Goal: Task Accomplishment & Management: Manage account settings

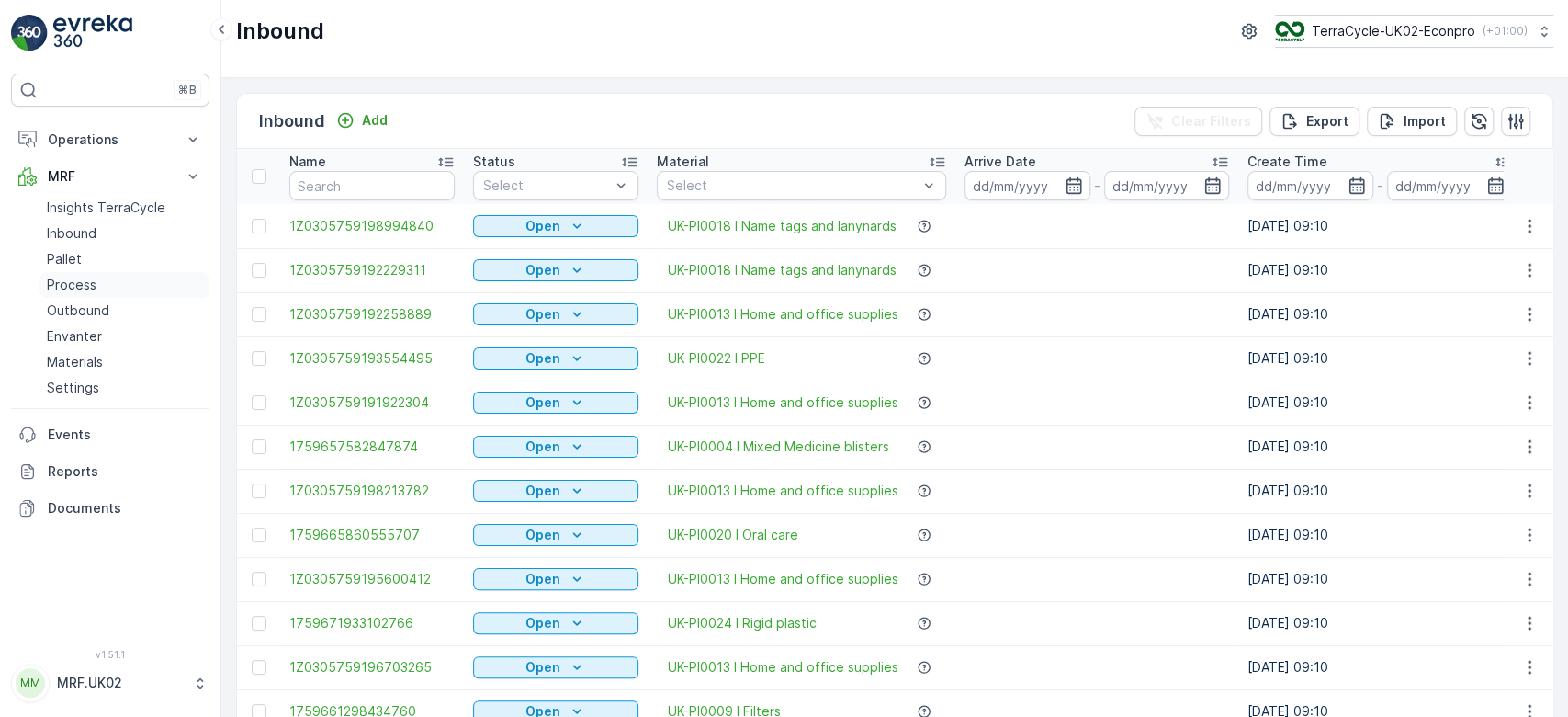
click at [100, 282] on link "Process" at bounding box center [124, 285] width 170 height 26
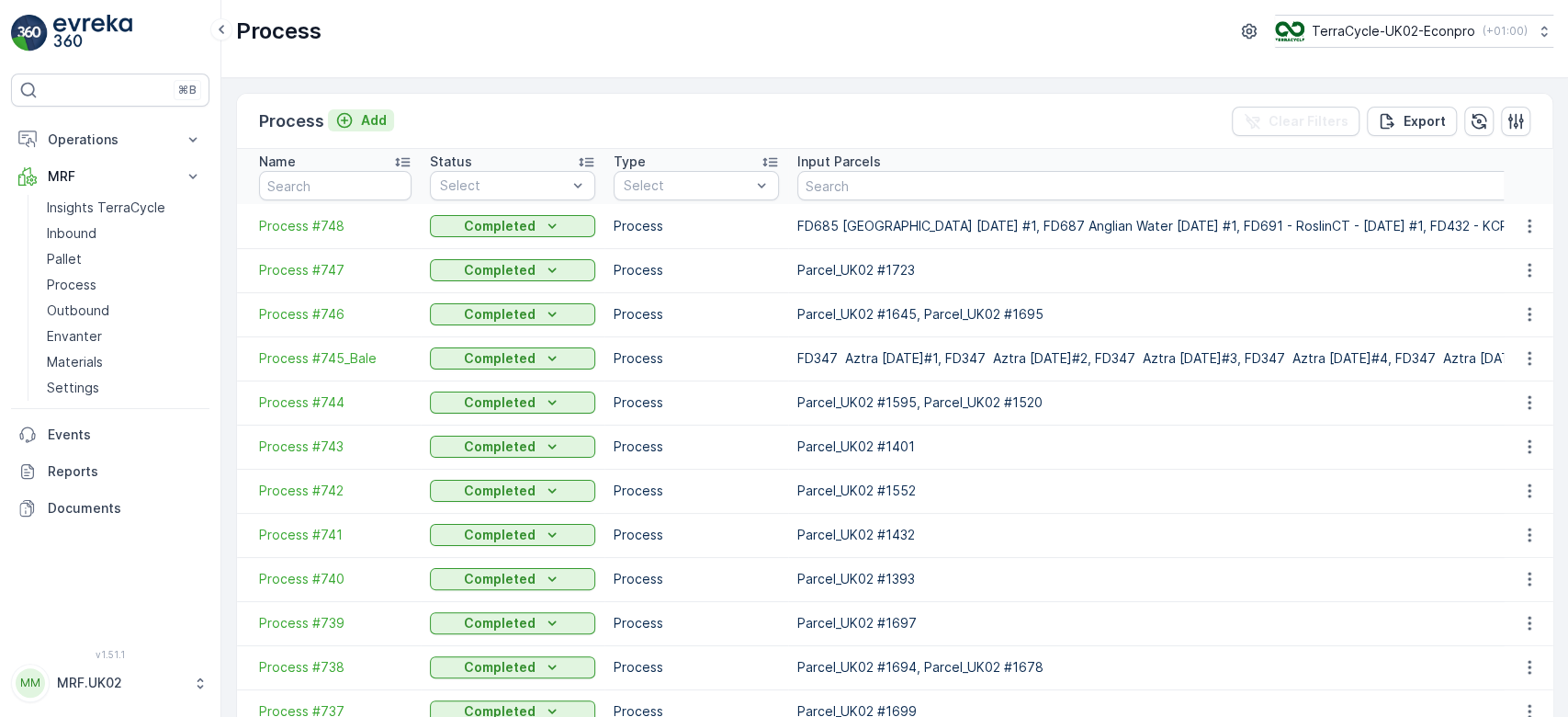
click at [371, 112] on p "Add" at bounding box center [374, 121] width 26 height 19
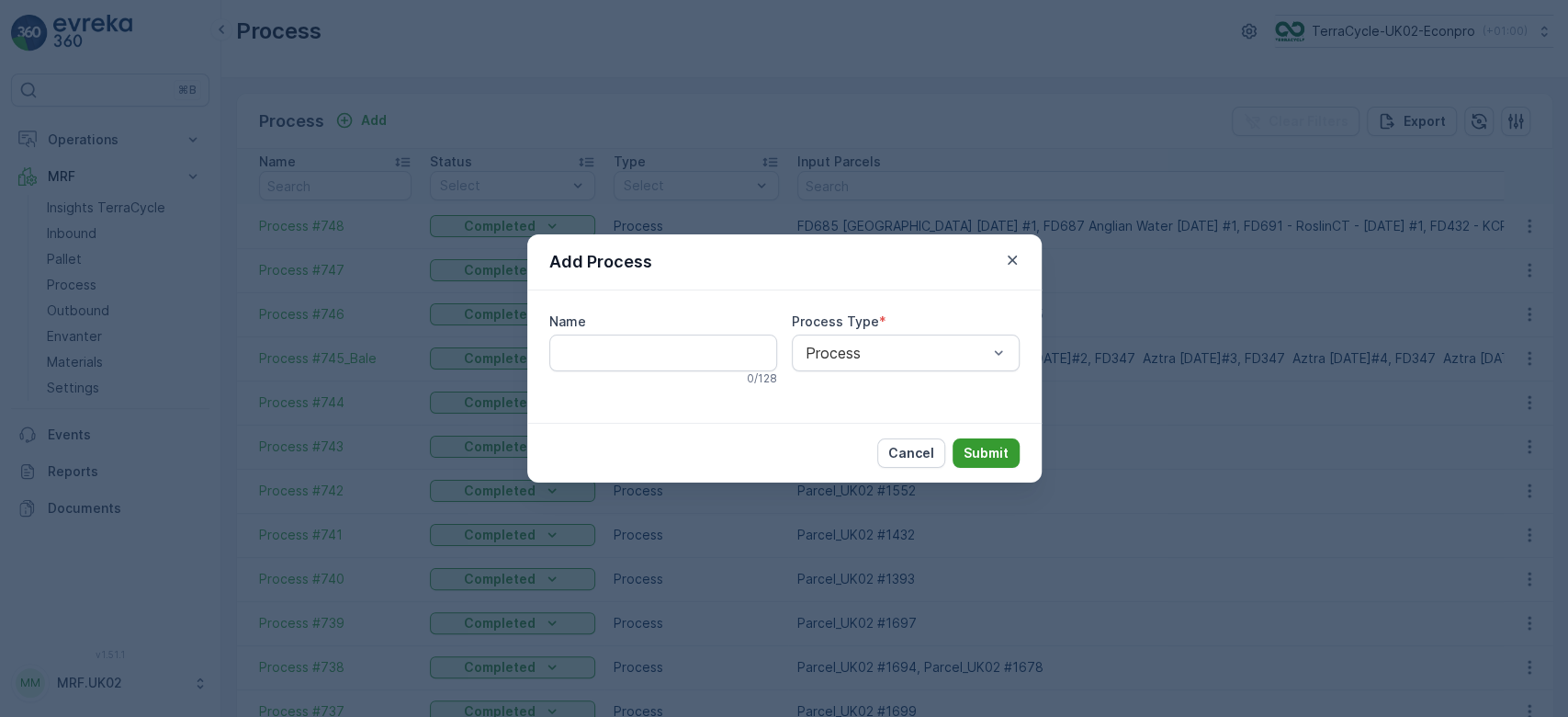
click at [968, 443] on p "Submit" at bounding box center [986, 453] width 45 height 19
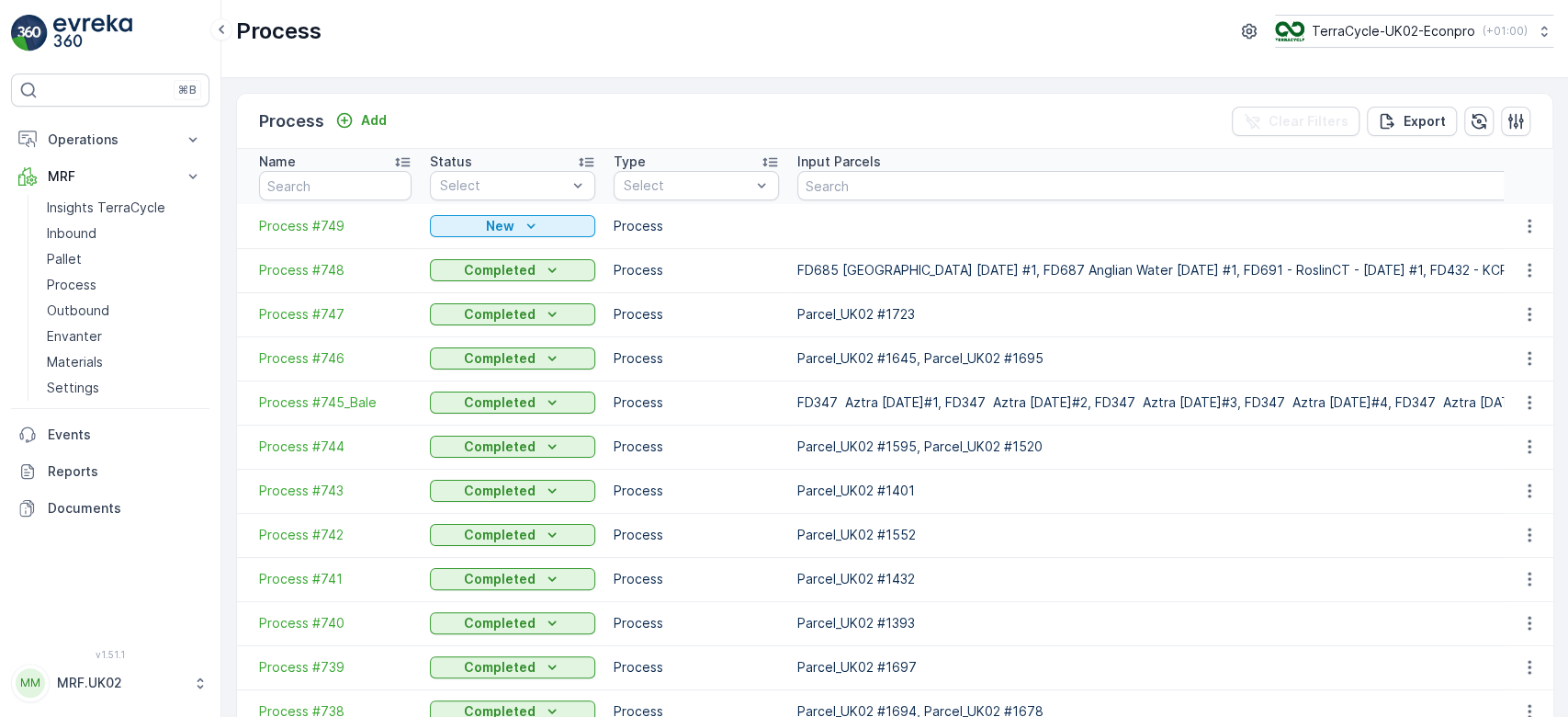
click at [315, 217] on span "Process #749" at bounding box center [335, 226] width 152 height 19
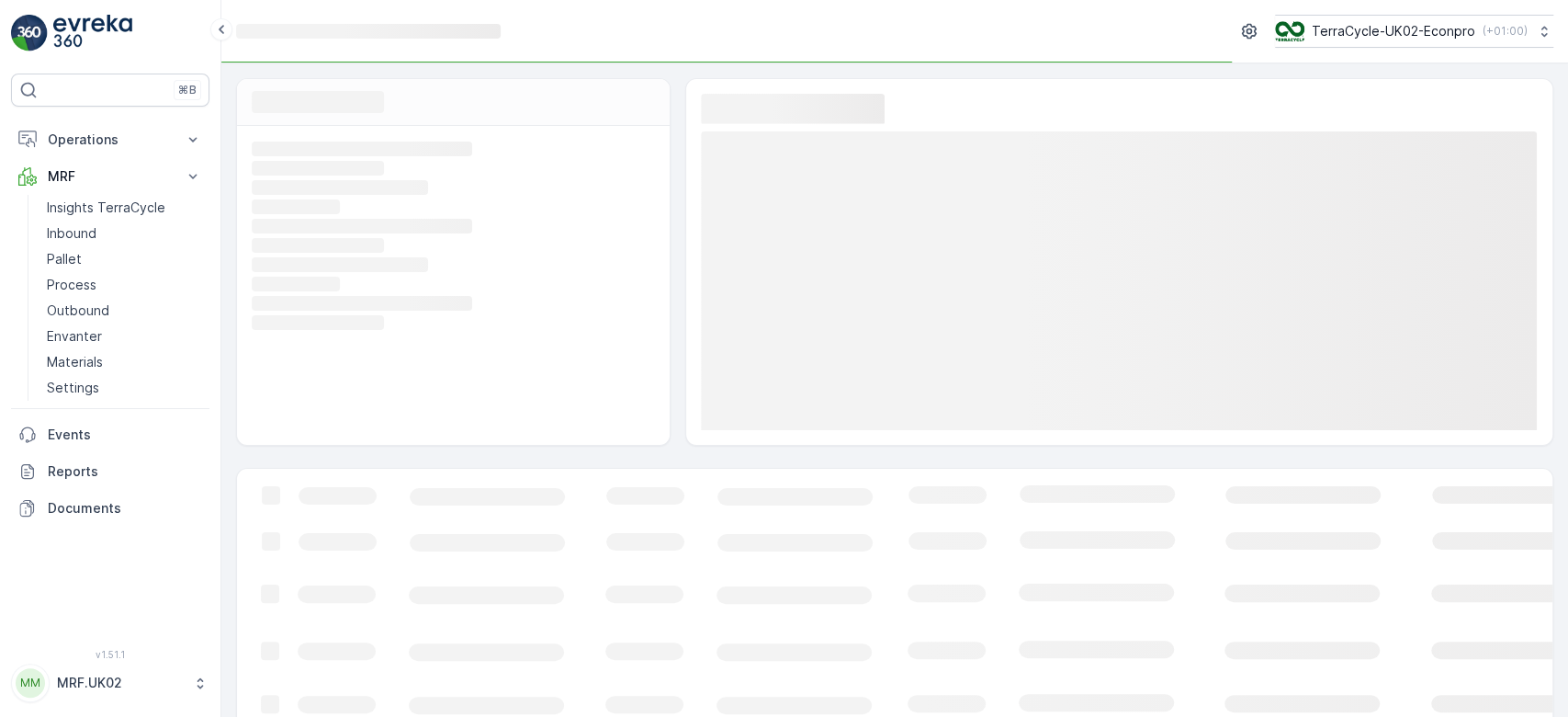
click at [315, 215] on icon "Loading..." at bounding box center [451, 207] width 399 height 17
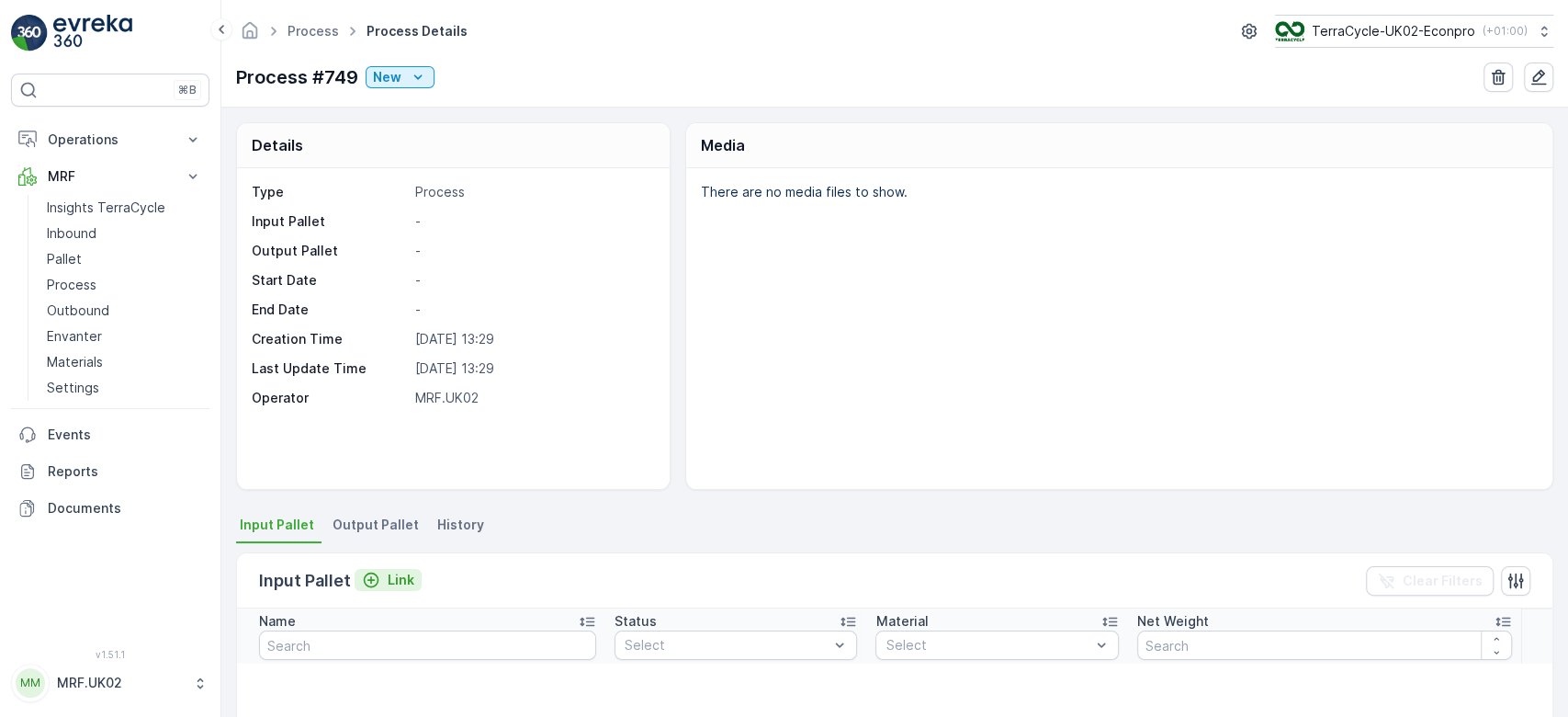
click at [393, 570] on p "Link" at bounding box center [401, 580] width 27 height 19
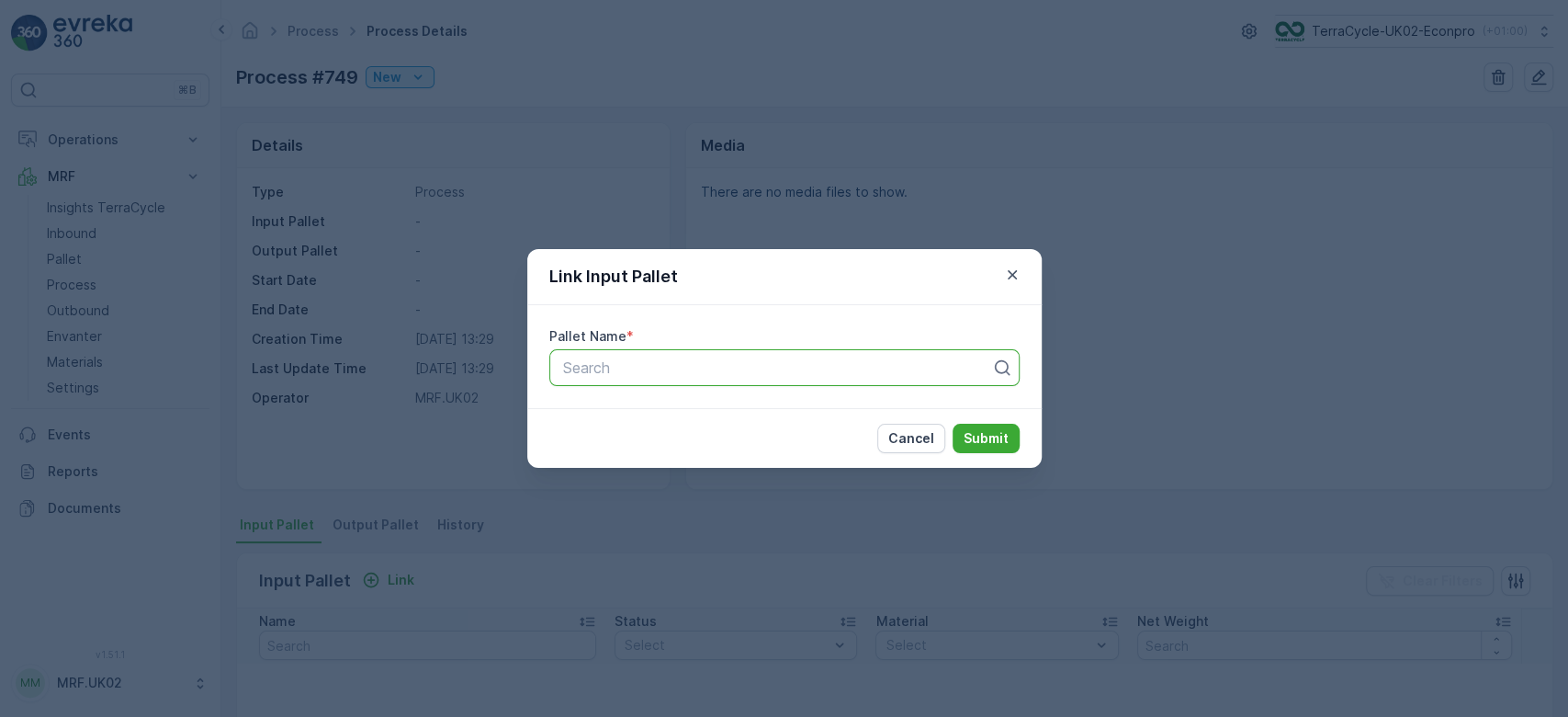
click at [641, 369] on div at bounding box center [777, 367] width 432 height 17
type input "363"
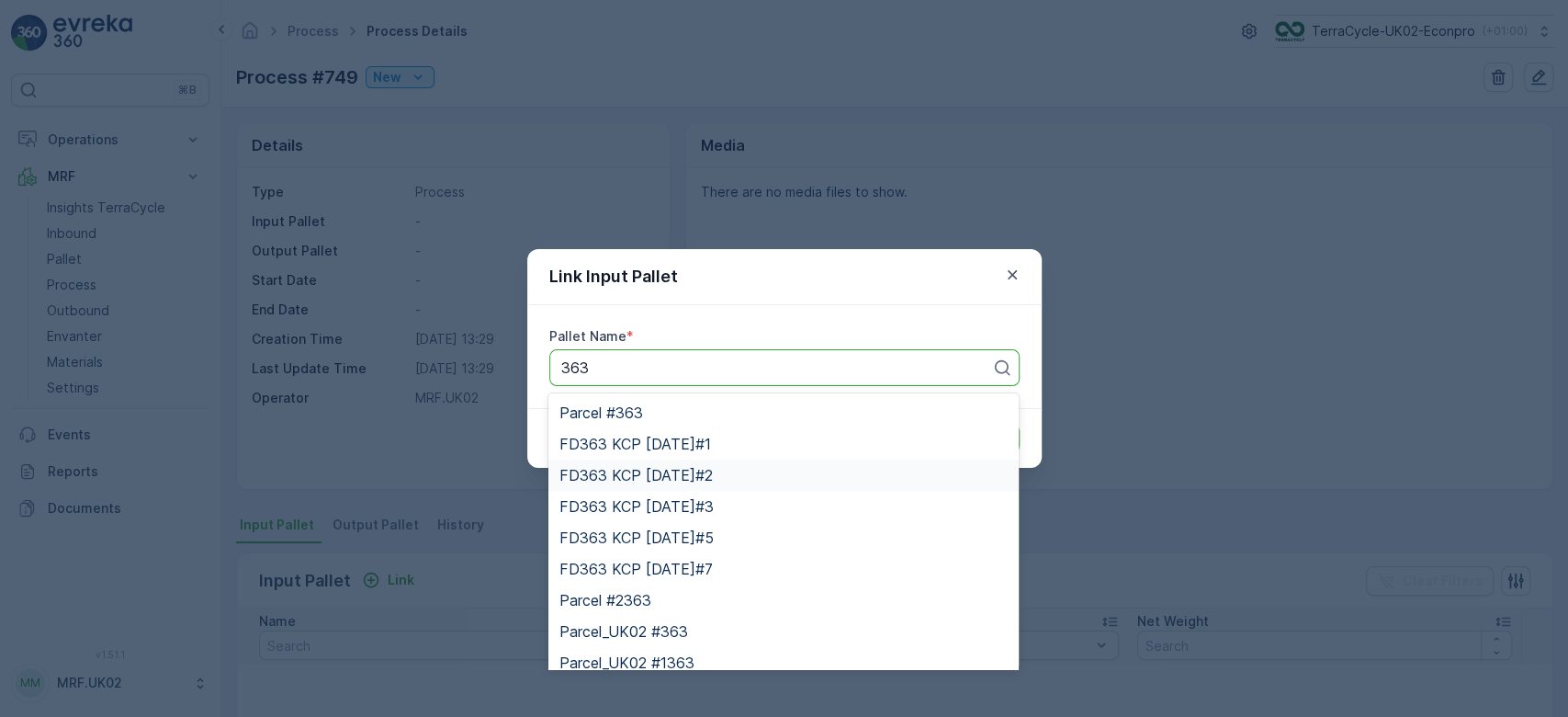
click at [695, 478] on span "FD363 KCP [DATE]#2" at bounding box center [635, 475] width 153 height 17
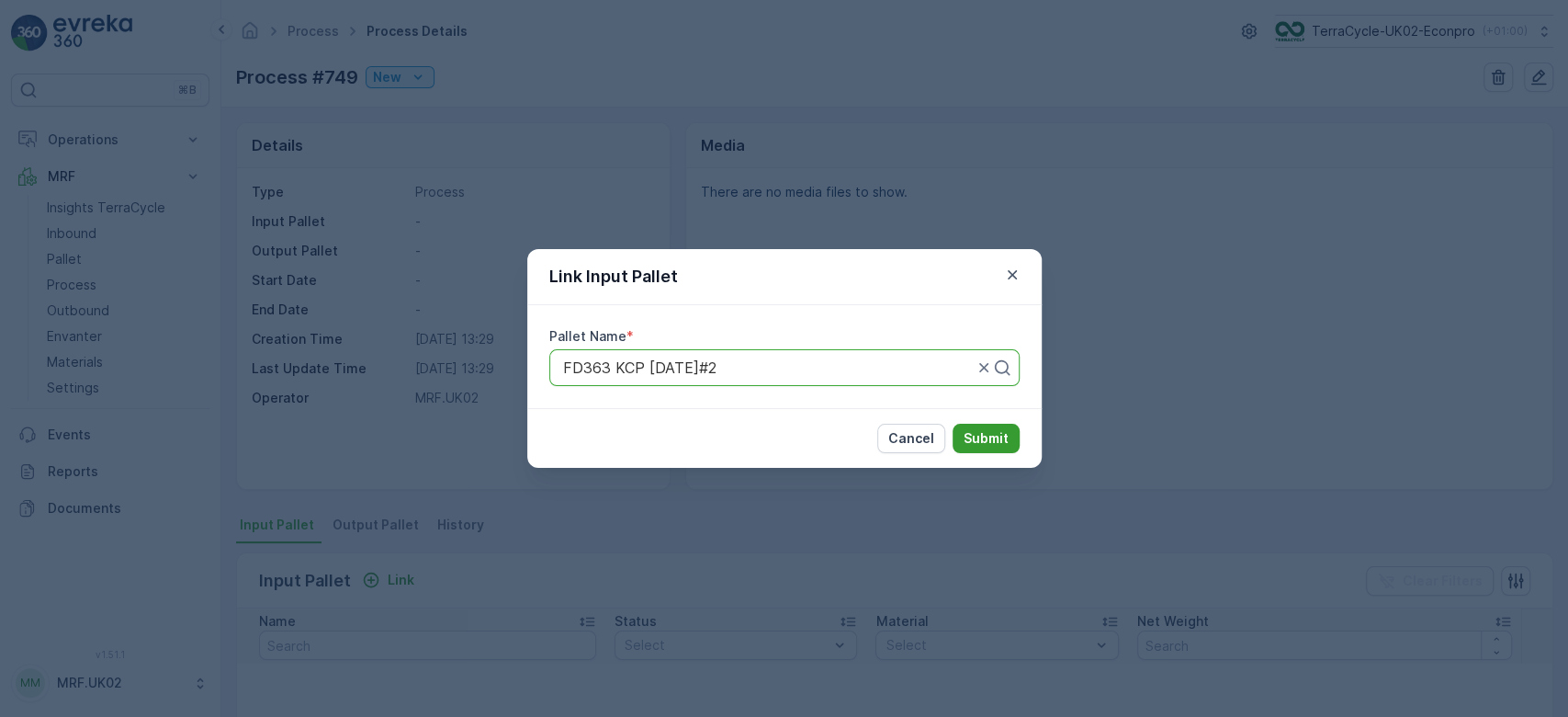
click at [986, 437] on p "Submit" at bounding box center [986, 439] width 45 height 19
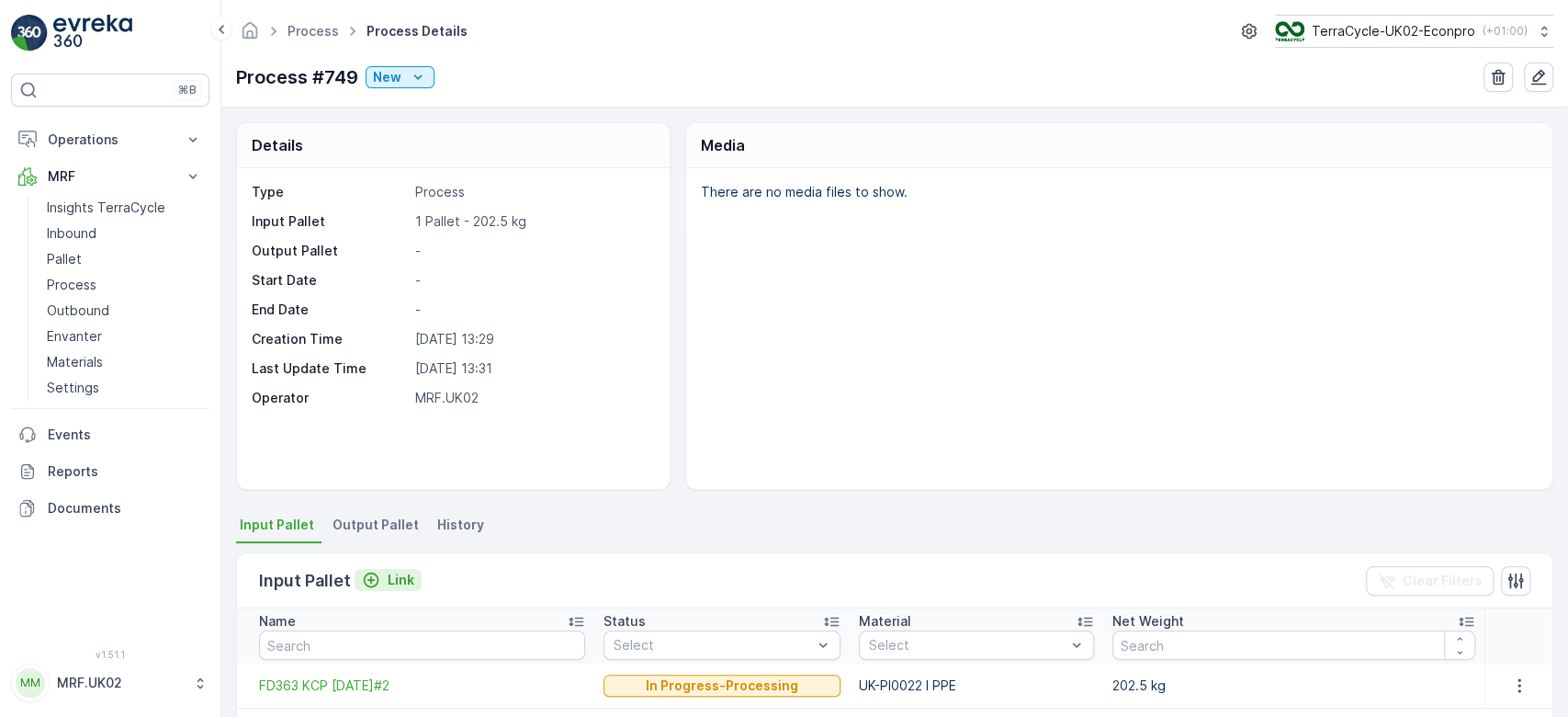
click at [400, 579] on p "Link" at bounding box center [401, 580] width 27 height 19
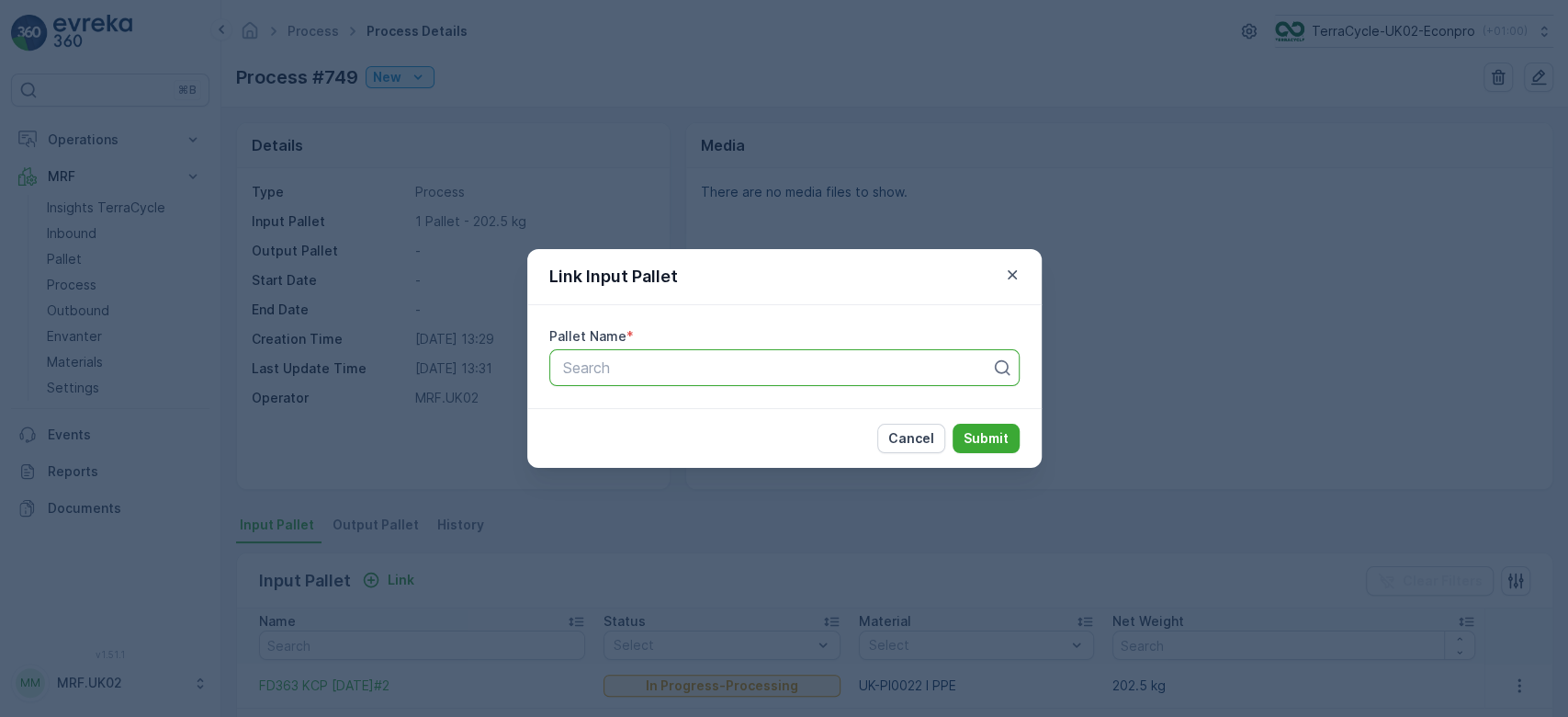
click at [606, 360] on div at bounding box center [777, 367] width 432 height 17
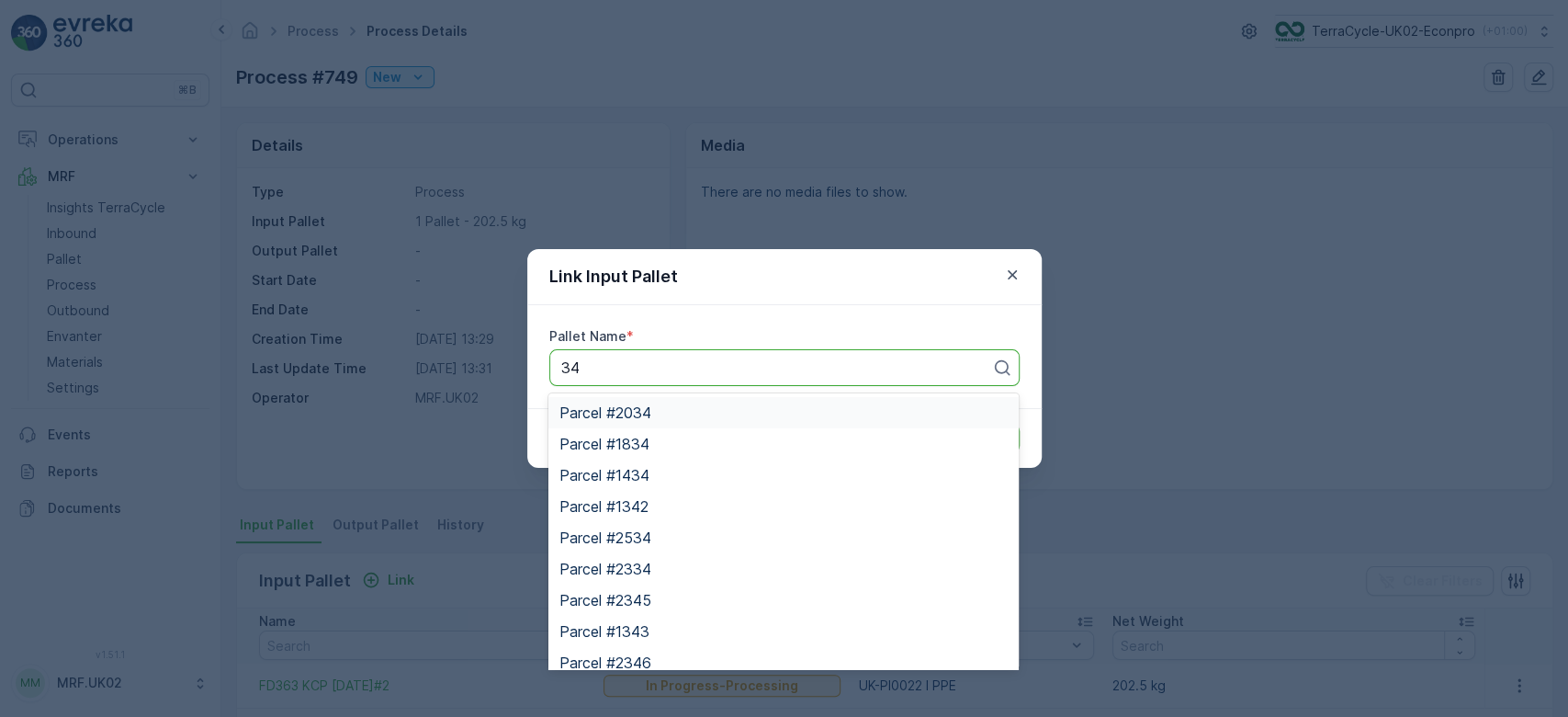
type input "346"
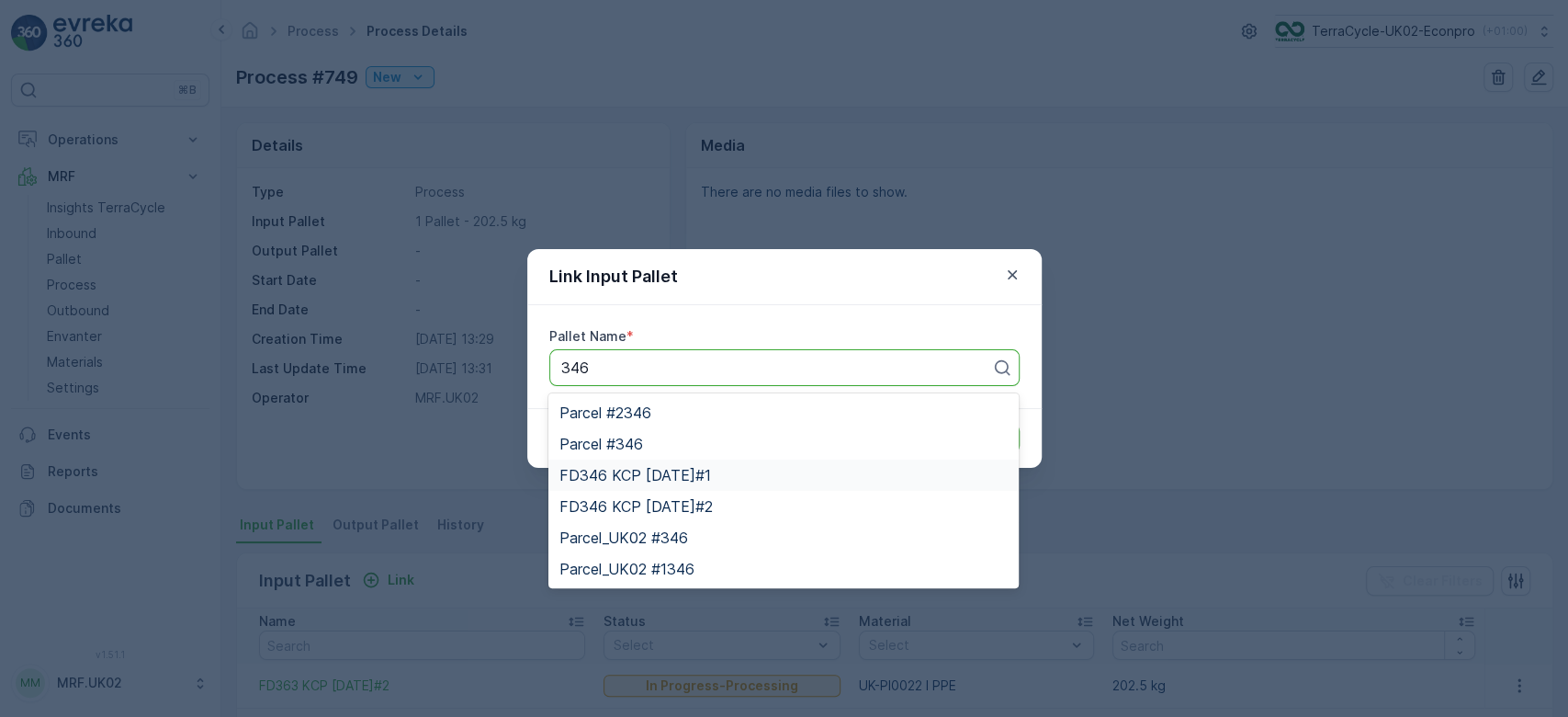
click at [711, 473] on span "FD346 KCP [DATE]#1" at bounding box center [634, 475] width 151 height 17
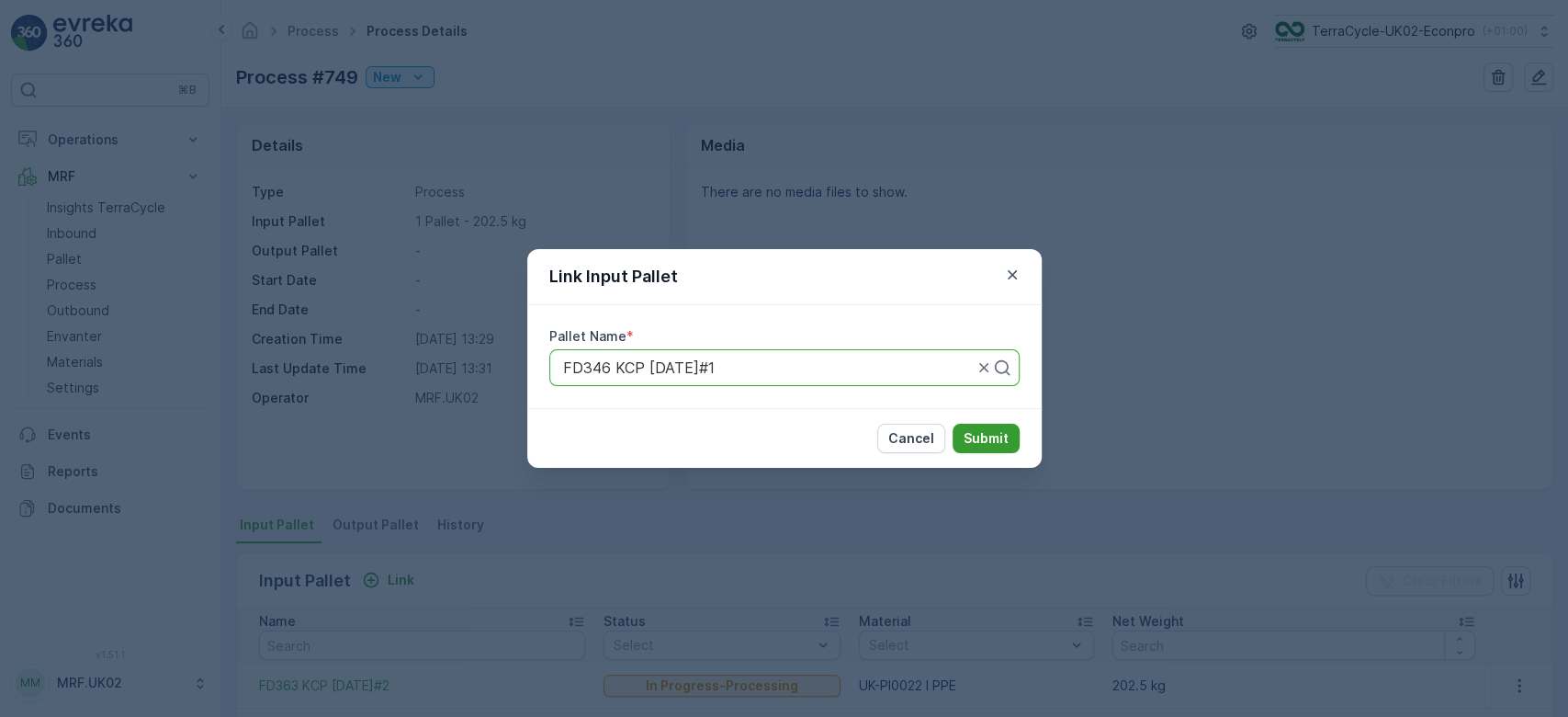
click at [970, 442] on p "Submit" at bounding box center [986, 439] width 45 height 19
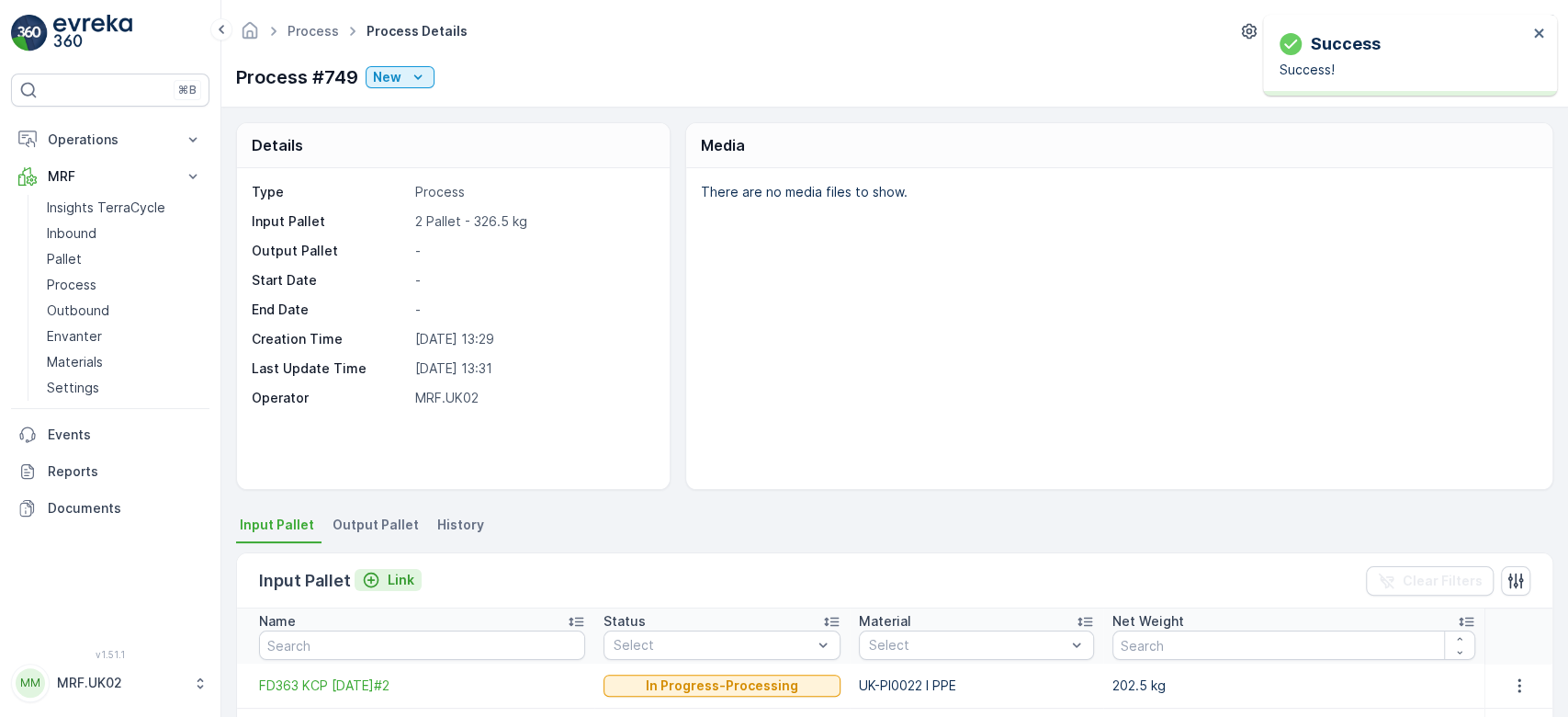
click at [402, 572] on p "Link" at bounding box center [401, 580] width 27 height 19
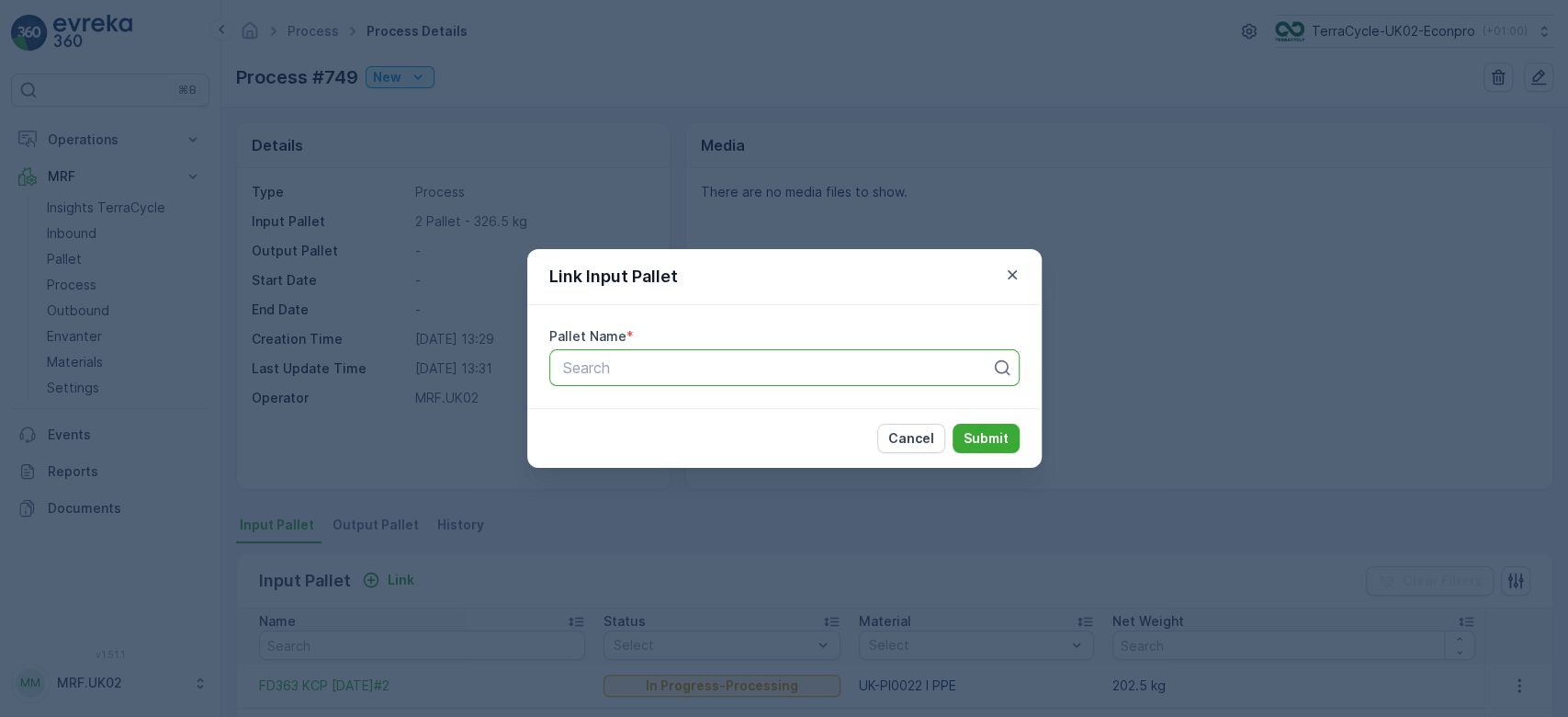
click at [596, 375] on div at bounding box center [777, 367] width 432 height 17
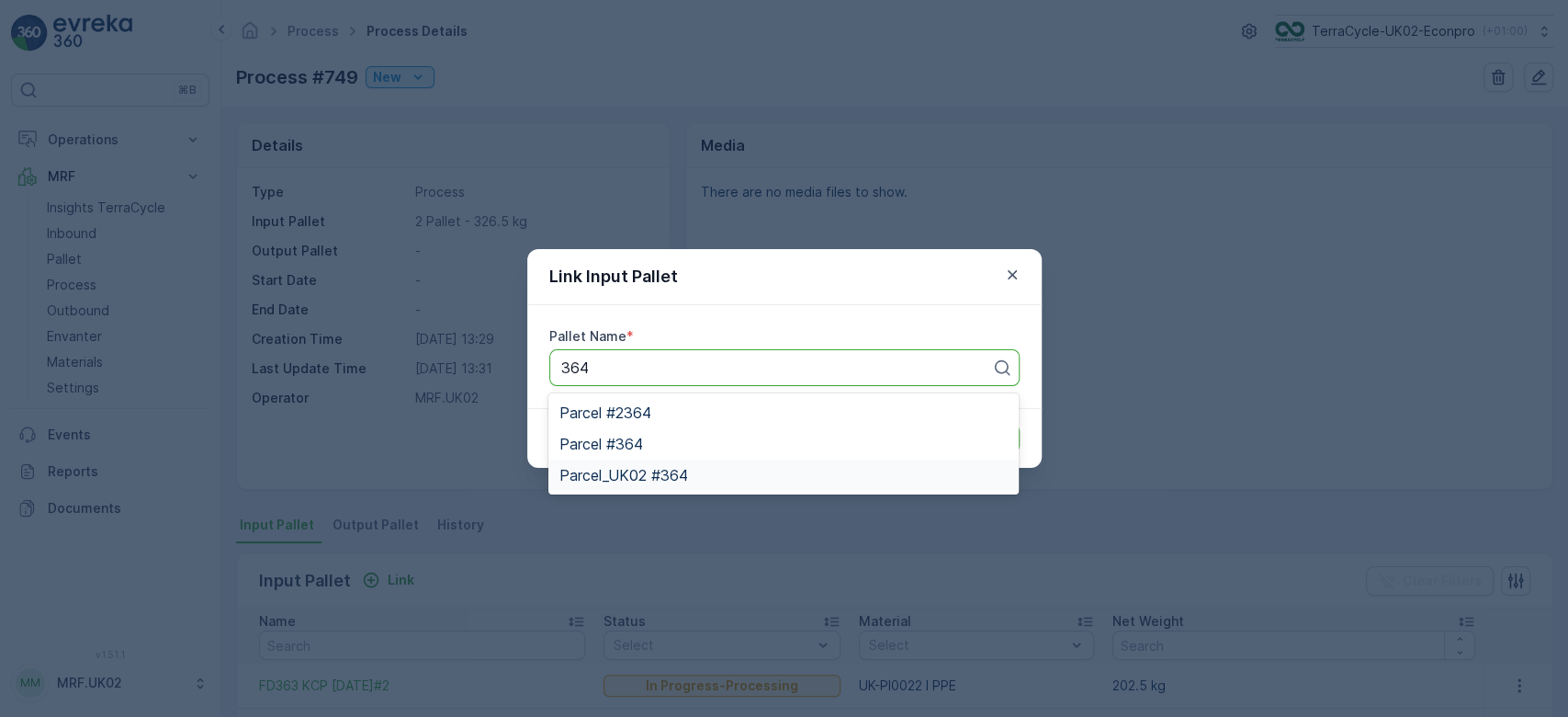
type input "364"
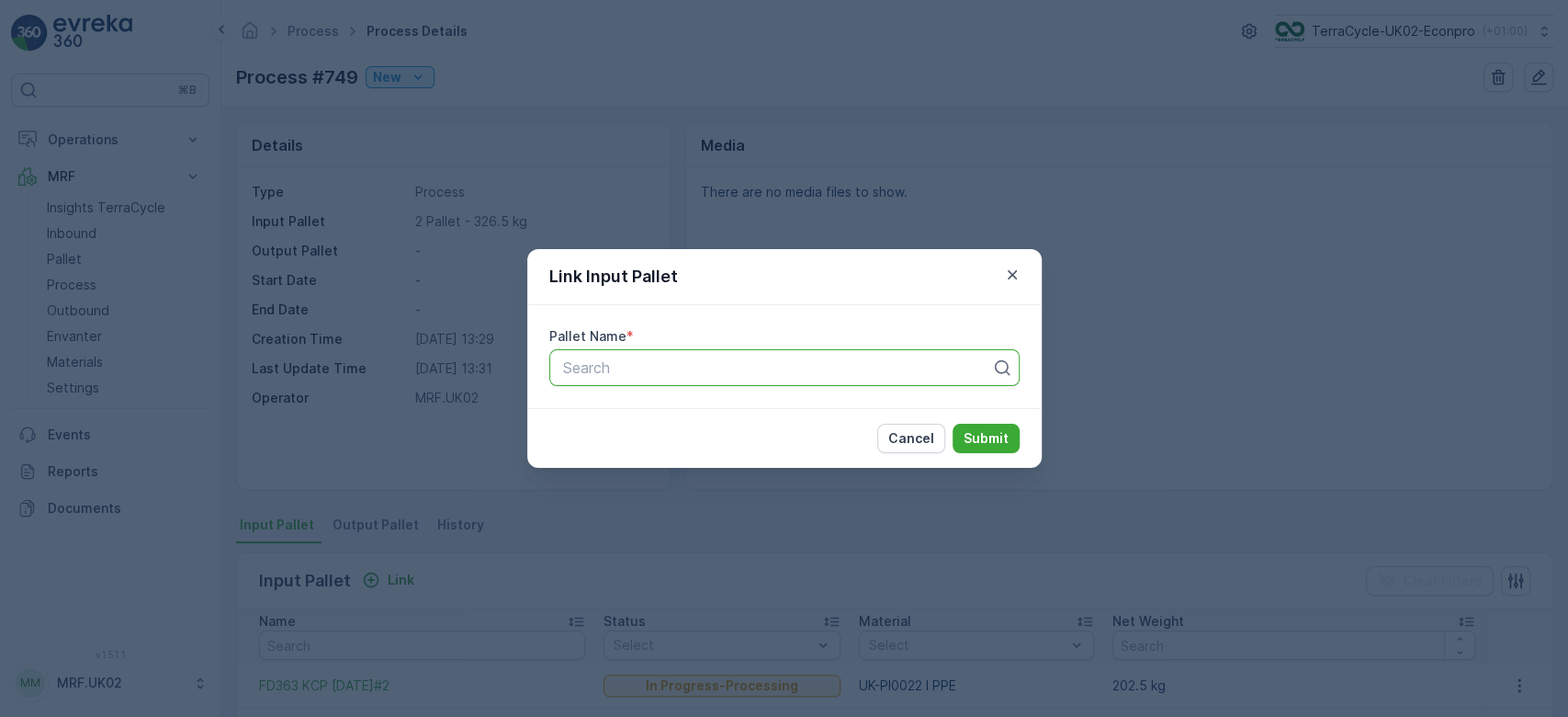
click at [453, 458] on div "Link Input Pallet Pallet Name * Search Cancel Submit" at bounding box center [784, 358] width 1568 height 717
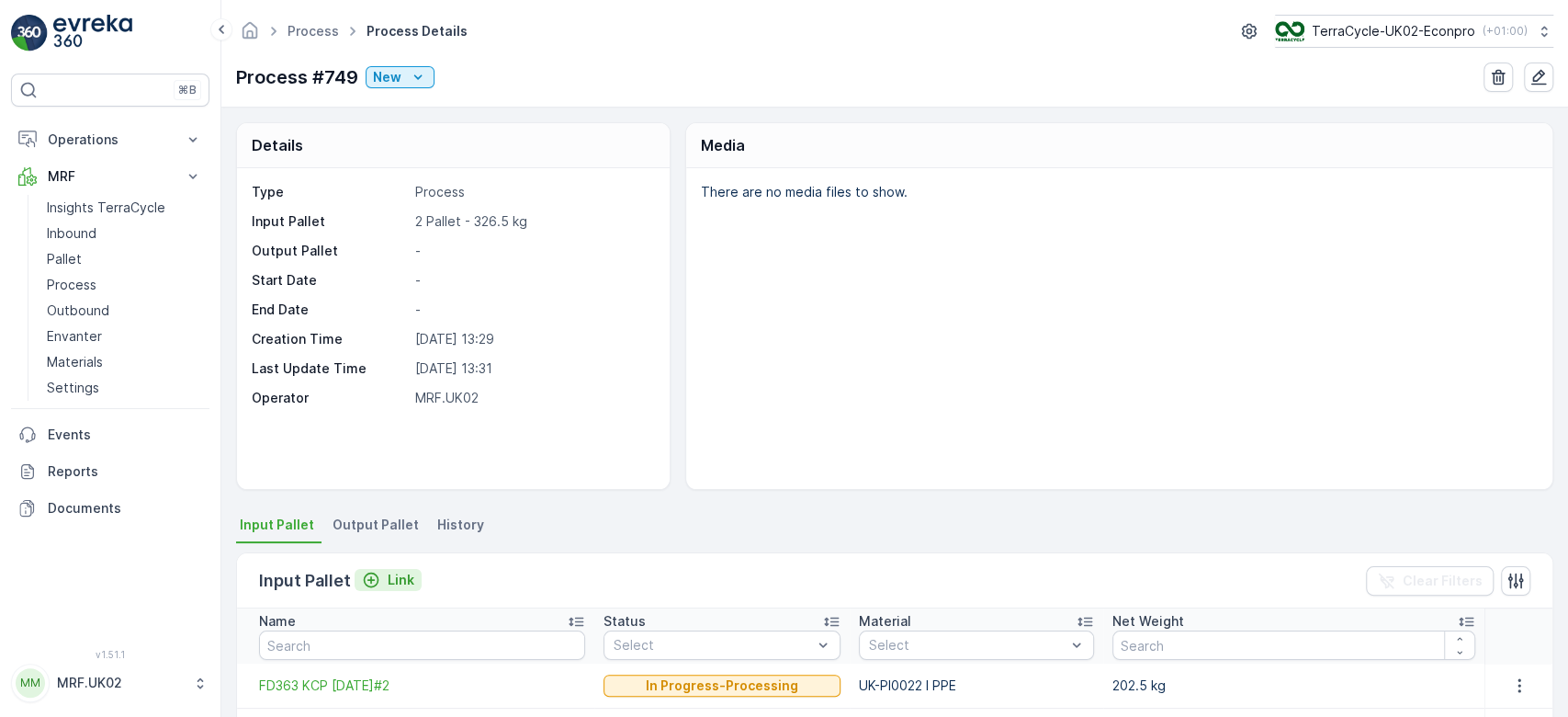
click at [397, 569] on button "Link" at bounding box center [388, 580] width 67 height 22
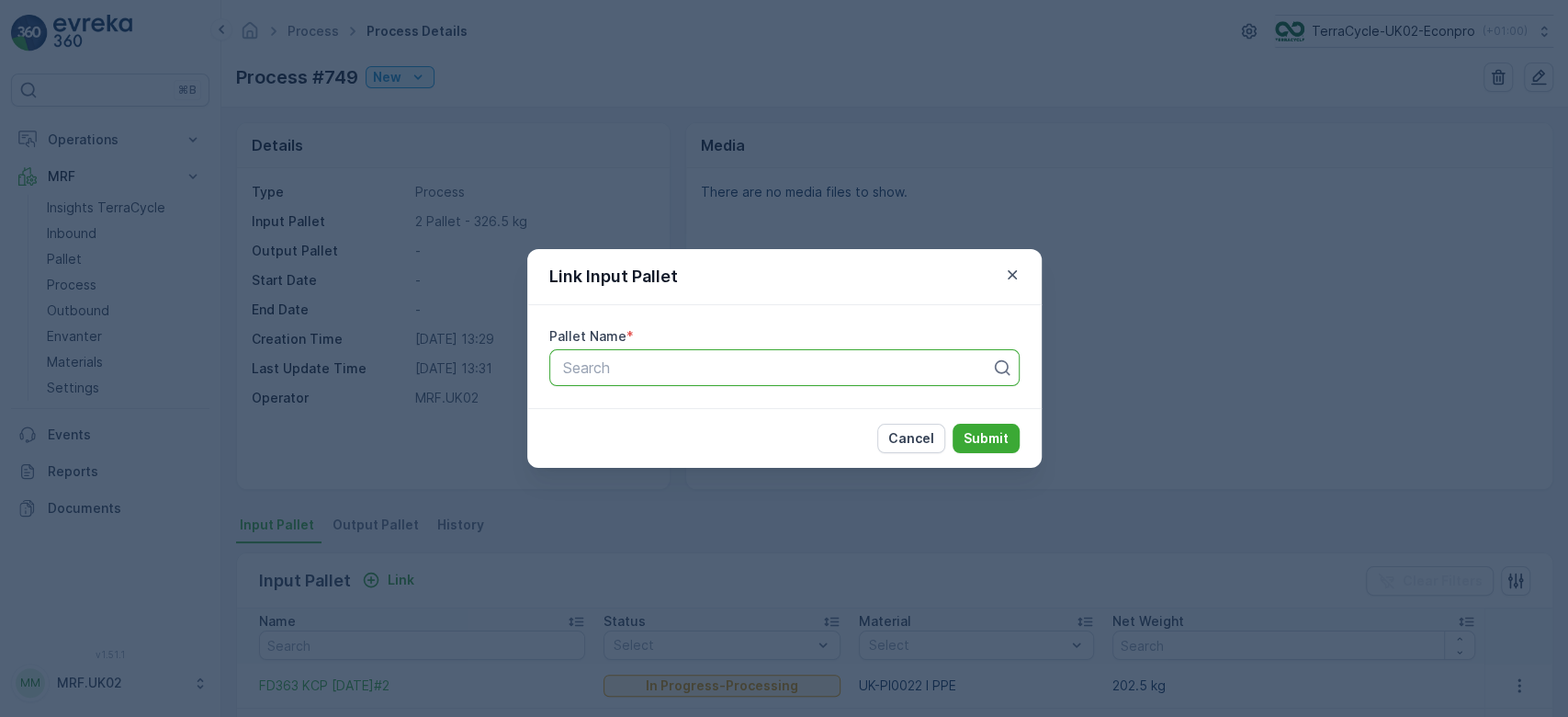
click at [647, 371] on div at bounding box center [777, 367] width 432 height 17
type input "438"
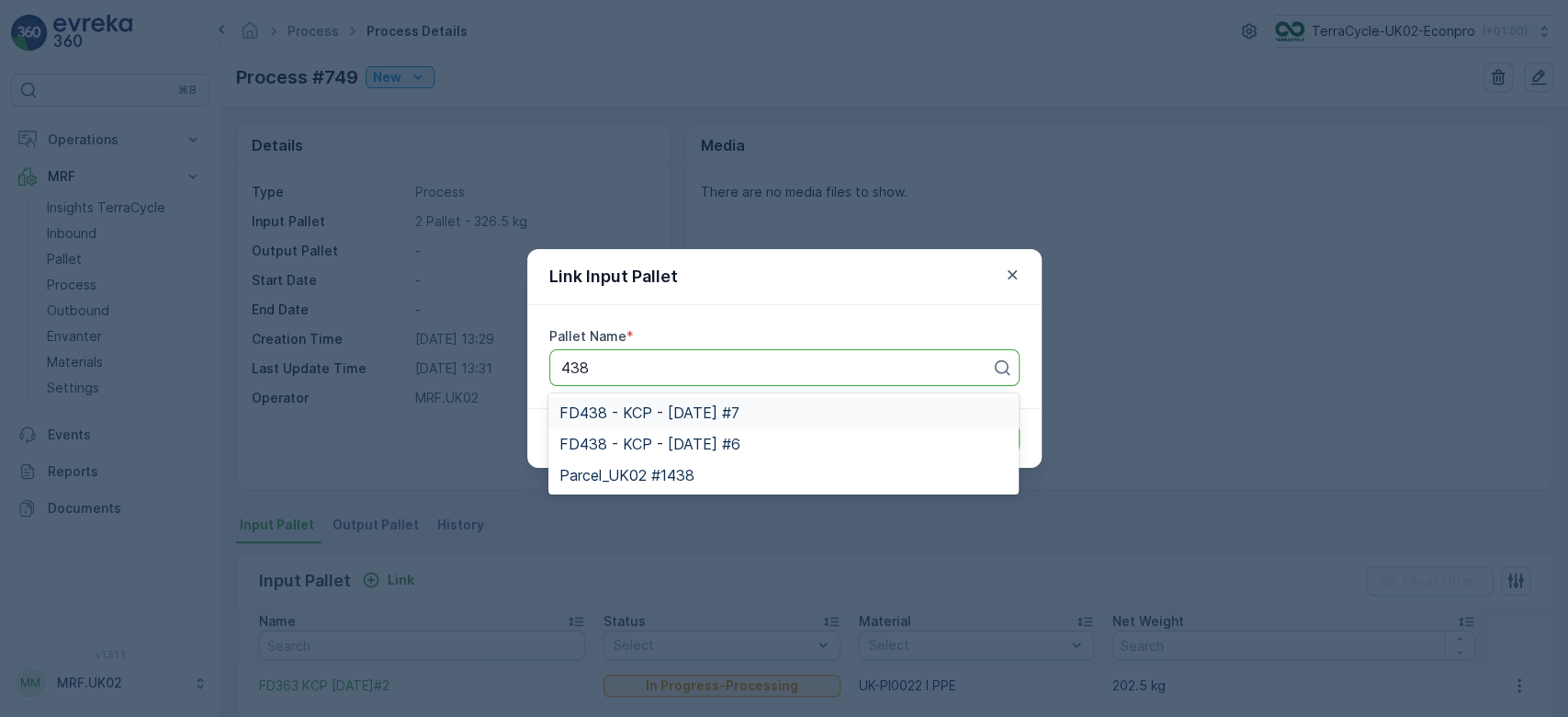
click at [726, 405] on span "FD438 - KCP - [DATE] #7" at bounding box center [649, 413] width 180 height 17
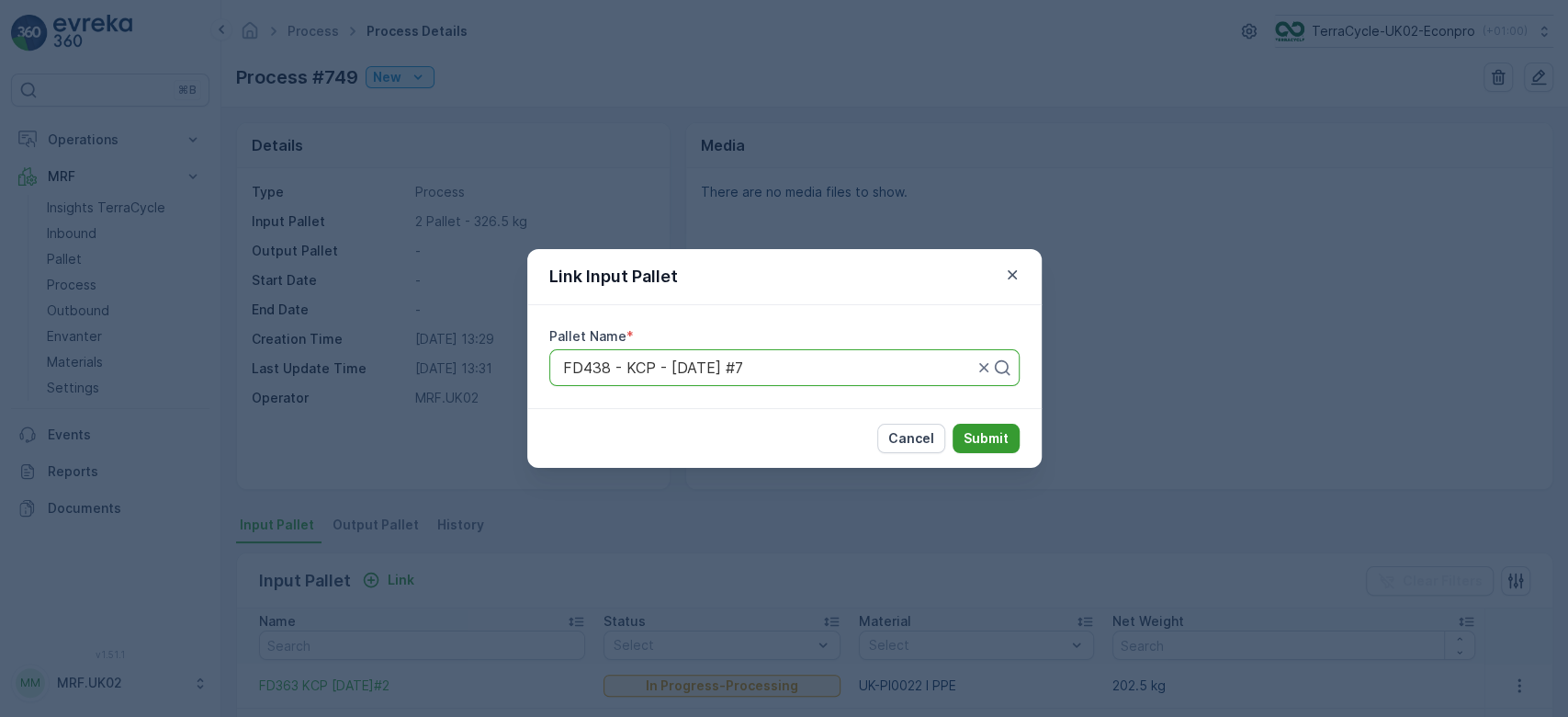
click at [973, 429] on p "Submit" at bounding box center [986, 439] width 45 height 19
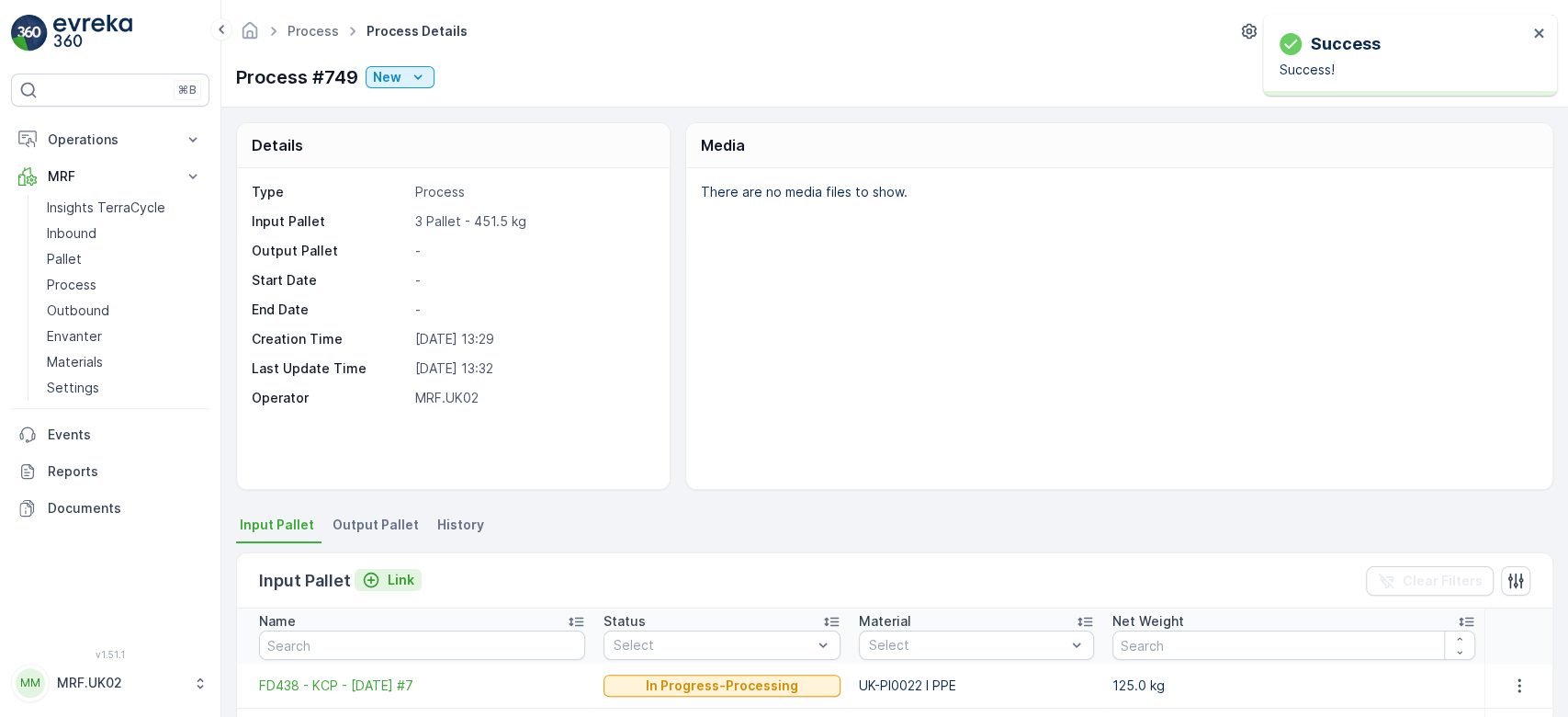
click at [404, 579] on p "Link" at bounding box center [401, 580] width 27 height 19
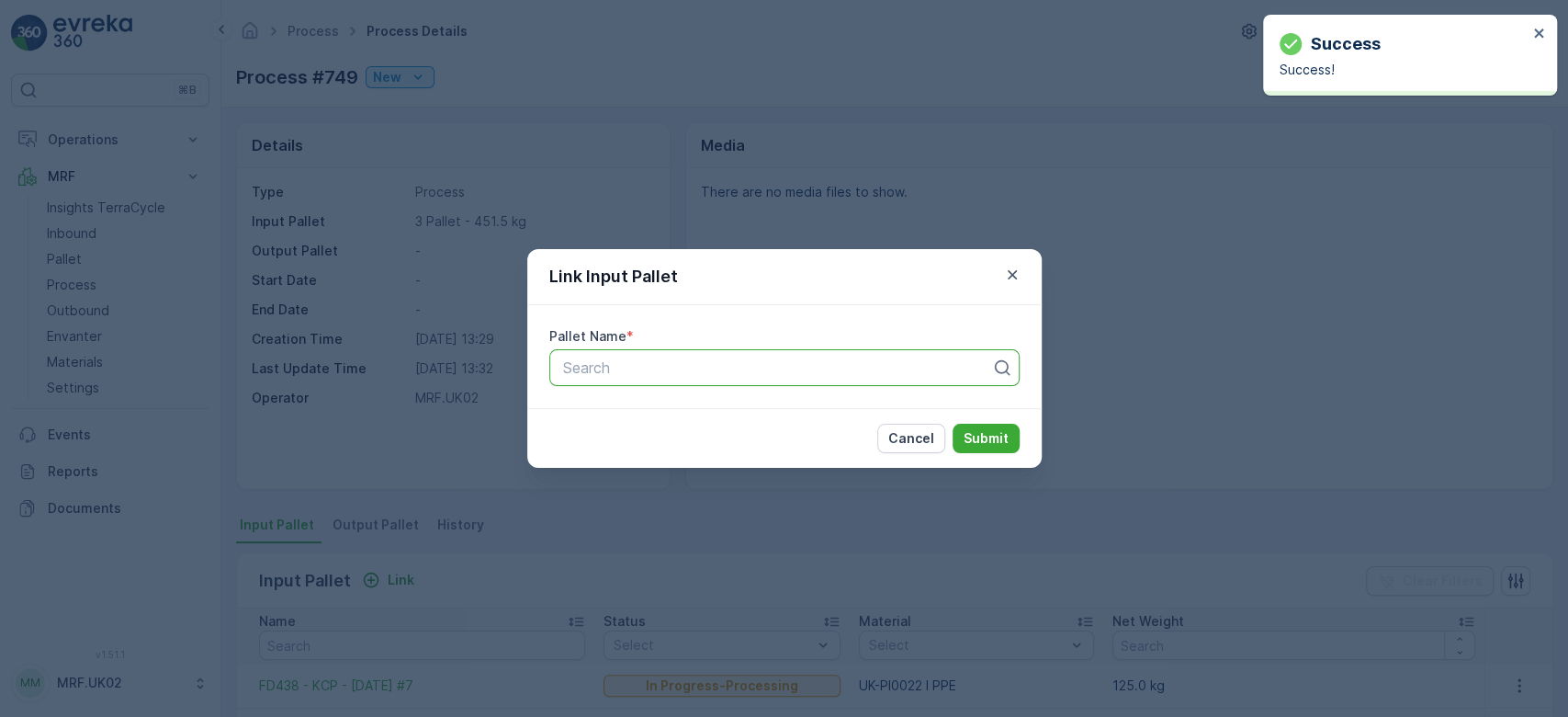
click at [625, 359] on div at bounding box center [777, 367] width 432 height 17
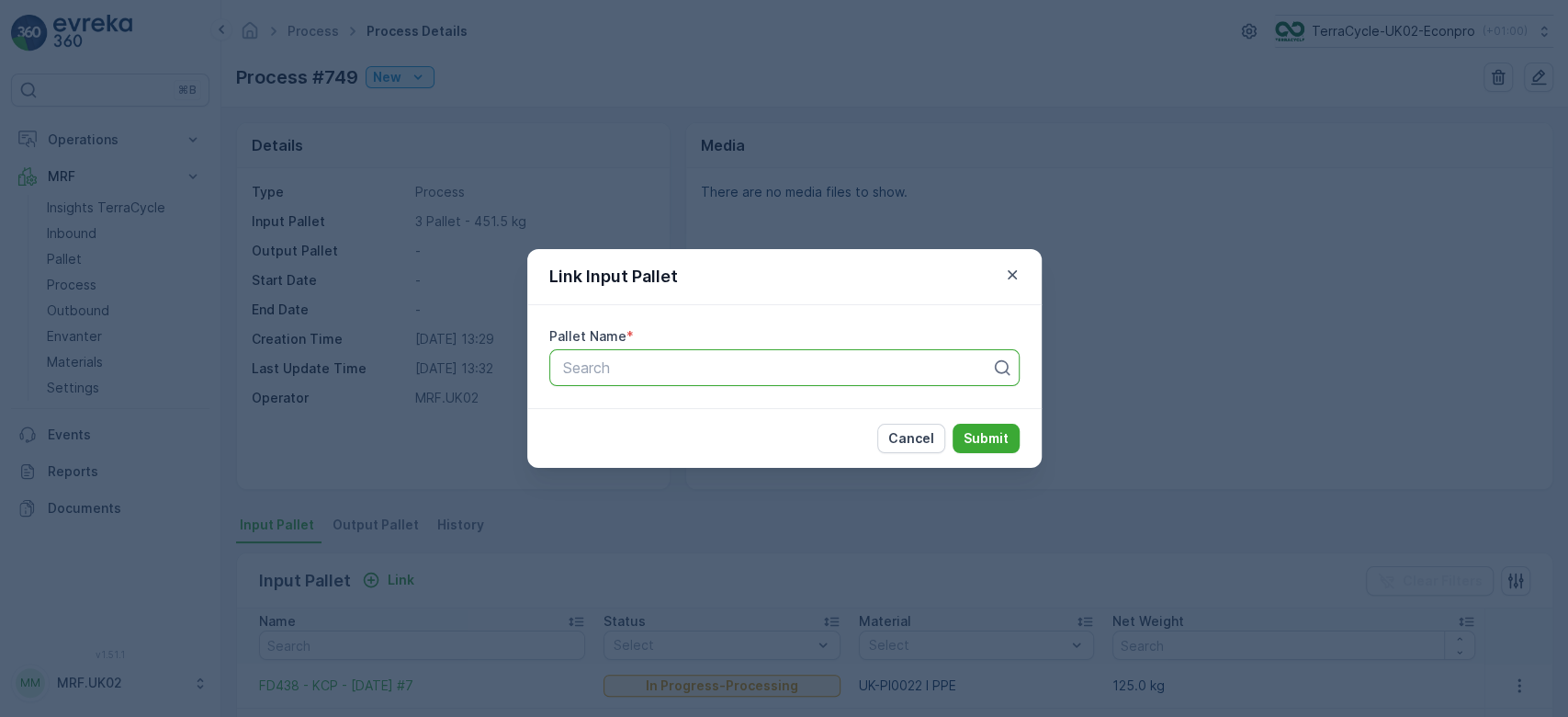
click at [625, 359] on div at bounding box center [777, 367] width 432 height 17
type input "363"
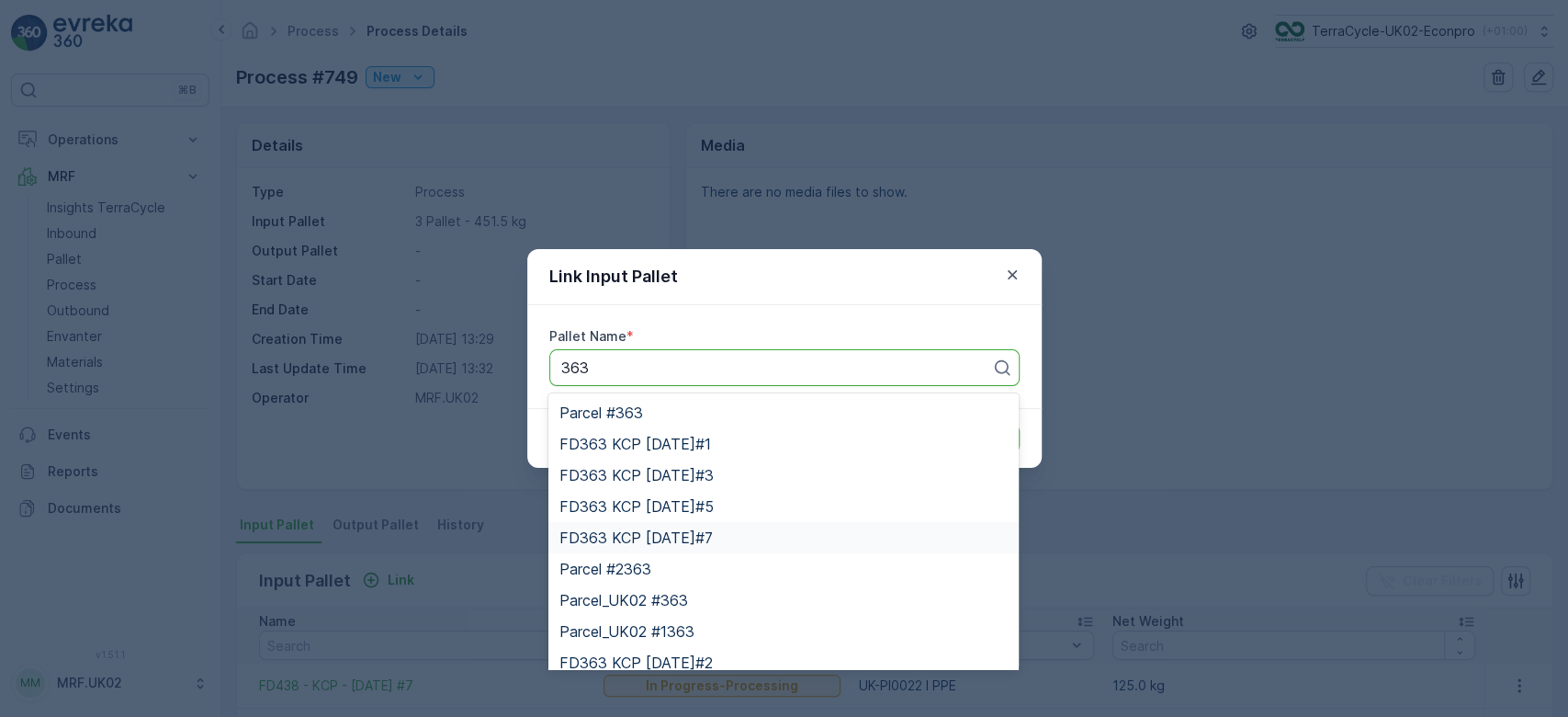
click at [672, 533] on span "FD363 KCP [DATE]#7" at bounding box center [635, 538] width 153 height 17
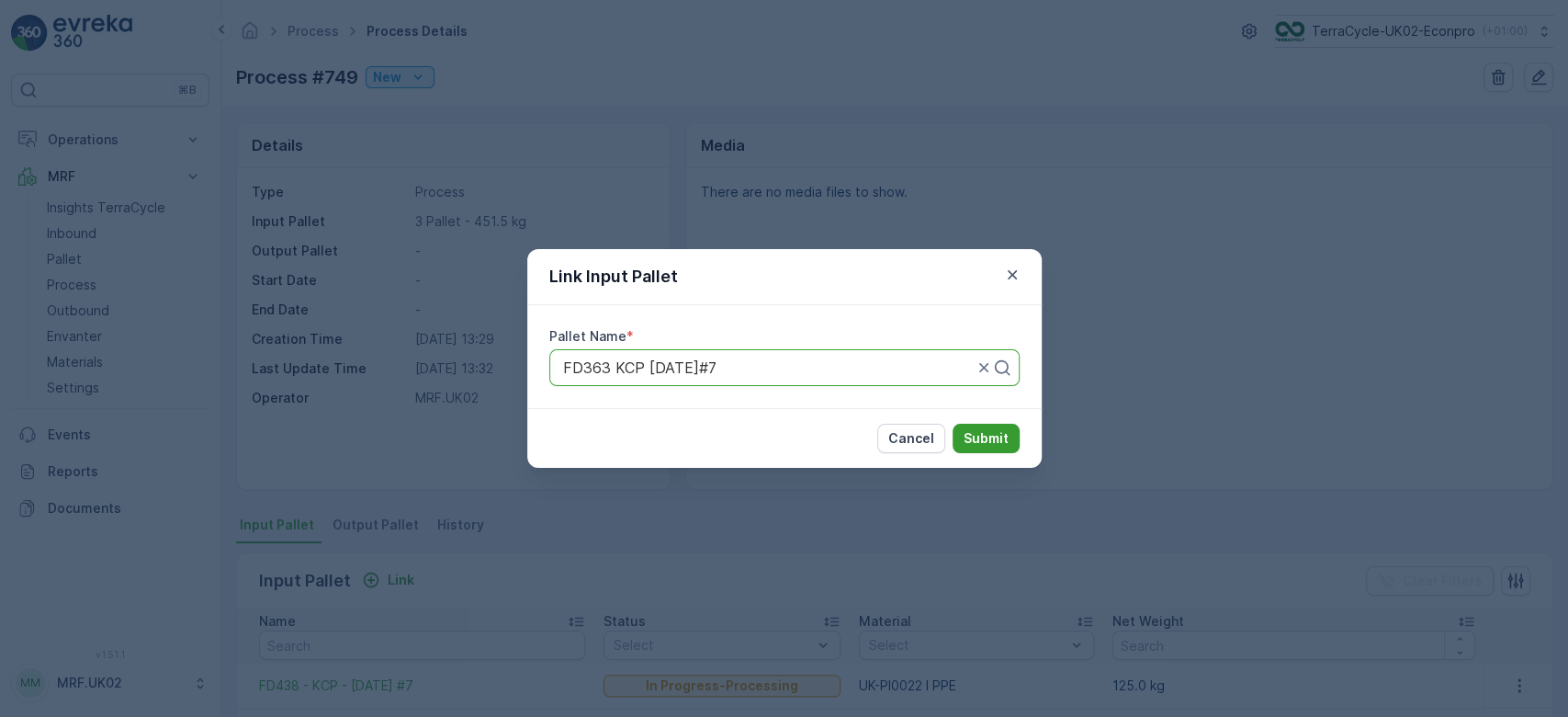
click at [985, 440] on p "Submit" at bounding box center [986, 439] width 45 height 19
click at [917, 437] on p "Cancel" at bounding box center [911, 439] width 46 height 19
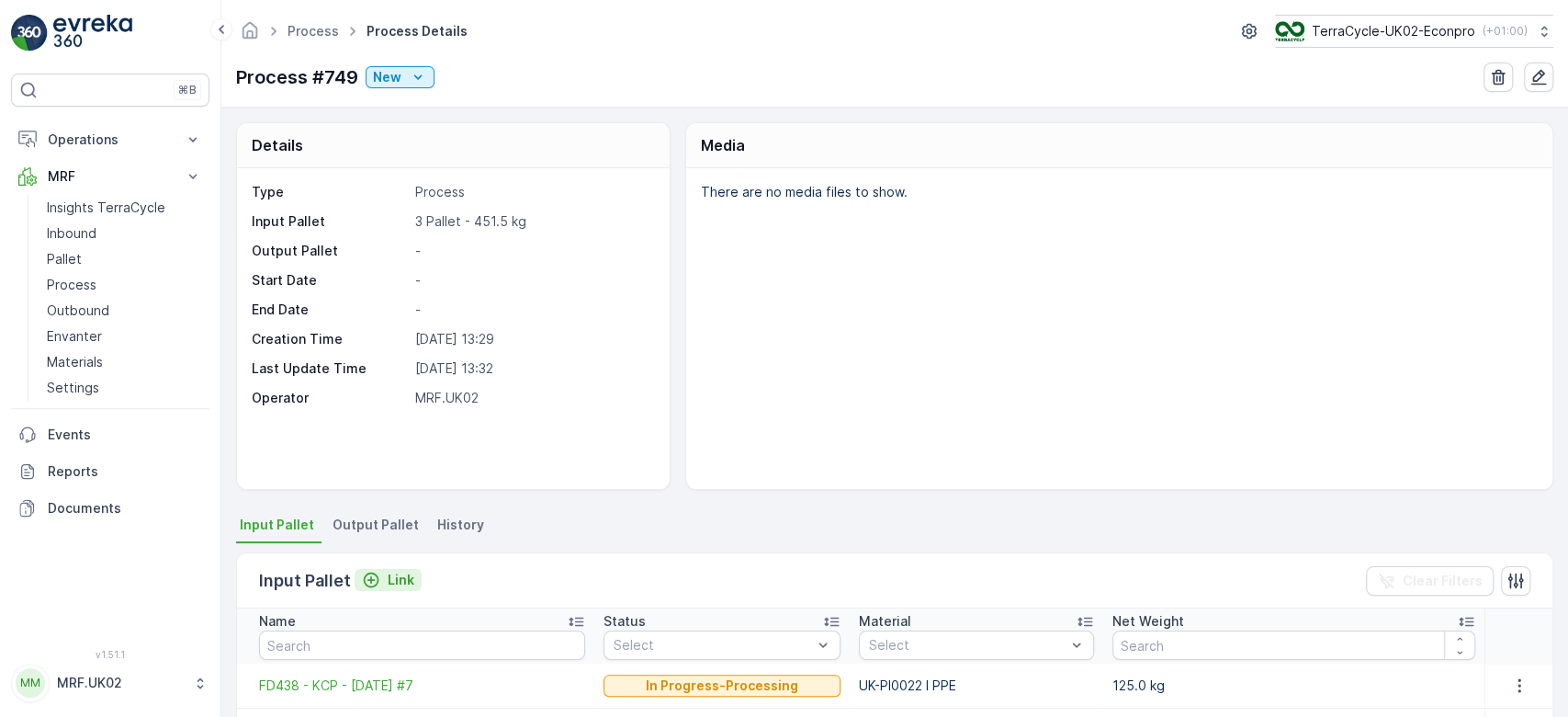
click at [397, 576] on p "Link" at bounding box center [401, 580] width 27 height 19
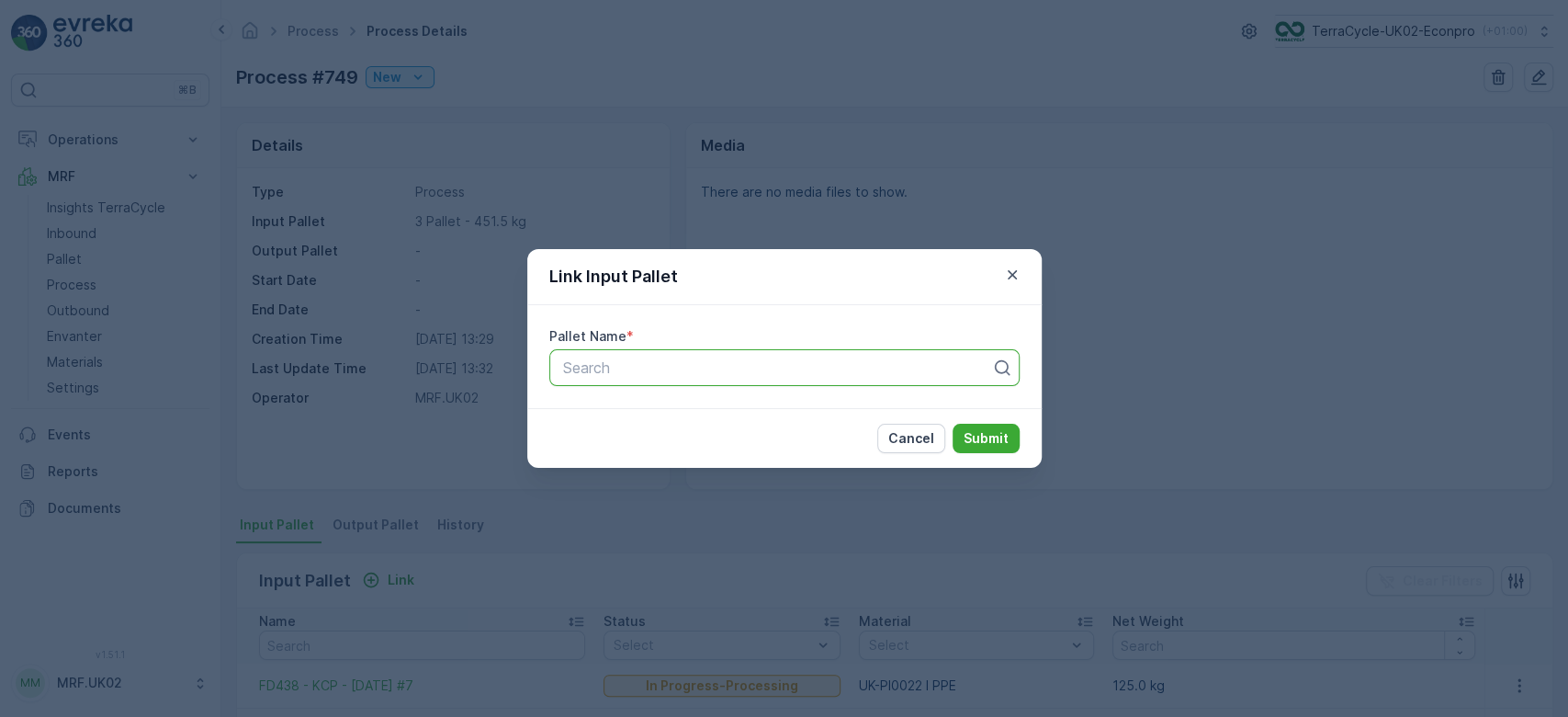
click at [634, 365] on div at bounding box center [777, 367] width 432 height 17
type input "434"
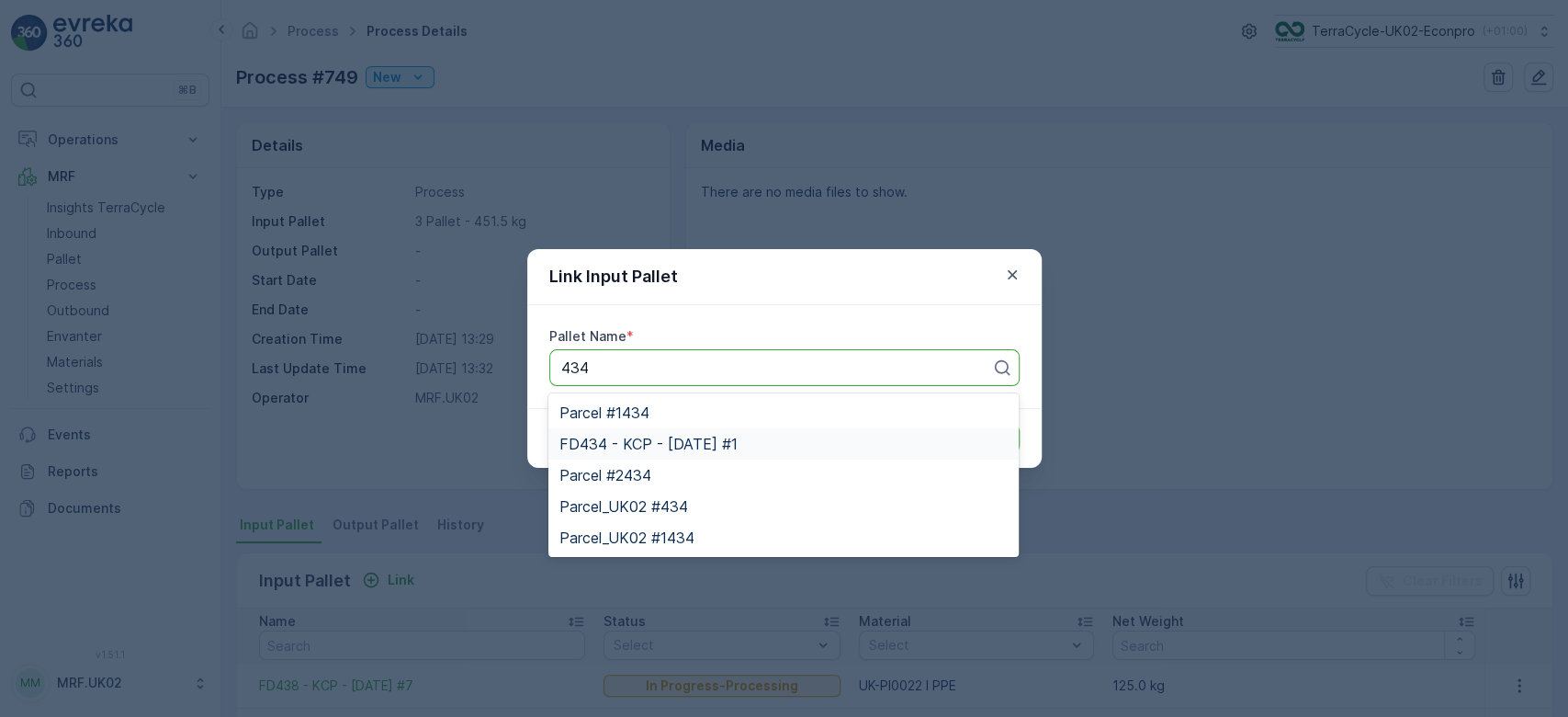
click at [680, 436] on span "FD434 - KCP - [DATE] #1" at bounding box center [648, 444] width 178 height 17
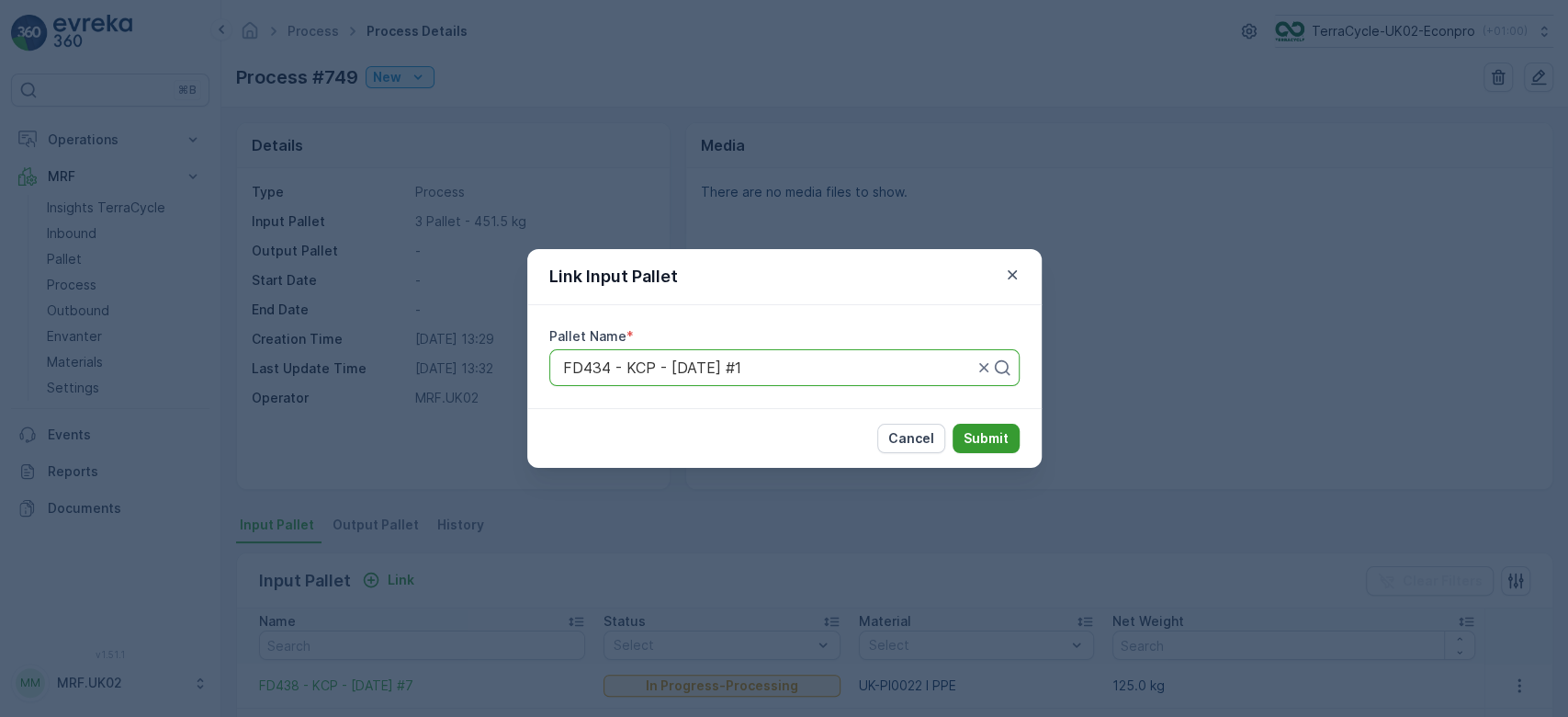
click at [995, 435] on p "Submit" at bounding box center [986, 439] width 45 height 19
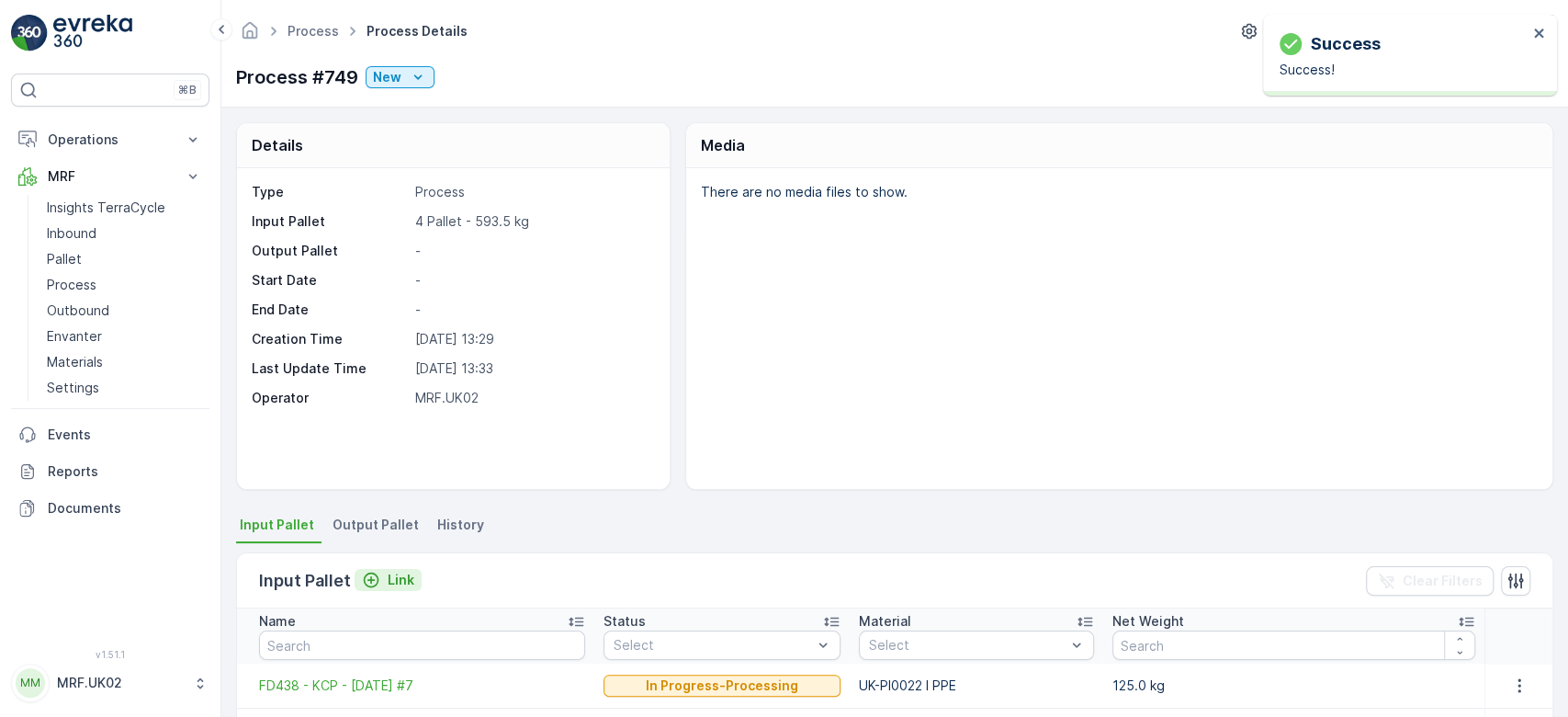
click at [398, 576] on p "Link" at bounding box center [401, 580] width 27 height 19
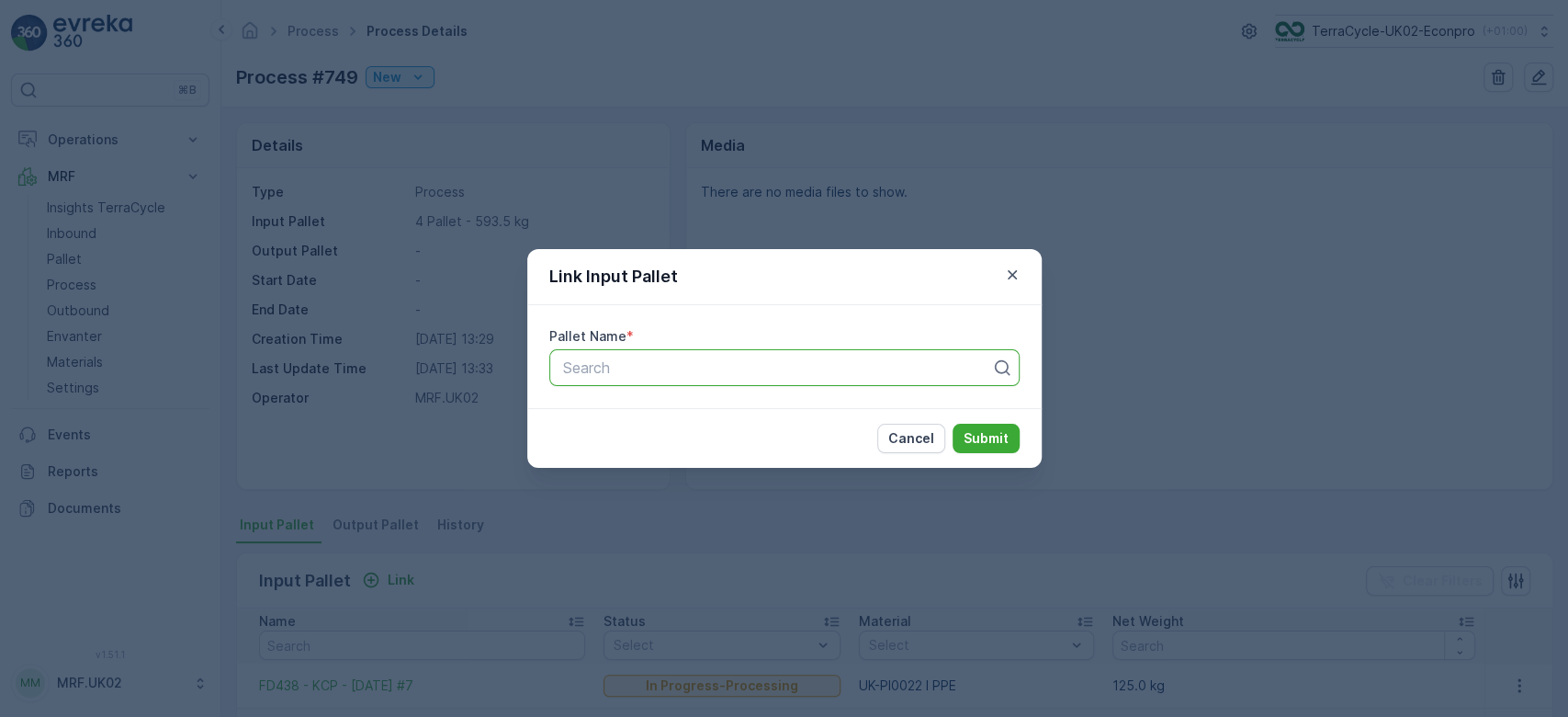
click at [661, 365] on div at bounding box center [777, 367] width 432 height 17
type input "684"
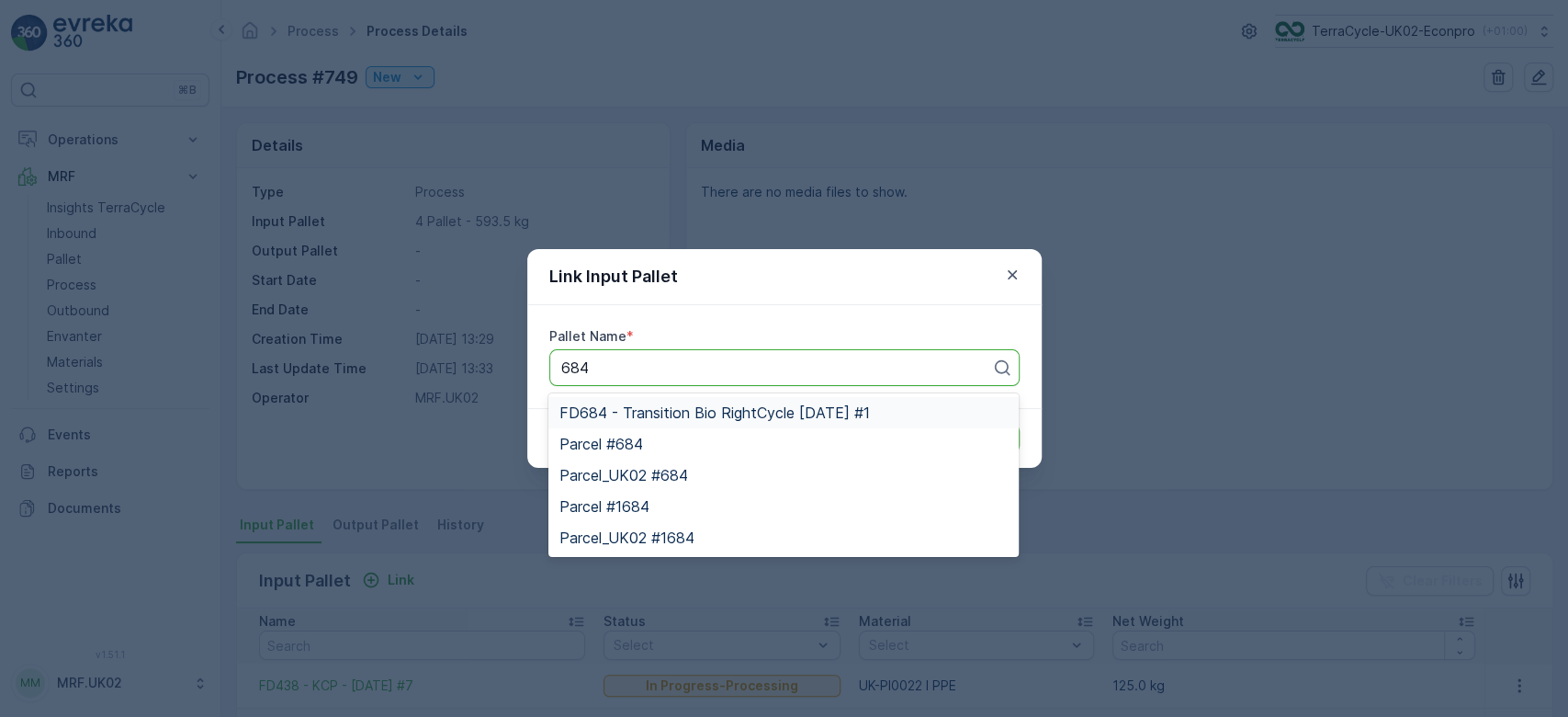
click at [723, 416] on span "FD684 - Transition Bio RightCycle [DATE] #1" at bounding box center [714, 413] width 310 height 17
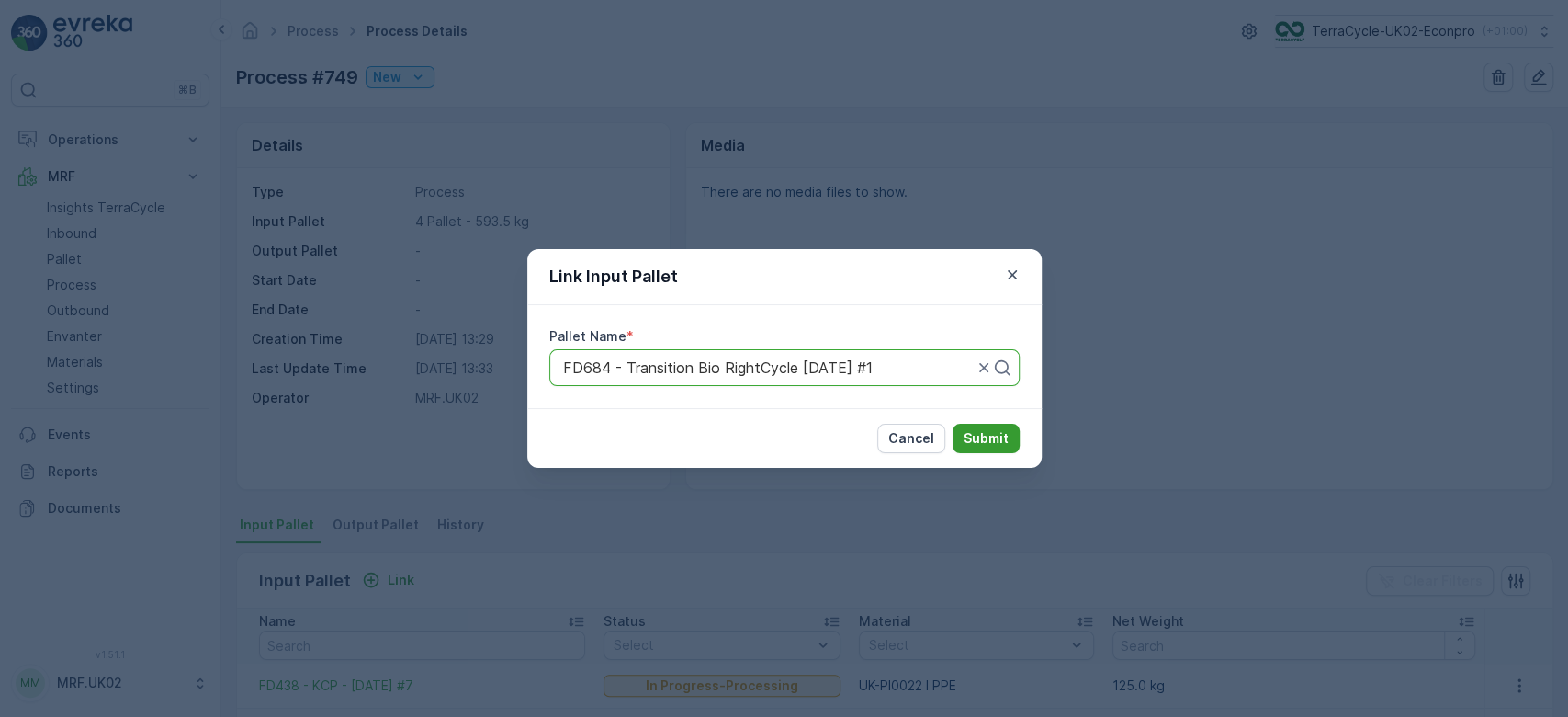
click at [998, 441] on p "Submit" at bounding box center [986, 439] width 45 height 19
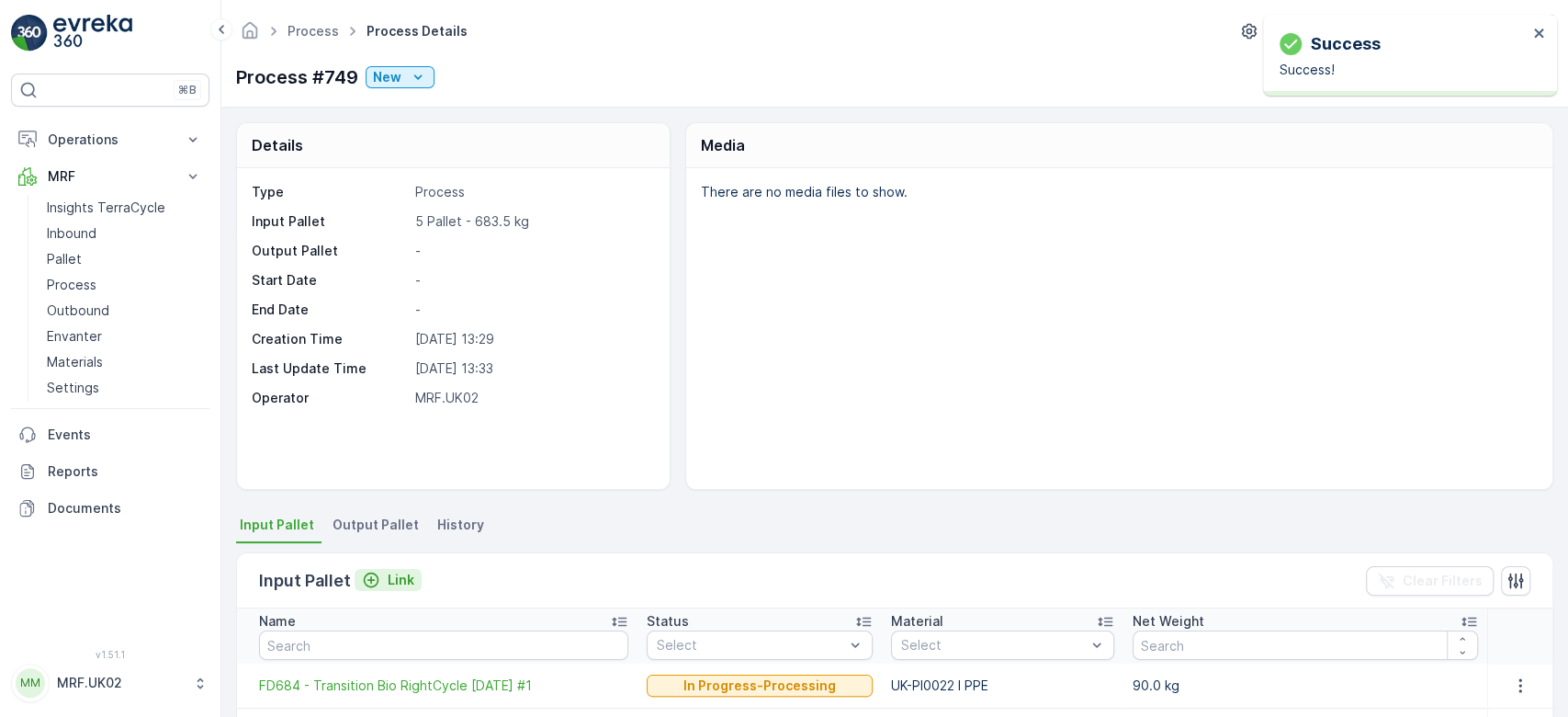
click at [415, 579] on button "Link" at bounding box center [388, 580] width 67 height 22
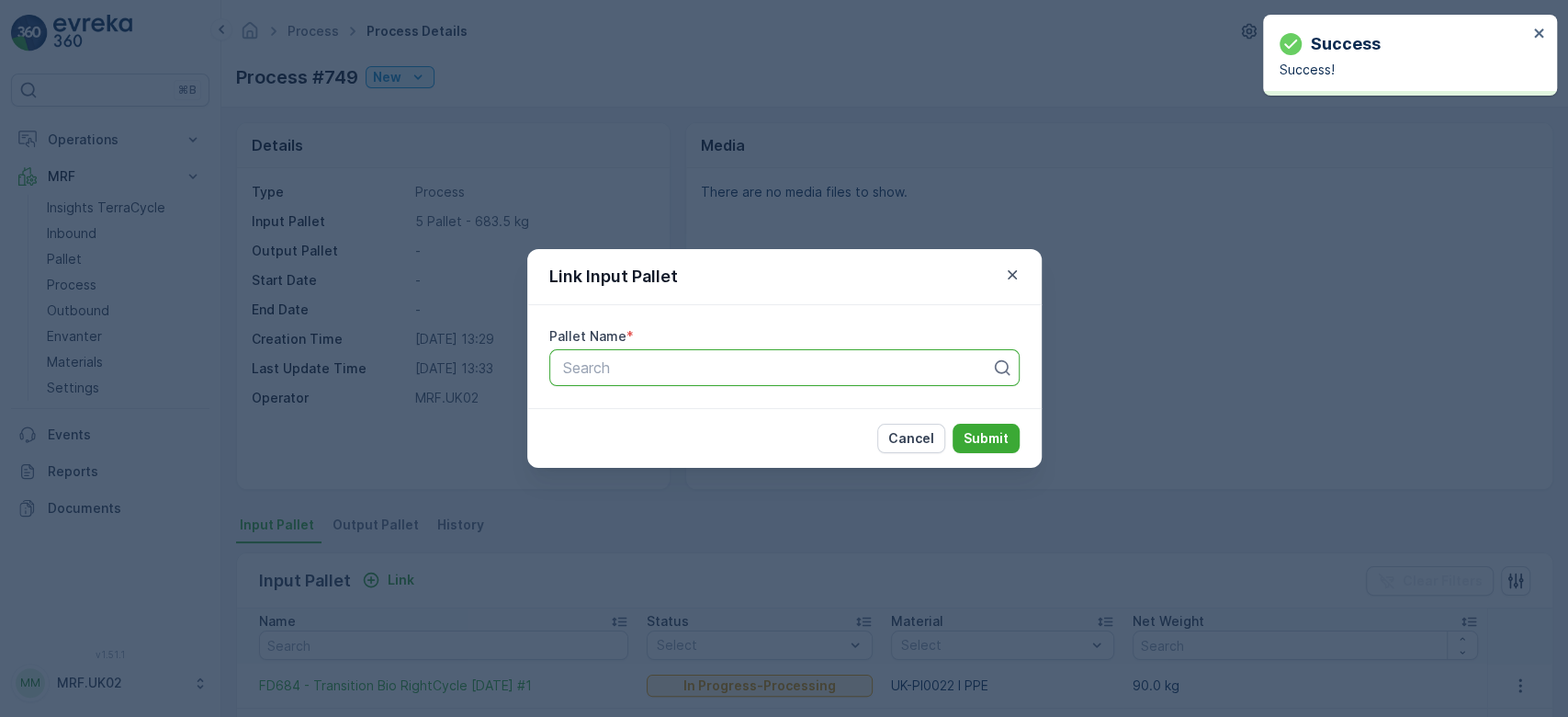
click at [803, 360] on div at bounding box center [777, 367] width 432 height 17
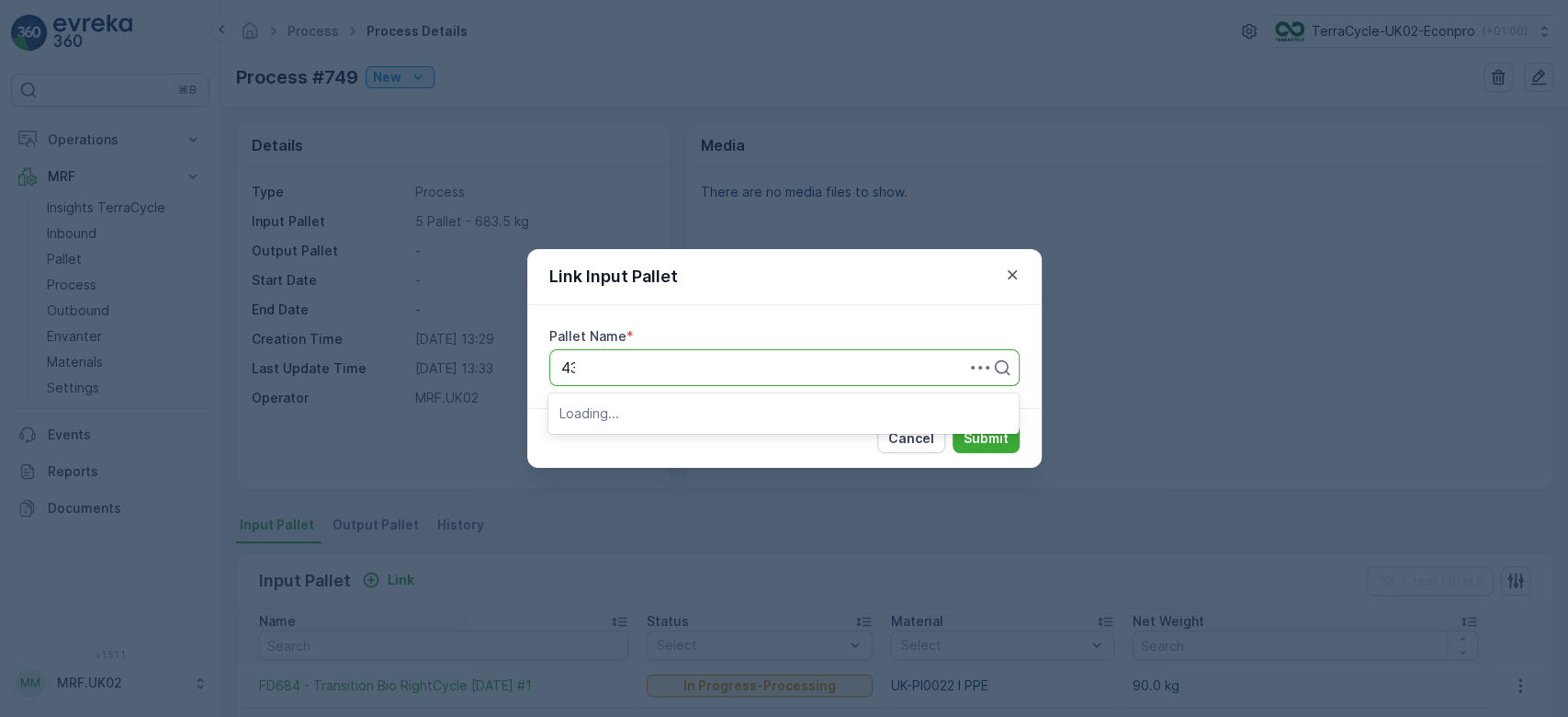
type input "433"
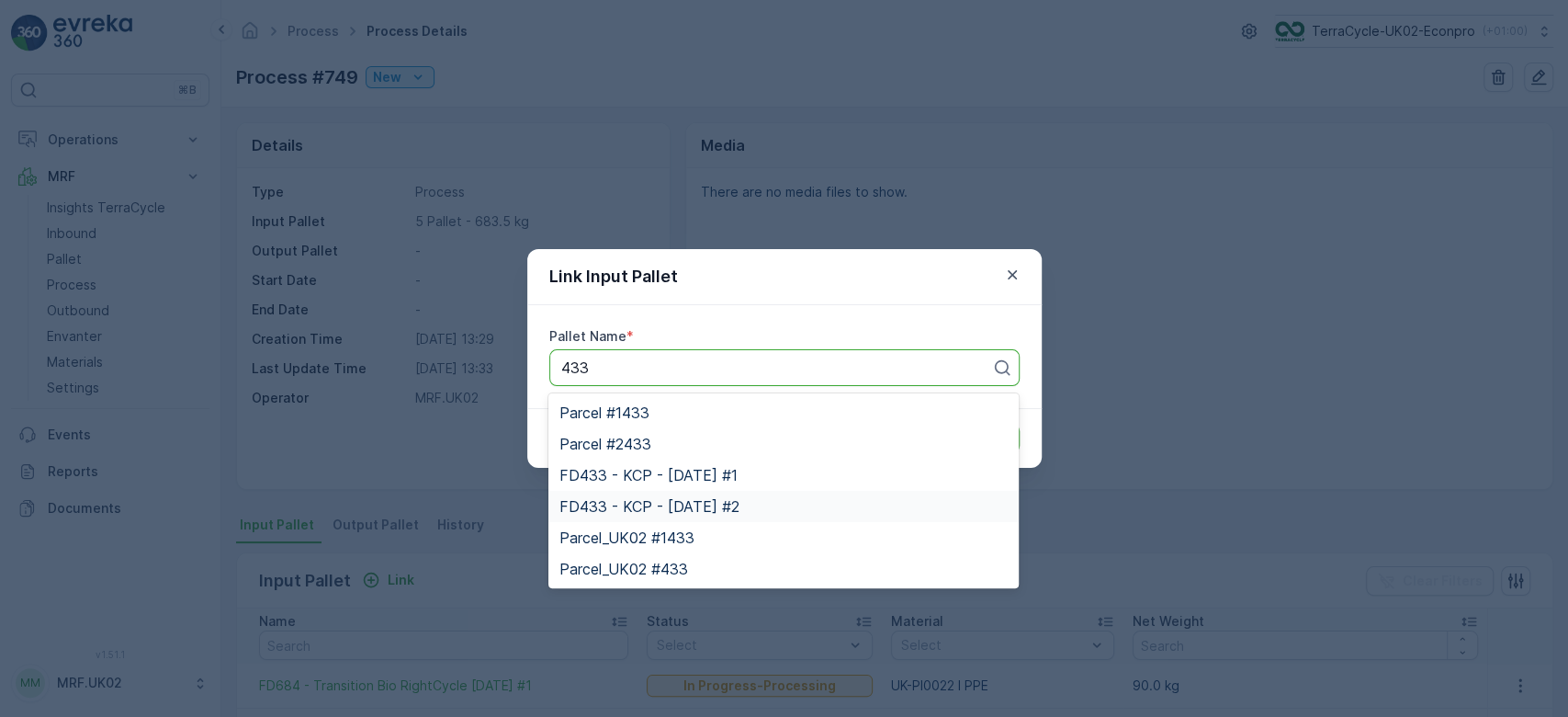
click at [735, 499] on span "FD433 - KCP - [DATE] #2" at bounding box center [649, 506] width 180 height 17
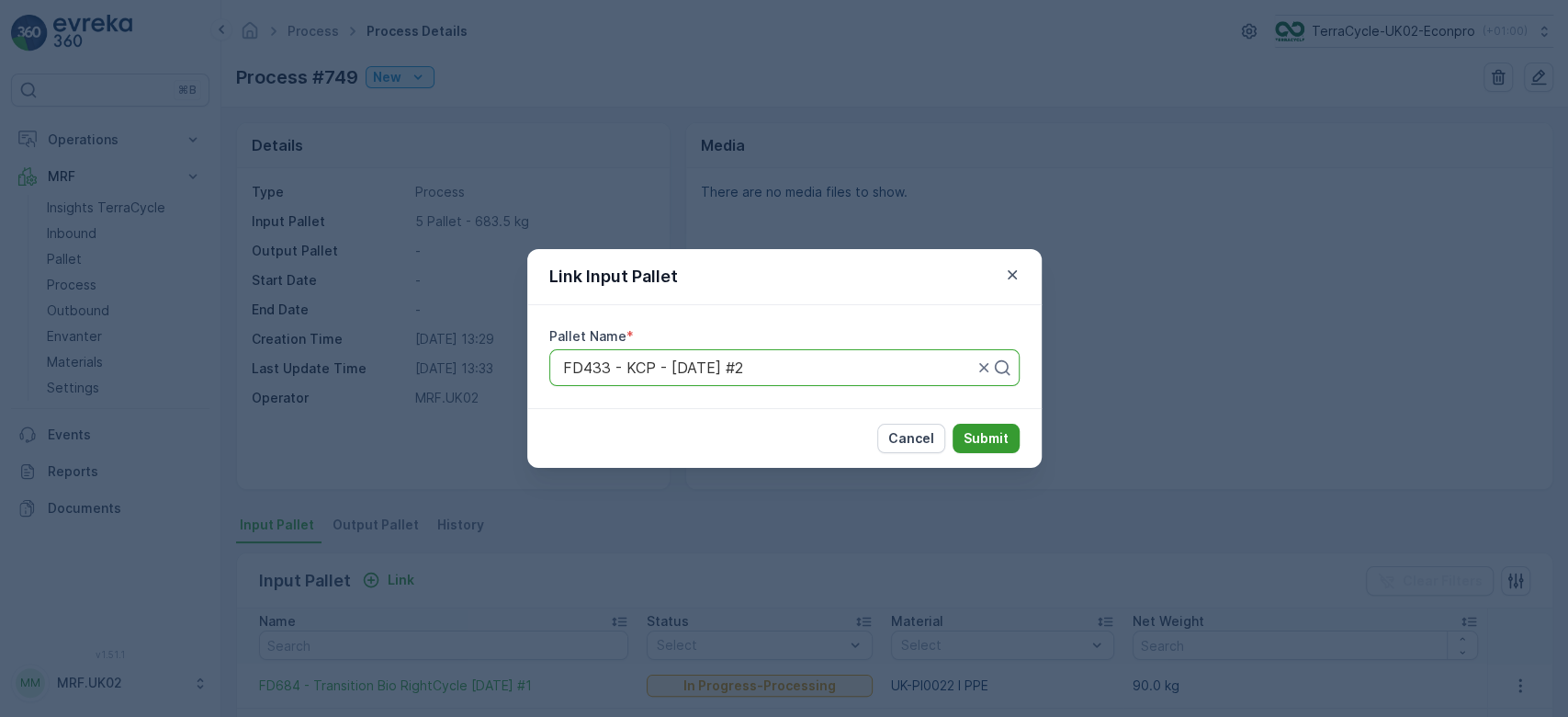
click at [990, 437] on p "Submit" at bounding box center [986, 439] width 45 height 19
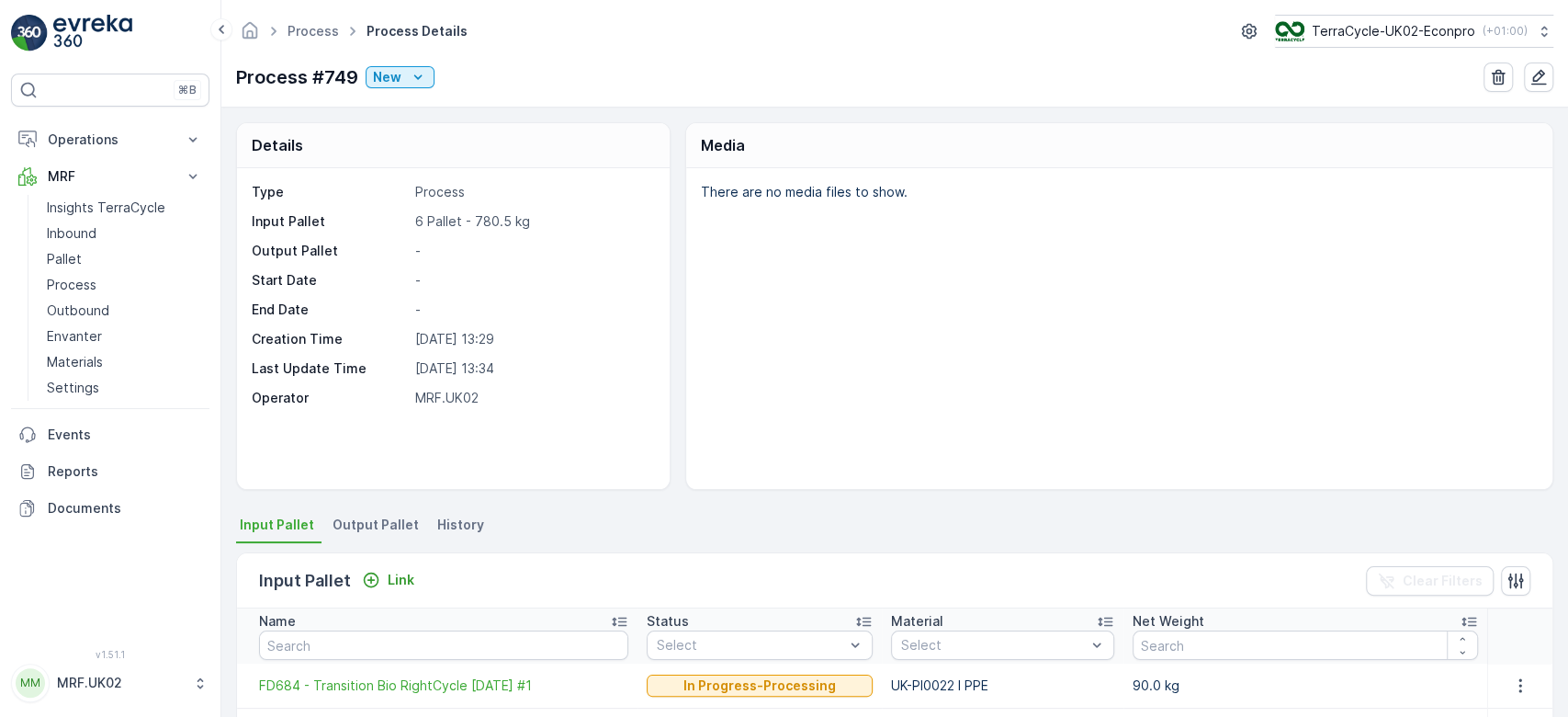
click at [677, 506] on div "Details Type Process Input Pallet 6 Pallet - 780.5 kg Output Pallet - Start Dat…" at bounding box center [895, 412] width 1346 height 609
click at [404, 577] on p "Link" at bounding box center [401, 580] width 27 height 19
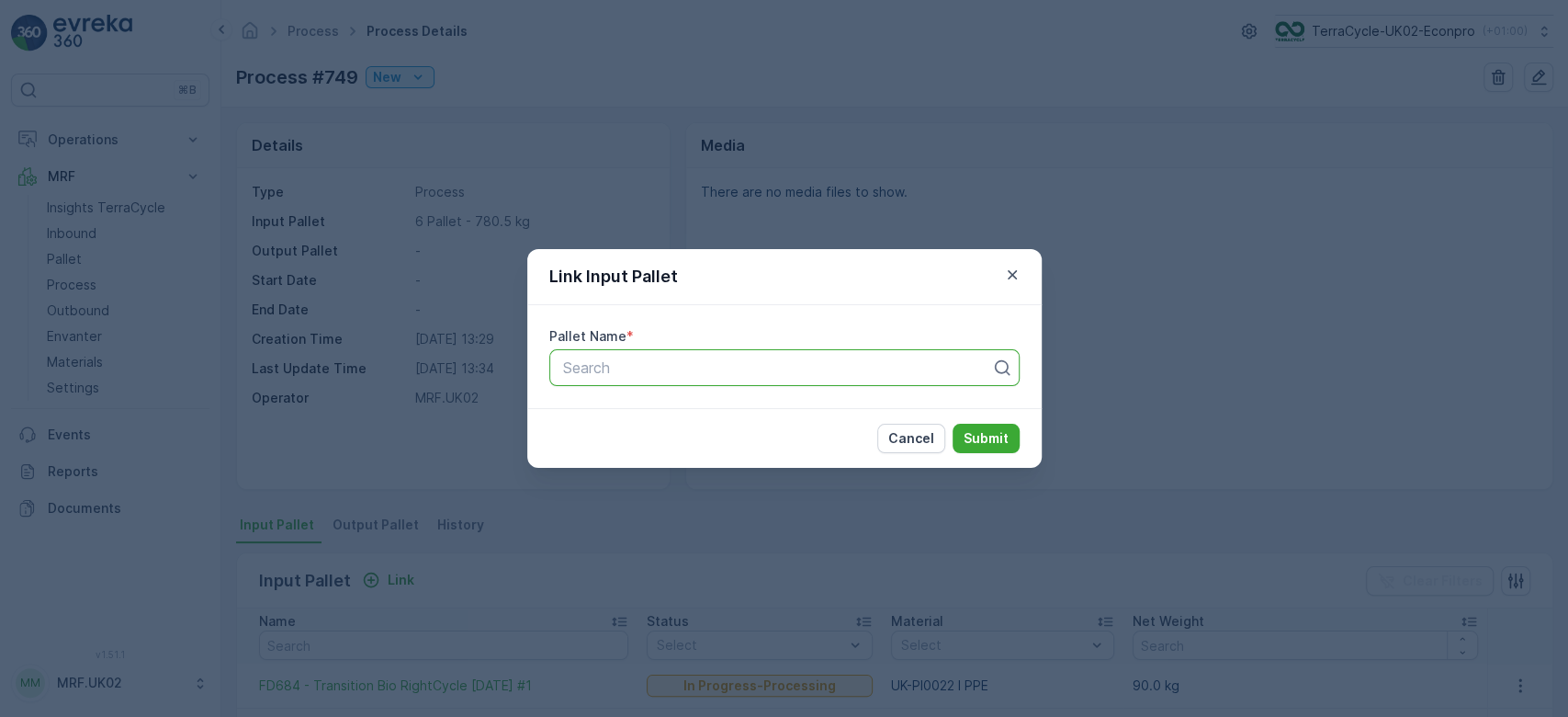
click at [631, 365] on div at bounding box center [777, 367] width 432 height 17
type input "363"
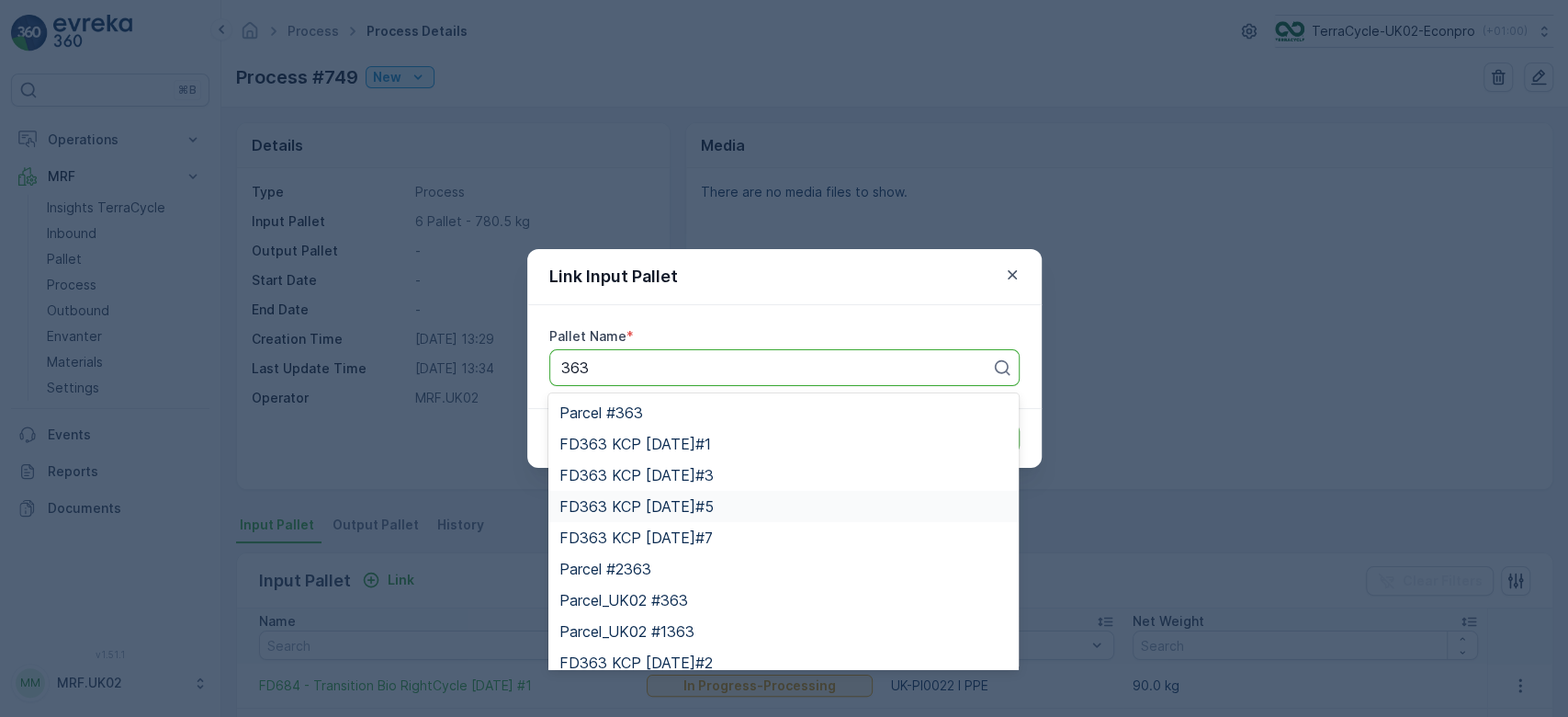
click at [714, 499] on span "FD363 KCP [DATE]#5" at bounding box center [636, 506] width 154 height 17
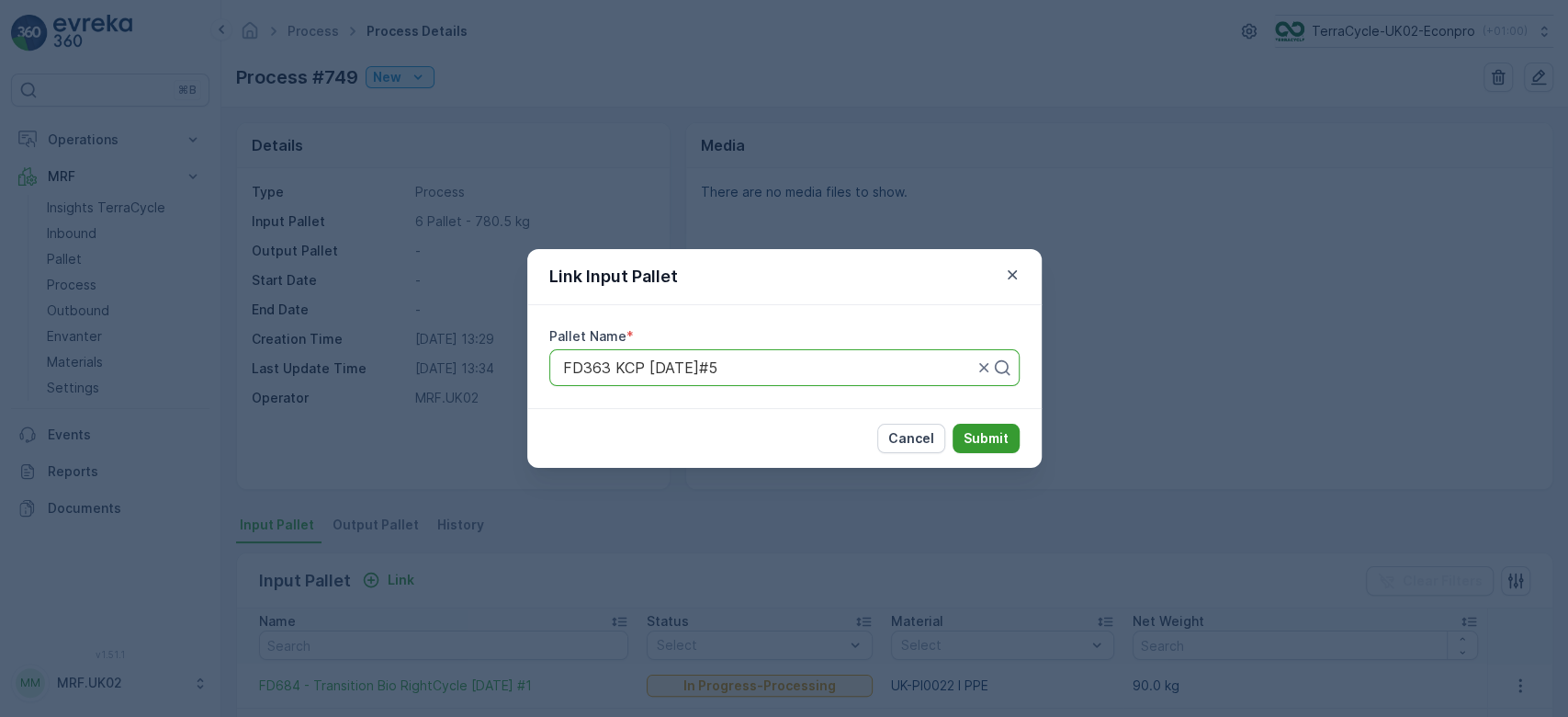
click at [983, 438] on p "Submit" at bounding box center [986, 439] width 45 height 19
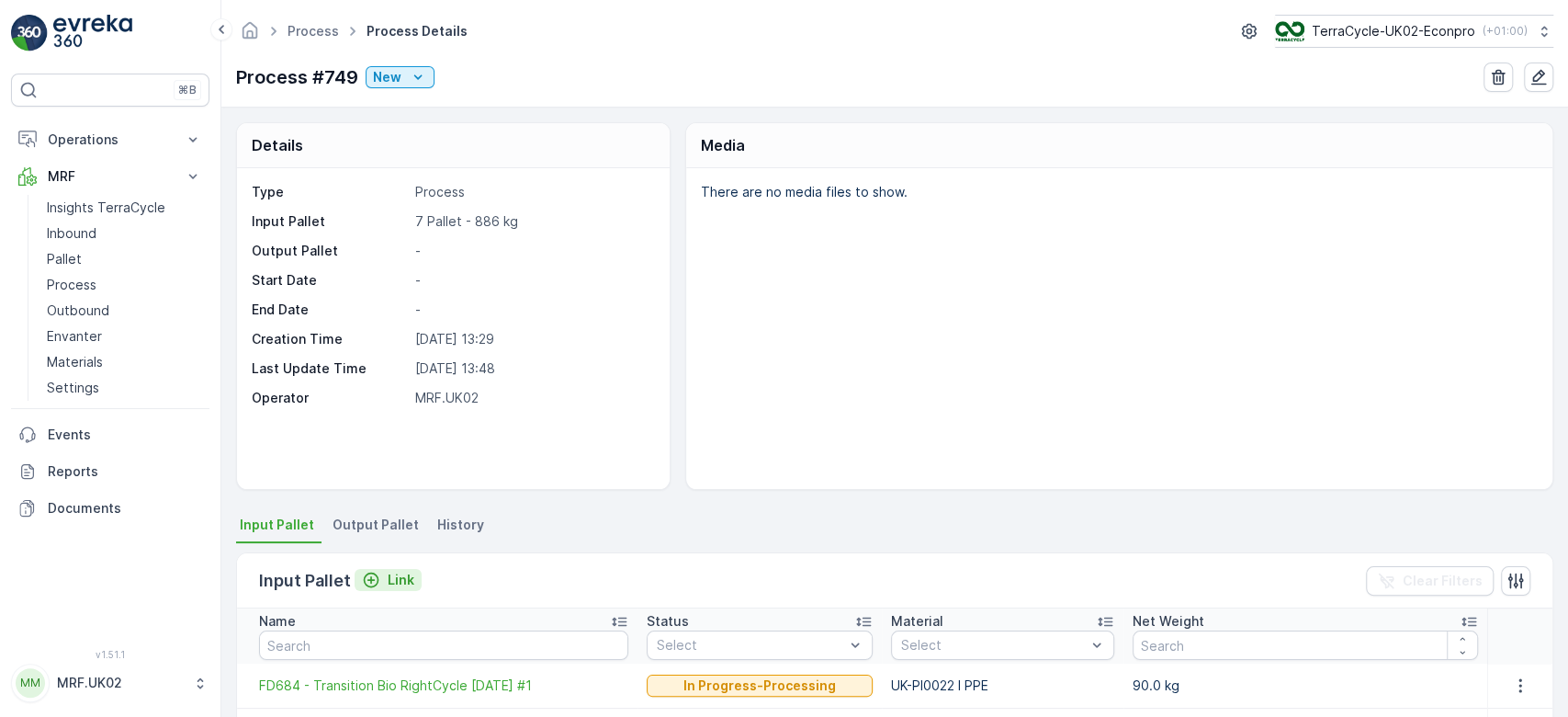
click at [406, 570] on p "Link" at bounding box center [401, 580] width 27 height 19
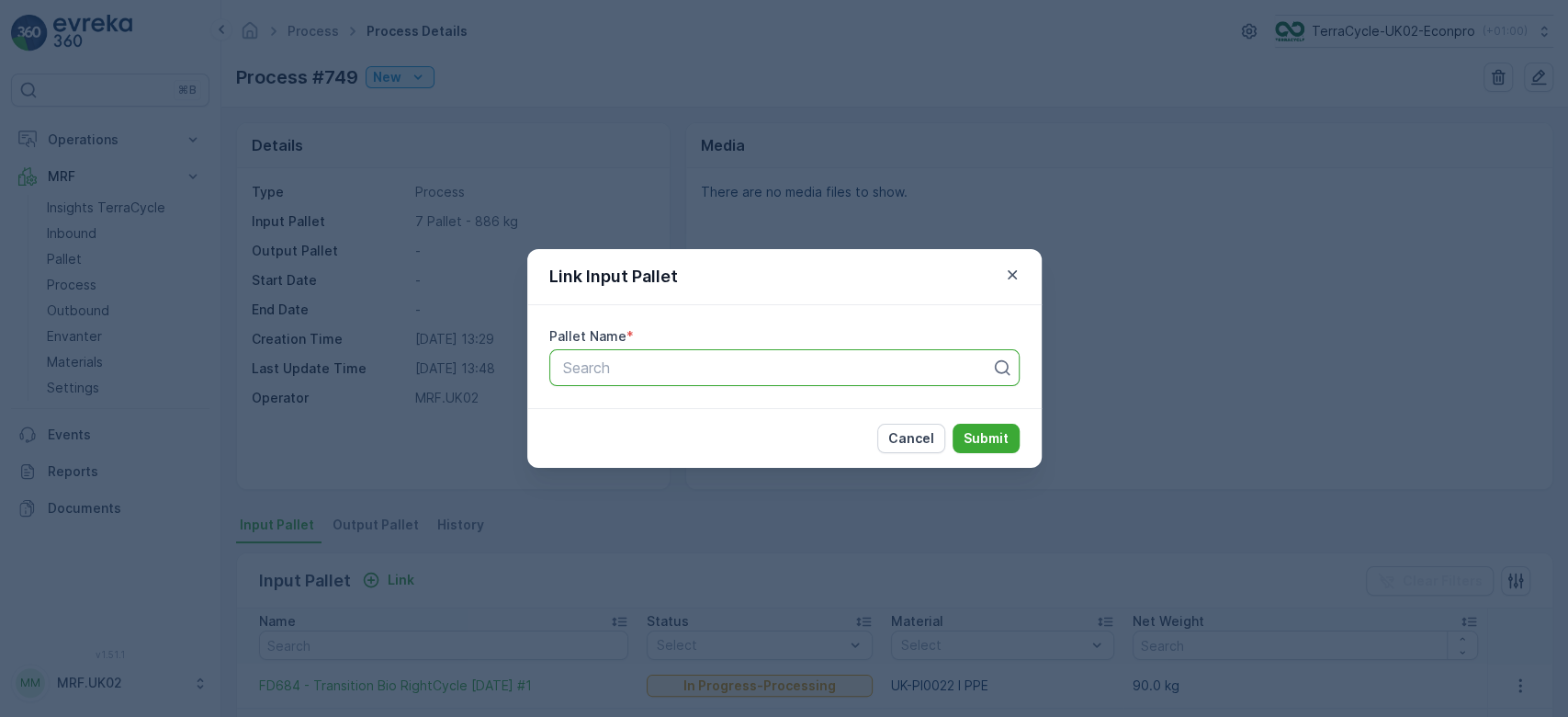
click at [610, 371] on div at bounding box center [777, 367] width 432 height 17
type input "350"
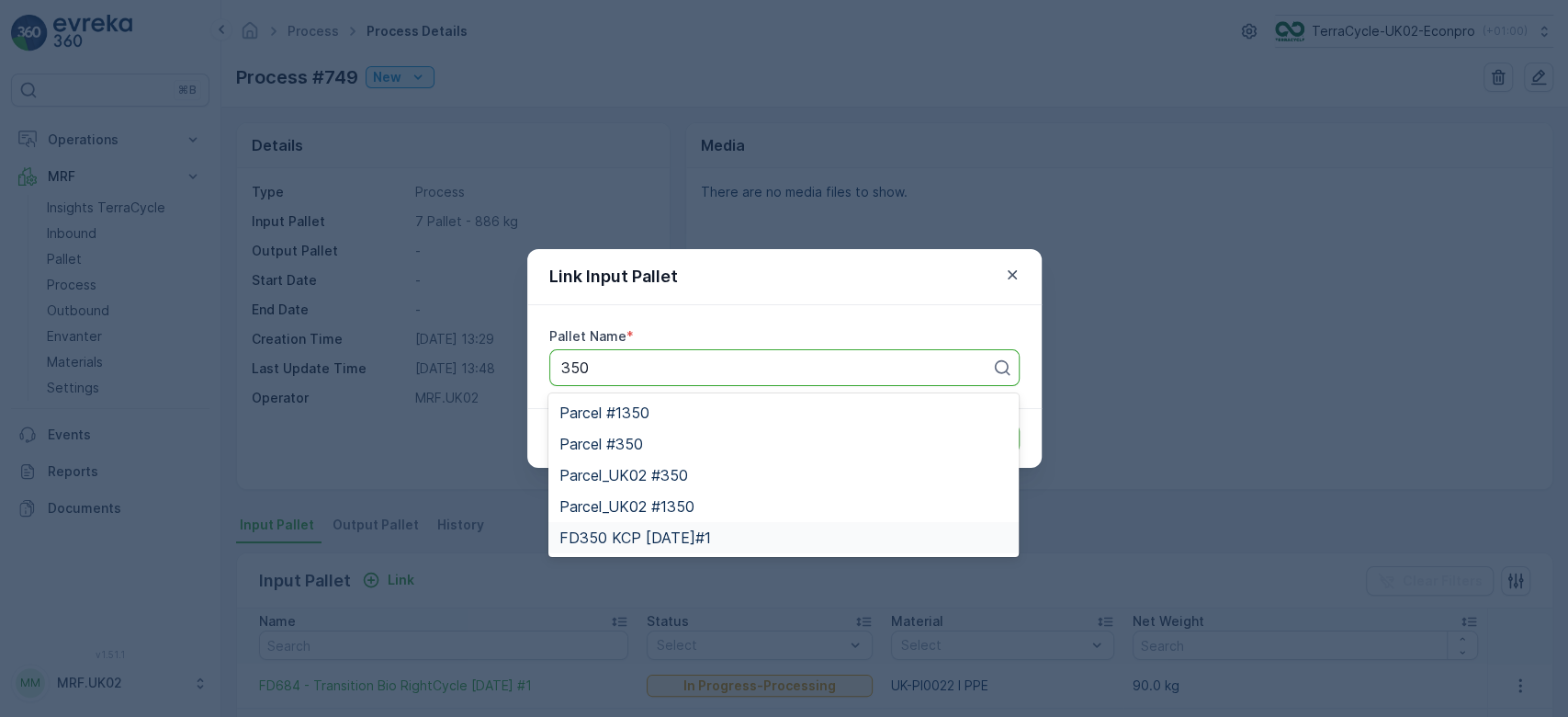
click at [665, 533] on span "FD350 KCP [DATE]#1" at bounding box center [634, 538] width 151 height 17
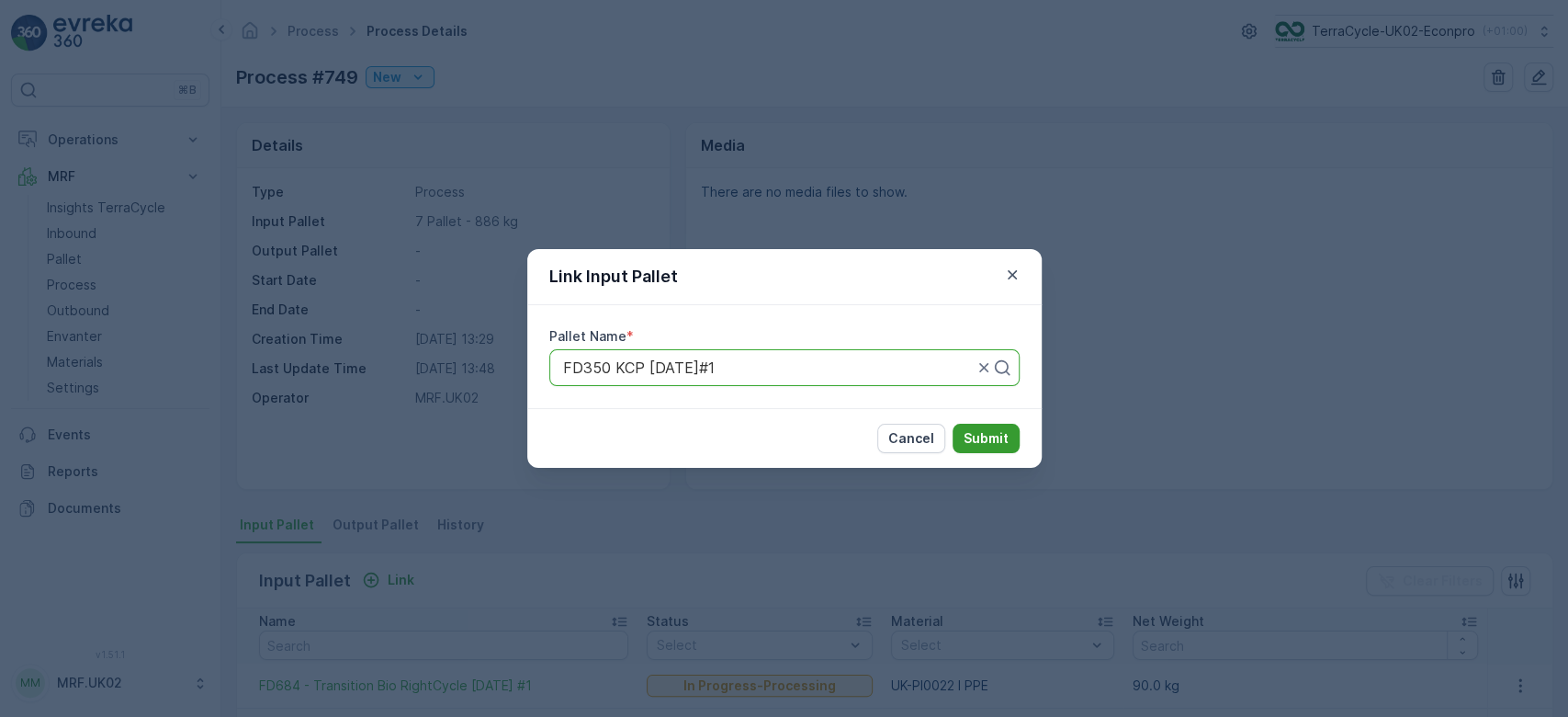
click at [982, 432] on p "Submit" at bounding box center [986, 439] width 45 height 19
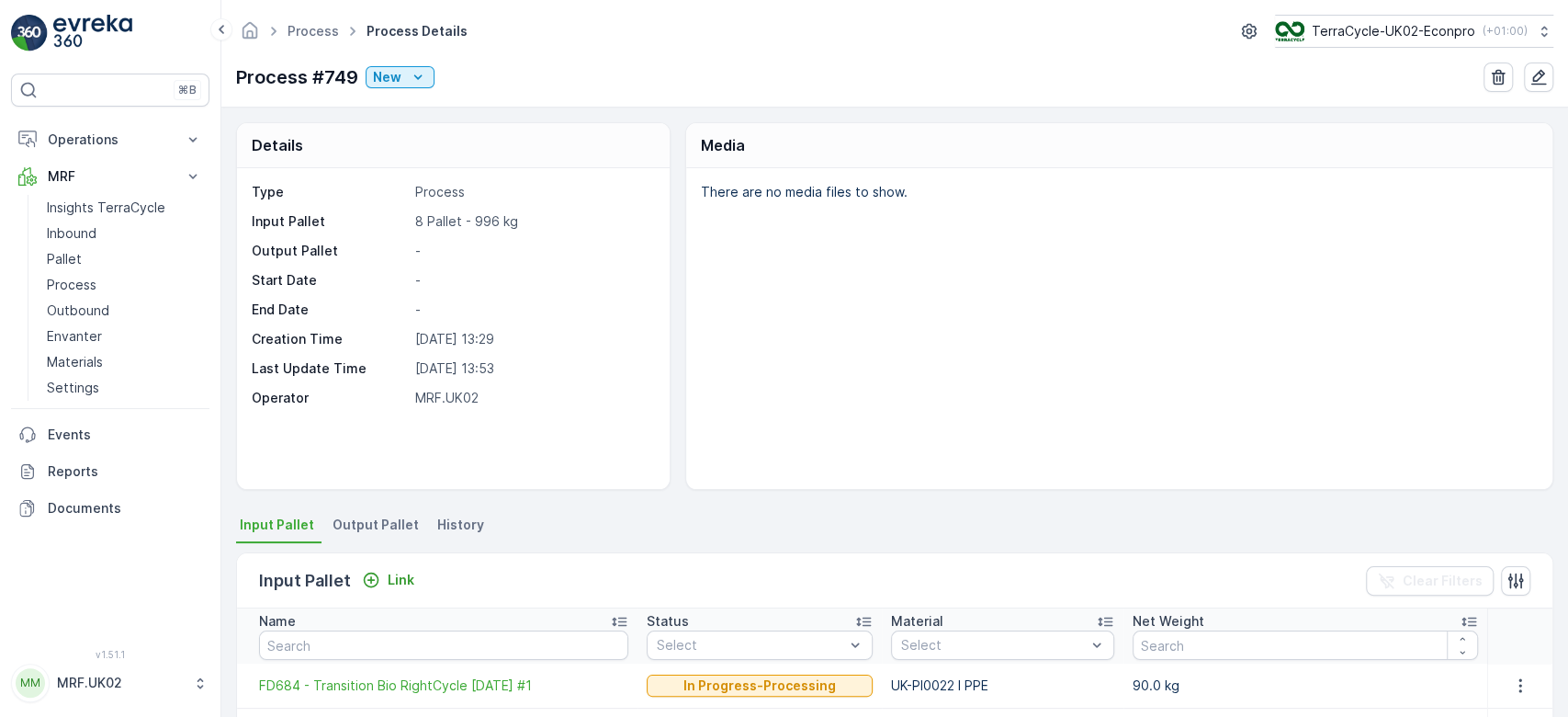
click at [809, 519] on ul "Input Pallet Output Pallet History" at bounding box center [895, 528] width 1317 height 32
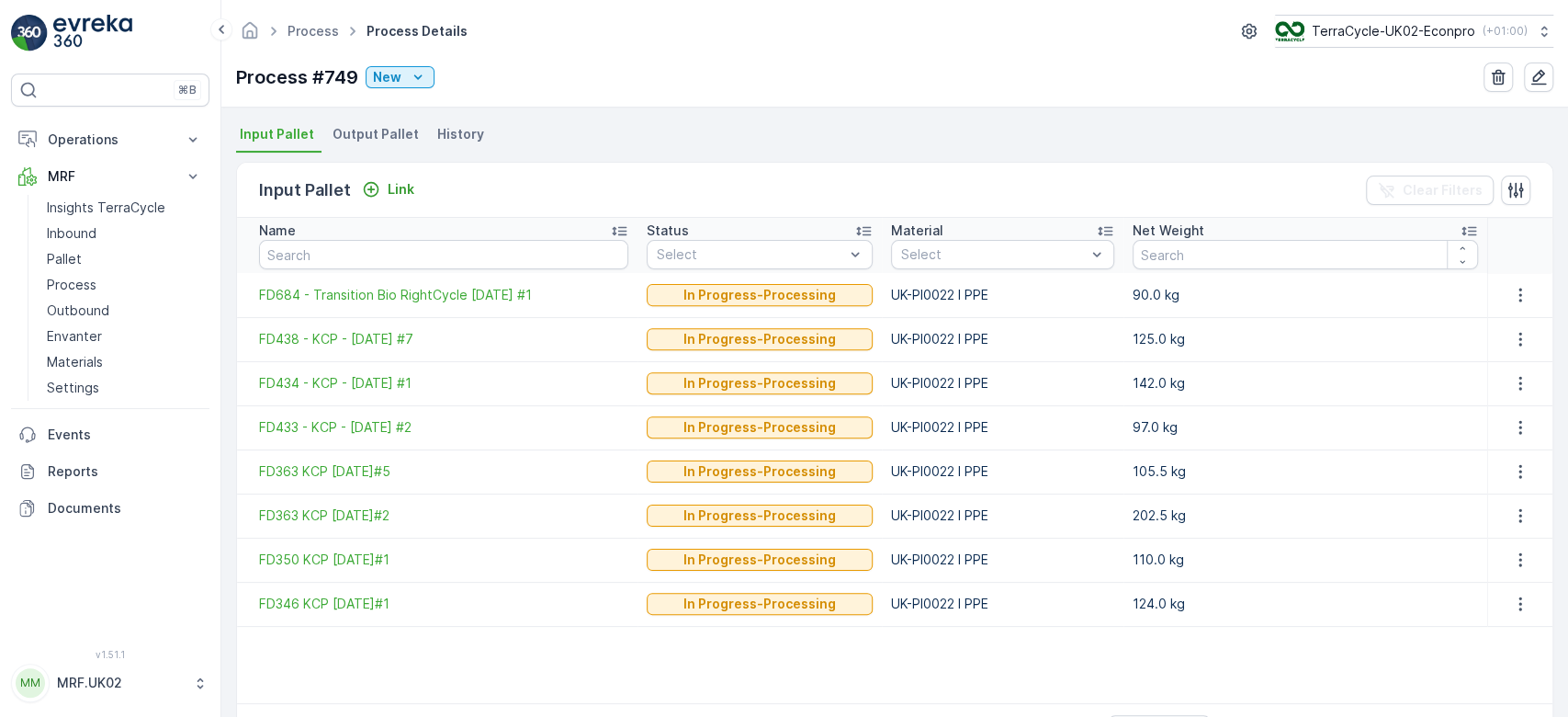
scroll to position [391, 0]
click at [804, 129] on ul "Input Pallet Output Pallet History" at bounding box center [895, 136] width 1317 height 32
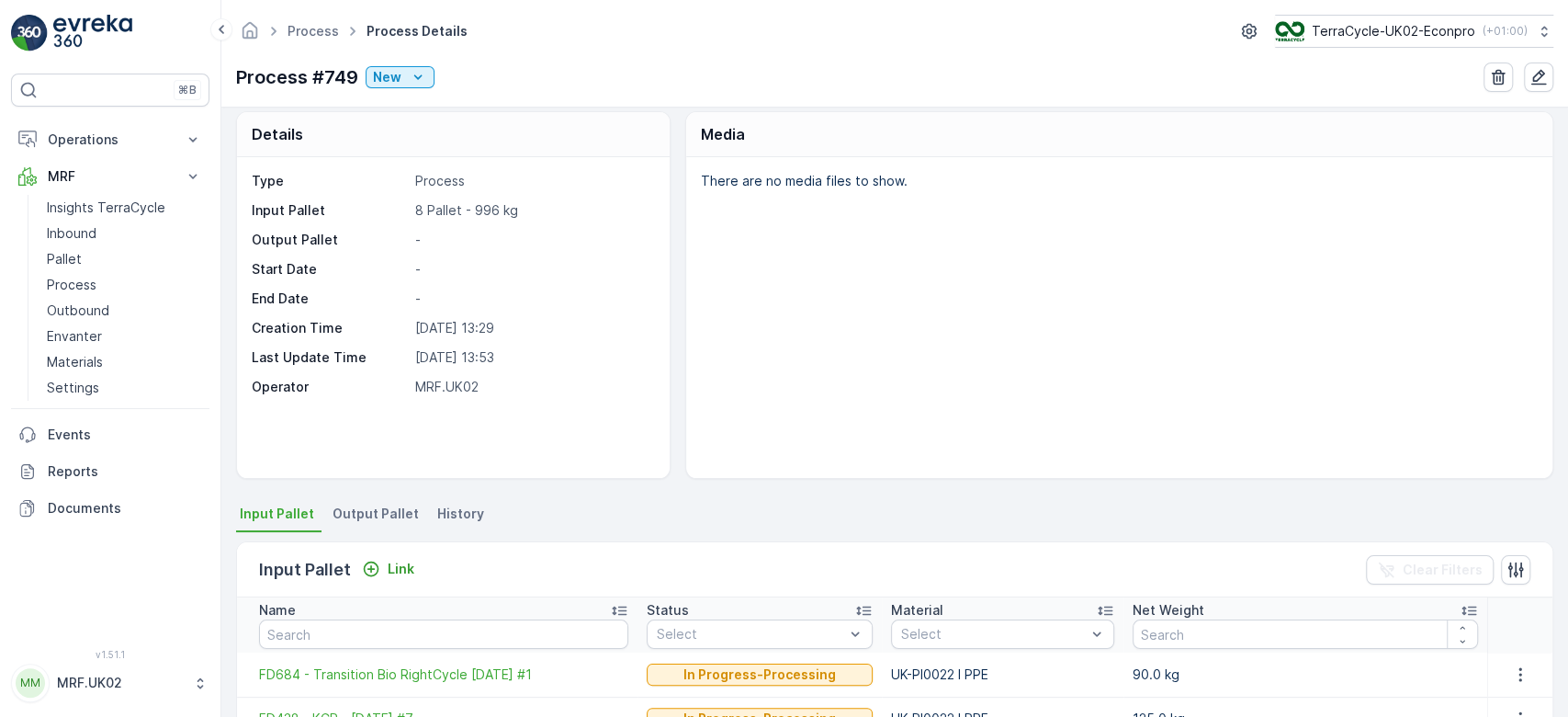
scroll to position [0, 0]
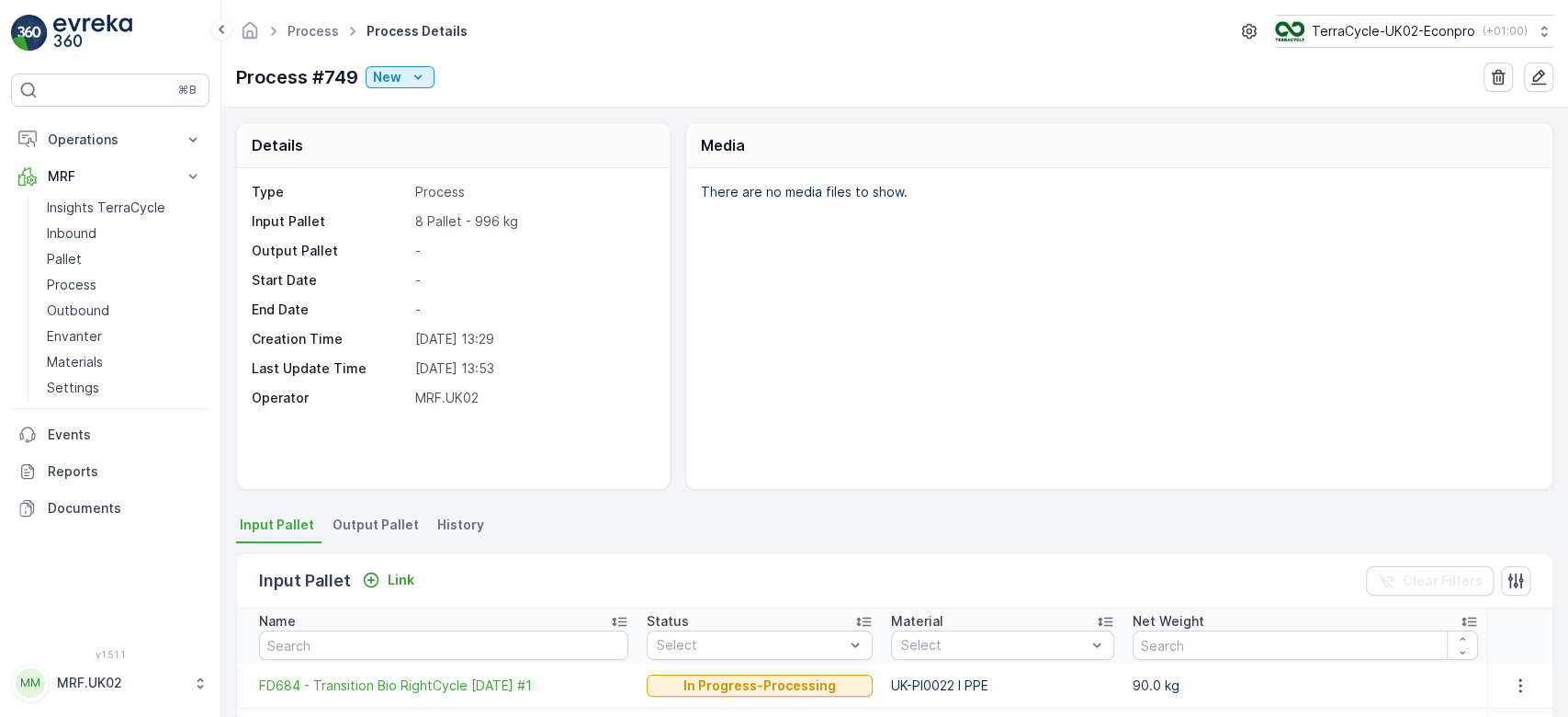
click at [699, 284] on div "There are no media files to show." at bounding box center [1119, 328] width 866 height 321
click at [405, 73] on div "New" at bounding box center [400, 77] width 54 height 19
click at [412, 127] on span "Ready" at bounding box center [396, 130] width 40 height 19
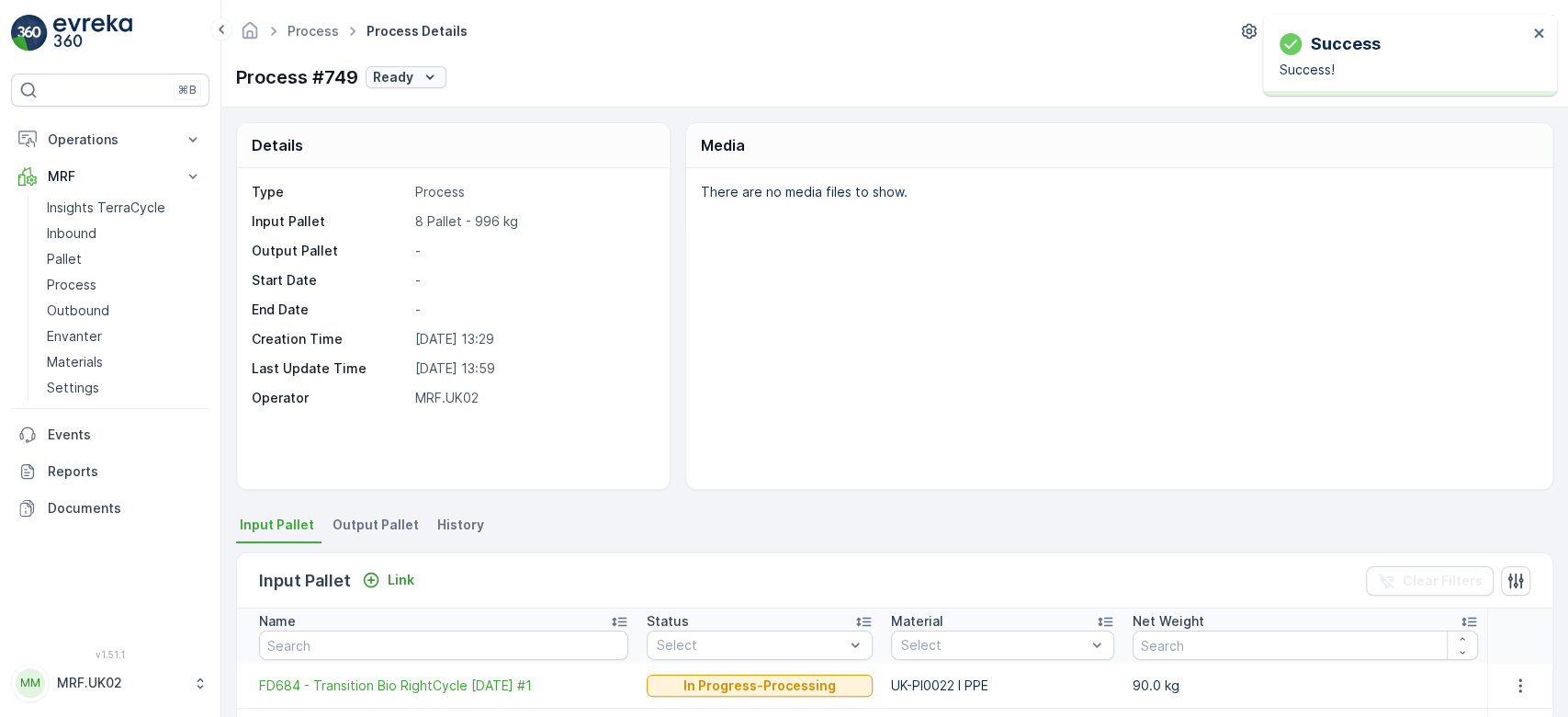
click at [407, 75] on p "Ready" at bounding box center [393, 77] width 41 height 19
click at [654, 58] on div "Process Process Details TerraCycle-UK02-Econpro ( +01:00 ) Process #749 Ready" at bounding box center [895, 54] width 1346 height 108
click at [374, 519] on span "Output Pallet" at bounding box center [376, 525] width 86 height 19
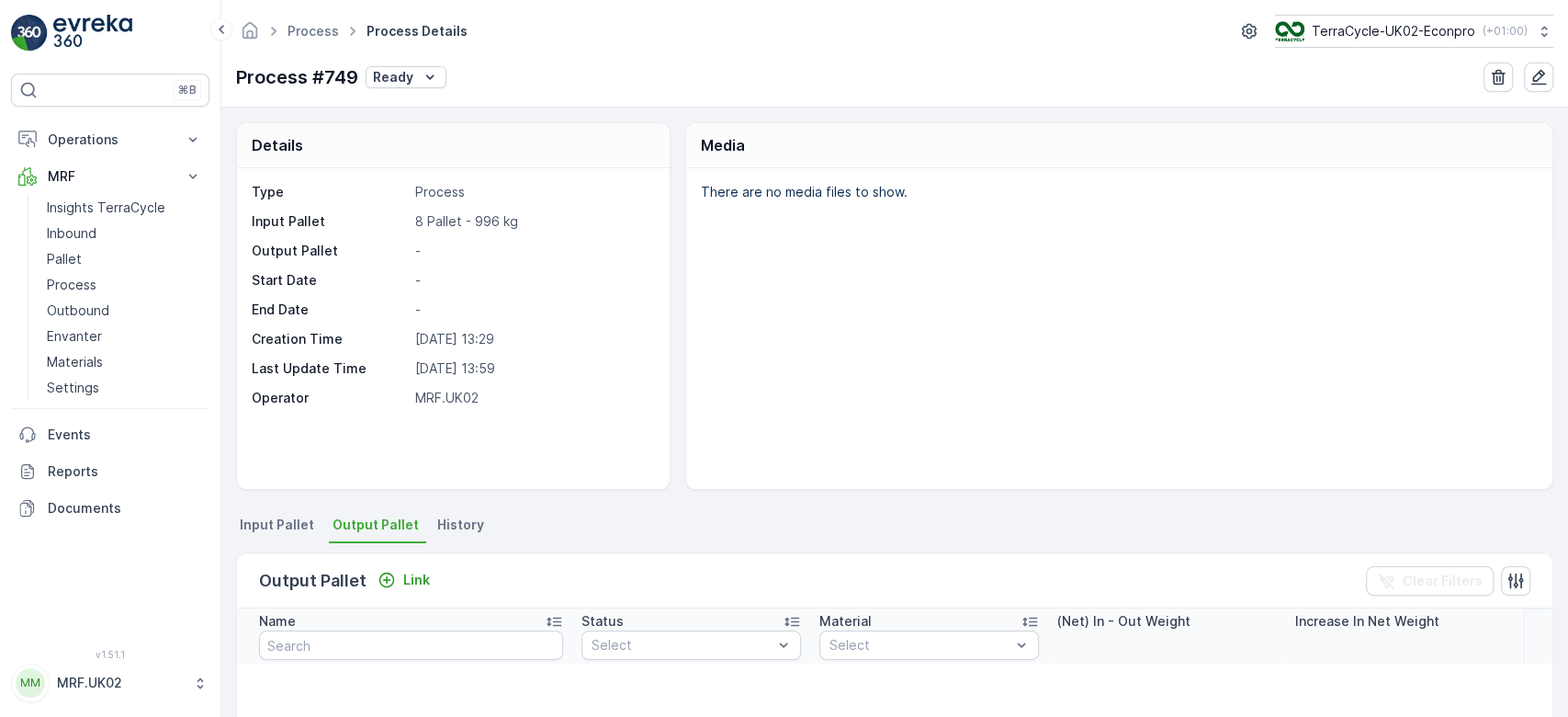
click at [669, 404] on div "Details Type Process Input Pallet 8 Pallet - 996 kg Output Pallet - Start Date …" at bounding box center [453, 306] width 435 height 367
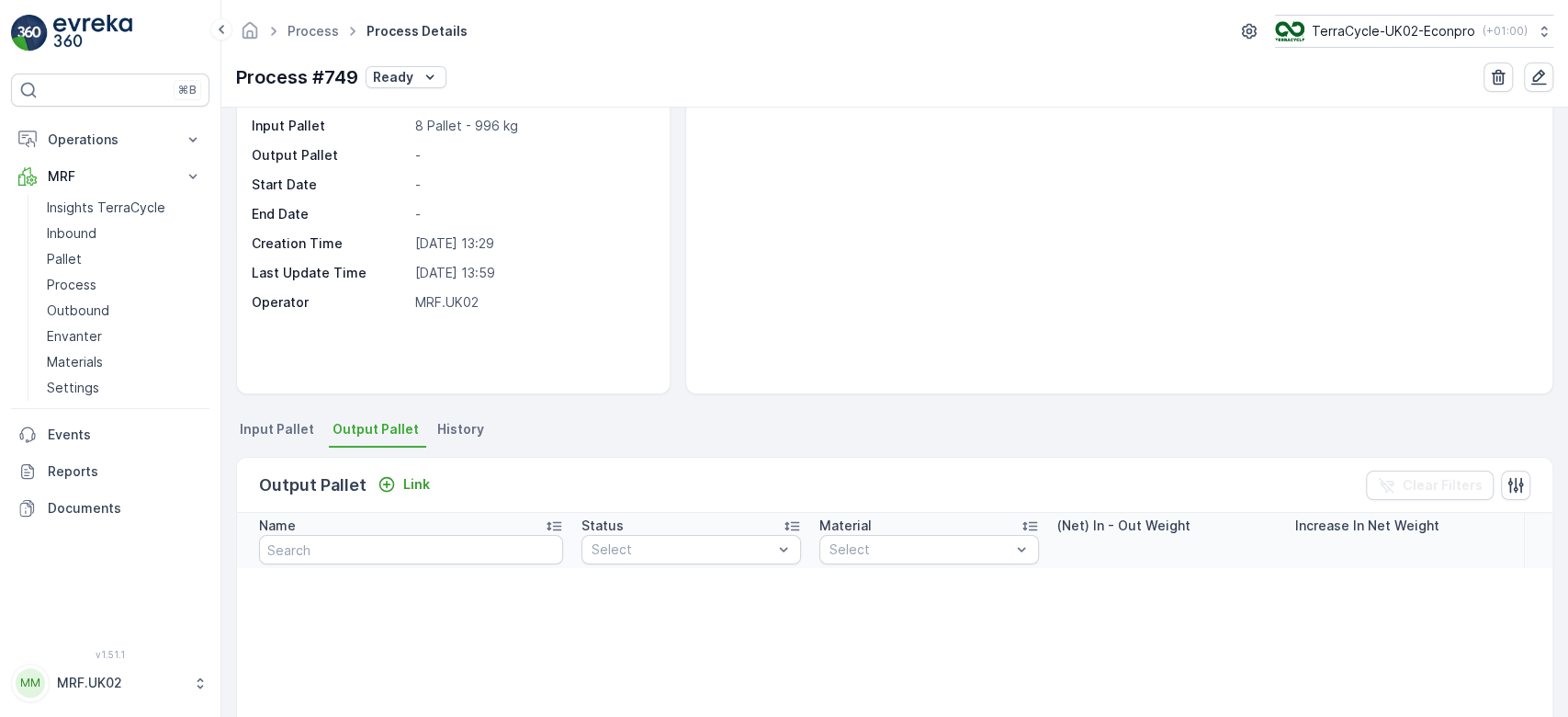
scroll to position [97, 0]
click at [420, 490] on button "Link" at bounding box center [403, 482] width 67 height 22
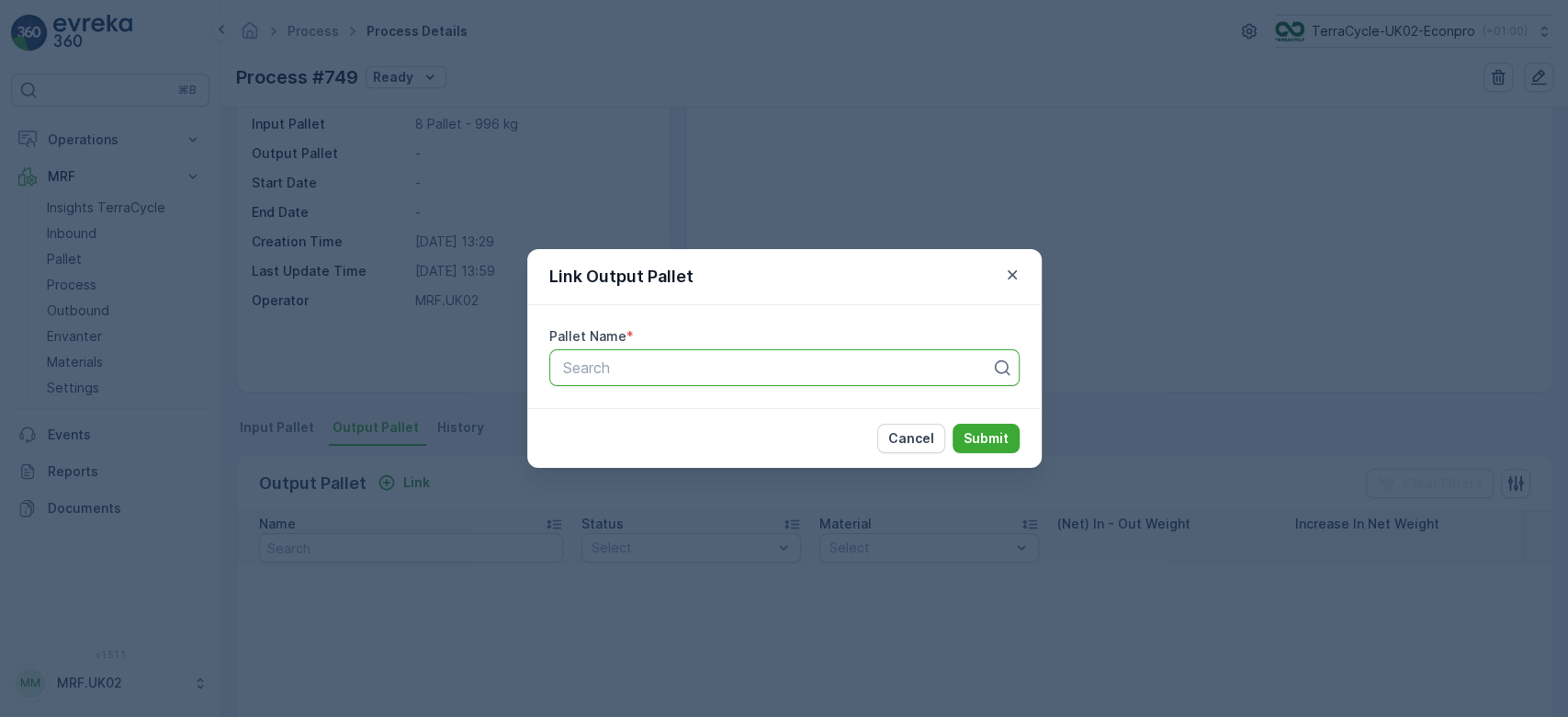
click at [606, 365] on div at bounding box center [777, 367] width 432 height 17
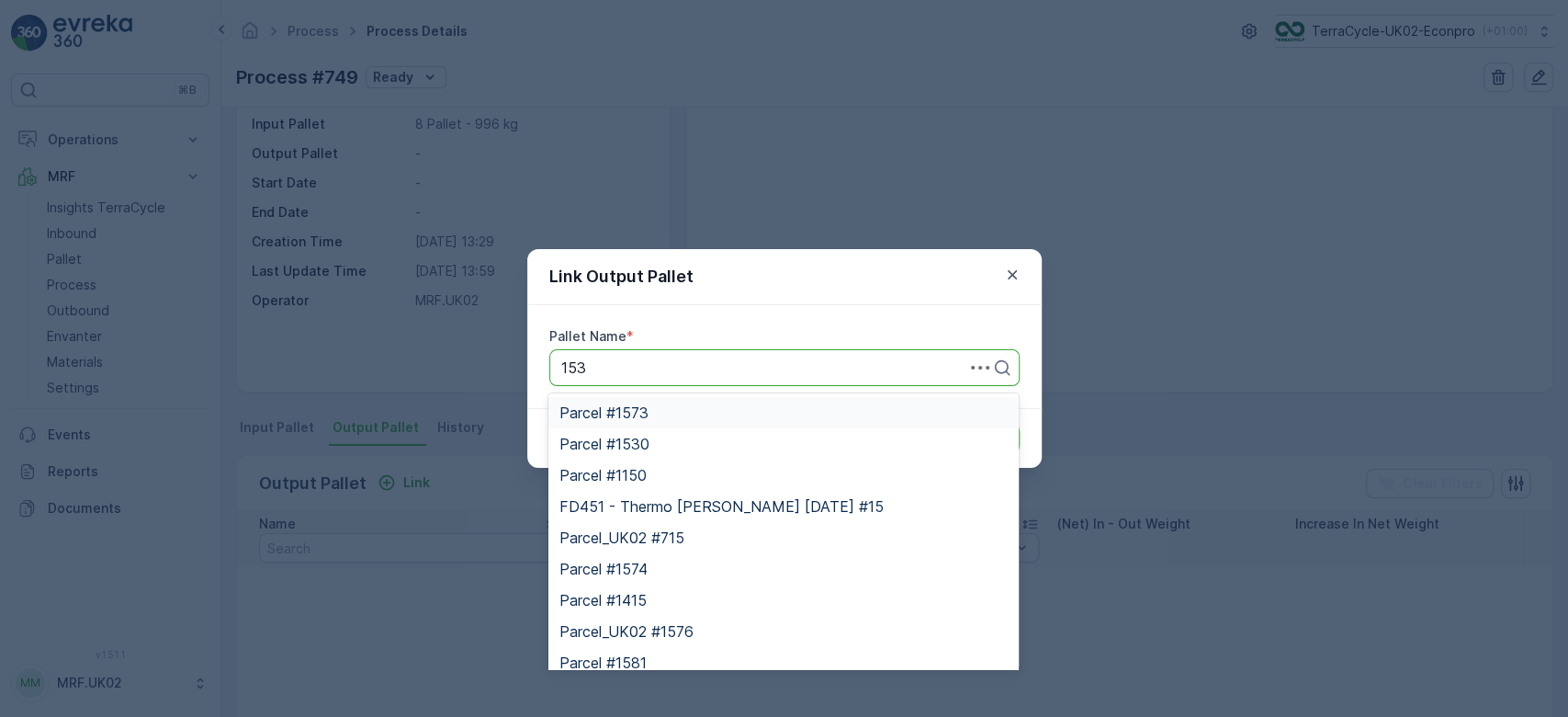
type input "1538"
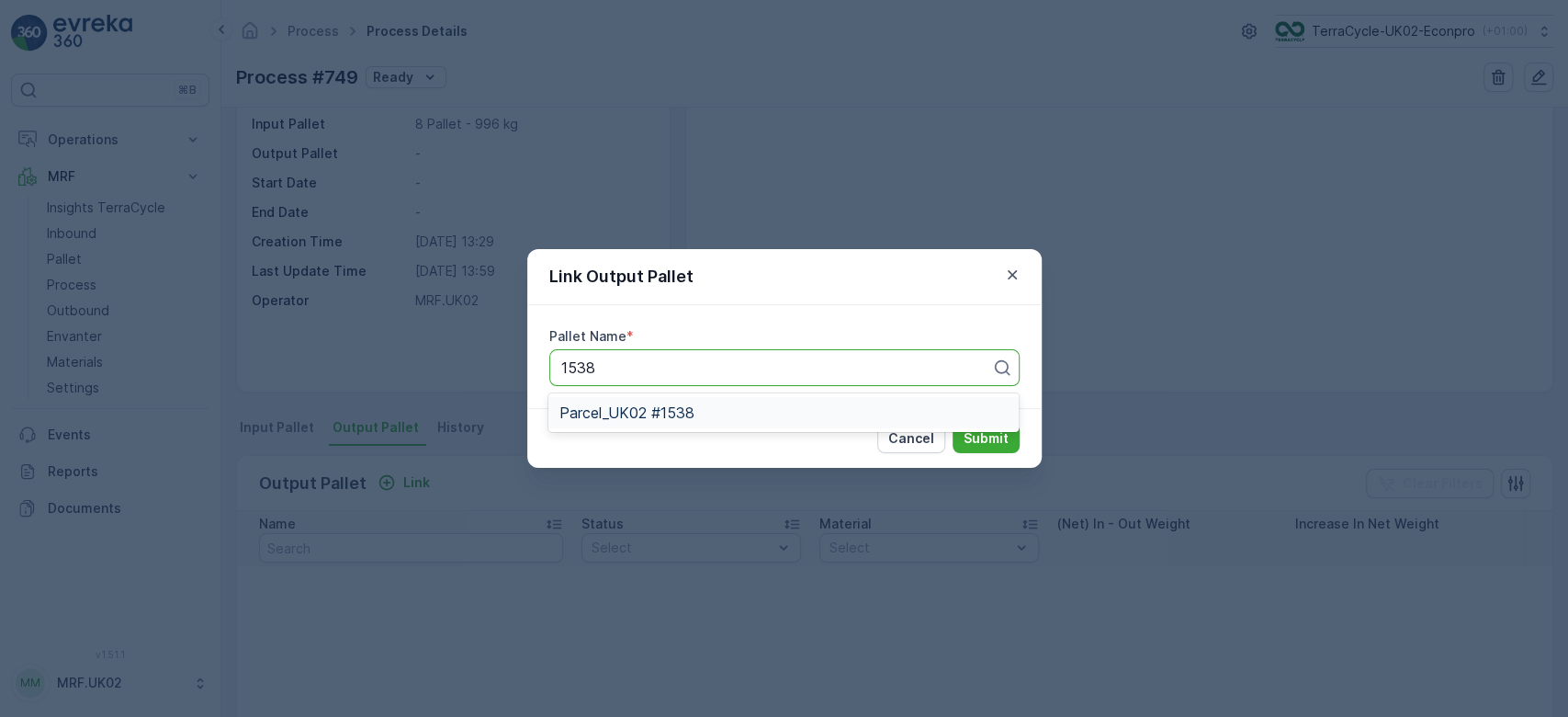
click at [653, 407] on span "Parcel_UK02 #1538" at bounding box center [627, 413] width 135 height 17
click at [993, 426] on button "Submit" at bounding box center [986, 439] width 67 height 30
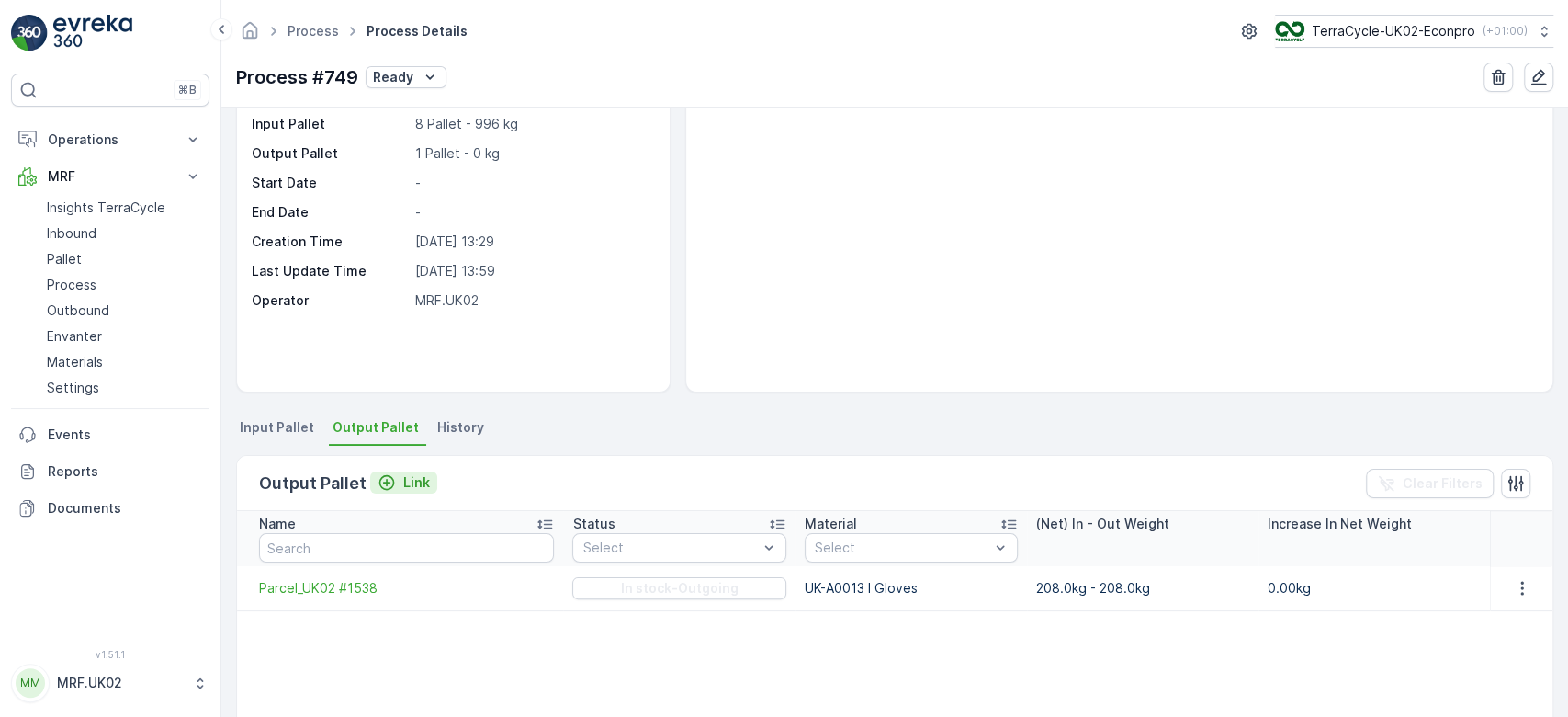
click at [419, 481] on p "Link" at bounding box center [416, 482] width 27 height 19
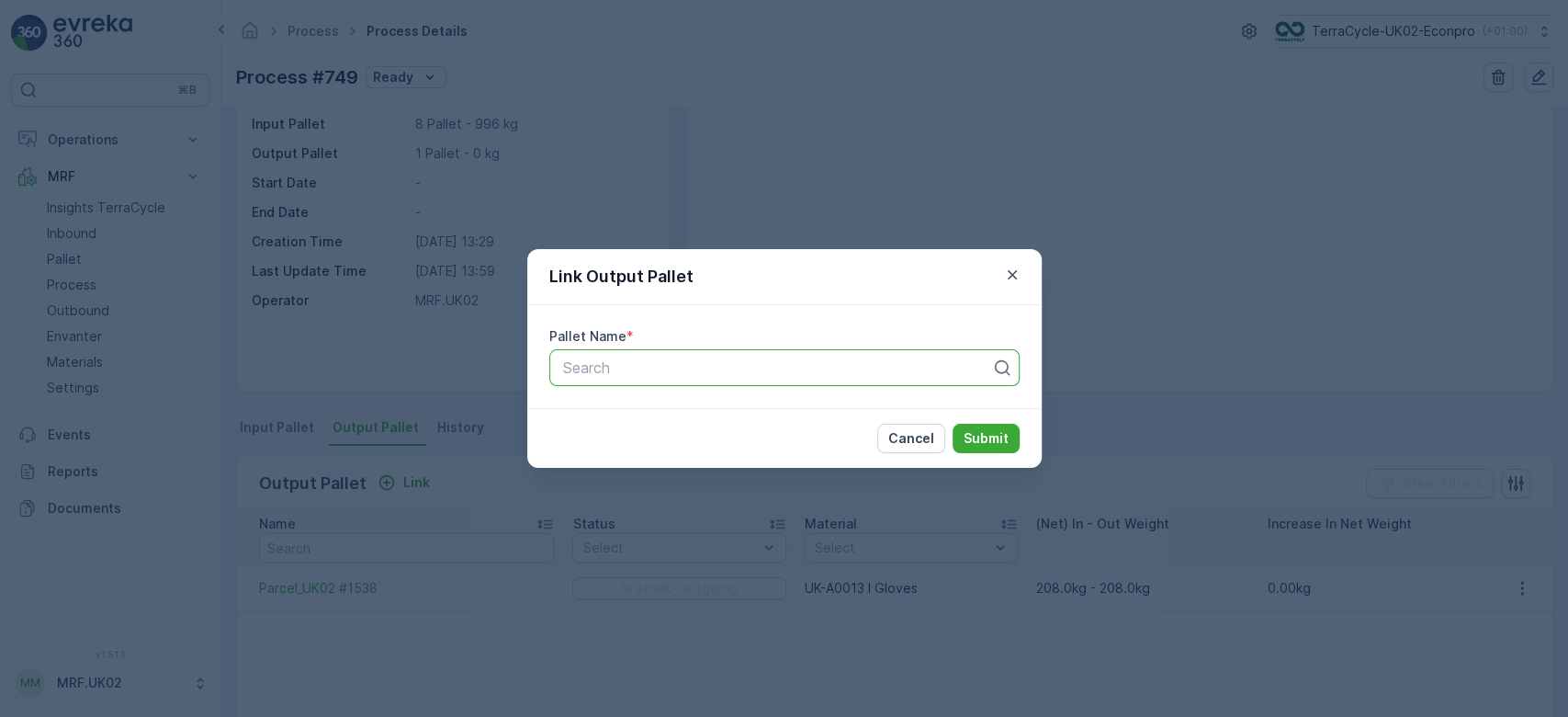
click at [613, 365] on div at bounding box center [777, 367] width 432 height 17
type input "1436"
click at [674, 437] on span "Parcel_UK02 #1436" at bounding box center [627, 444] width 135 height 17
click at [984, 430] on p "Submit" at bounding box center [986, 439] width 45 height 19
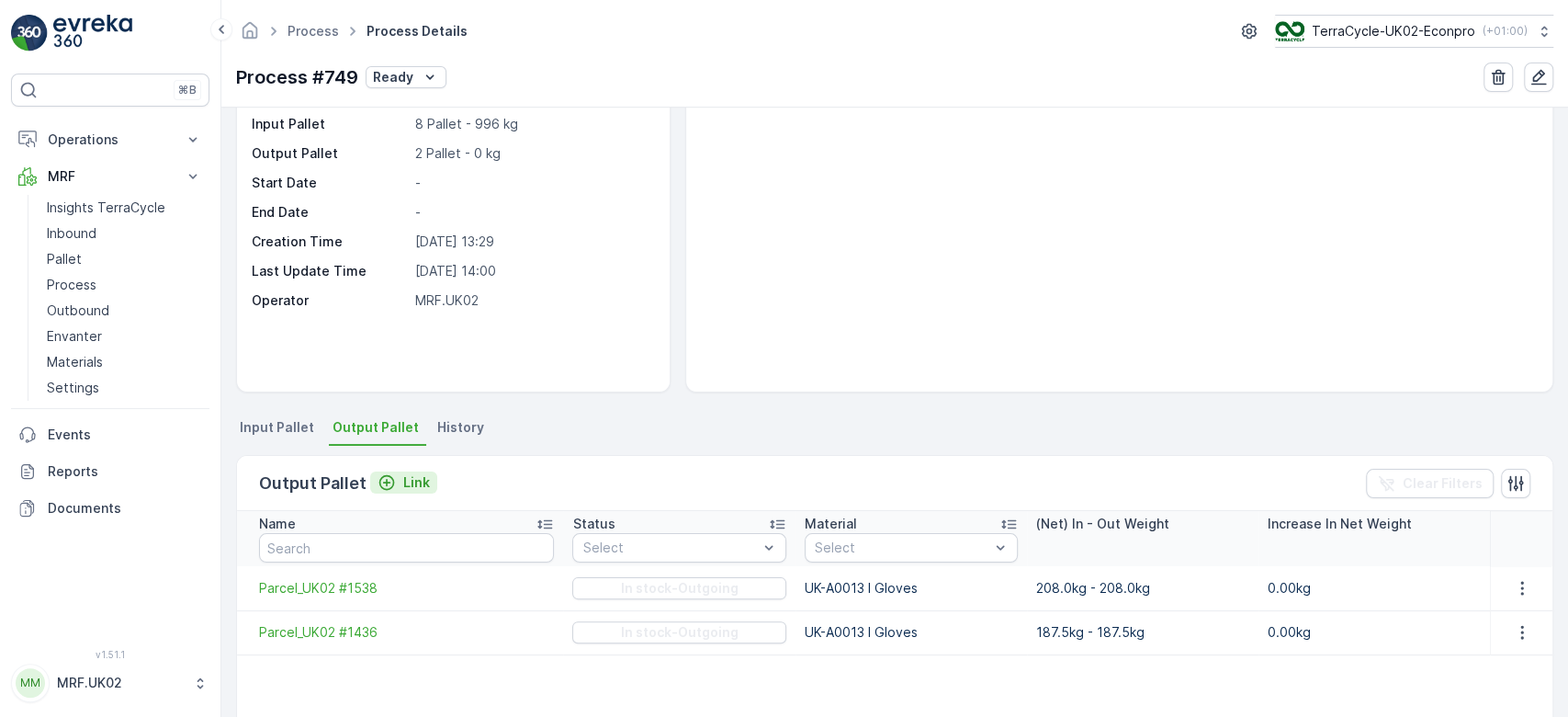
click at [413, 479] on p "Link" at bounding box center [416, 482] width 27 height 19
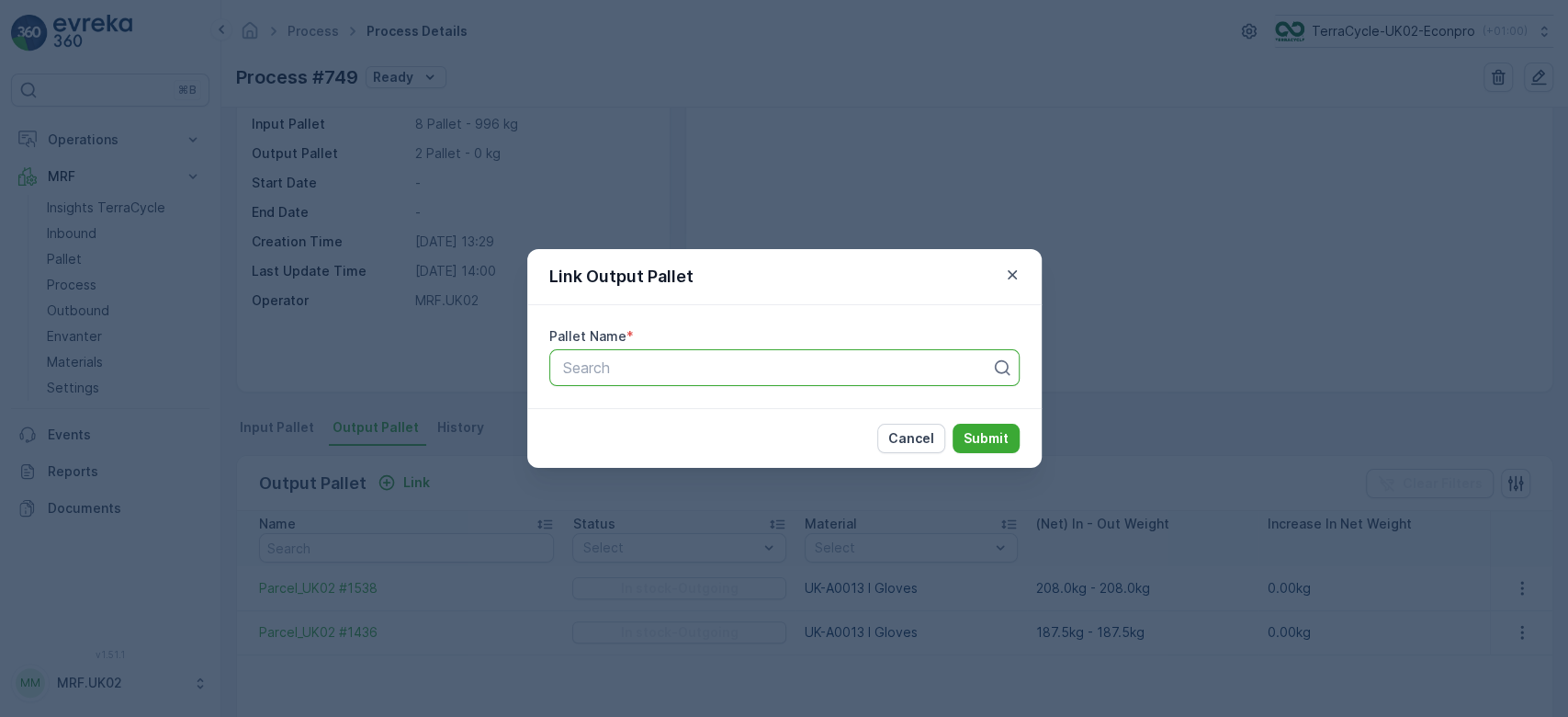
click at [587, 373] on div at bounding box center [777, 367] width 432 height 17
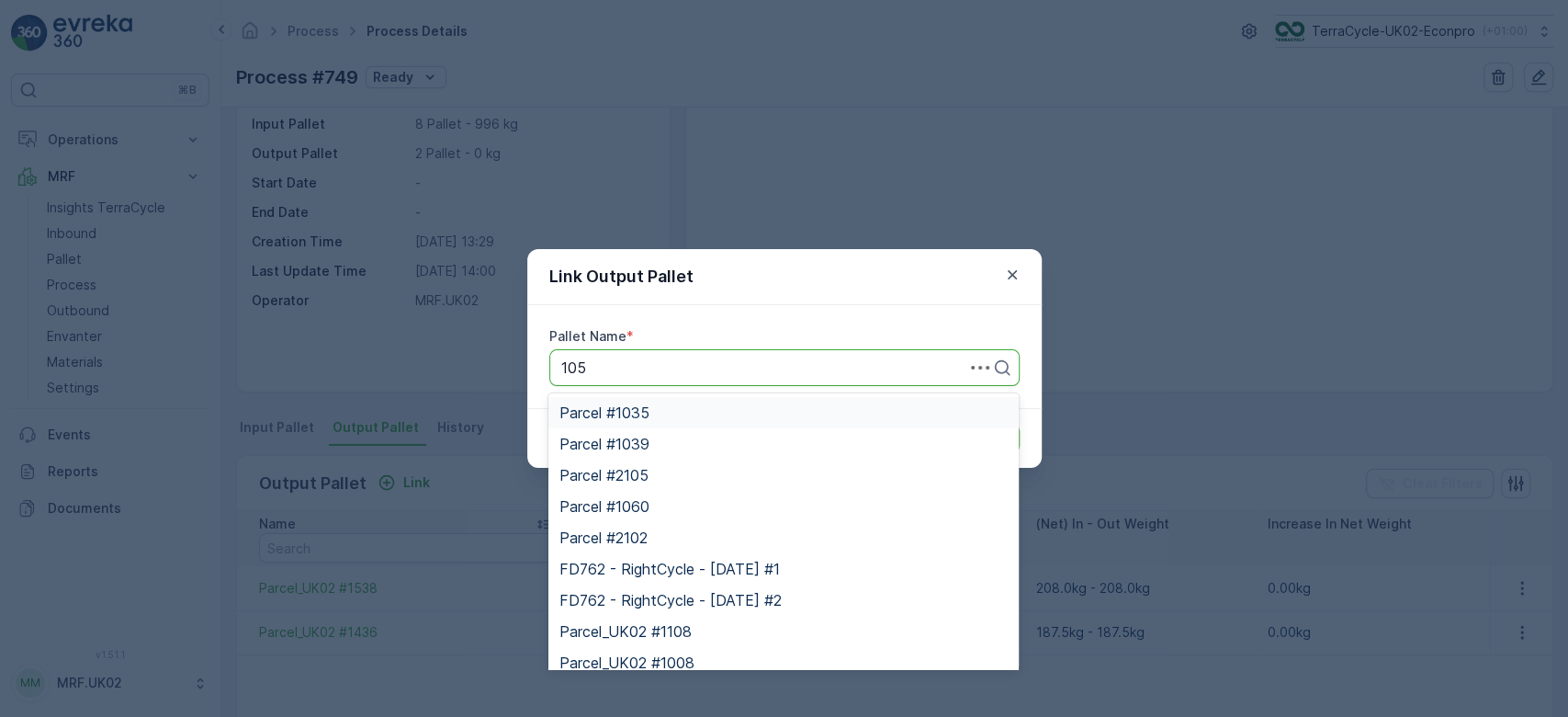
type input "1059"
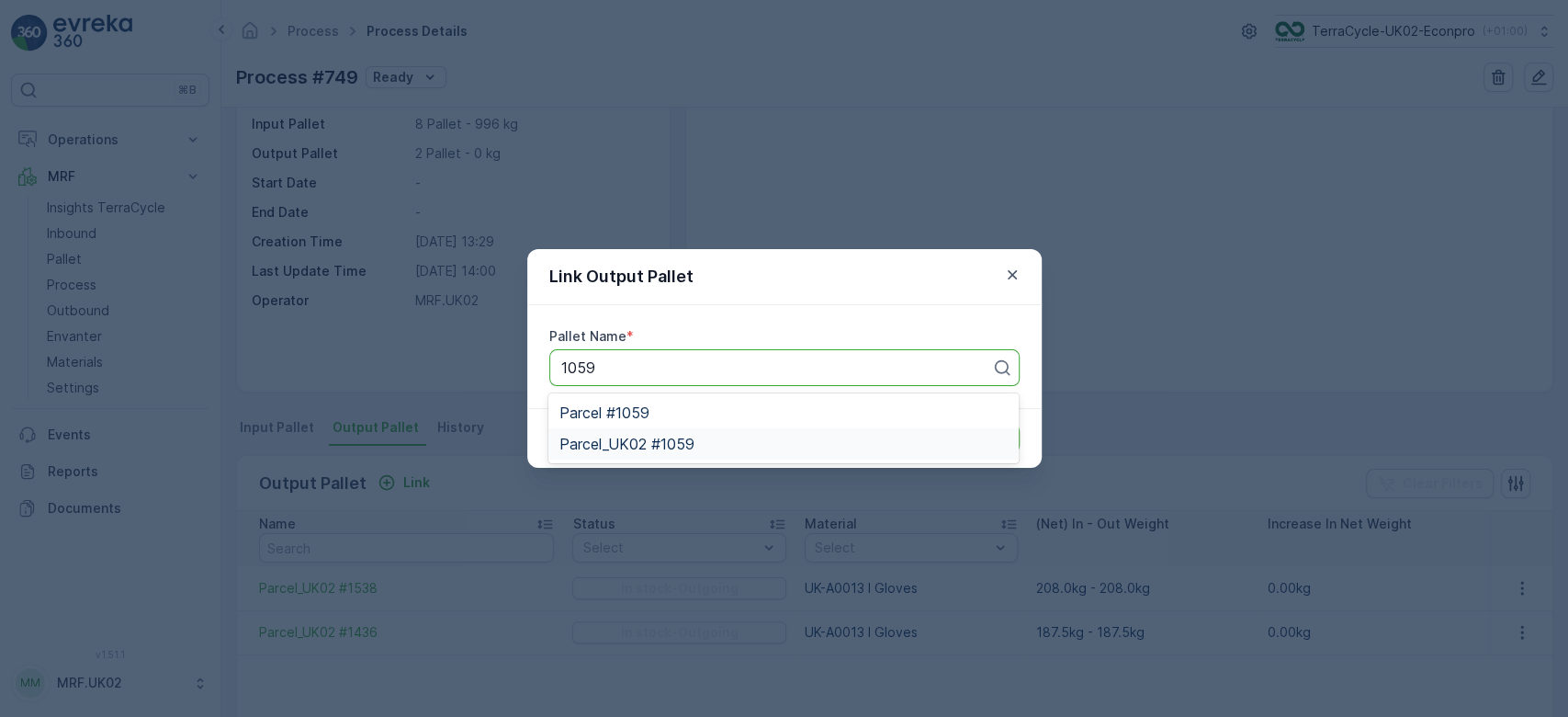
click at [652, 442] on span "Parcel_UK02 #1059" at bounding box center [627, 444] width 135 height 17
click at [989, 431] on p "Submit" at bounding box center [986, 439] width 45 height 19
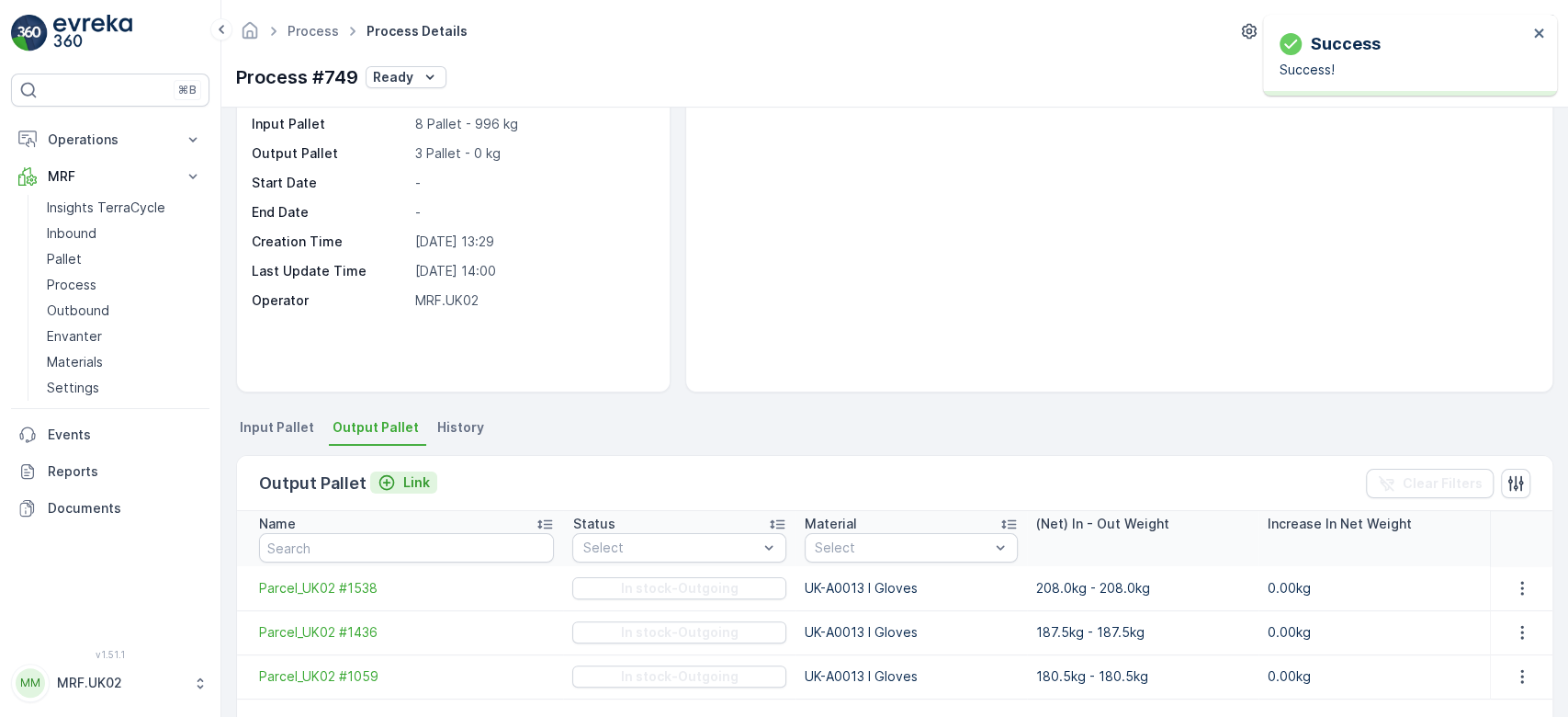
click at [415, 471] on button "Link" at bounding box center [403, 482] width 67 height 22
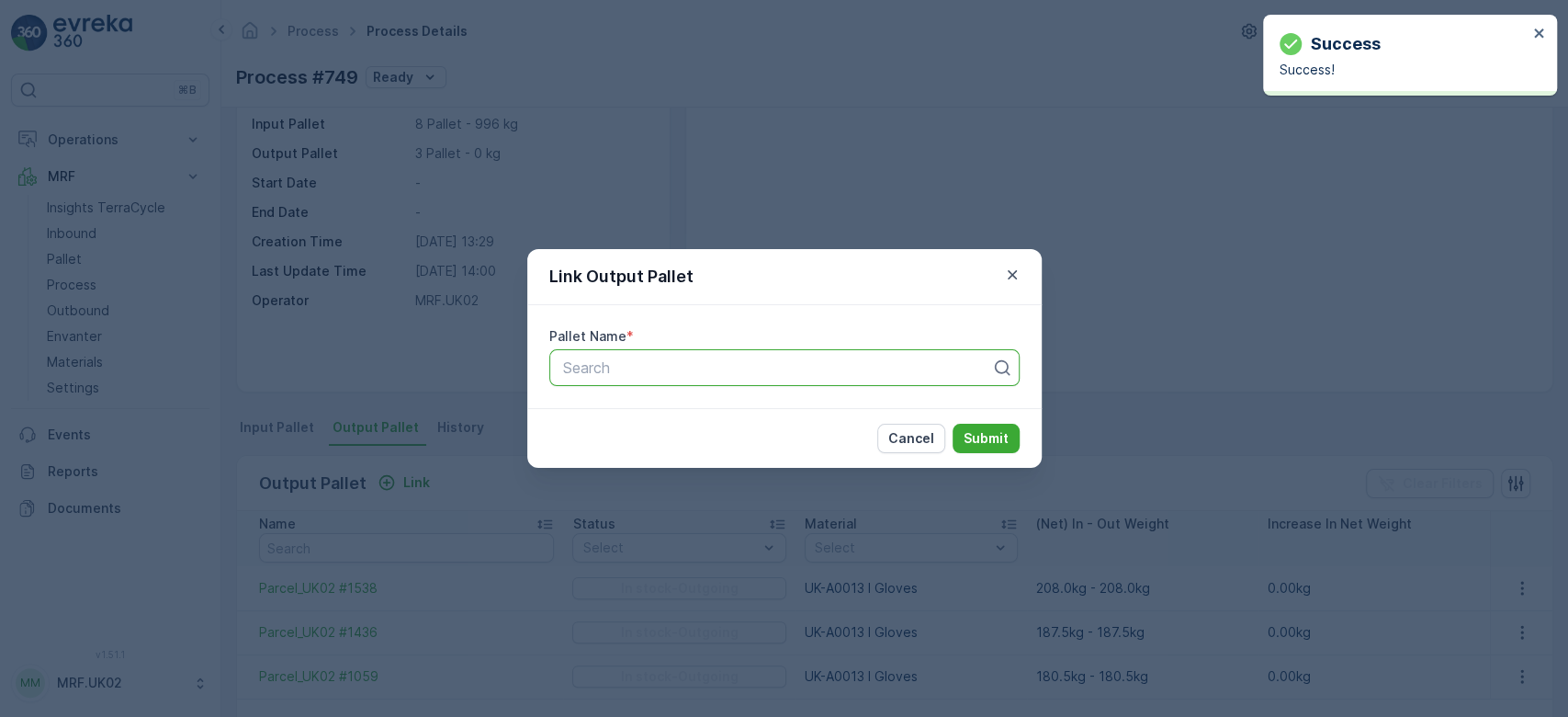
click at [631, 361] on div at bounding box center [777, 367] width 432 height 17
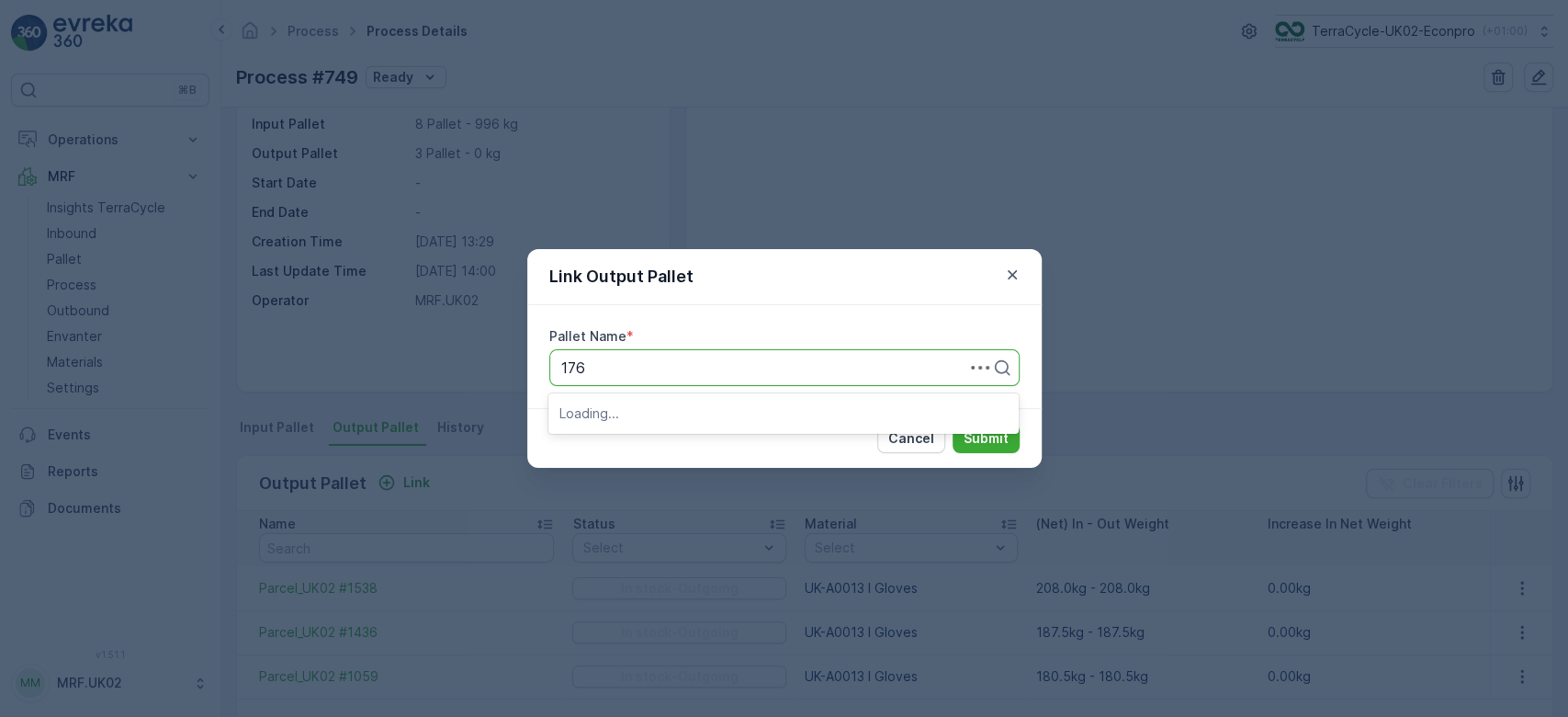
type input "1762"
click at [673, 438] on span "Parcel_UK02 #1762" at bounding box center [626, 444] width 134 height 17
click at [971, 443] on p "Submit" at bounding box center [986, 439] width 45 height 19
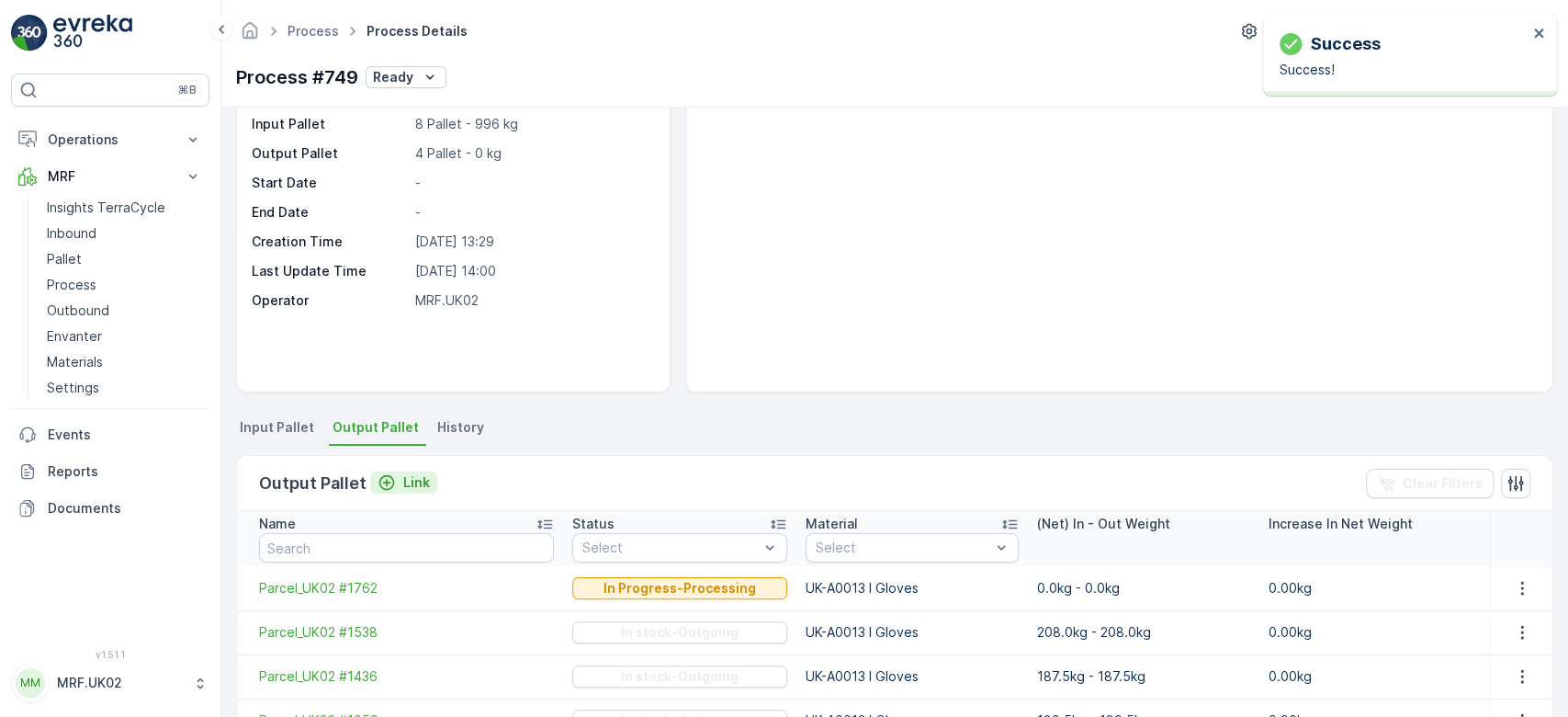
click at [417, 474] on p "Link" at bounding box center [416, 482] width 27 height 19
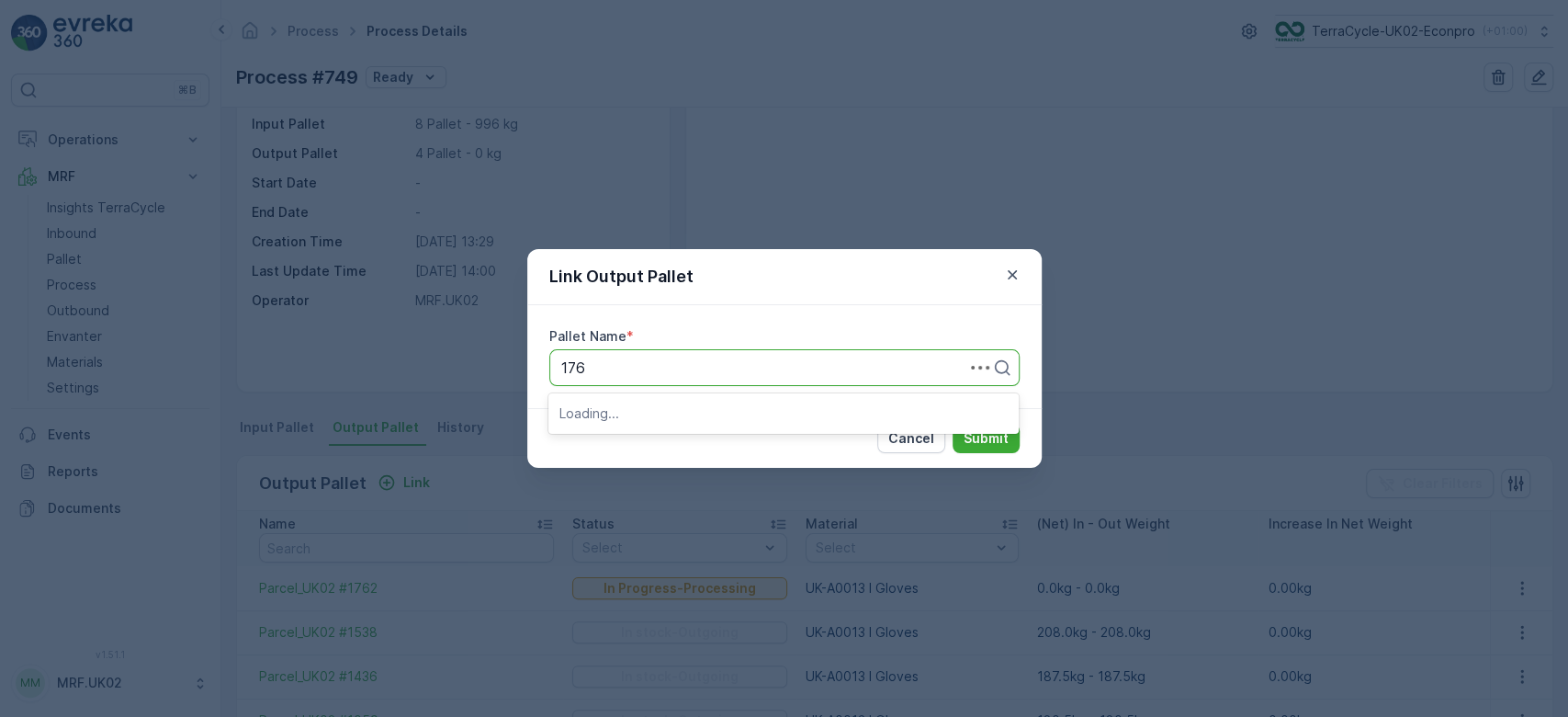
type input "1763"
click at [679, 444] on span "Parcel_UK02 #1763" at bounding box center [626, 444] width 134 height 17
click at [977, 432] on p "Submit" at bounding box center [986, 439] width 45 height 19
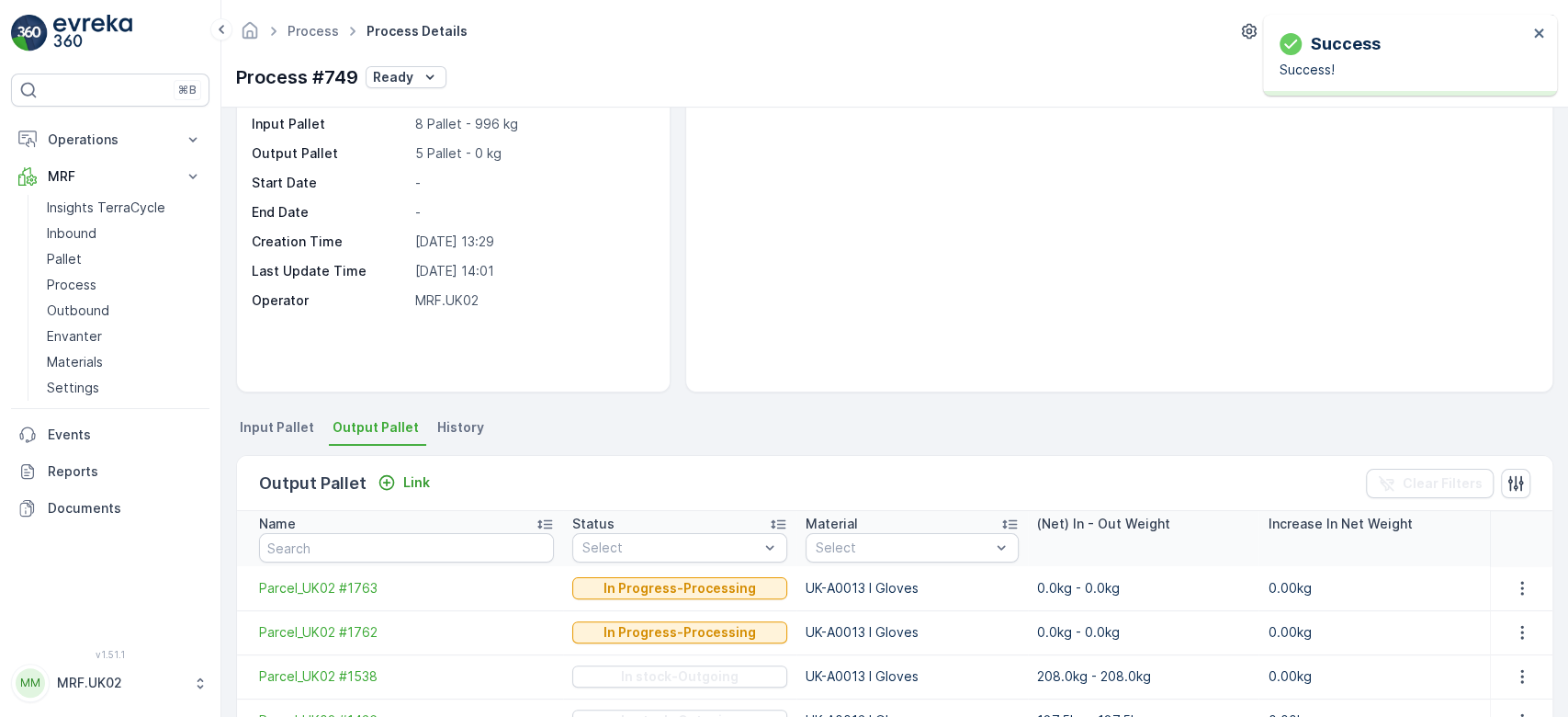
click at [810, 372] on div "There are no media files to show." at bounding box center [1119, 231] width 866 height 321
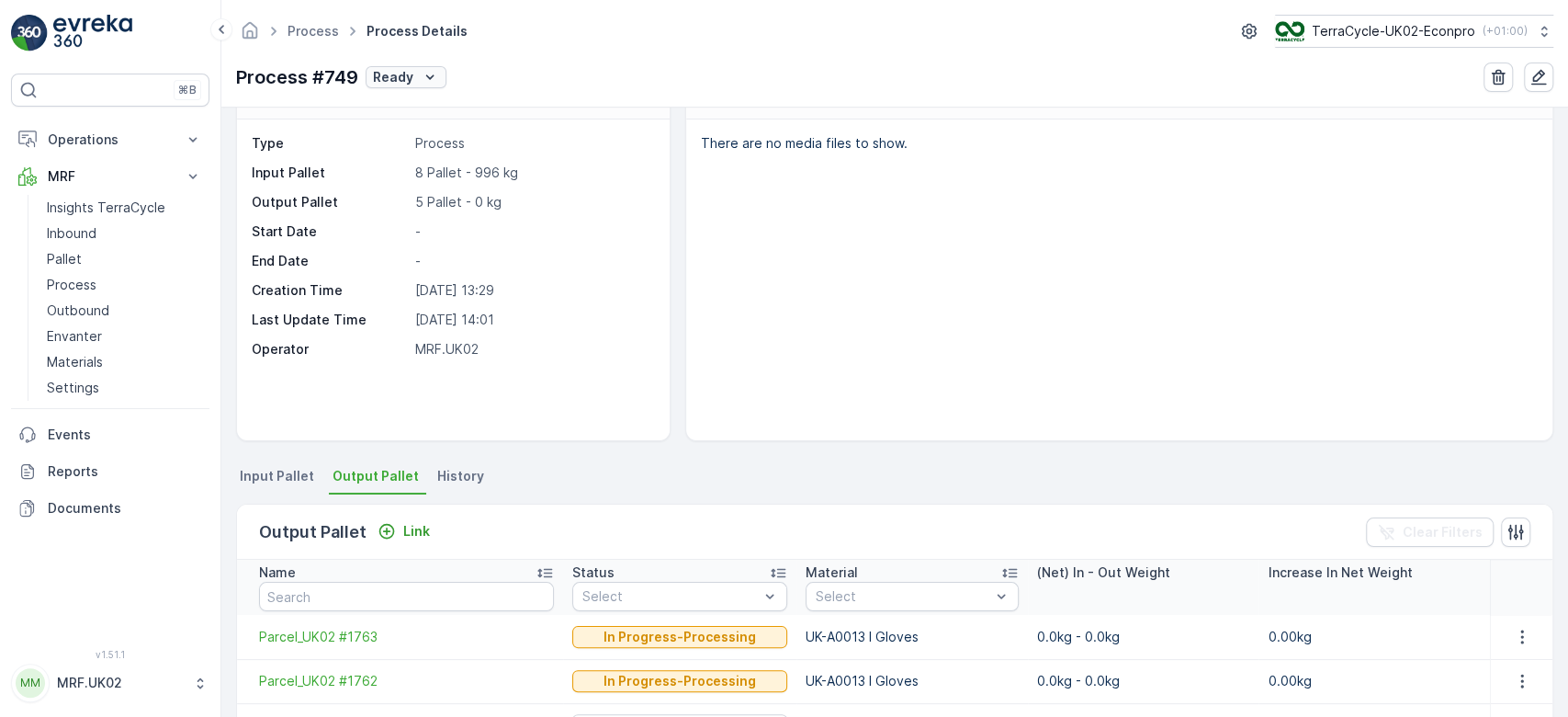
click at [422, 80] on icon "Ready" at bounding box center [430, 77] width 19 height 19
click at [442, 156] on span "In progress" at bounding box center [411, 155] width 69 height 19
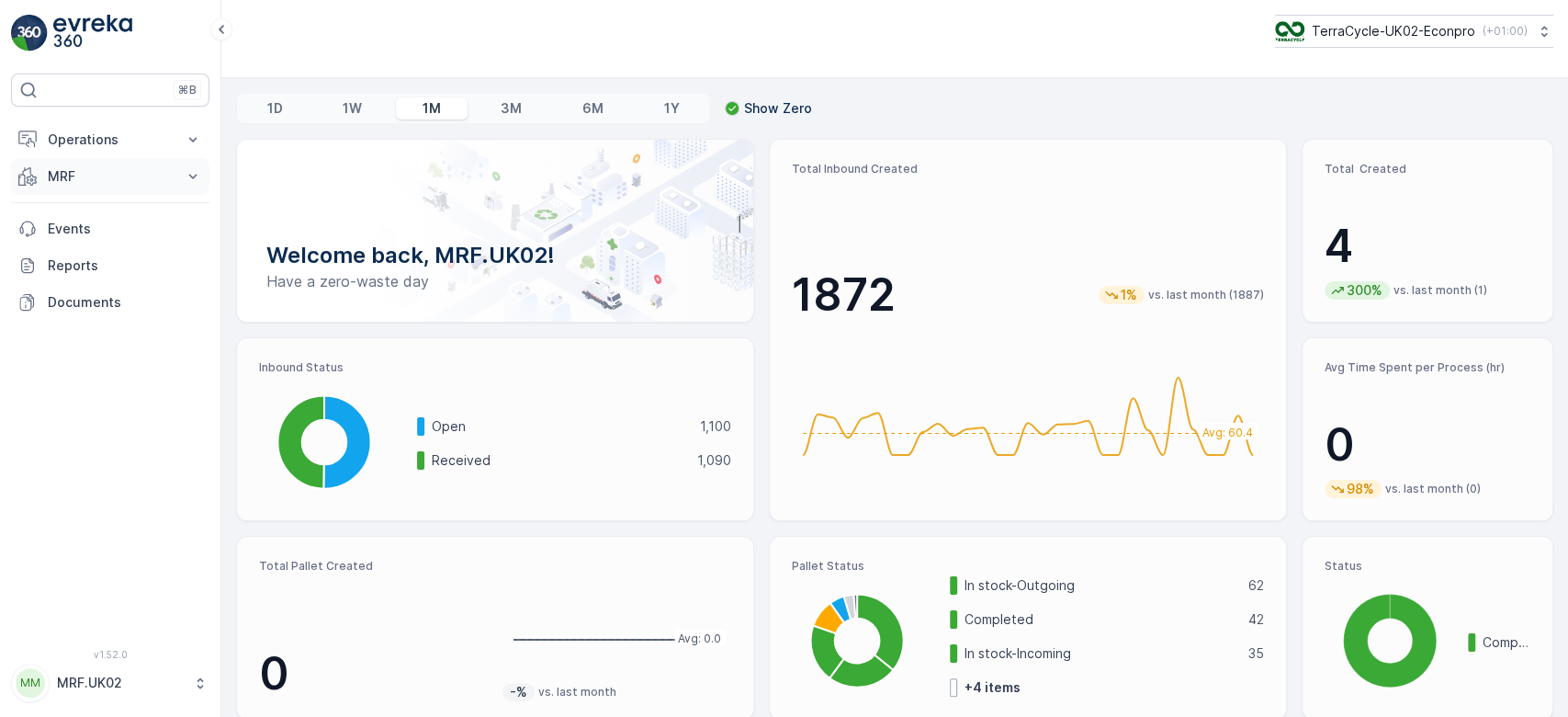
click at [100, 171] on p "MRF" at bounding box center [110, 176] width 125 height 19
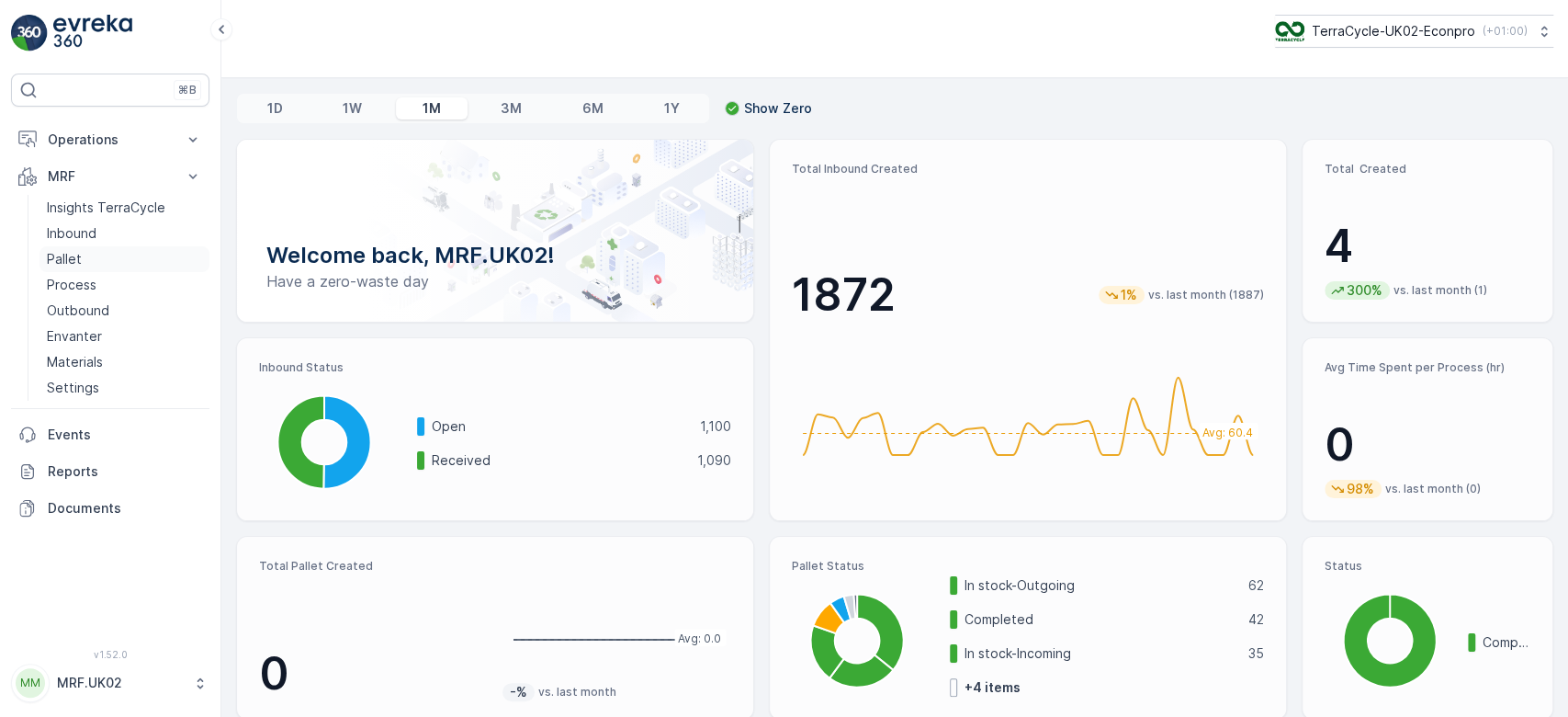
click at [89, 255] on link "Pallet" at bounding box center [124, 259] width 170 height 26
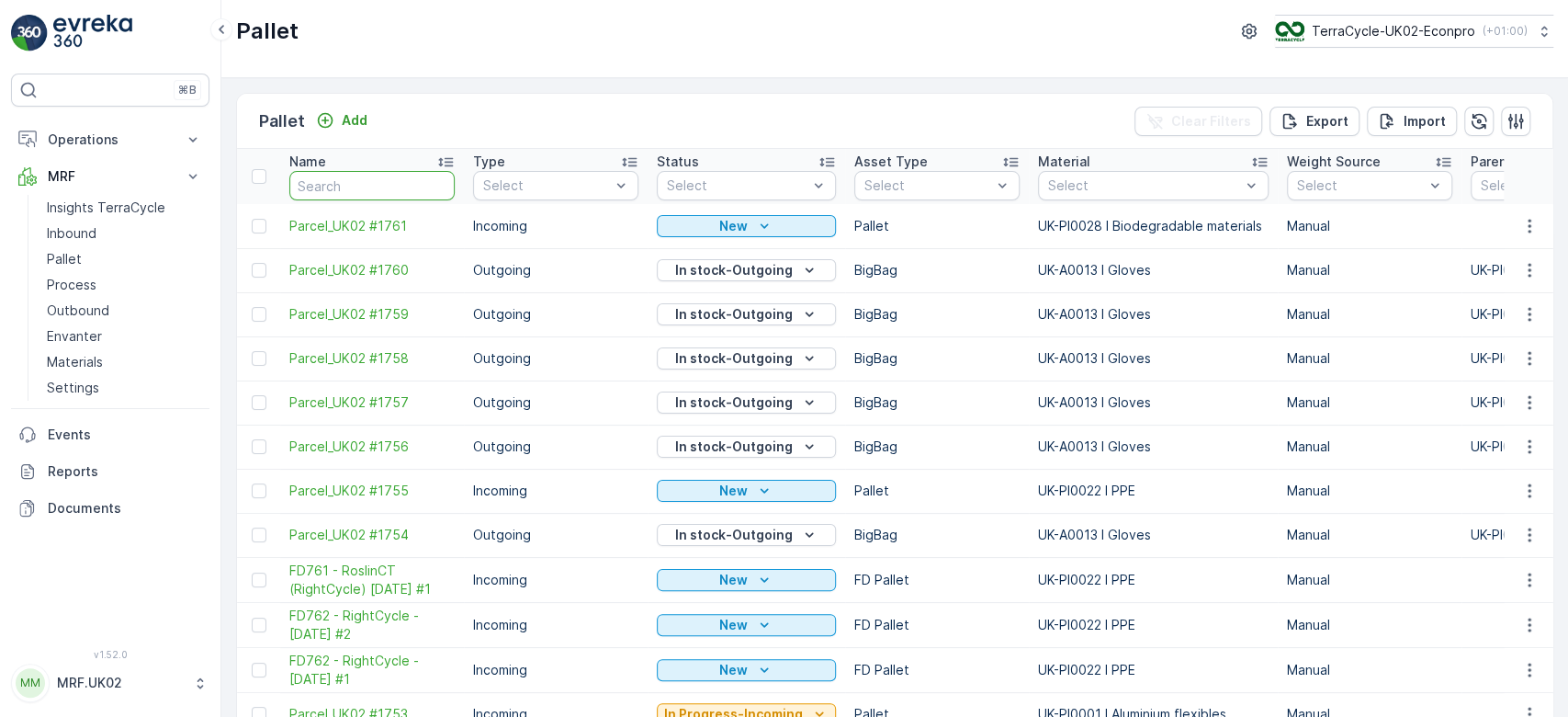
click at [345, 180] on input "text" at bounding box center [372, 186] width 165 height 30
type input "3"
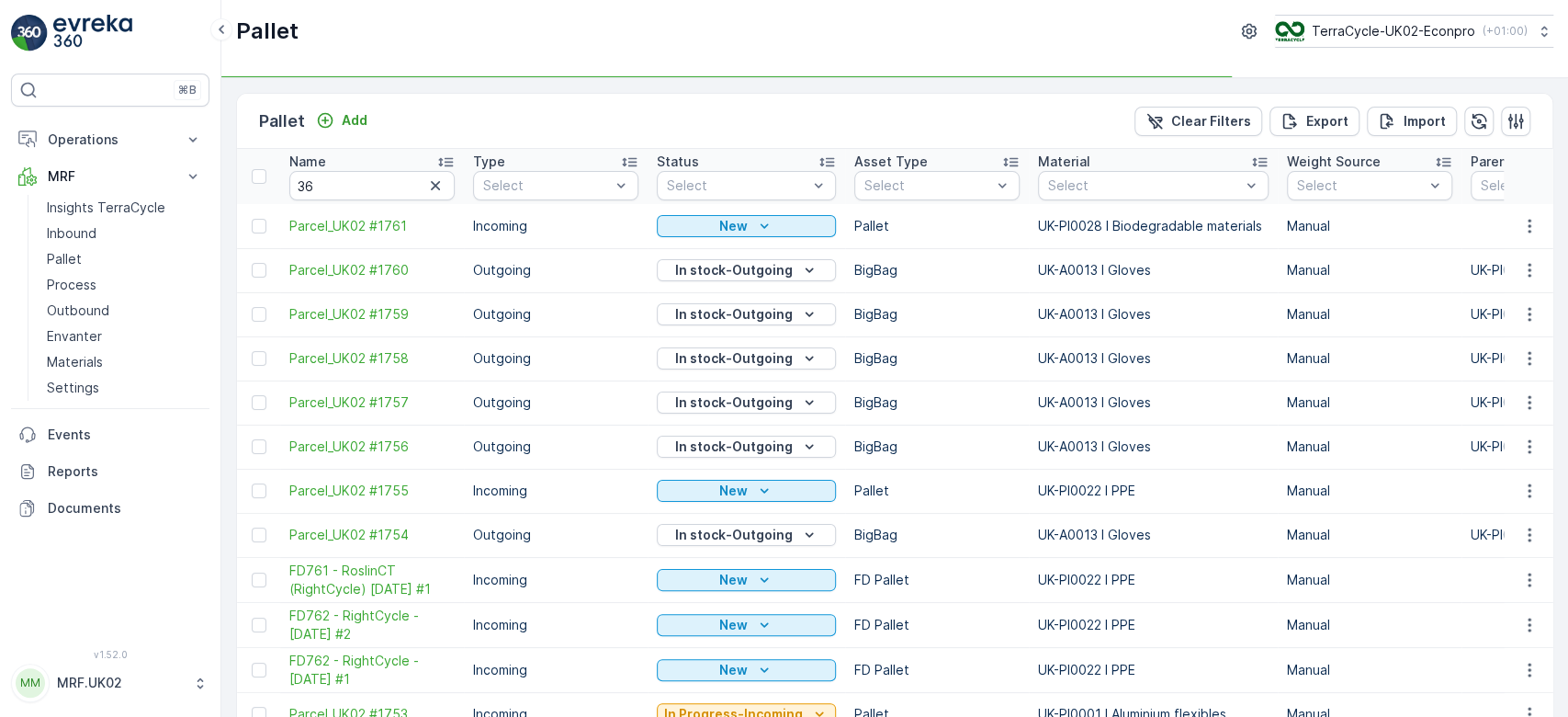
type input "3"
click at [345, 180] on input "36" at bounding box center [372, 186] width 165 height 30
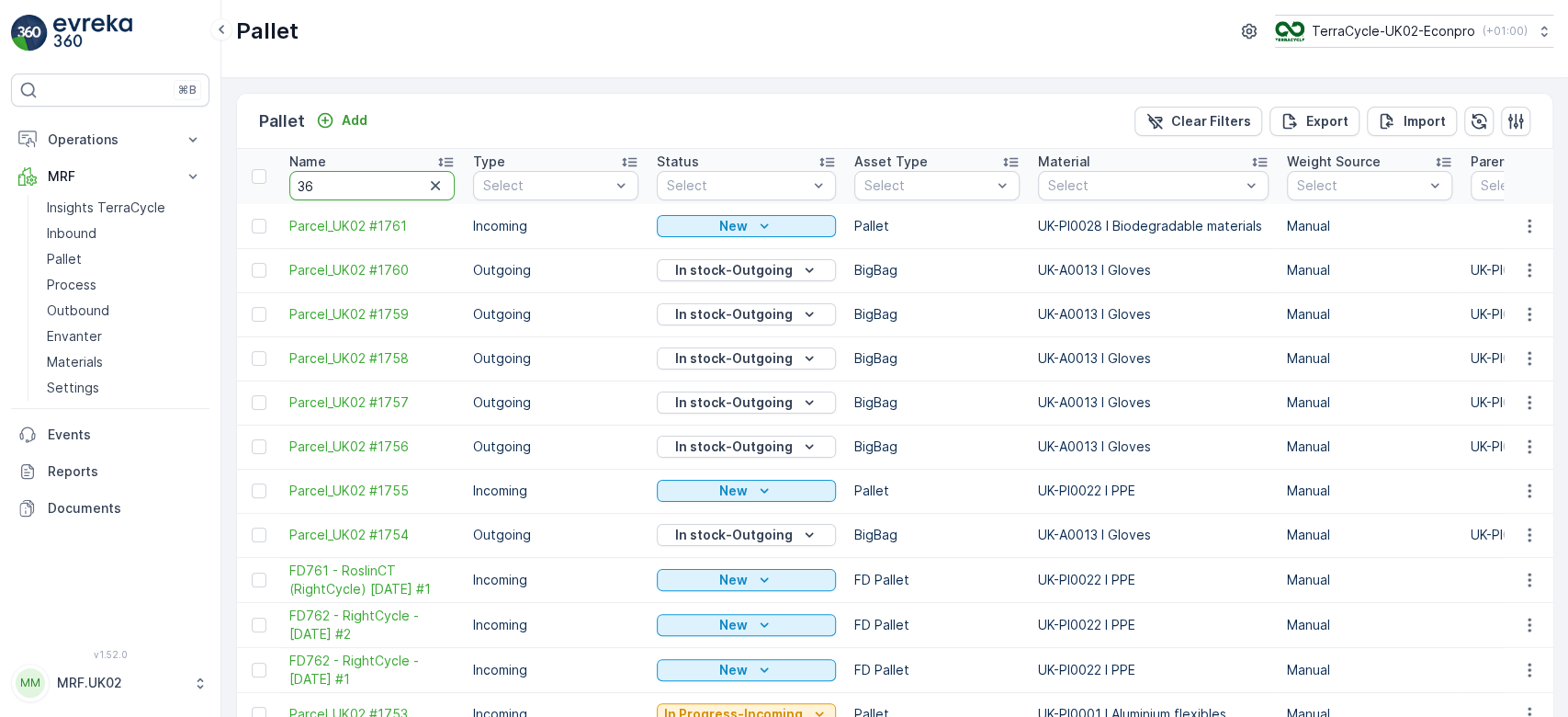
type input "364"
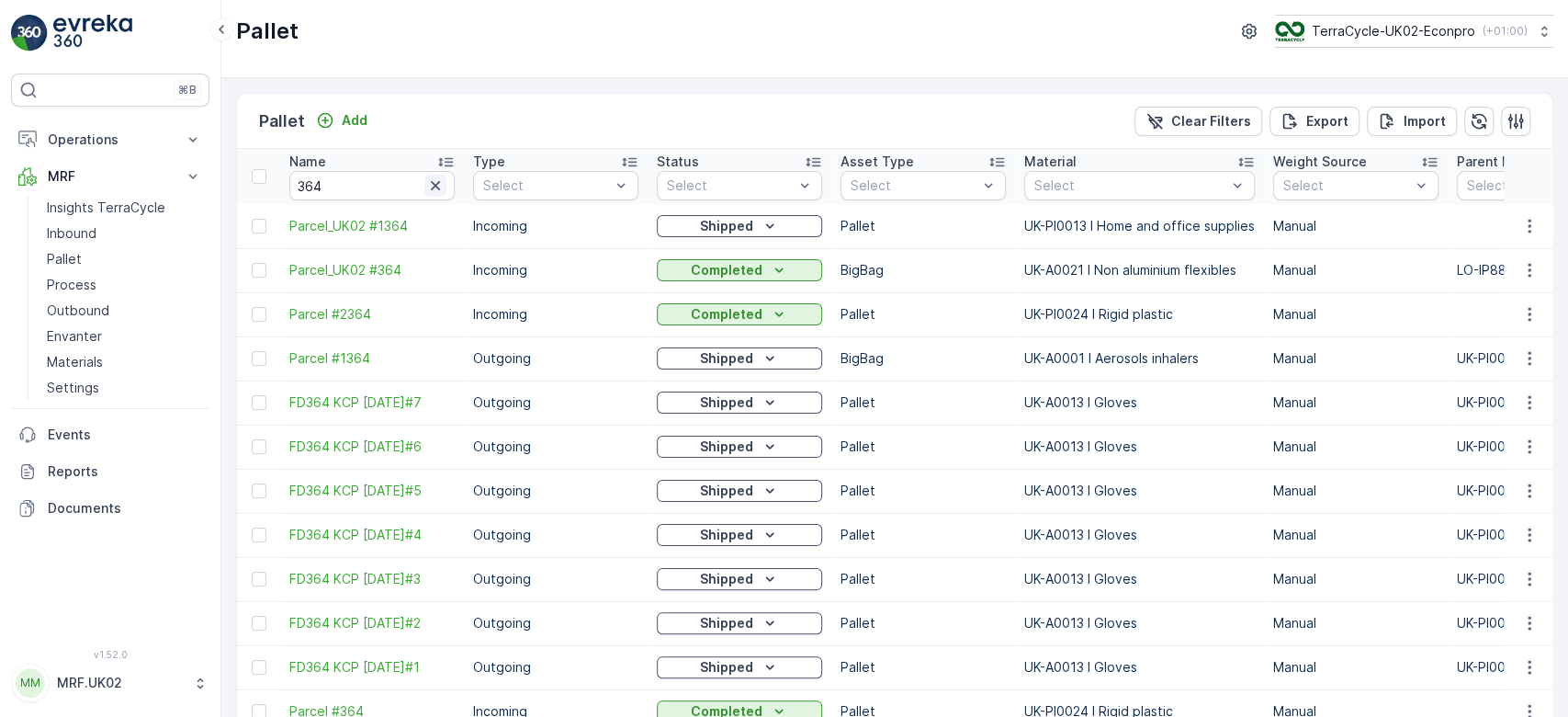
click at [436, 185] on icon "button" at bounding box center [436, 186] width 9 height 9
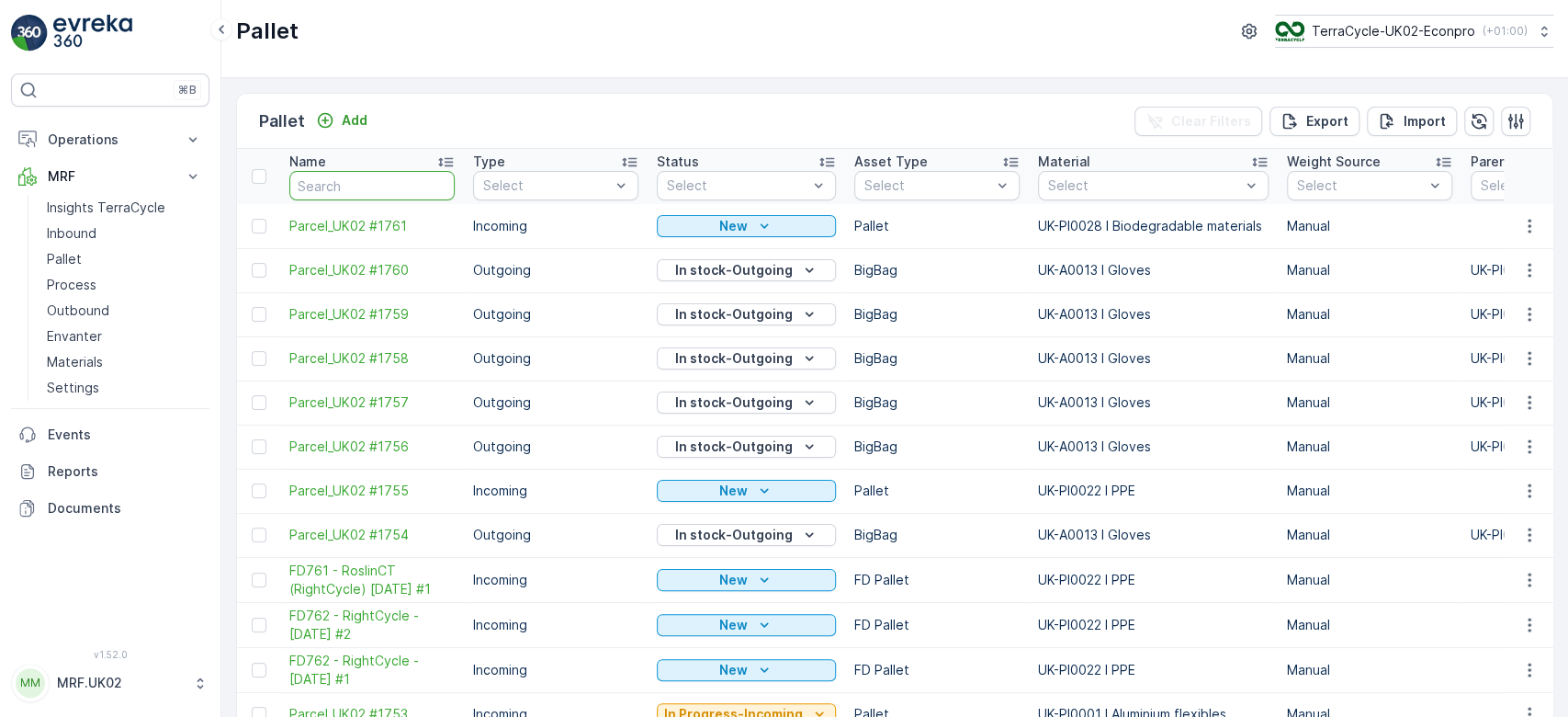
click at [389, 187] on input "text" at bounding box center [372, 186] width 165 height 30
type input "363"
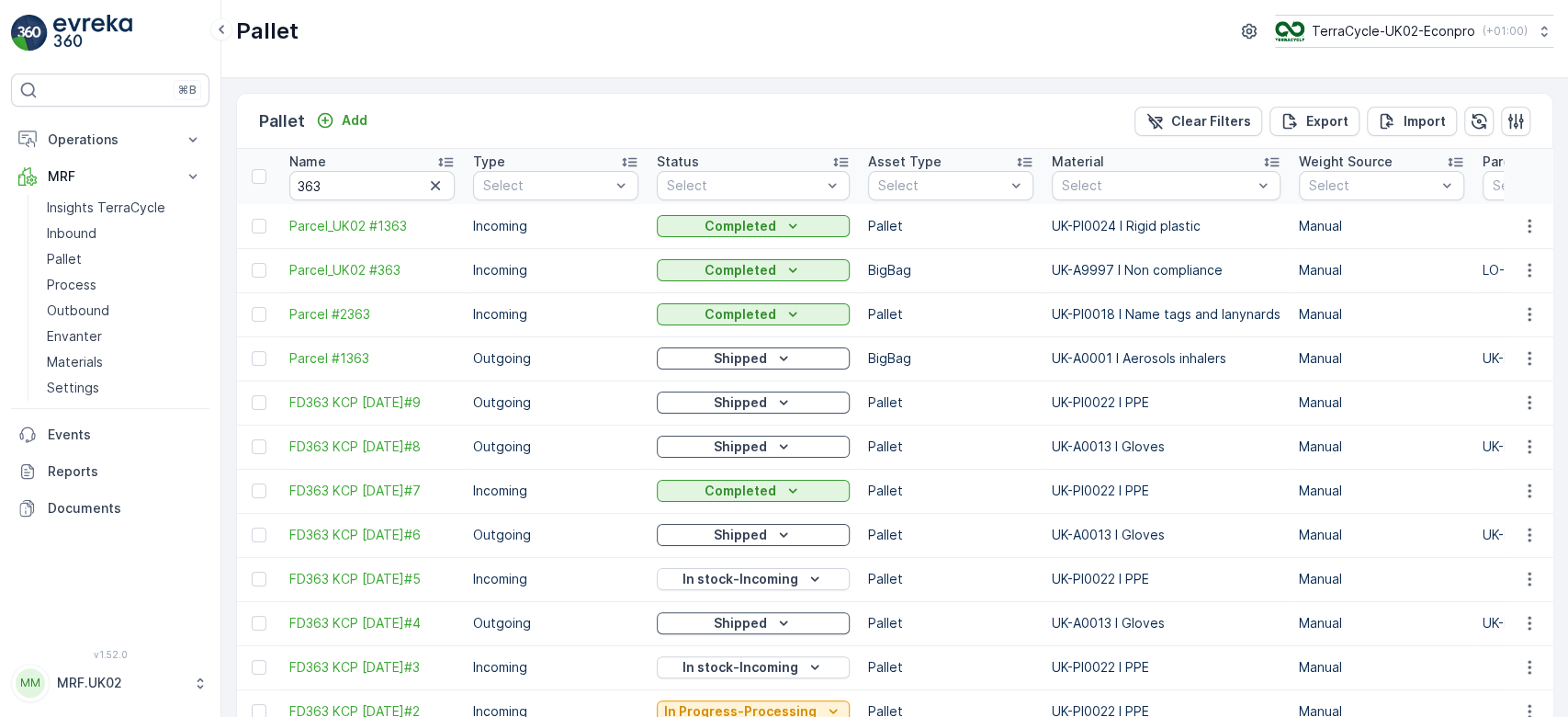
click at [606, 542] on p "Outgoing" at bounding box center [555, 535] width 165 height 19
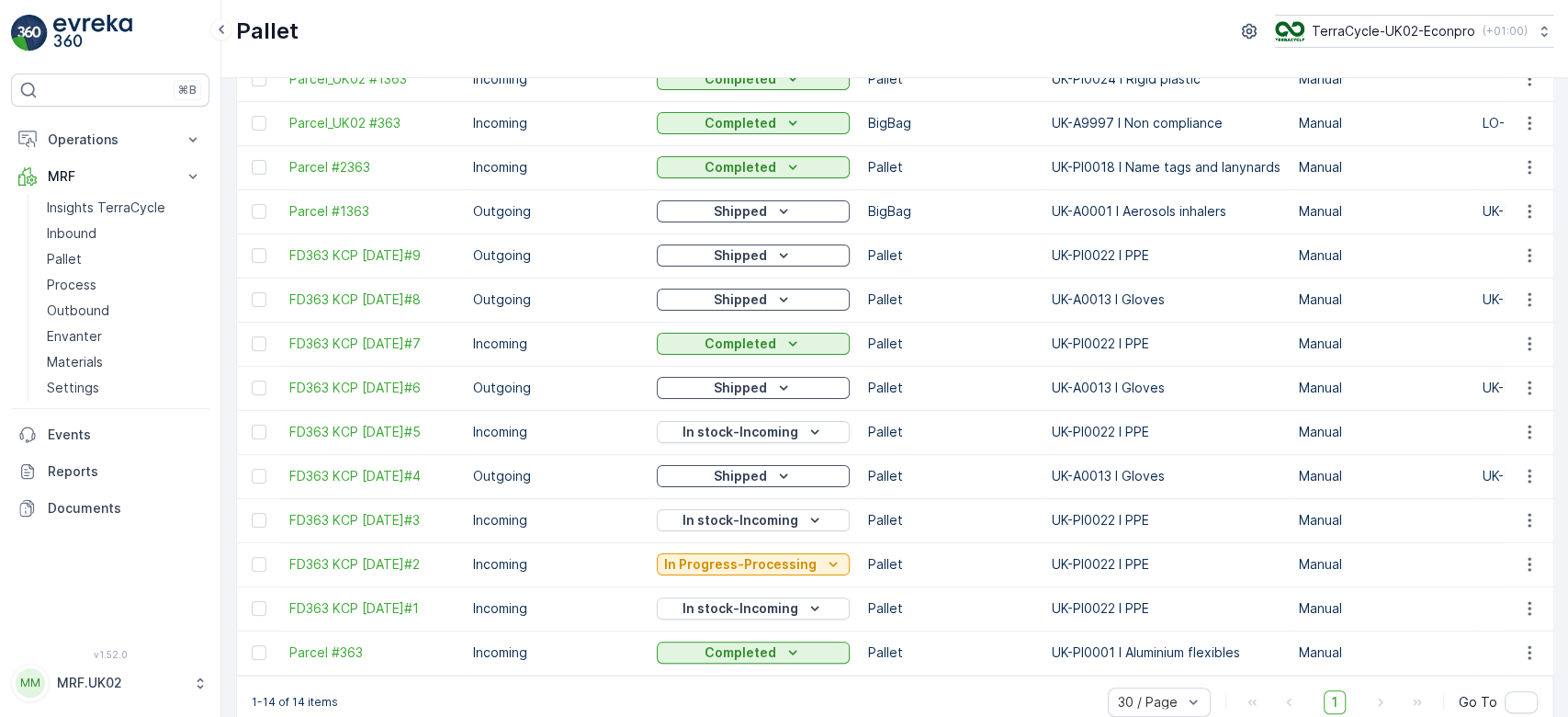
scroll to position [181, 0]
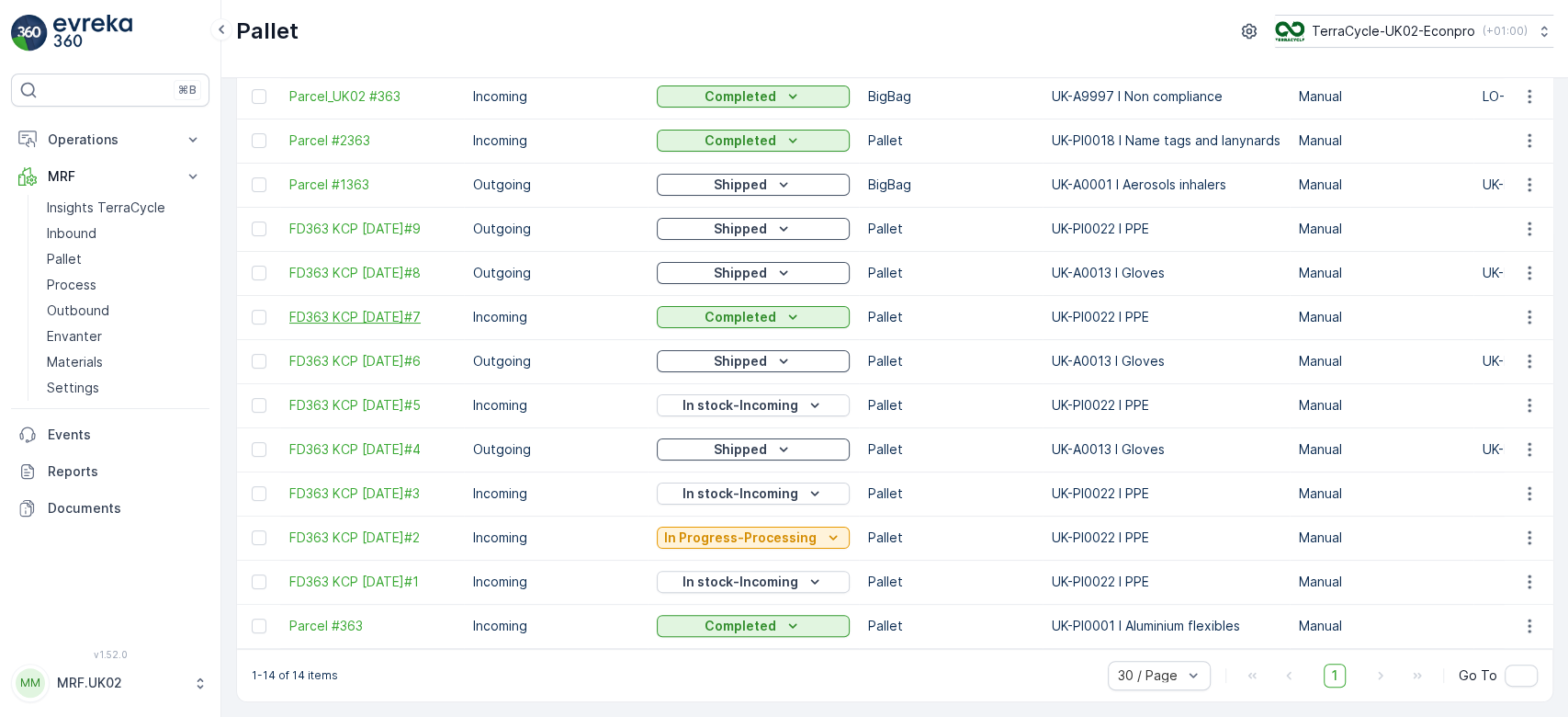
click at [414, 310] on span "FD363 KCP [DATE]#7" at bounding box center [372, 317] width 165 height 19
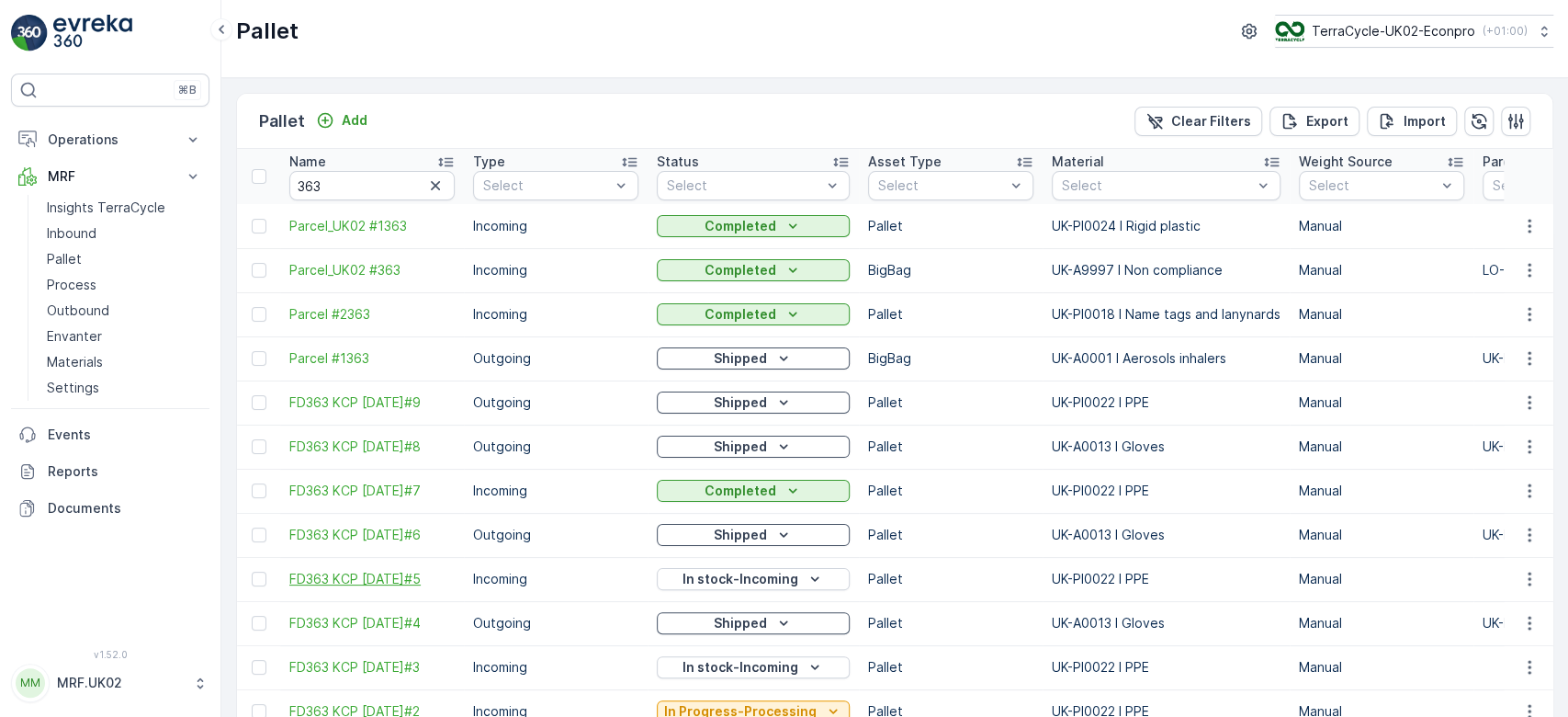
click at [427, 579] on span "FD363 KCP [DATE]#5" at bounding box center [372, 579] width 165 height 19
click at [1390, 341] on td "Manual" at bounding box center [1382, 359] width 184 height 45
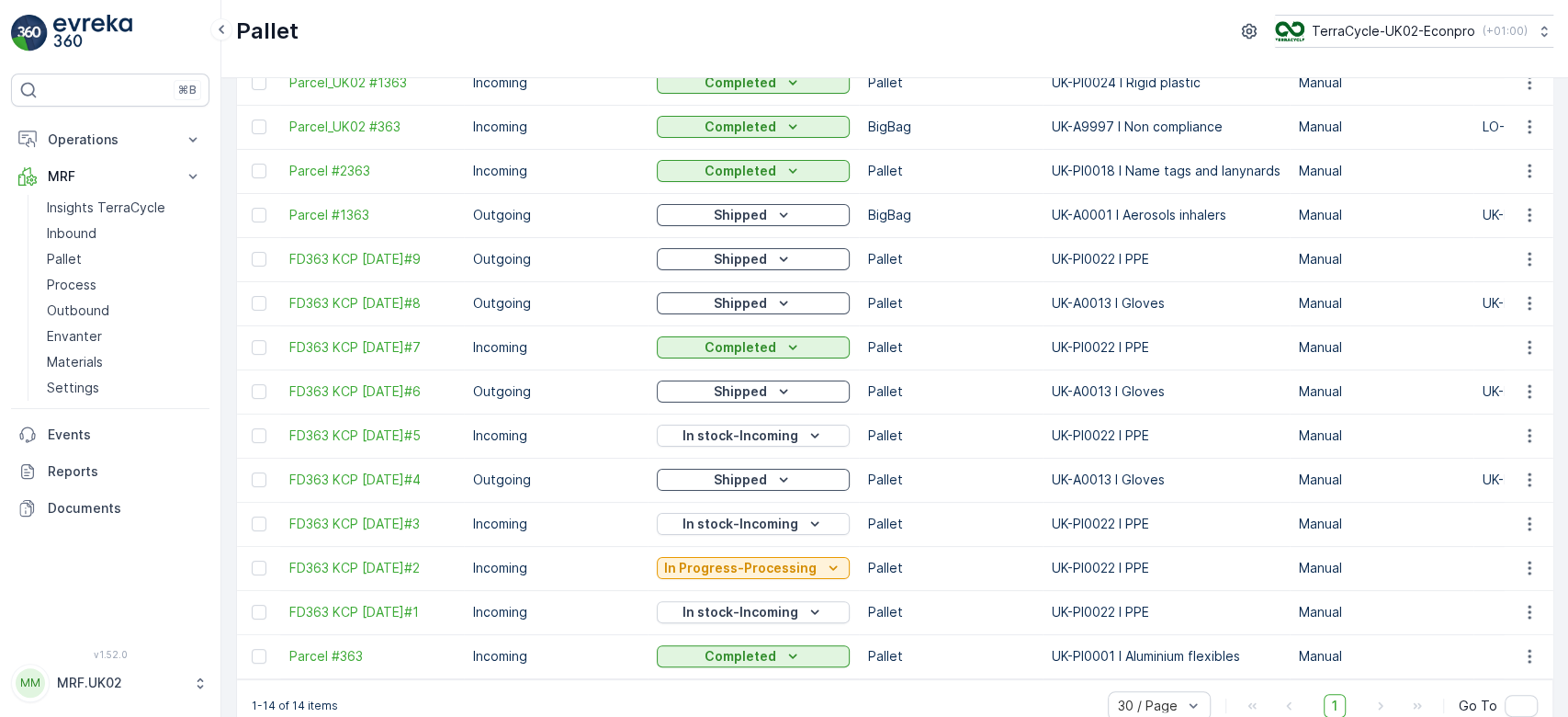
scroll to position [147, 0]
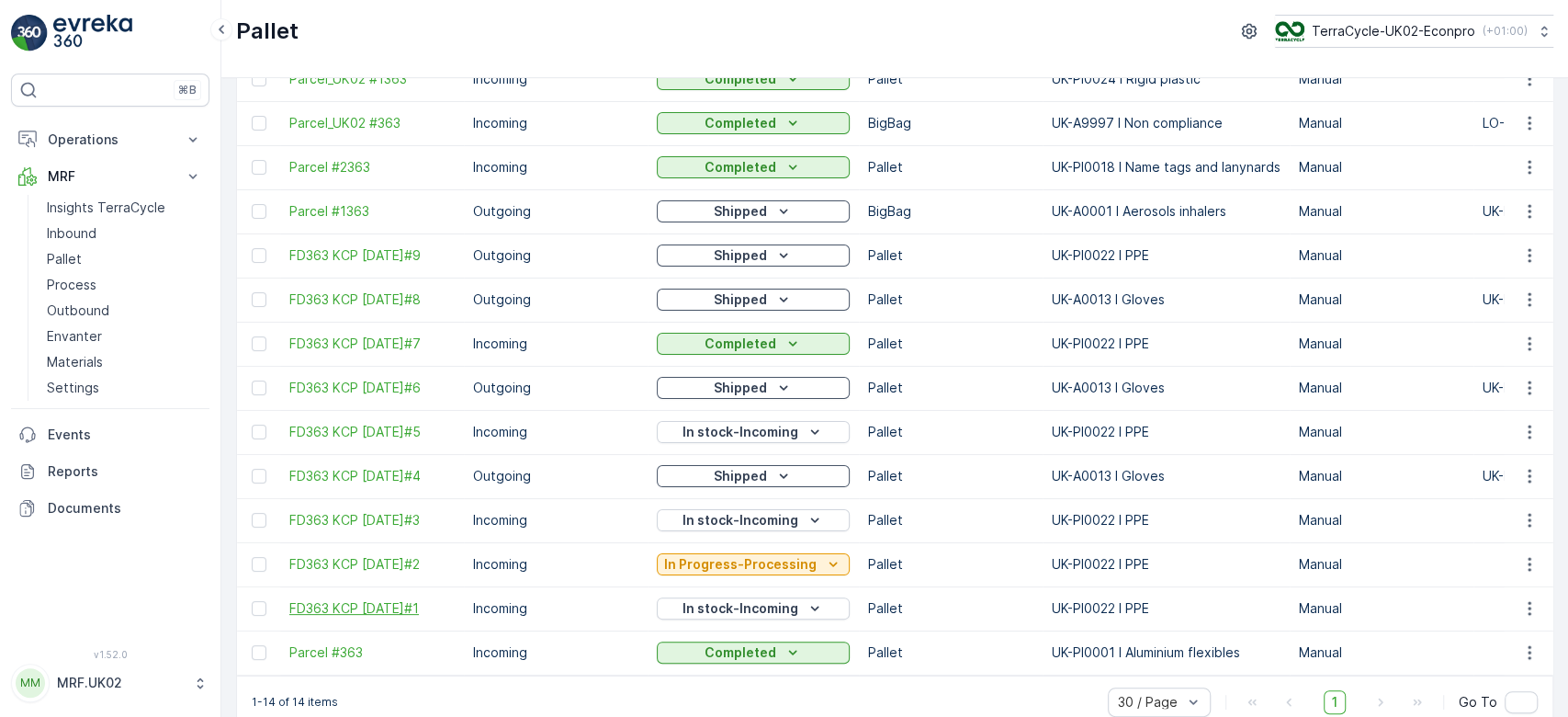
click at [423, 605] on span "FD363 KCP [DATE]#1" at bounding box center [372, 608] width 165 height 19
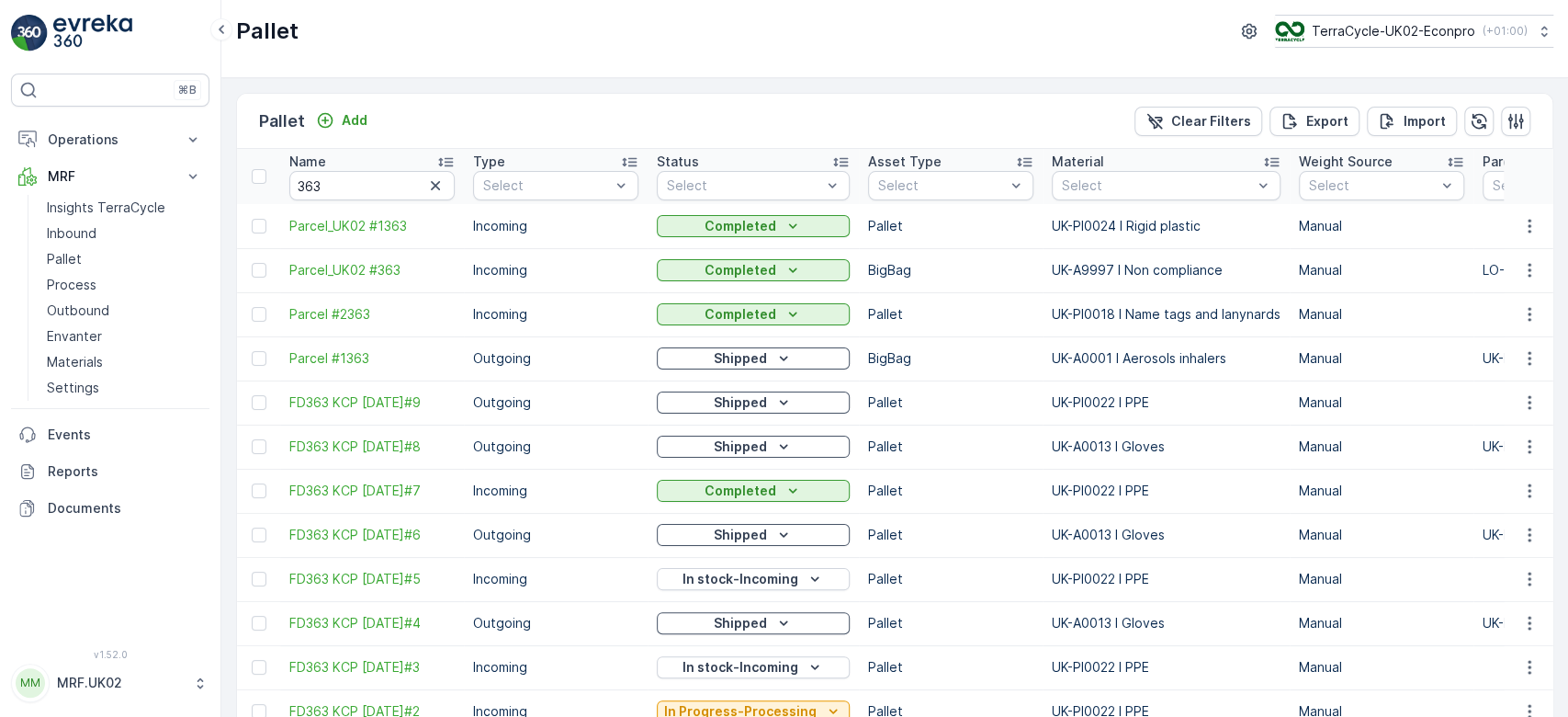
click at [631, 542] on p "Outgoing" at bounding box center [555, 535] width 165 height 19
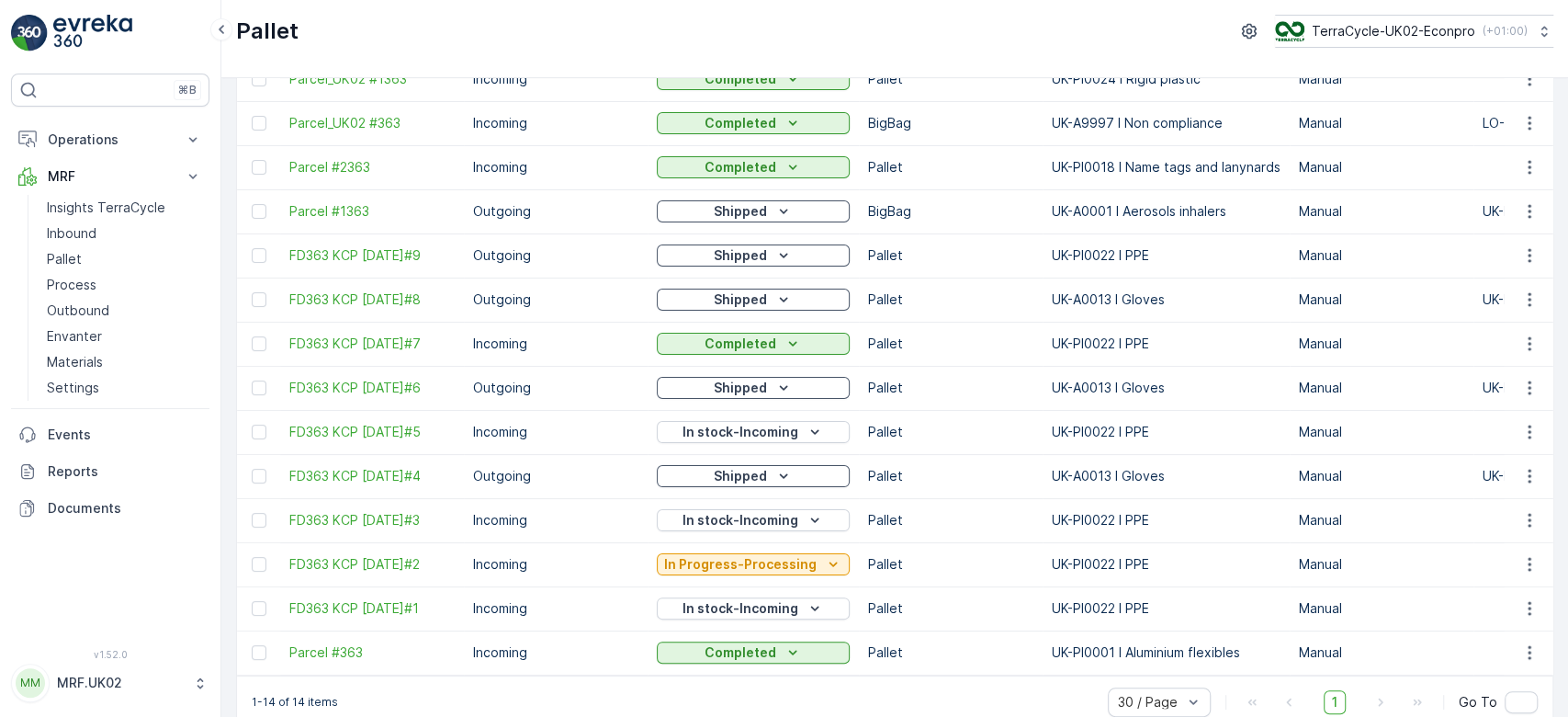
scroll to position [181, 0]
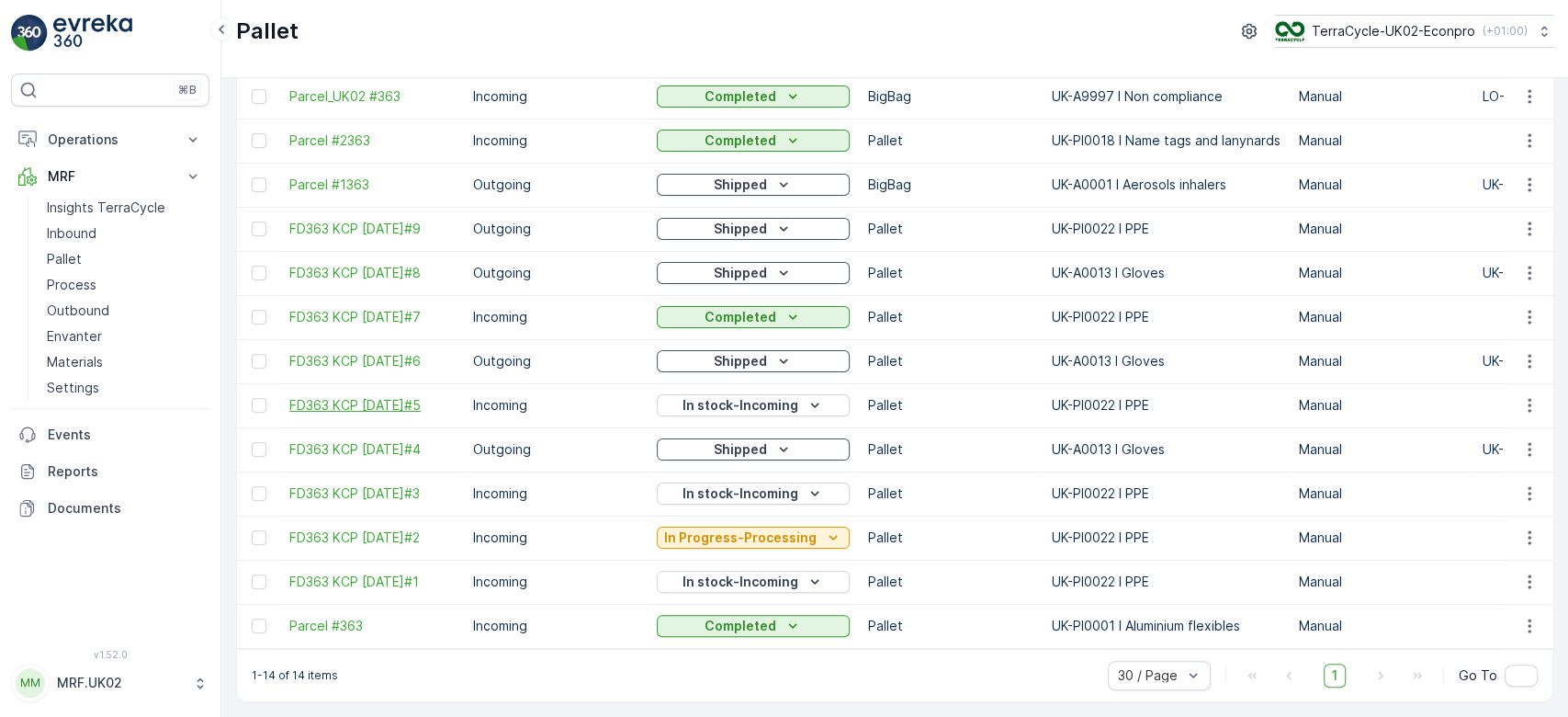
click at [421, 396] on span "FD363 KCP [DATE]#5" at bounding box center [372, 405] width 165 height 19
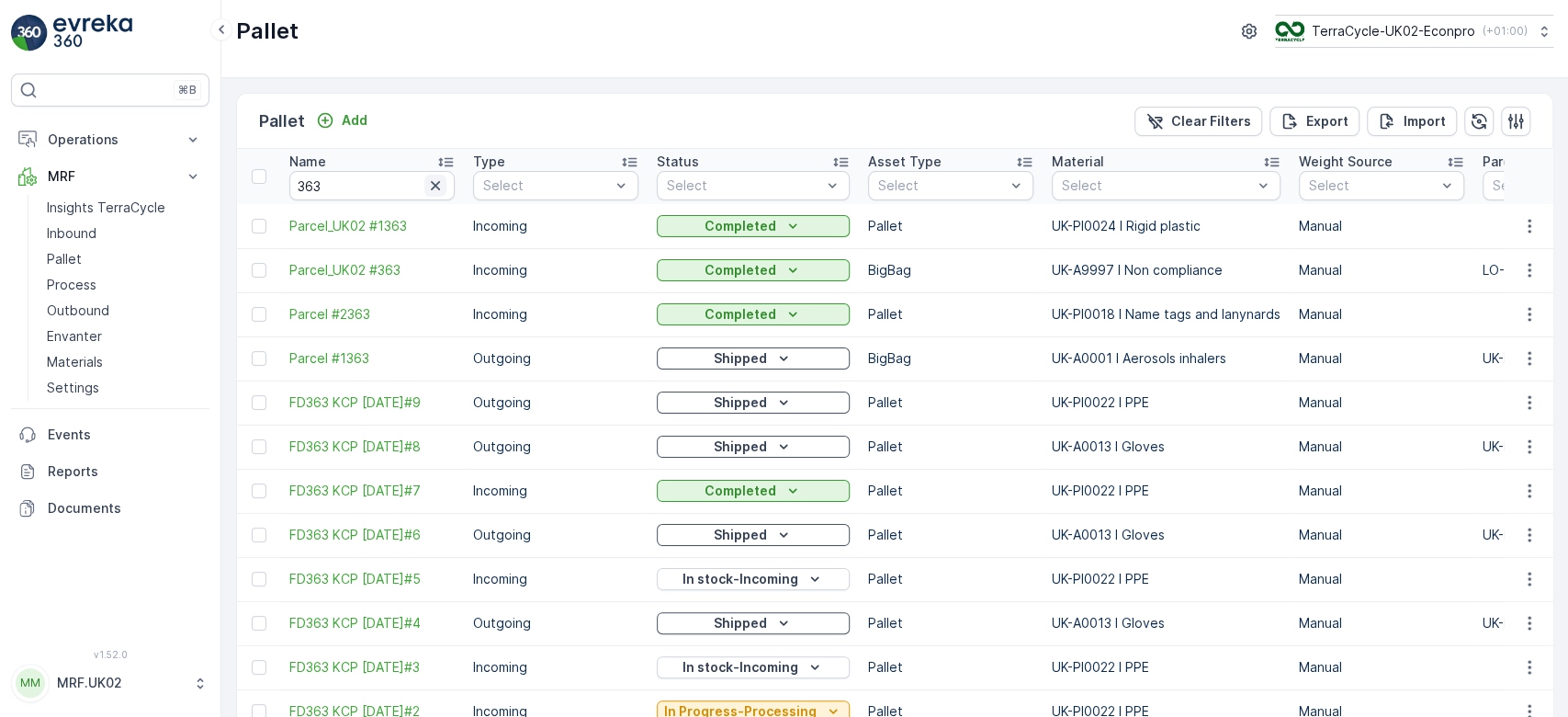
click at [439, 187] on icon "button" at bounding box center [436, 186] width 19 height 19
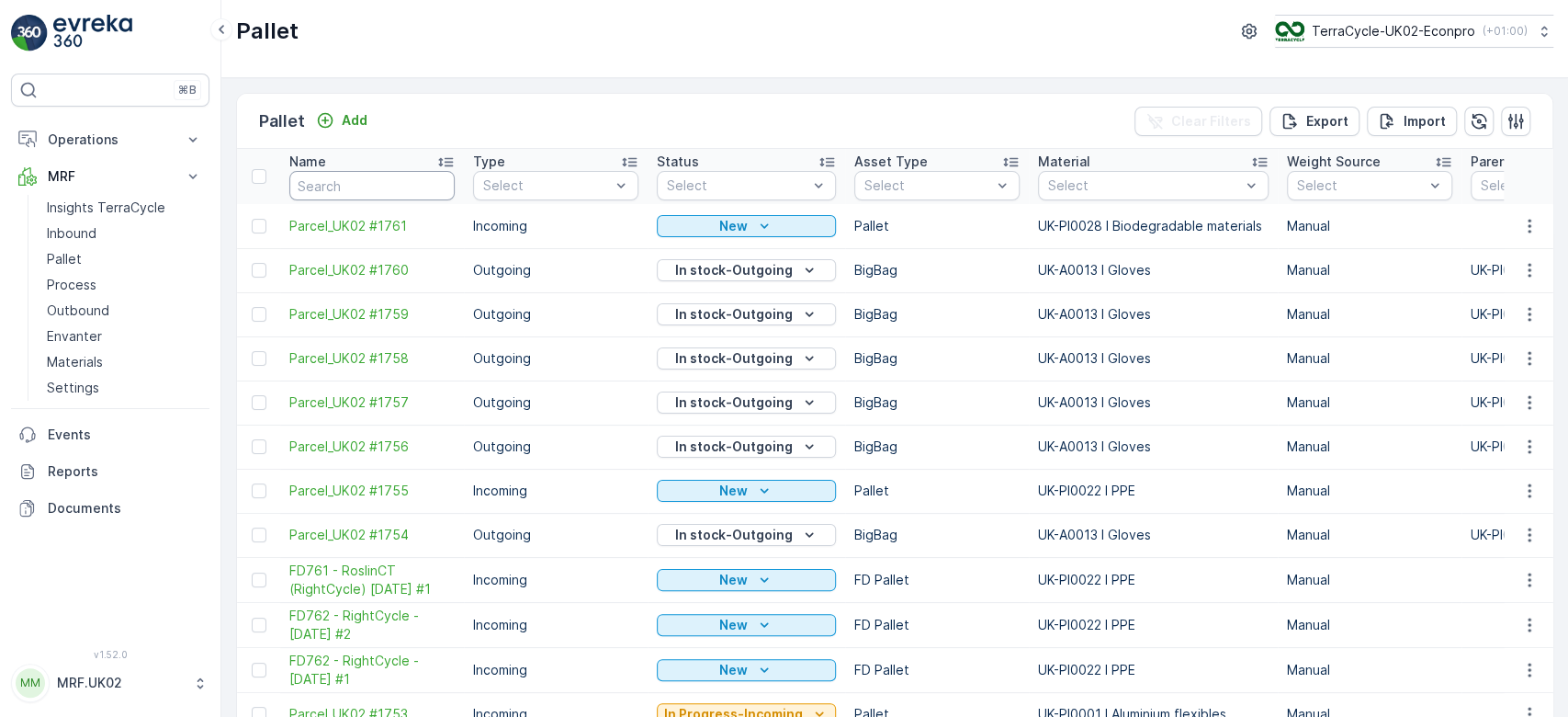
click at [321, 180] on input "text" at bounding box center [372, 186] width 165 height 30
type input "3"
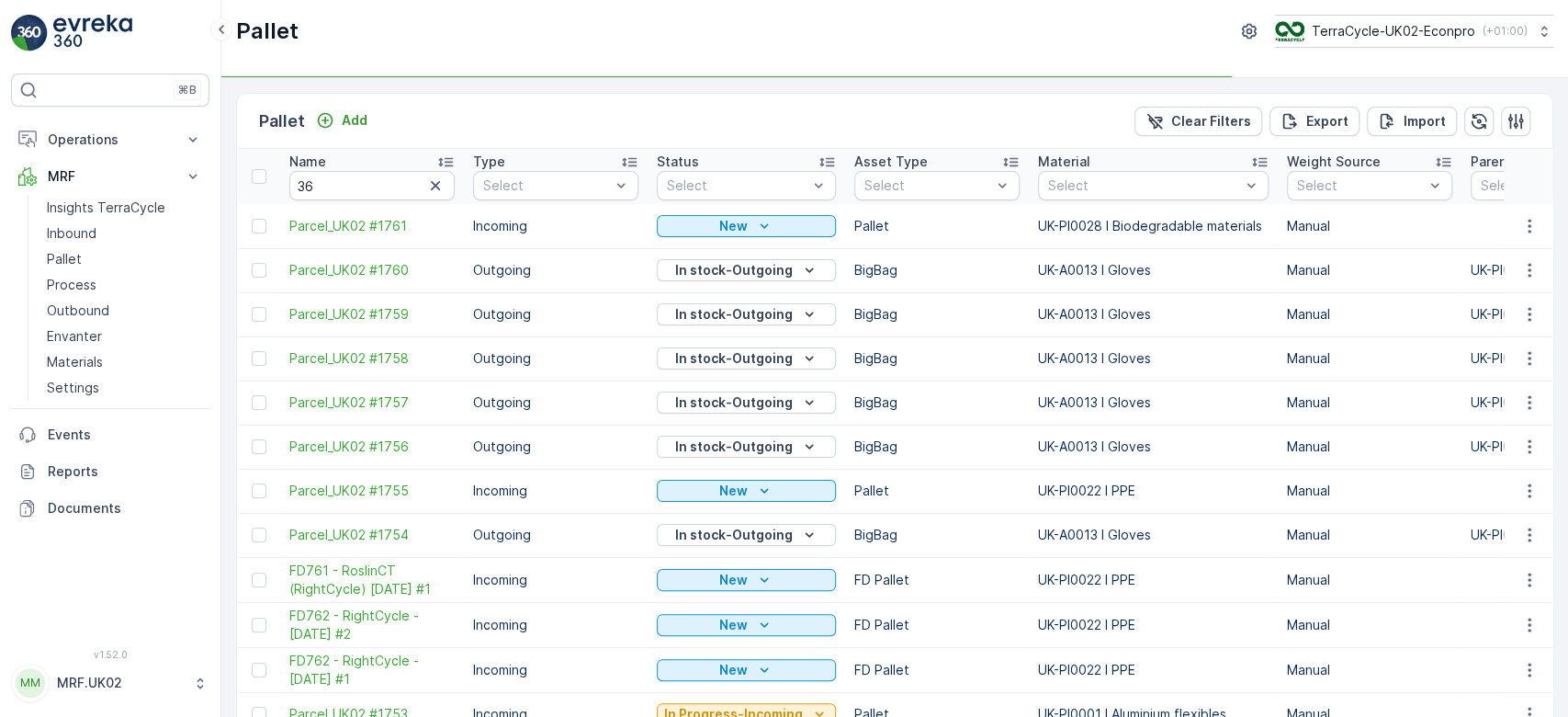
type input "3"
click at [321, 180] on input "36" at bounding box center [372, 186] width 165 height 30
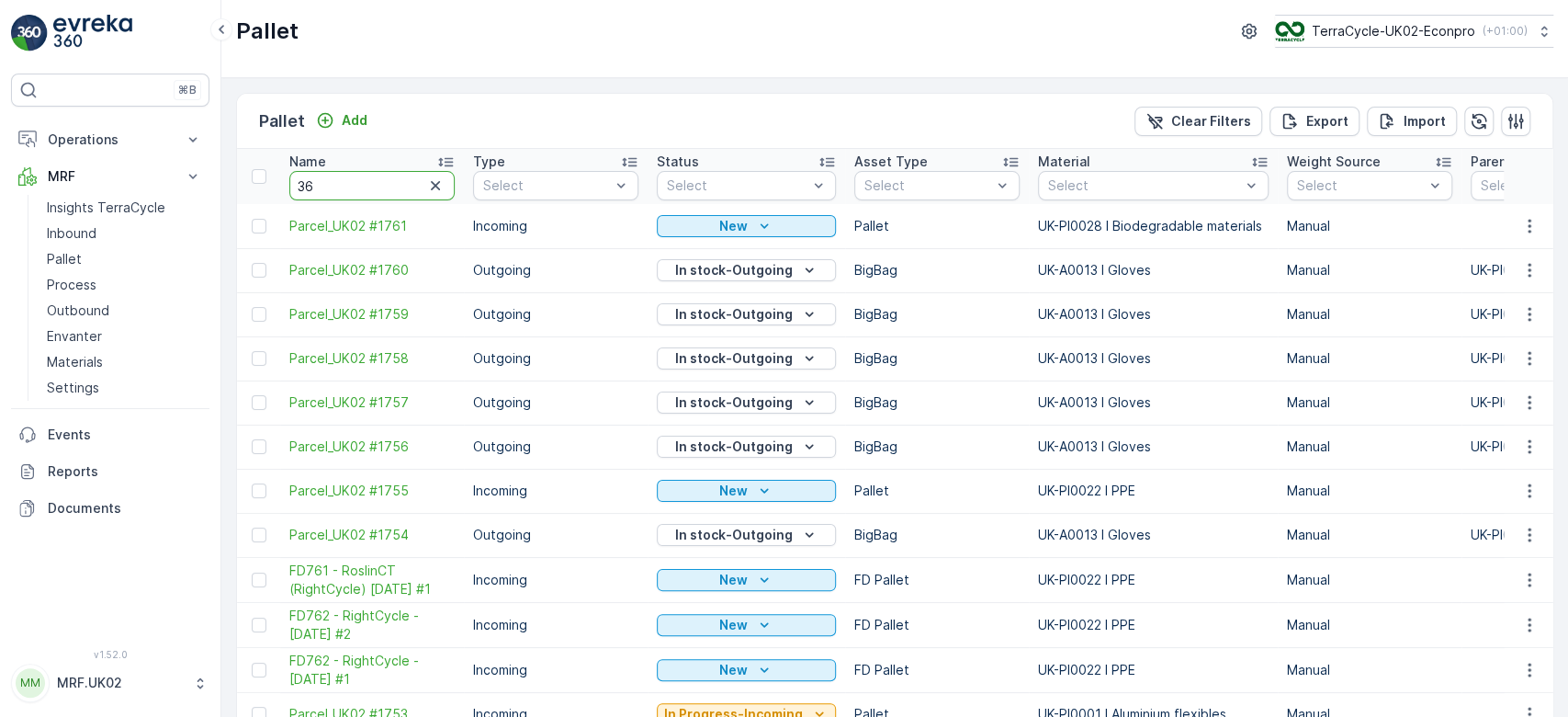
click at [321, 180] on input "36" at bounding box center [372, 186] width 165 height 30
type input "364"
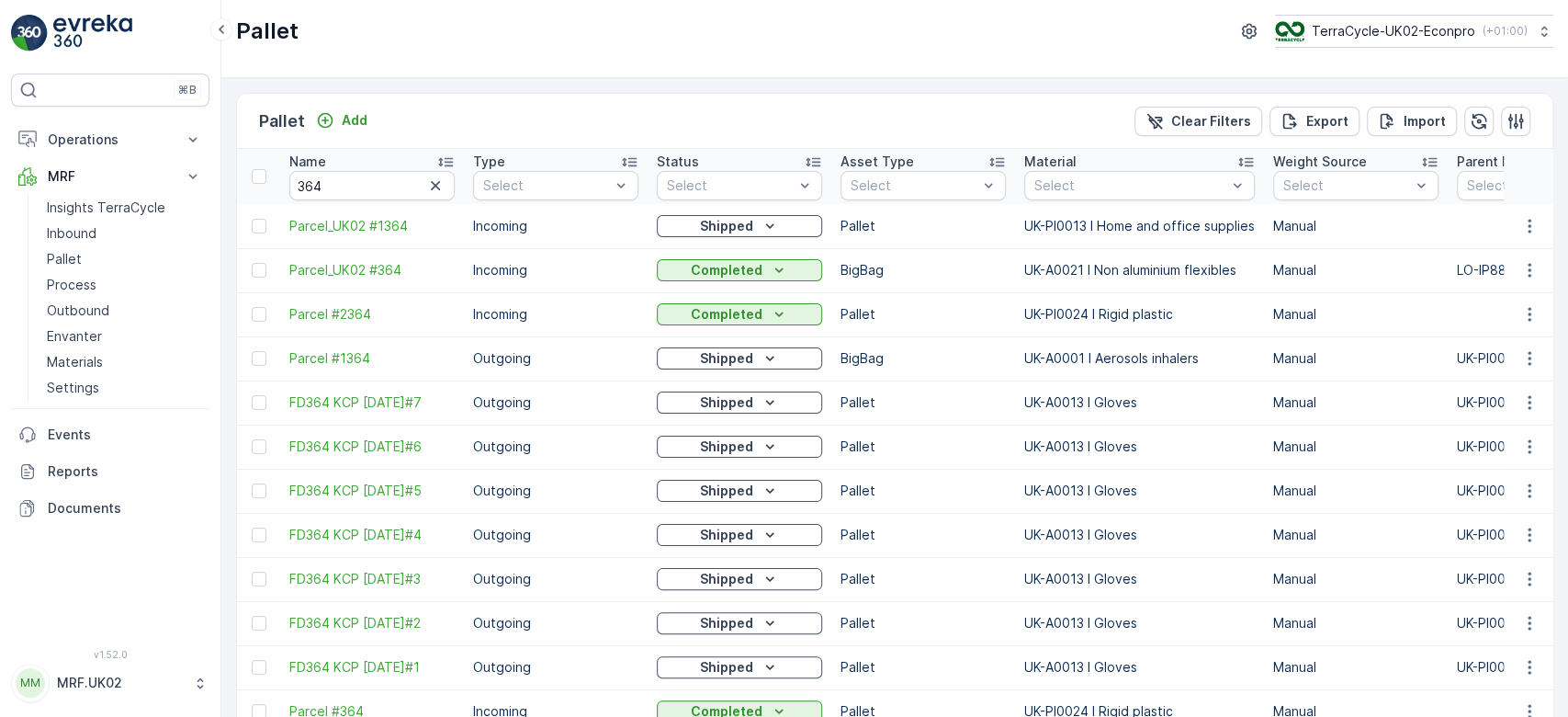
click at [599, 262] on p "Incoming" at bounding box center [555, 270] width 165 height 19
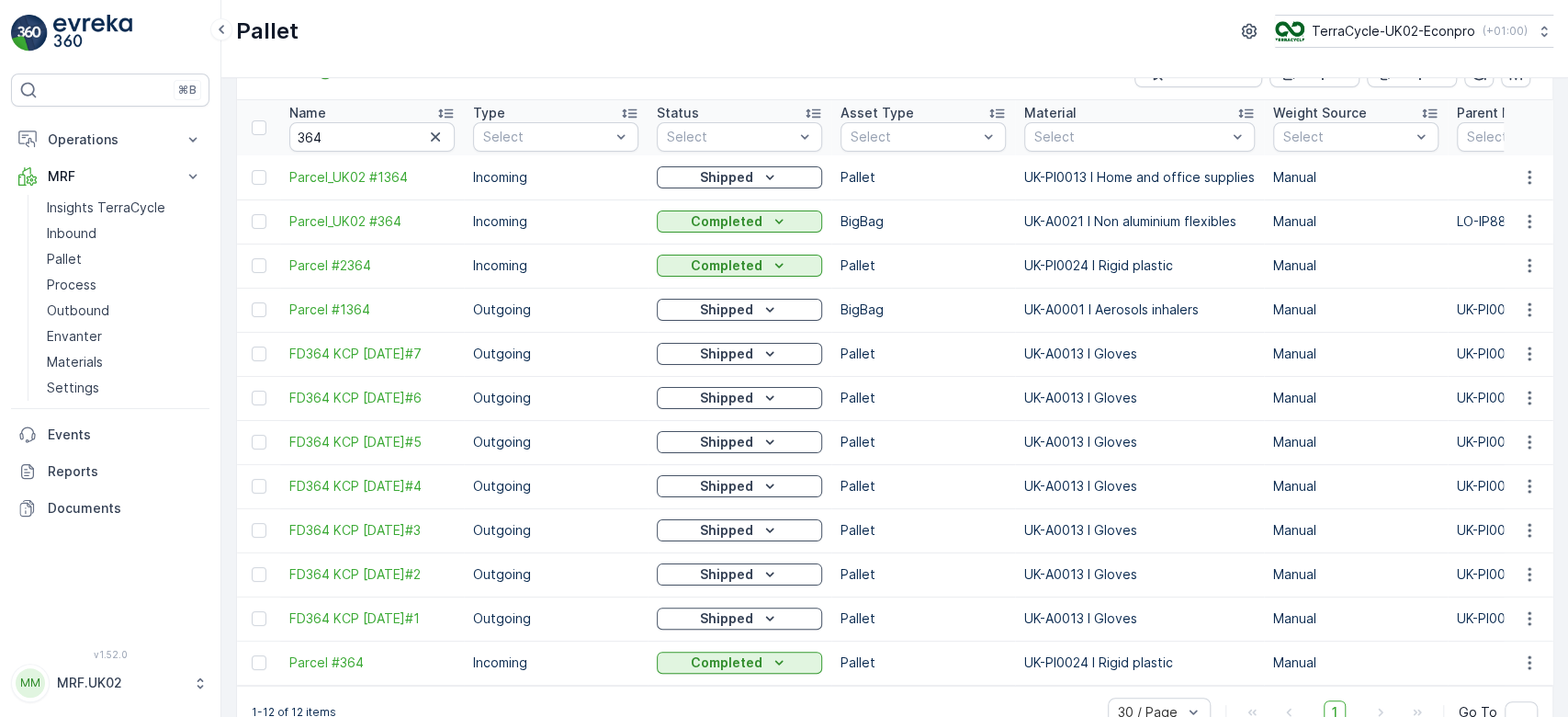
scroll to position [45, 0]
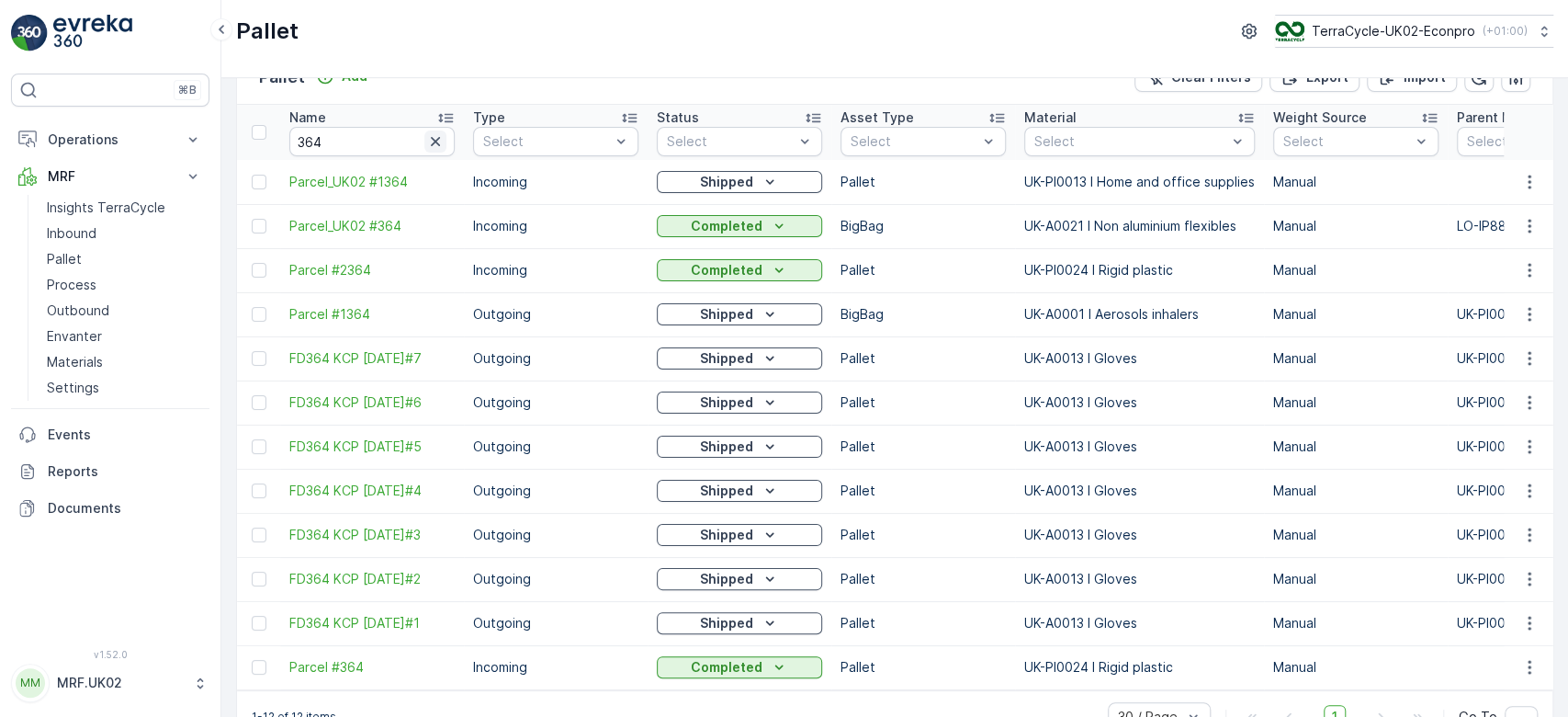
click at [429, 145] on icon "button" at bounding box center [436, 142] width 19 height 19
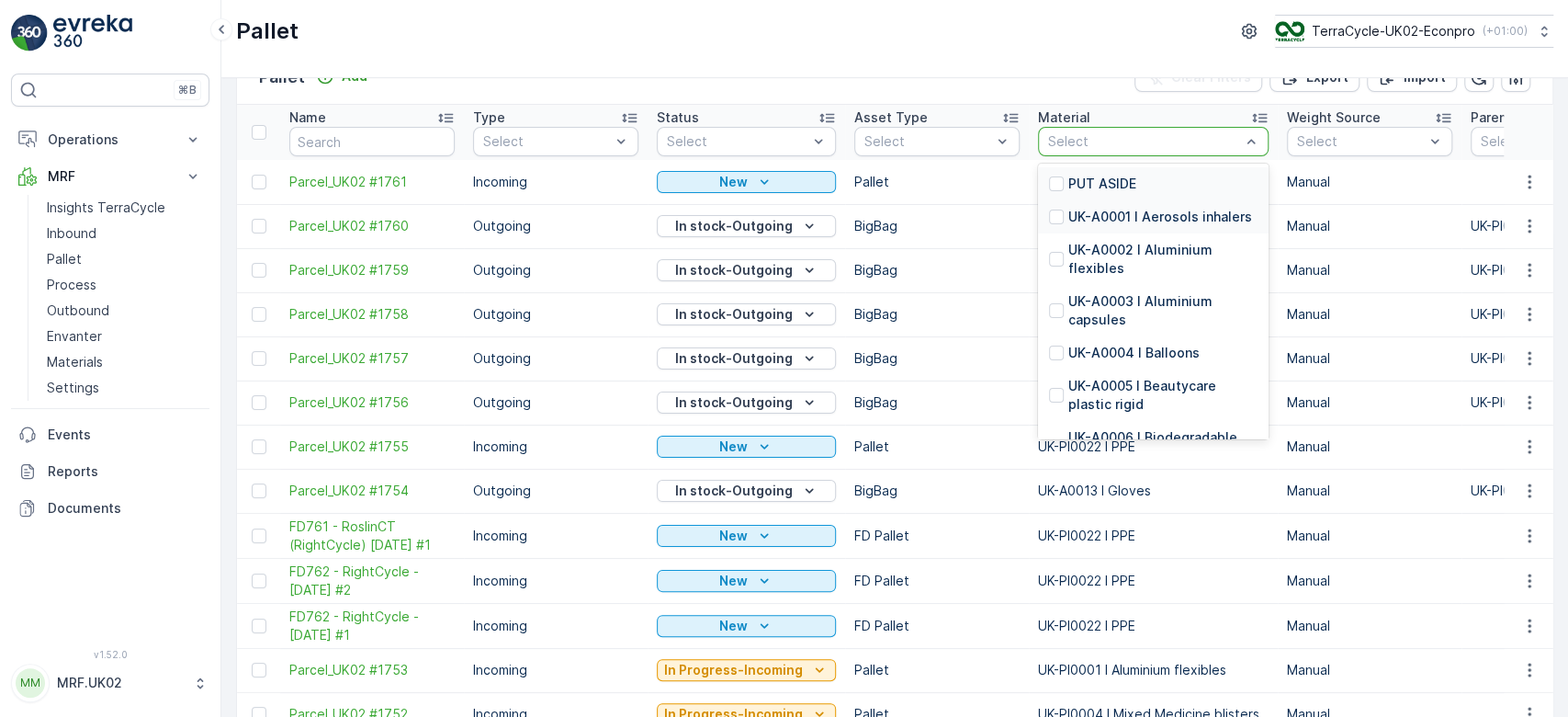
drag, startPoint x: 1109, startPoint y: 202, endPoint x: 1155, endPoint y: 180, distance: 51.0
click at [1155, 180] on div "PUT ASIDE UK-A0001 I Aerosols inhalers UK-A0002 I Aluminium flexibles UK-A0003 …" at bounding box center [1153, 301] width 231 height 275
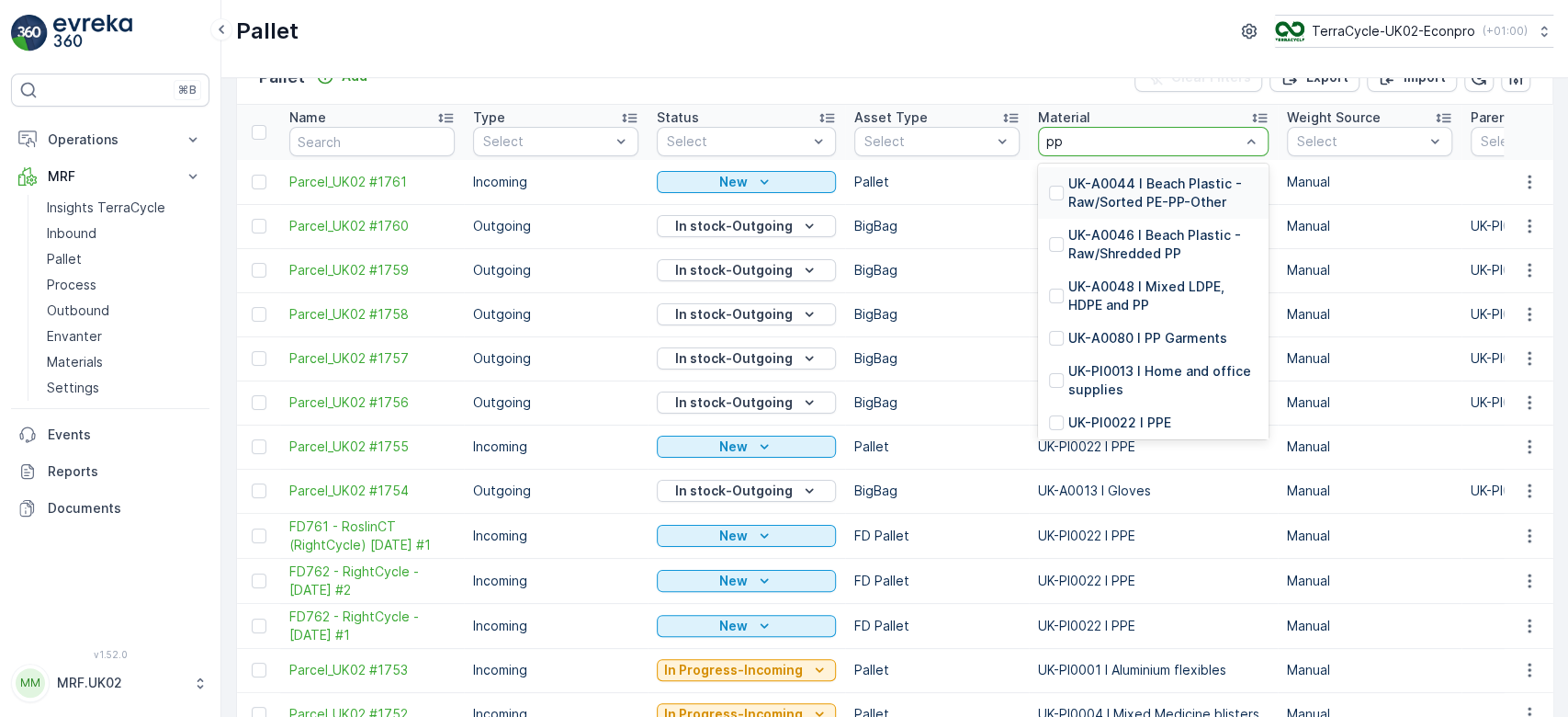
type input "ppe"
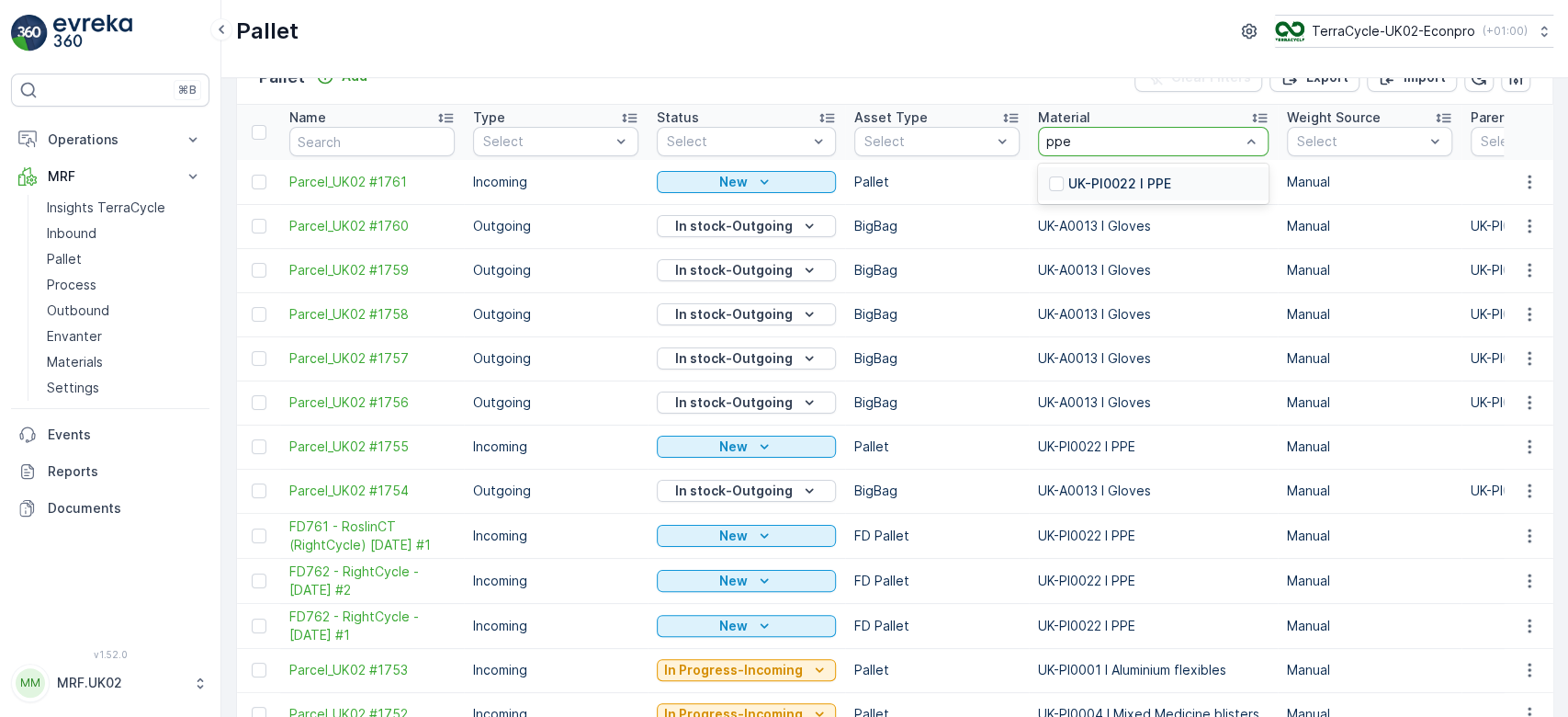
click at [1155, 180] on p "UK-PI0022 I PPE" at bounding box center [1119, 184] width 103 height 19
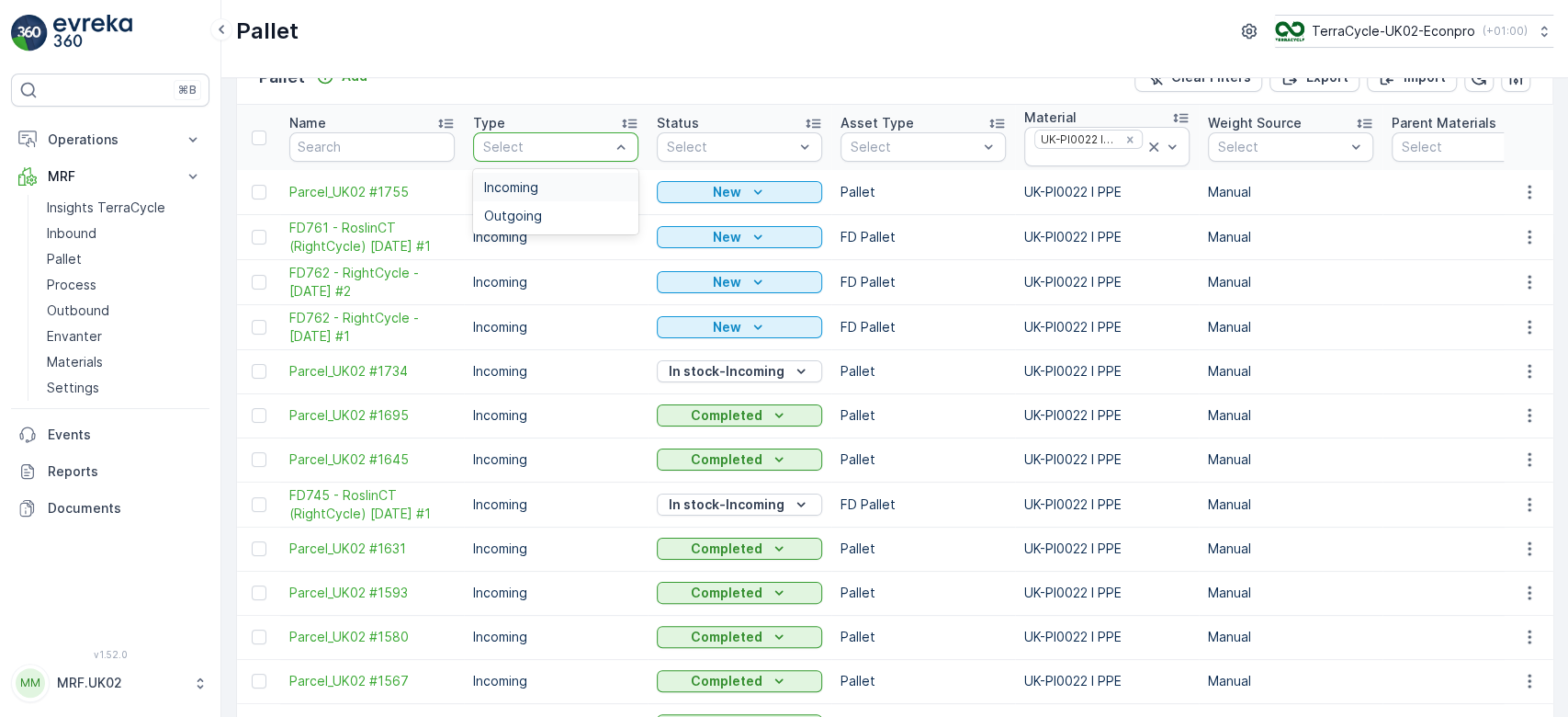
click at [583, 136] on div "Select" at bounding box center [555, 147] width 165 height 30
click at [528, 189] on span "Incoming" at bounding box center [511, 187] width 54 height 15
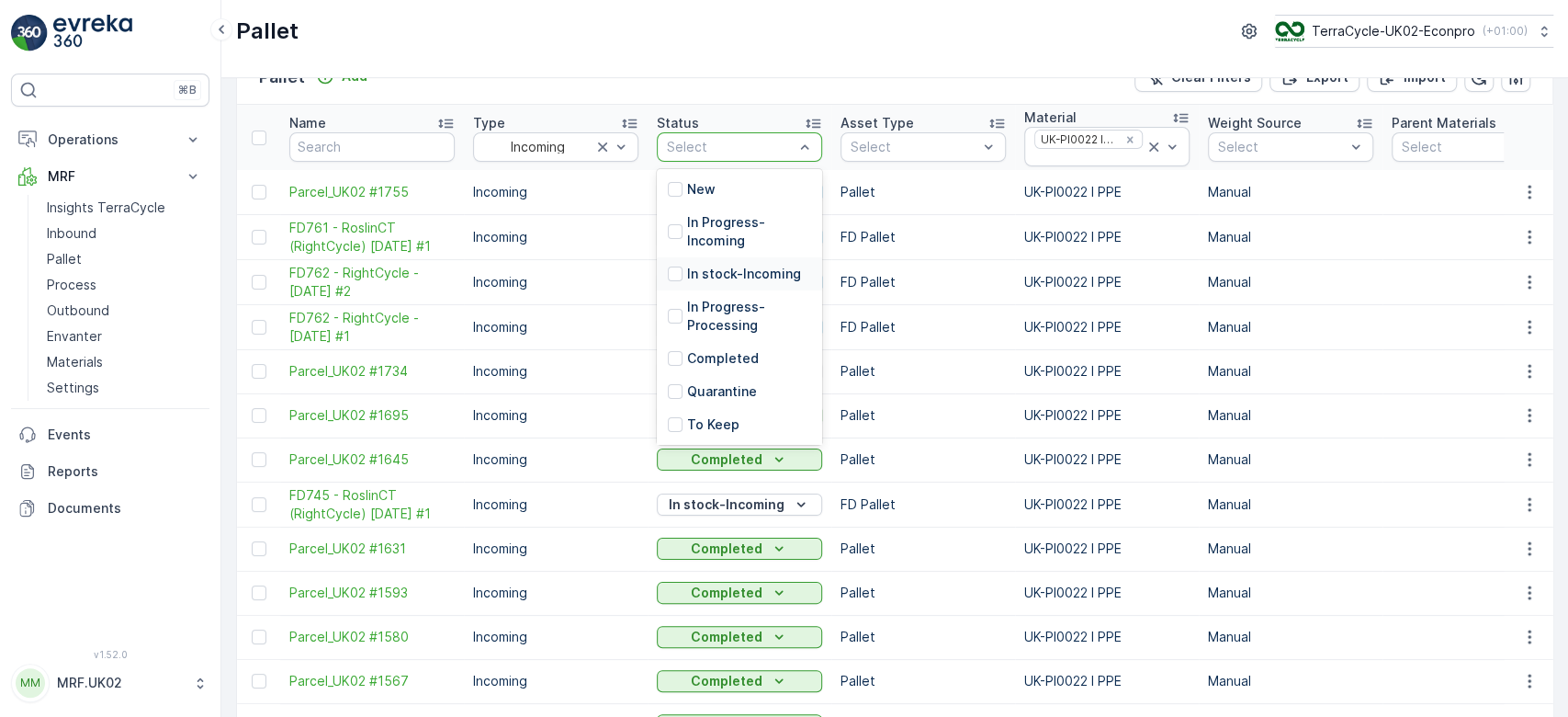
click at [747, 273] on p "In stock-Incoming" at bounding box center [744, 274] width 114 height 19
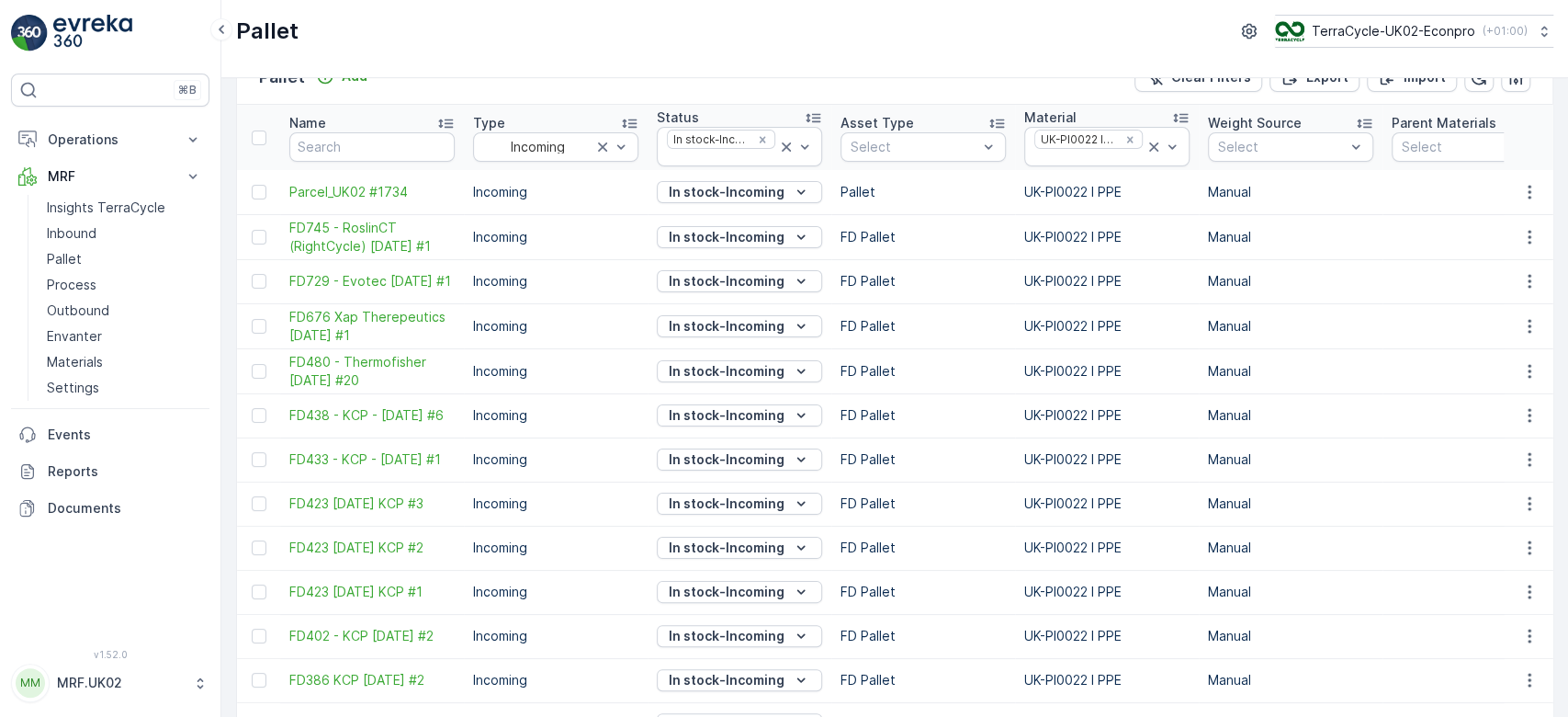
click at [1410, 269] on td at bounding box center [1474, 281] width 184 height 45
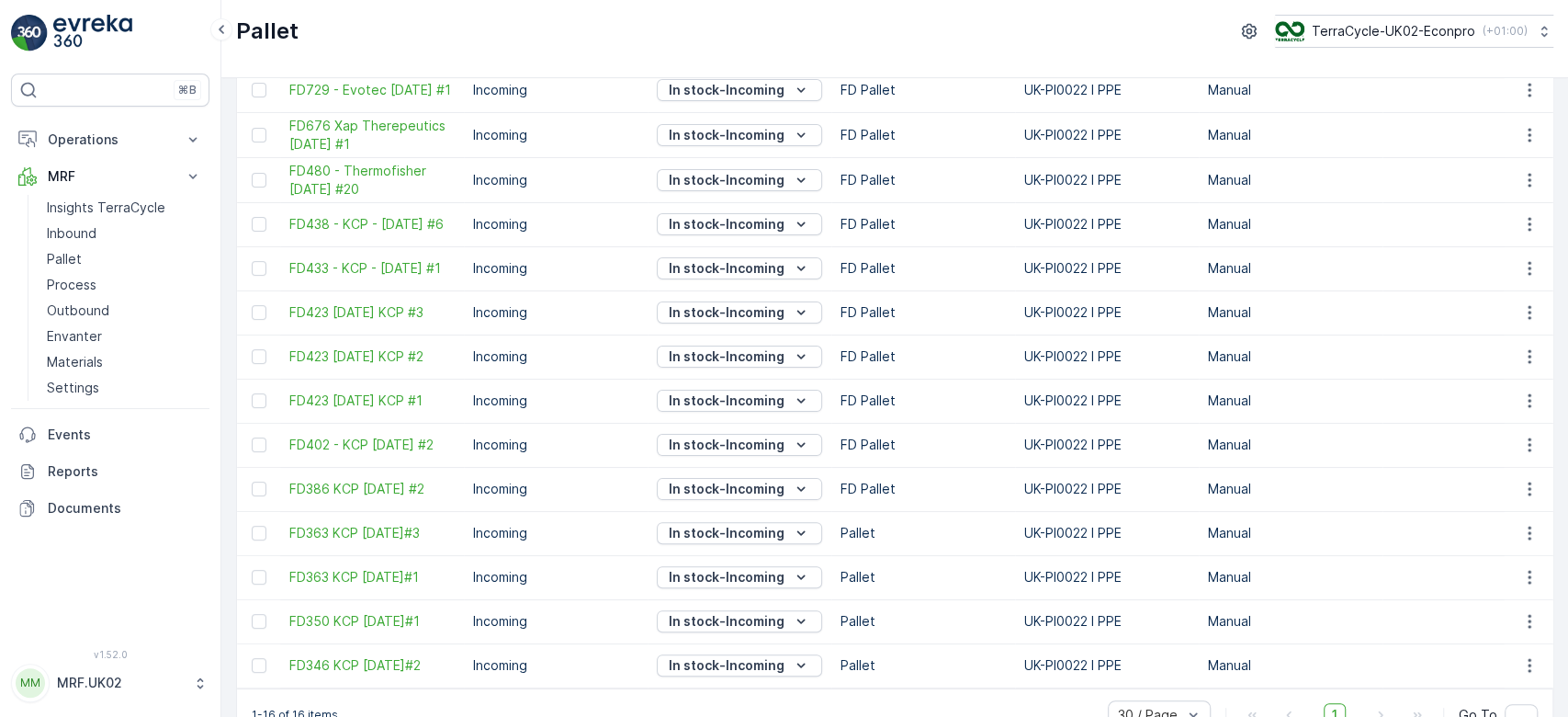
scroll to position [284, 0]
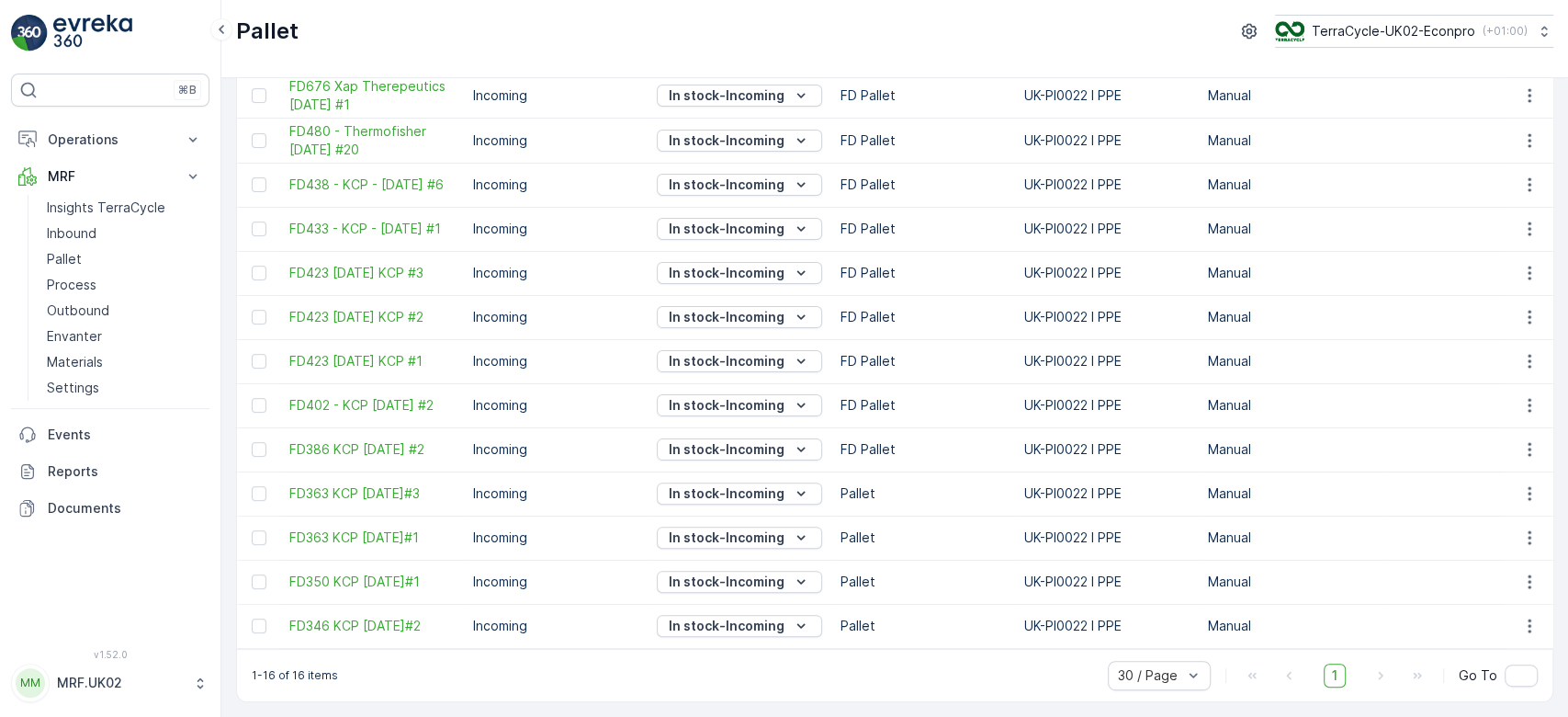
click at [618, 220] on p "Incoming" at bounding box center [555, 229] width 165 height 19
click at [381, 577] on span "FD350 KCP [DATE]#1" at bounding box center [372, 582] width 165 height 19
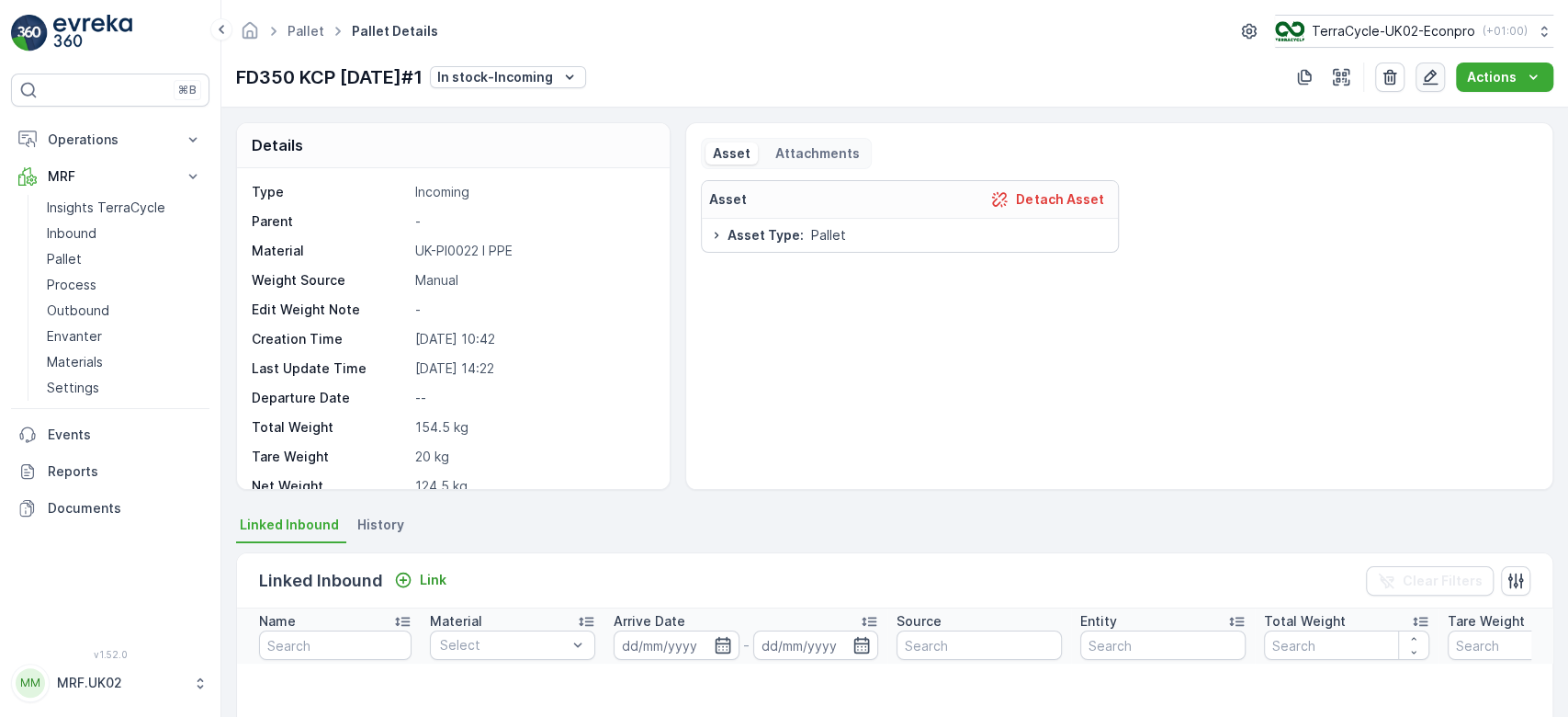
click at [1439, 68] on icon "button" at bounding box center [1430, 77] width 19 height 19
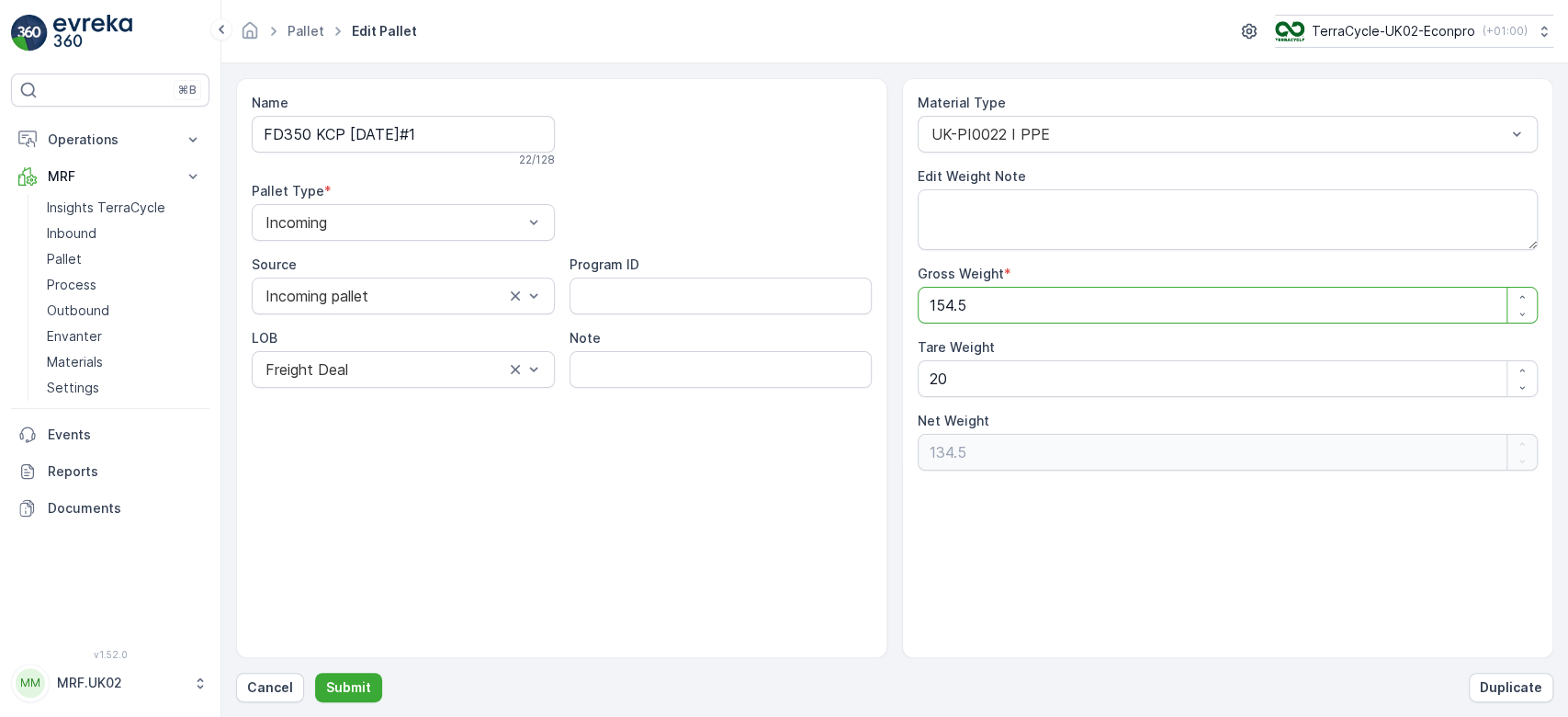
click at [1028, 302] on Weight "154.5" at bounding box center [1228, 305] width 620 height 37
type Weight "154"
type Weight "134"
type Weight "15"
type Weight "-5"
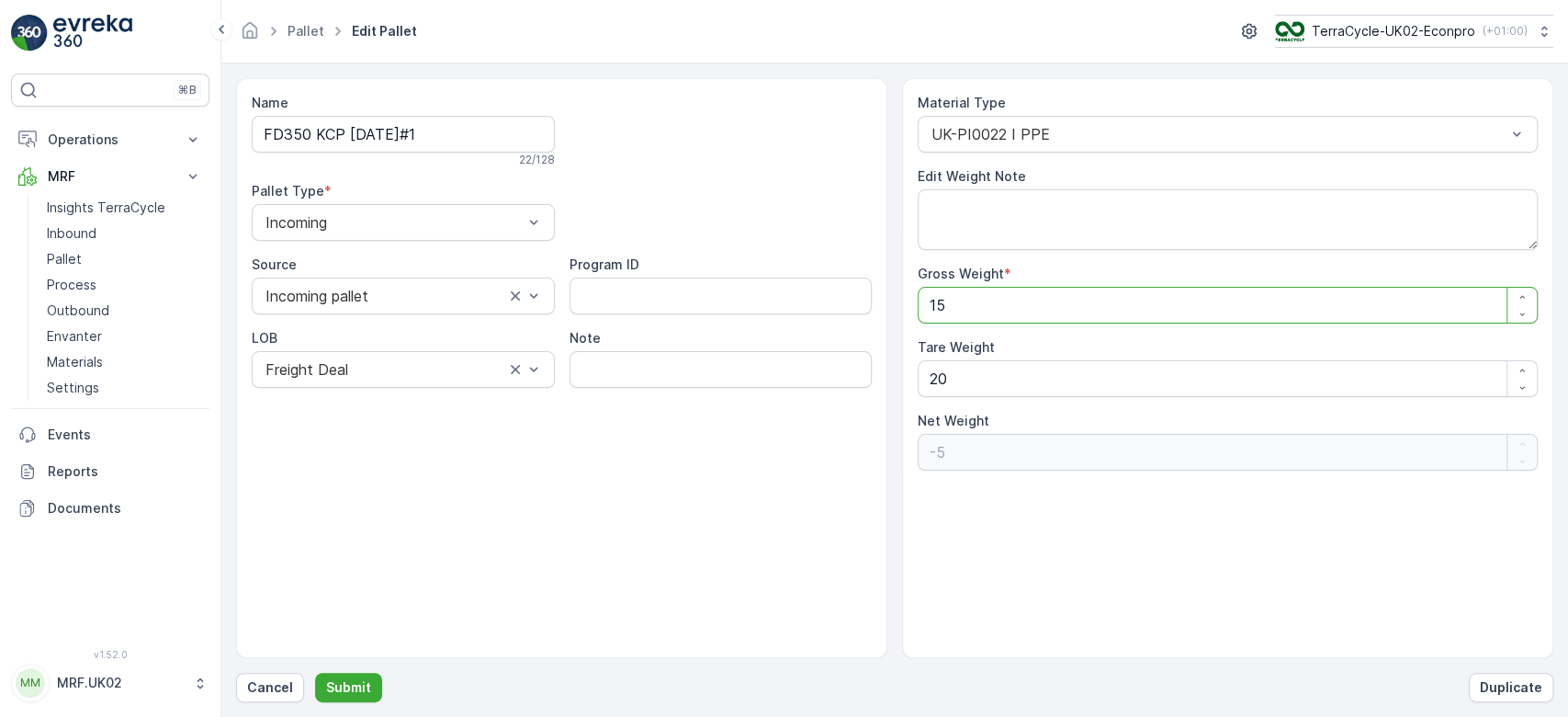
type Weight "1"
type Weight "-19"
type Weight "13"
type Weight "-7"
type Weight "130"
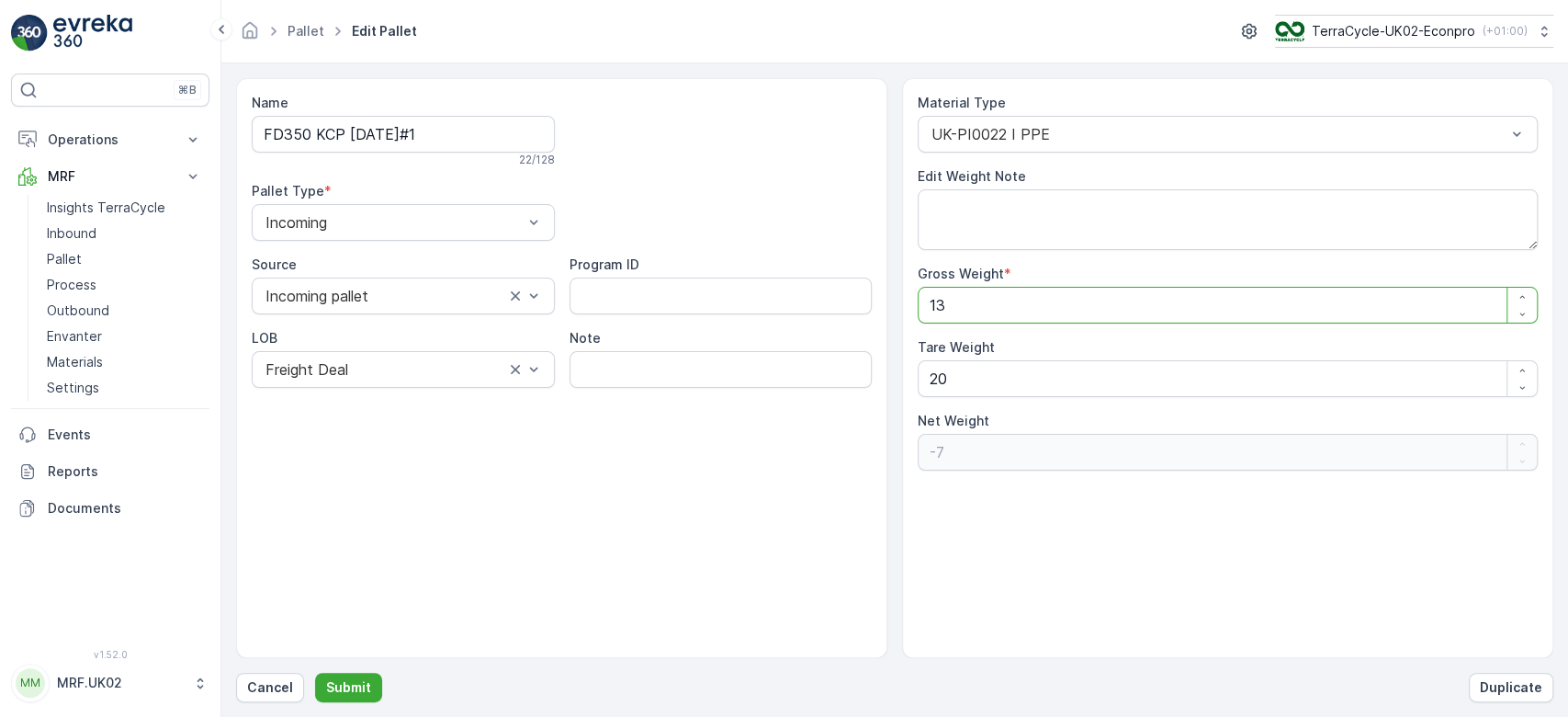
type Weight "110"
type Weight "130"
click at [344, 687] on p "Submit" at bounding box center [349, 687] width 45 height 19
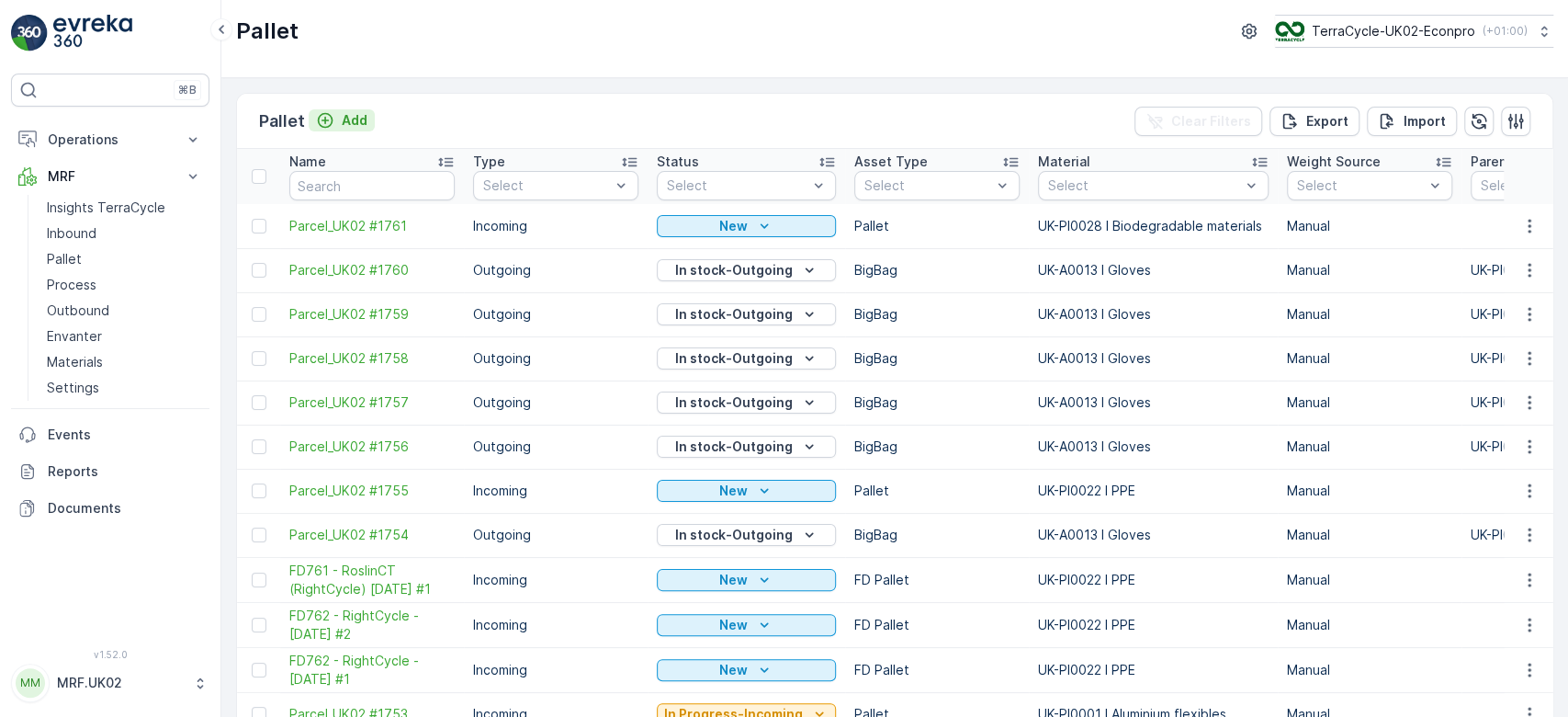
click at [360, 115] on p "Add" at bounding box center [354, 121] width 26 height 19
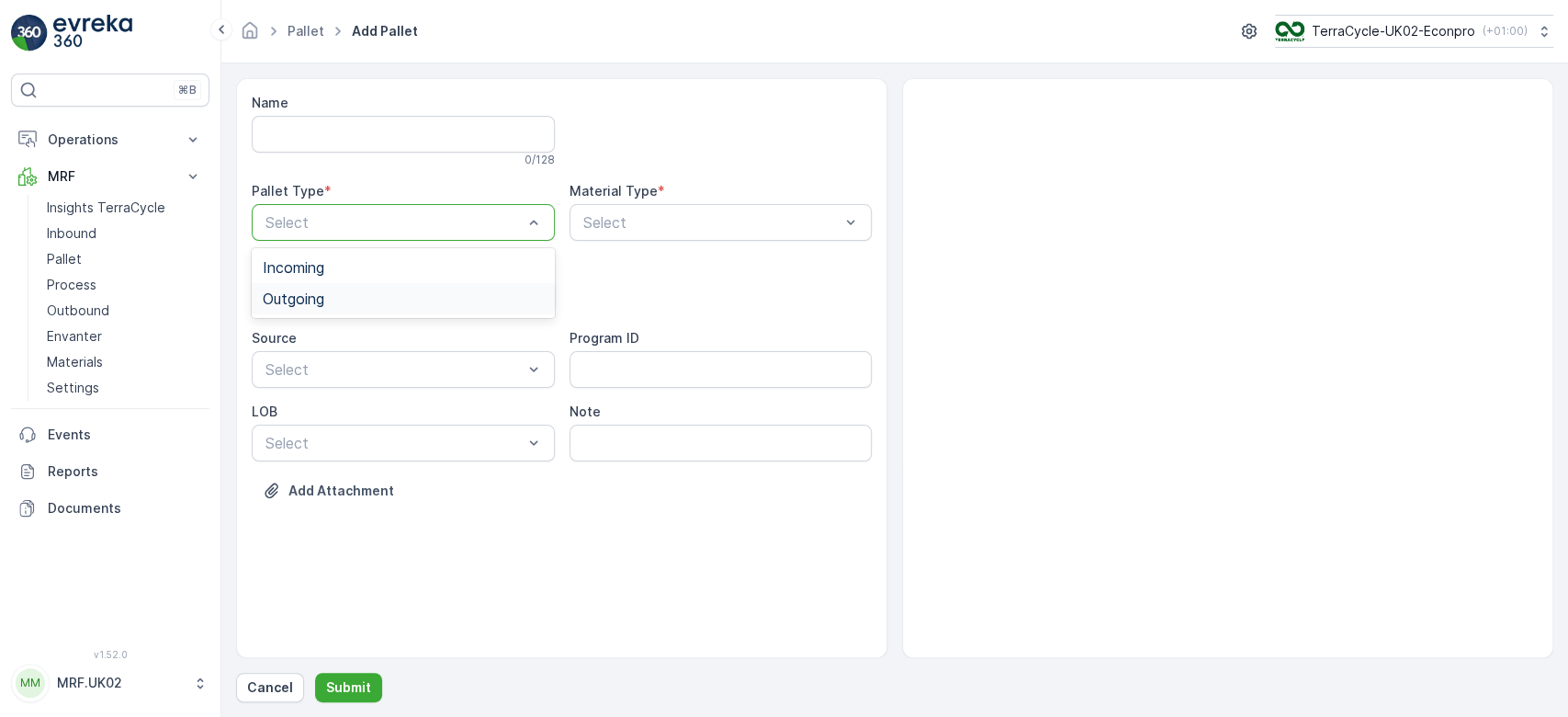
click at [349, 296] on div "Outgoing" at bounding box center [402, 299] width 281 height 17
click at [324, 430] on div "BigBag" at bounding box center [402, 435] width 281 height 17
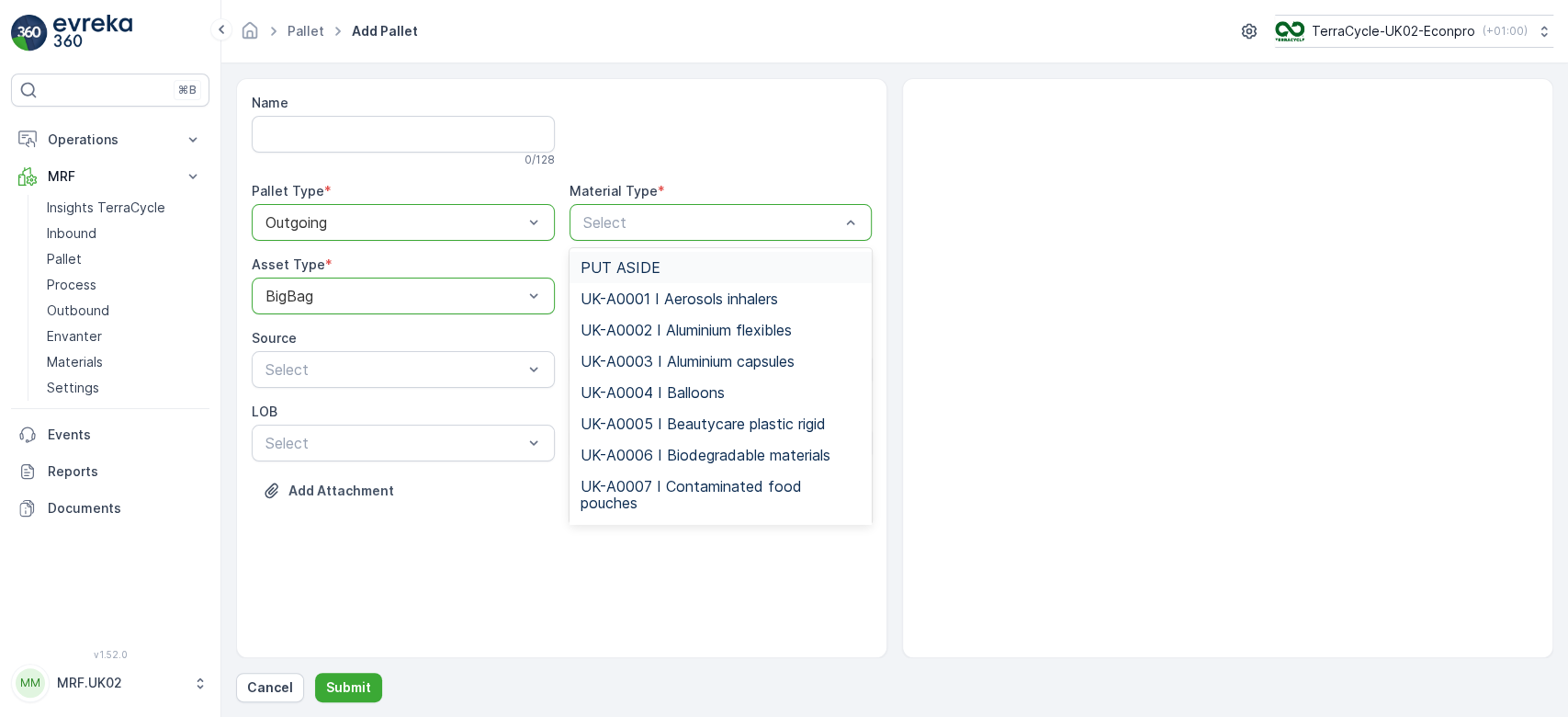
click at [661, 207] on div "Select" at bounding box center [720, 223] width 303 height 37
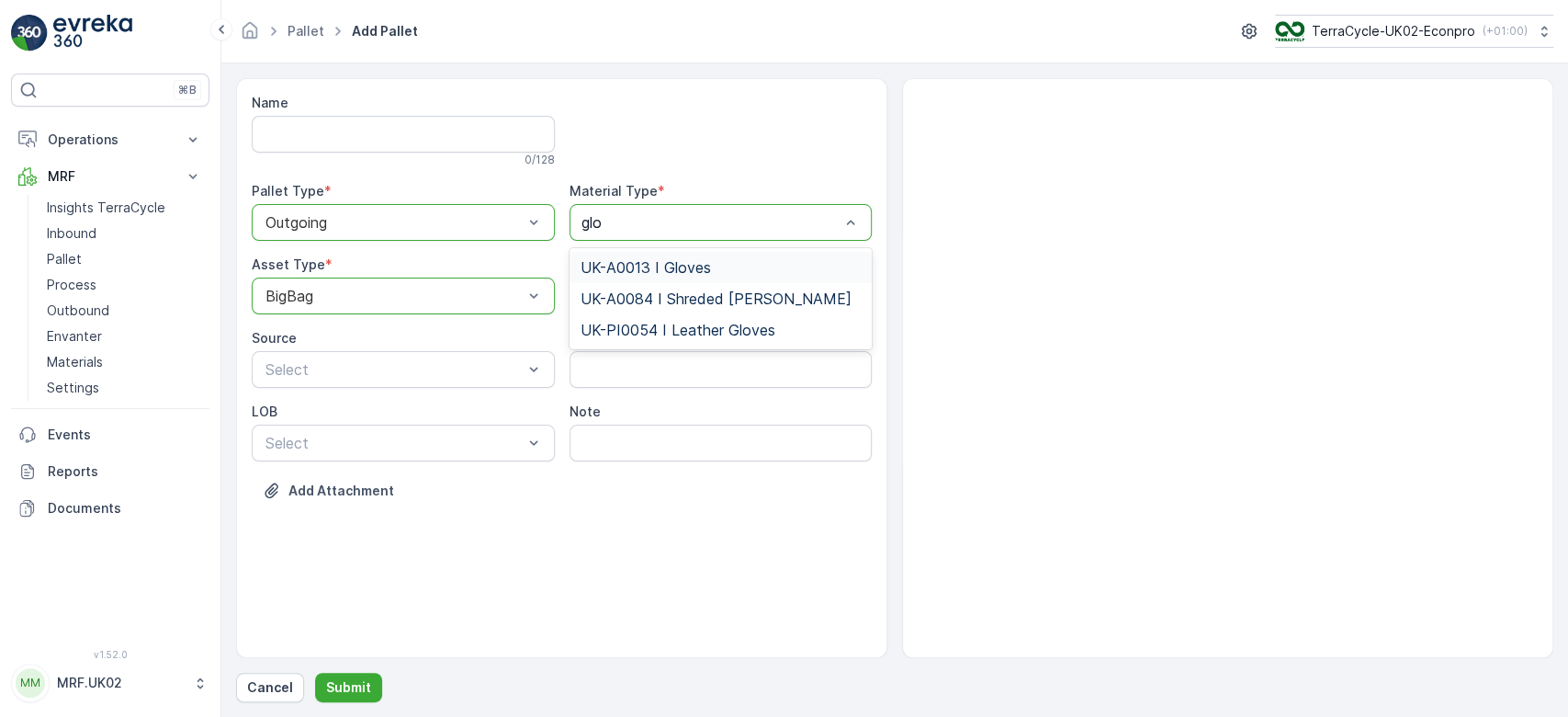
type input "glov"
click at [675, 259] on span "UK-A0013 I Gloves" at bounding box center [645, 267] width 131 height 17
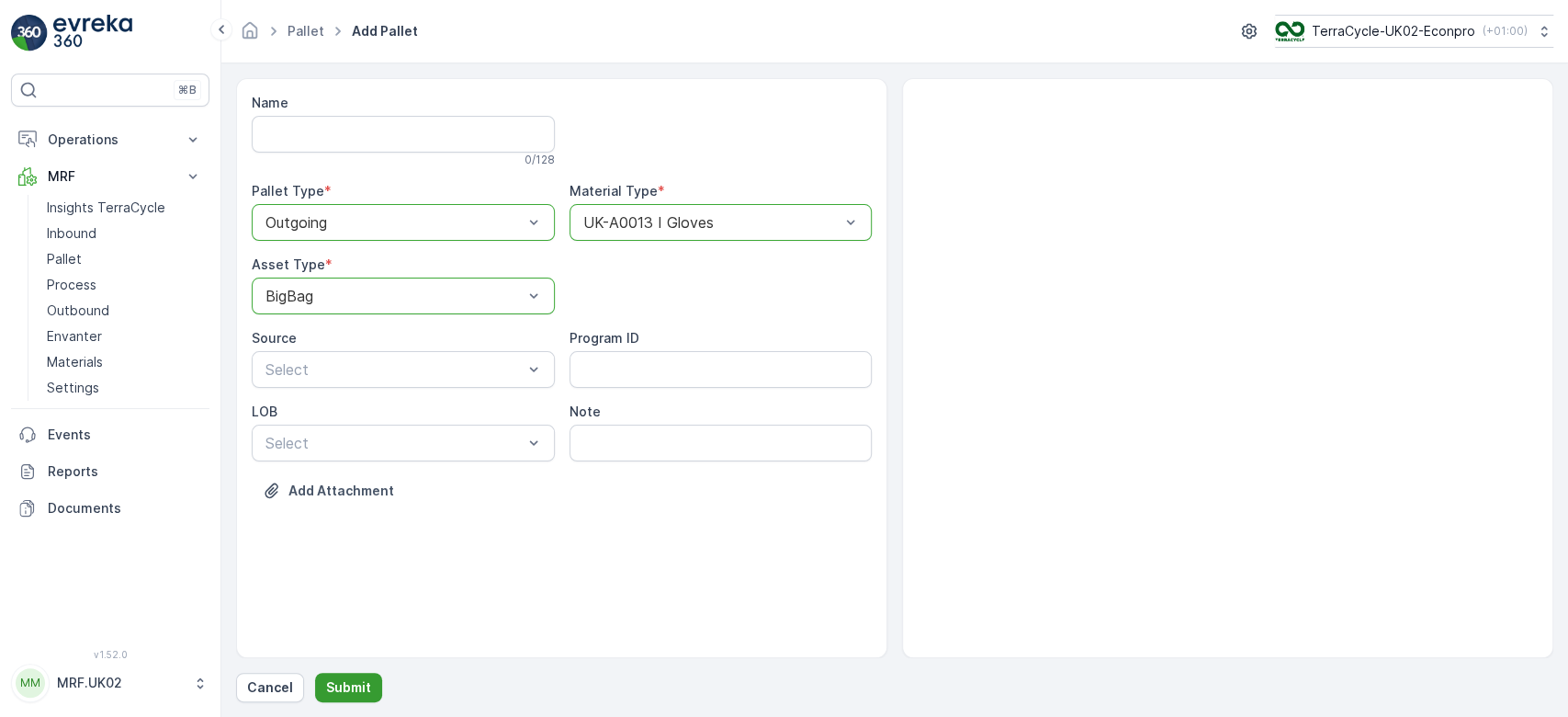
click at [360, 674] on button "Submit" at bounding box center [349, 687] width 67 height 30
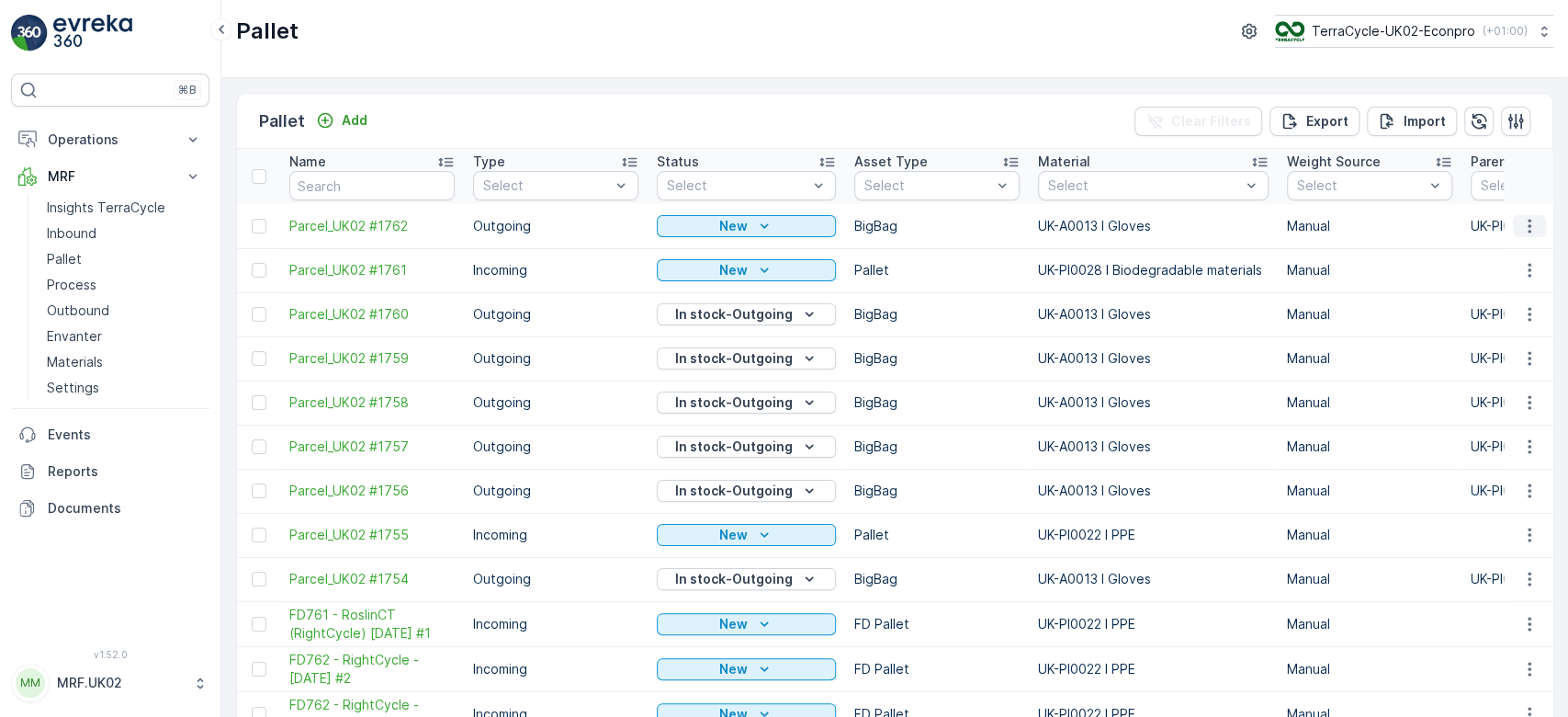
click at [1528, 218] on icon "button" at bounding box center [1529, 226] width 19 height 19
click at [1502, 350] on span "Print QR" at bounding box center [1479, 355] width 50 height 19
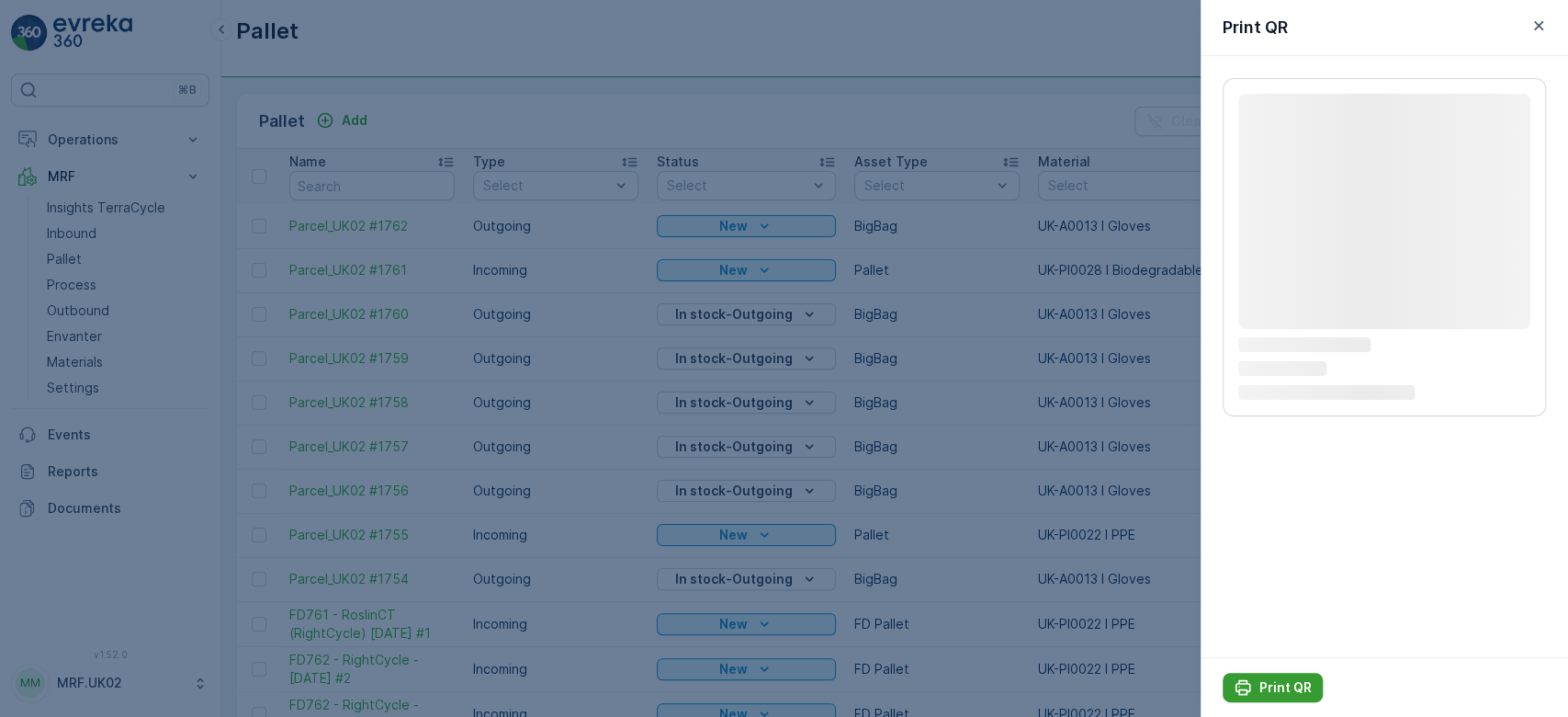
click at [1256, 680] on div "Print QR" at bounding box center [1272, 687] width 78 height 19
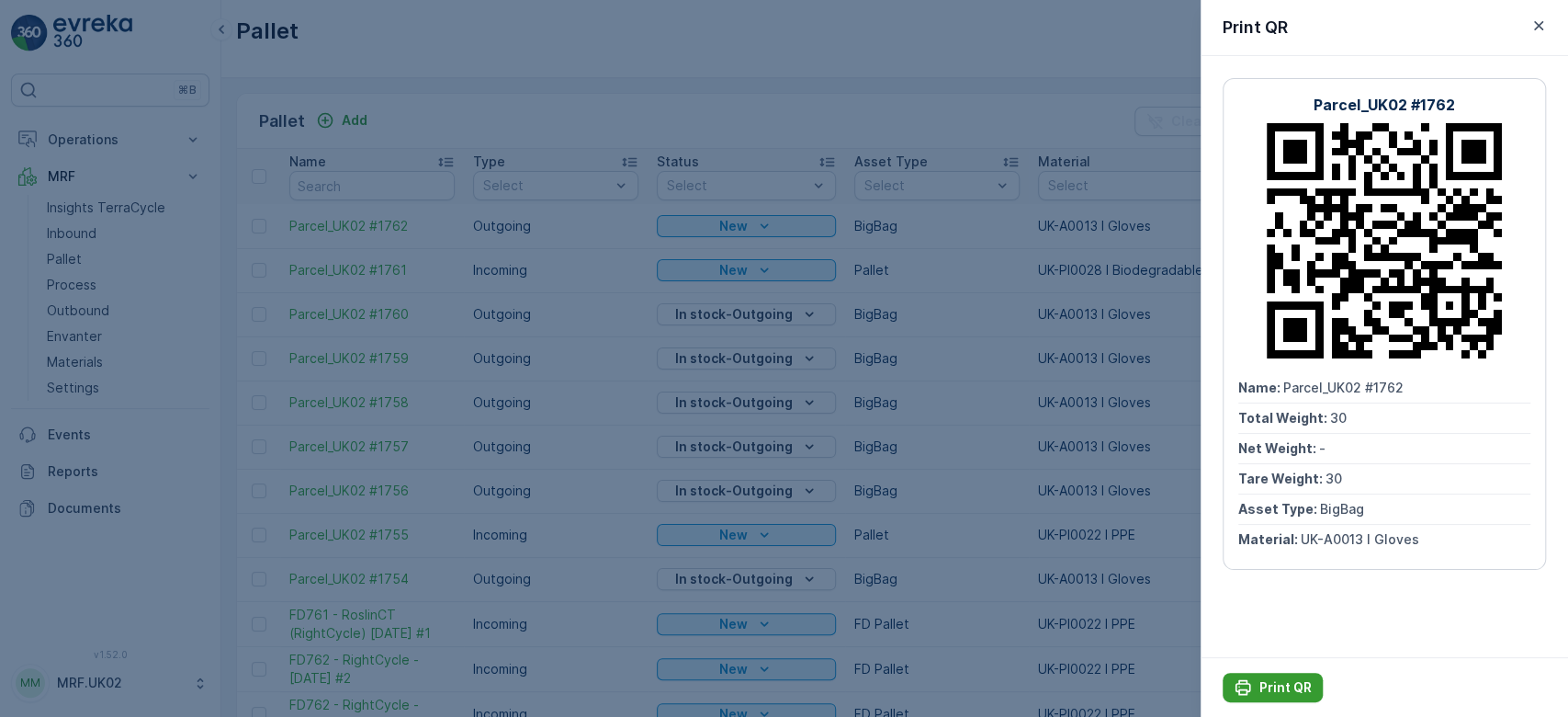
click at [1256, 680] on div "Print QR" at bounding box center [1272, 687] width 78 height 19
click at [504, 503] on div at bounding box center [784, 358] width 1568 height 717
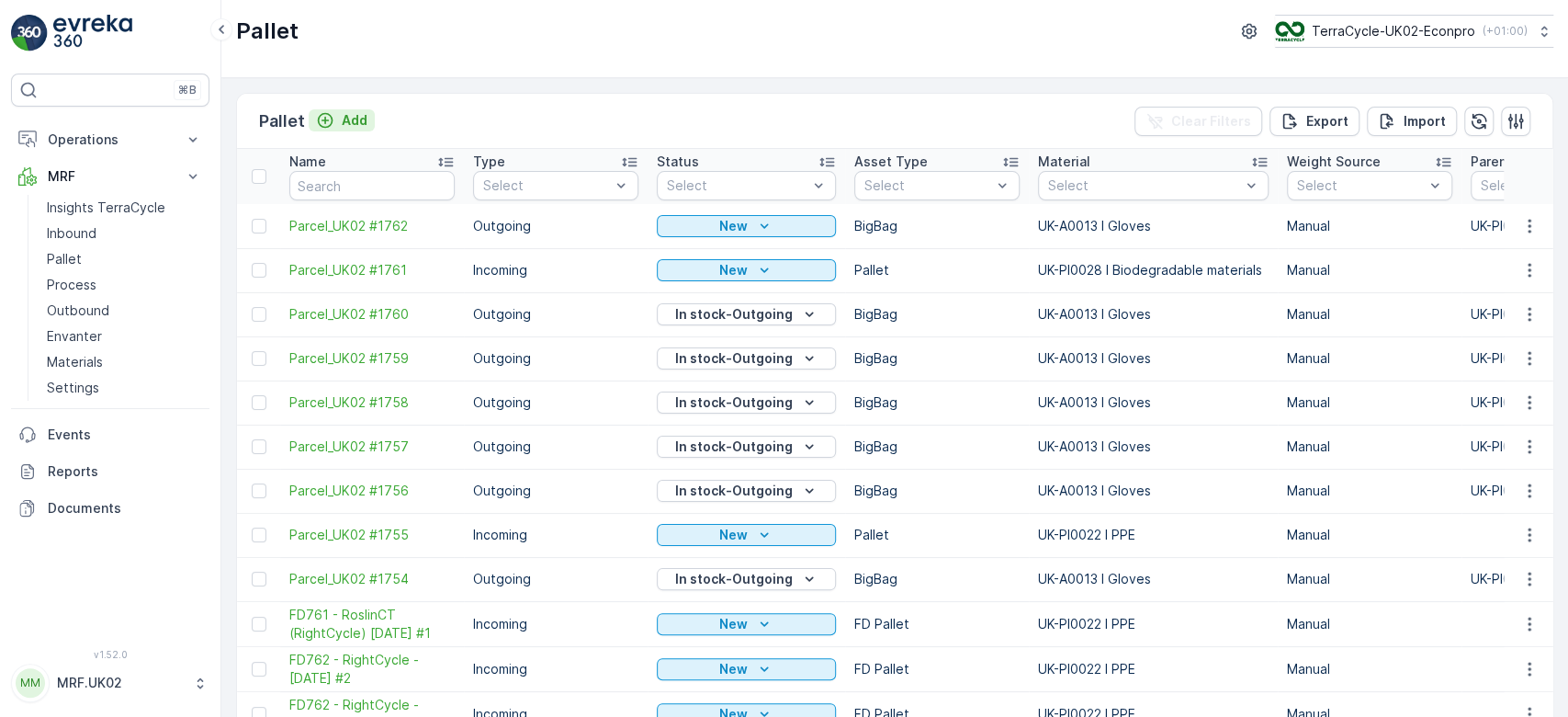
click at [360, 118] on p "Add" at bounding box center [354, 121] width 26 height 19
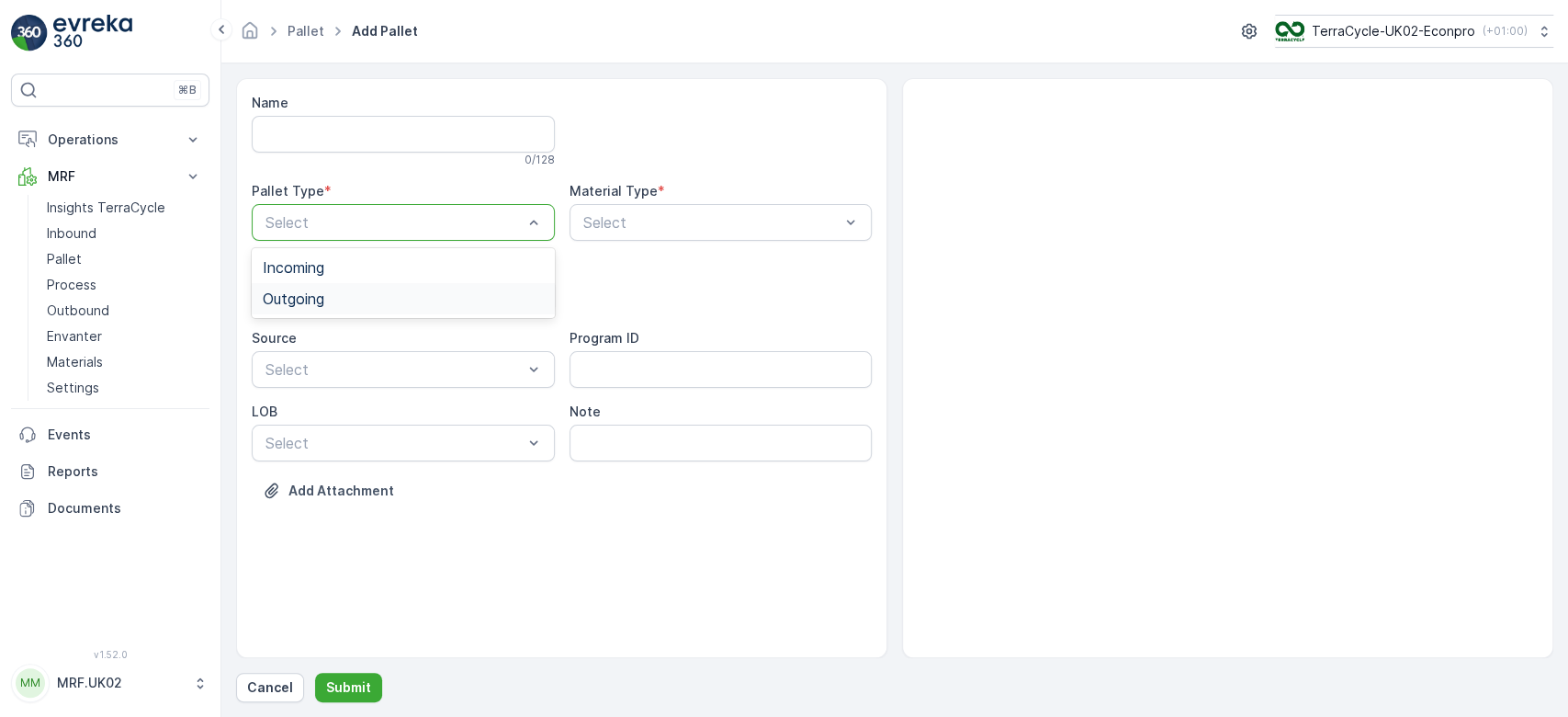
click at [355, 295] on div "Outgoing" at bounding box center [402, 299] width 281 height 17
click at [317, 430] on div "BigBag" at bounding box center [402, 435] width 281 height 17
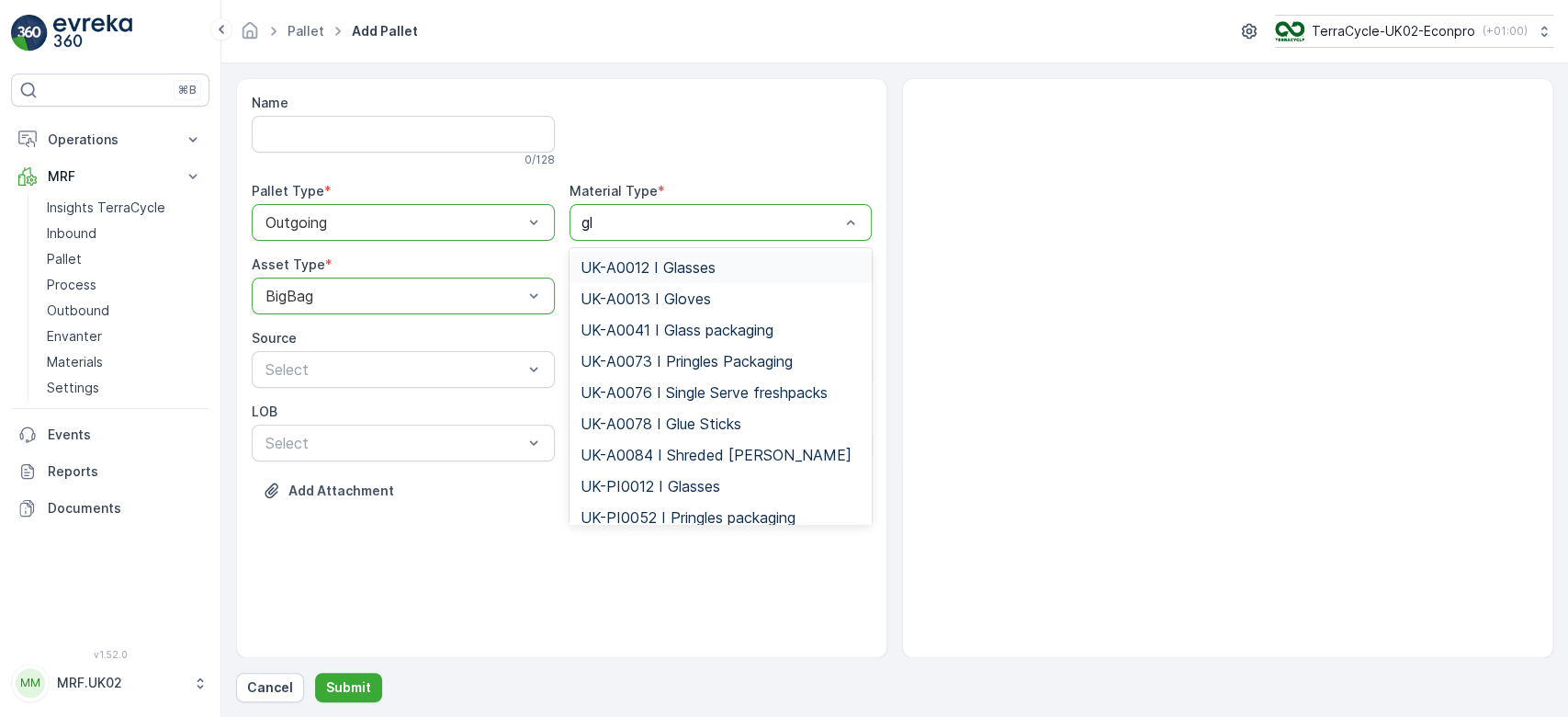
type input "glo"
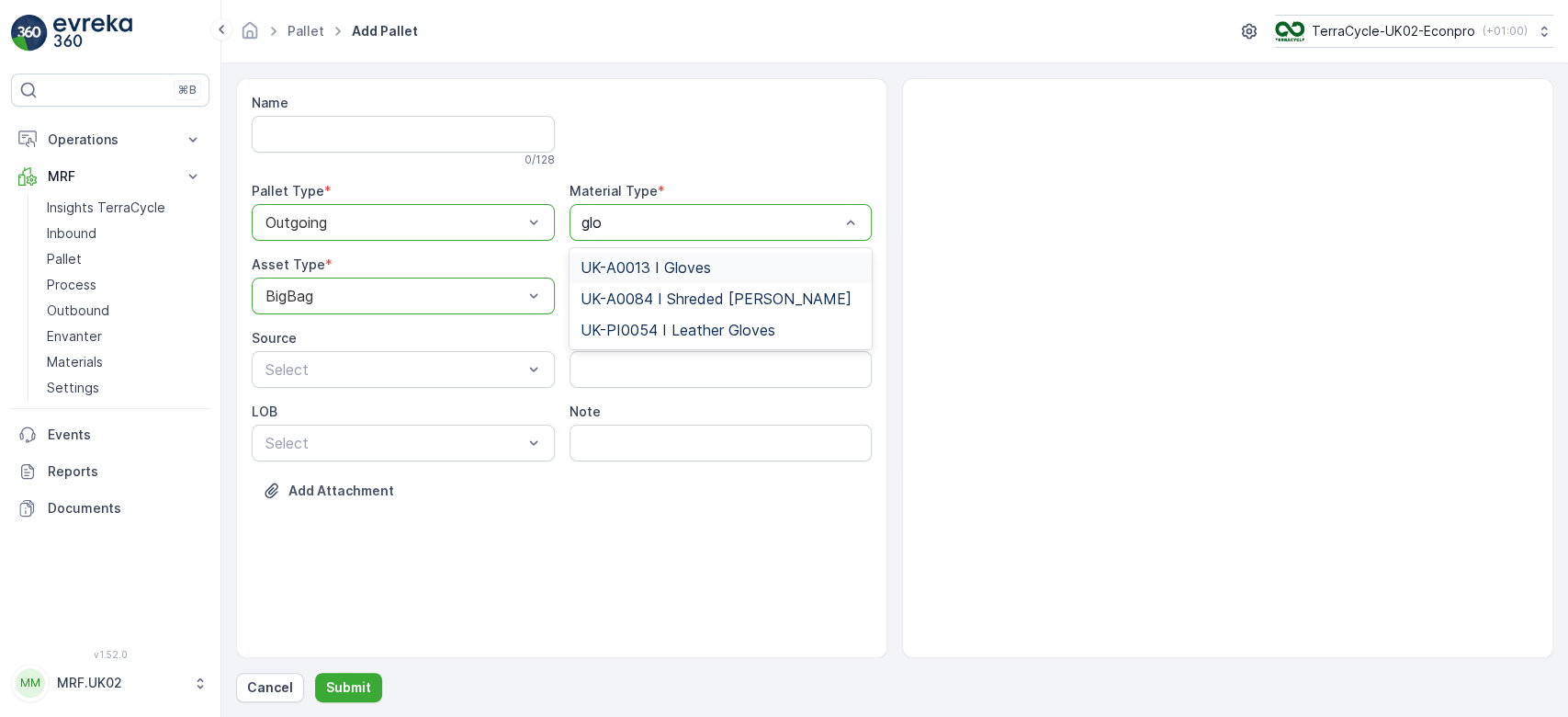
click at [674, 264] on span "UK-A0013 I Gloves" at bounding box center [645, 267] width 131 height 17
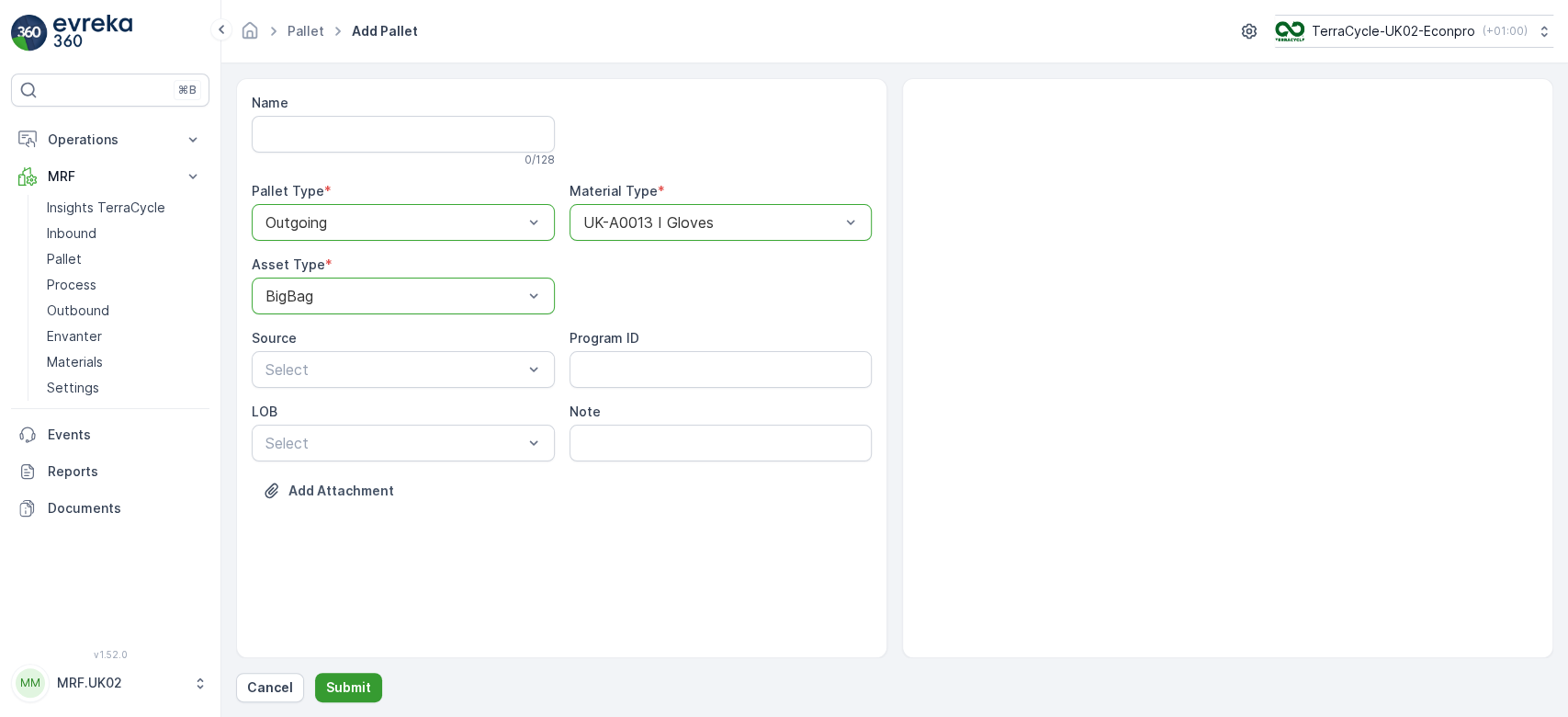
click at [365, 694] on p "Submit" at bounding box center [349, 687] width 45 height 19
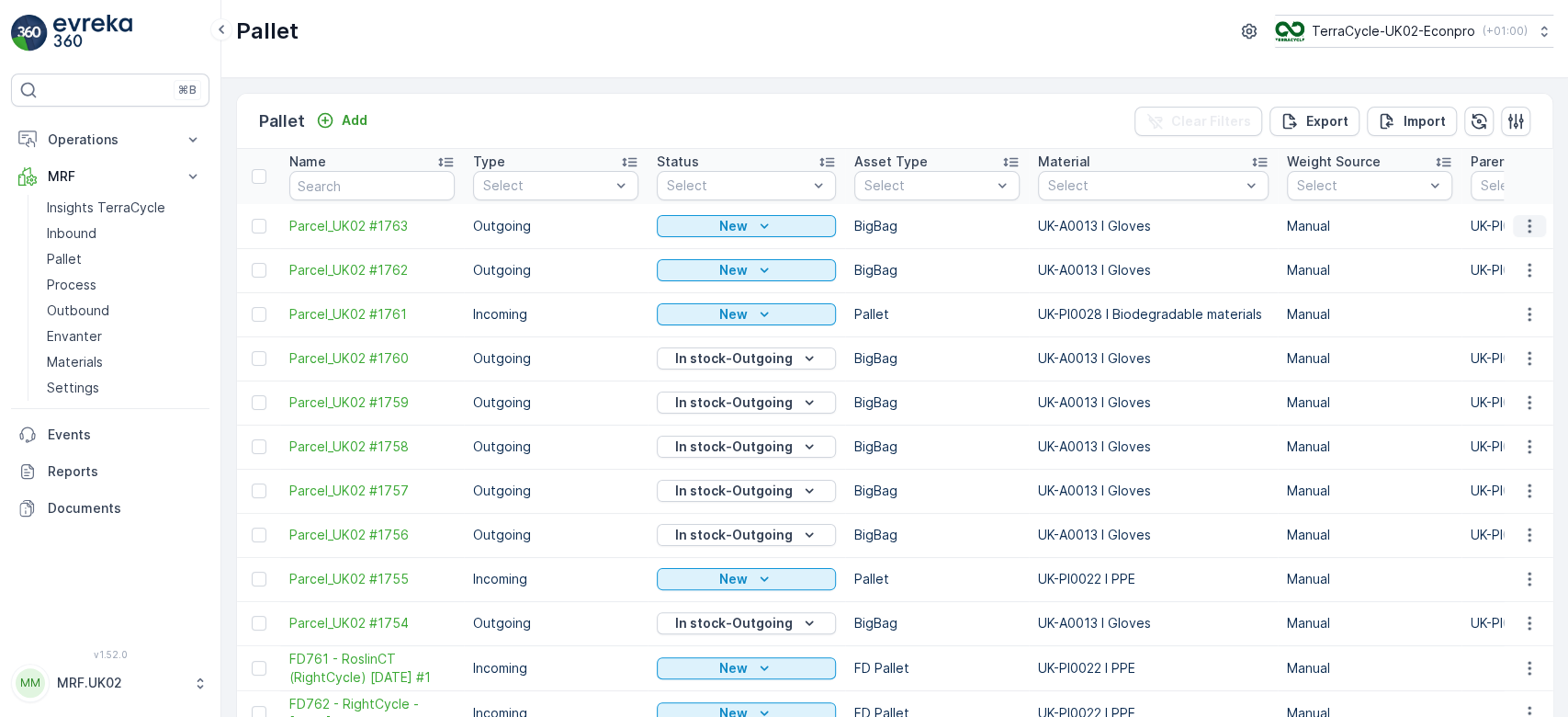
click at [1525, 224] on icon "button" at bounding box center [1529, 226] width 19 height 19
click at [1507, 352] on div "Print QR" at bounding box center [1507, 355] width 121 height 26
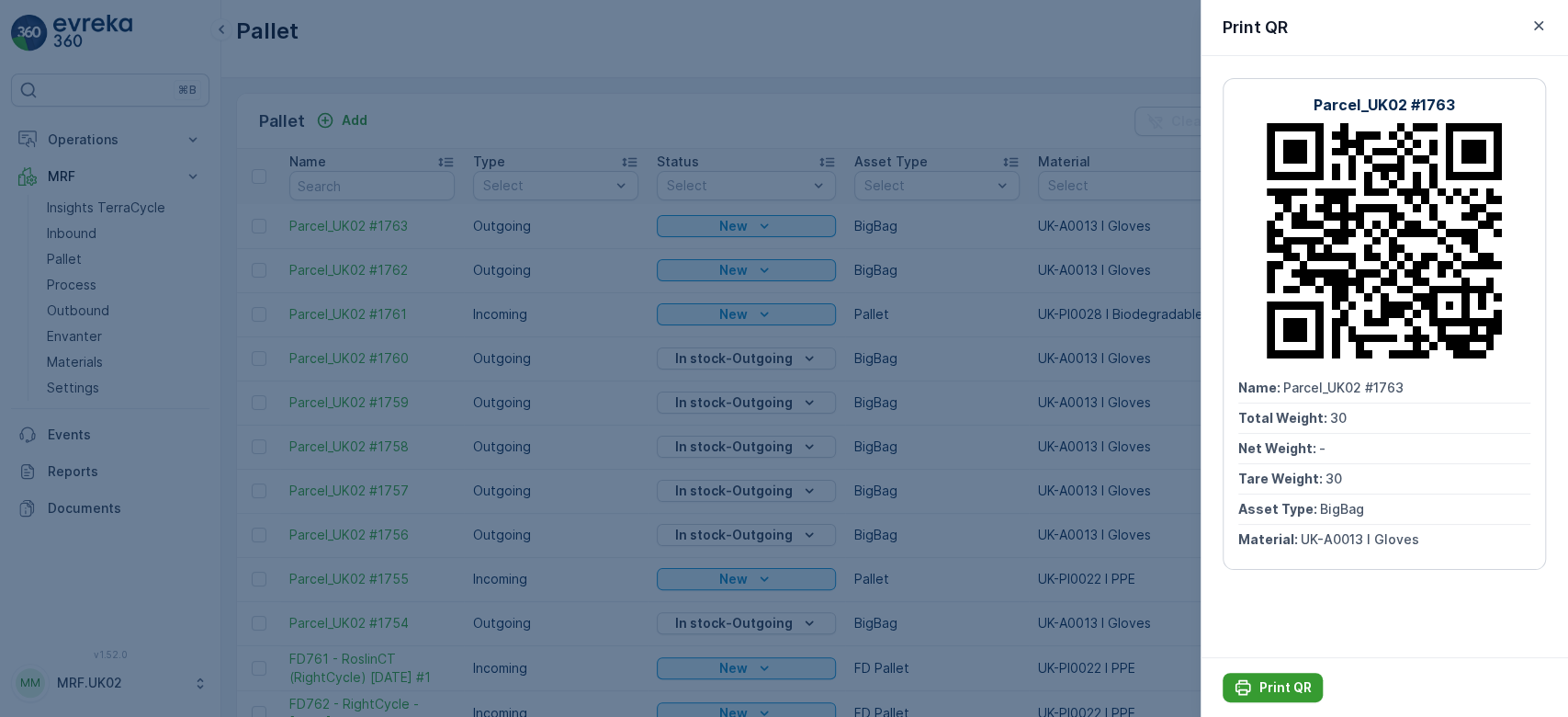
click at [1268, 678] on p "Print QR" at bounding box center [1285, 687] width 52 height 19
click at [996, 348] on div at bounding box center [784, 358] width 1568 height 717
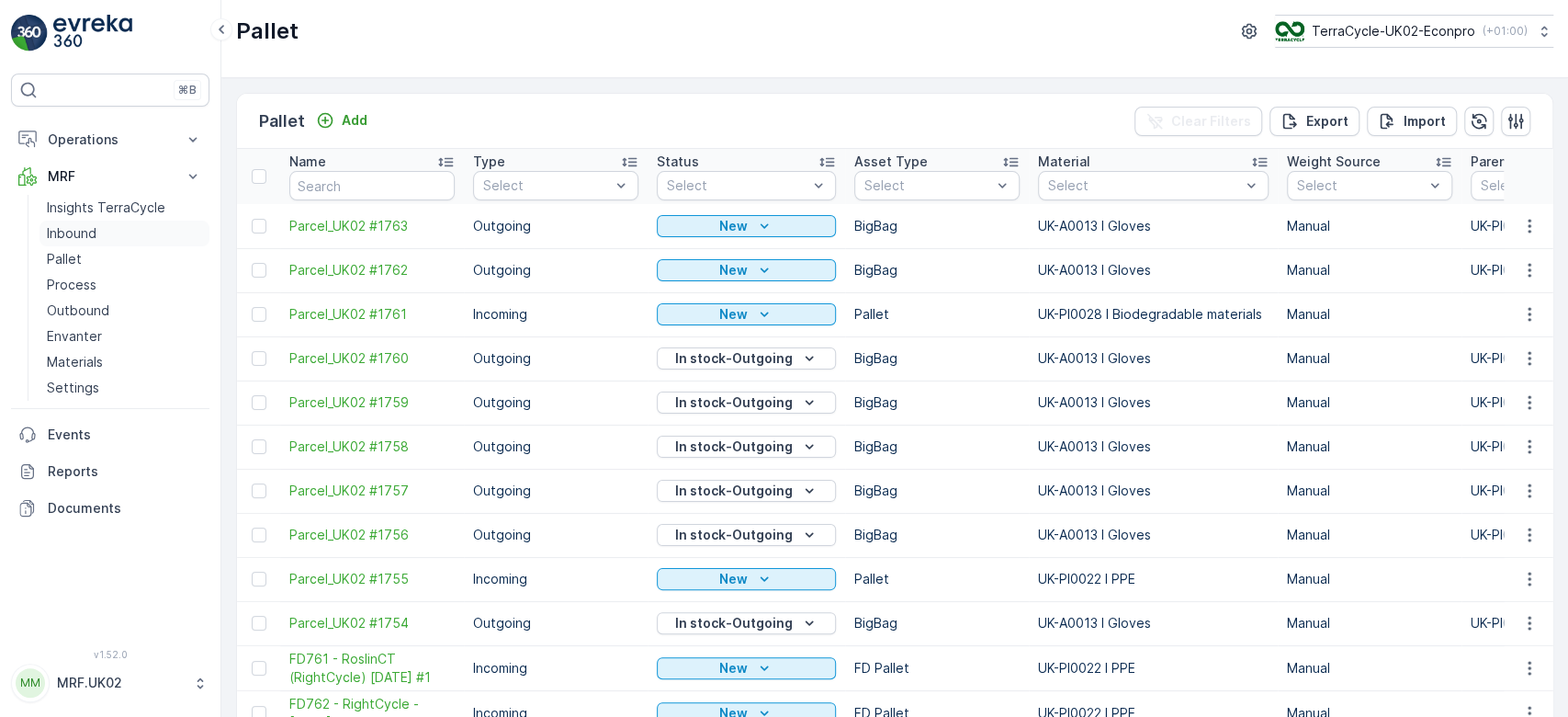
click at [94, 230] on p "Inbound" at bounding box center [71, 234] width 49 height 19
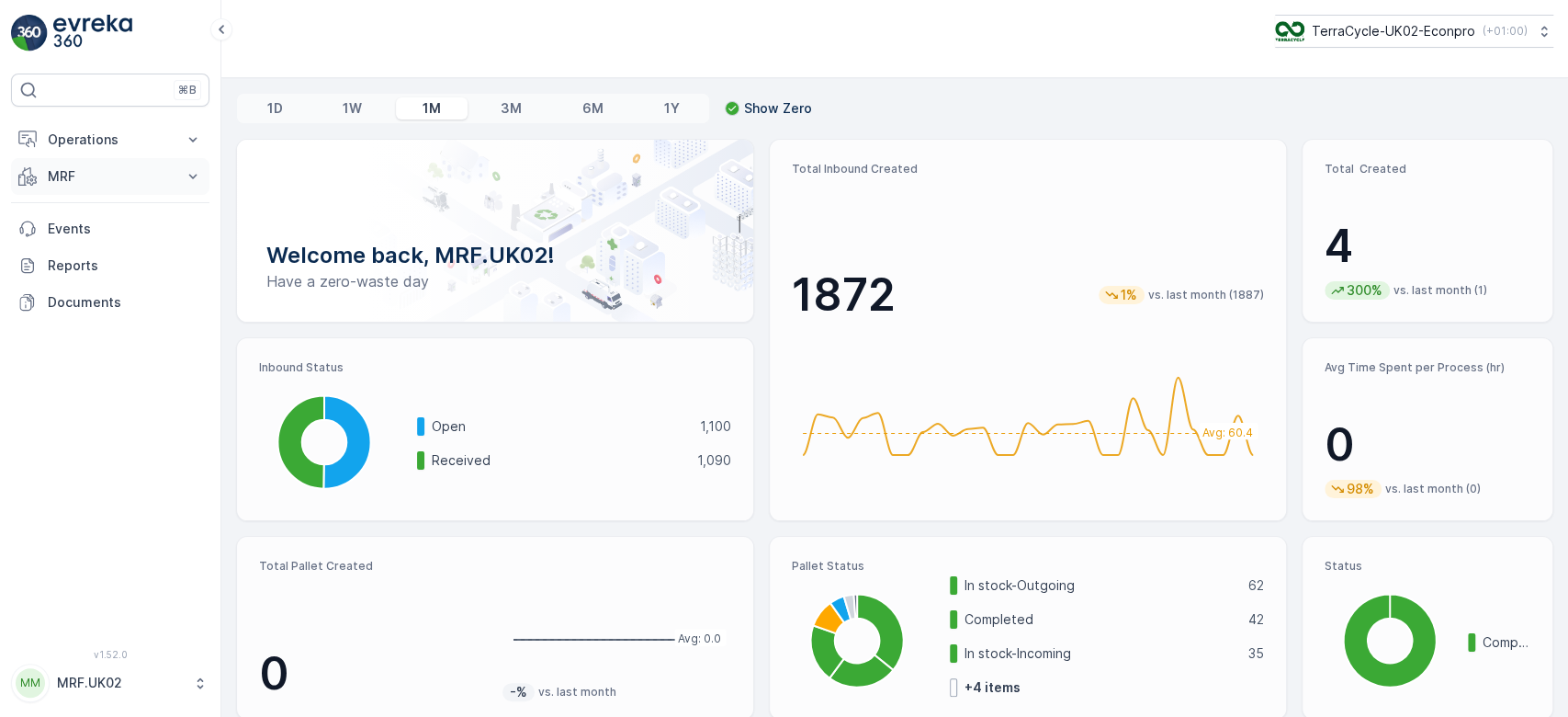
click at [95, 171] on p "MRF" at bounding box center [110, 176] width 125 height 19
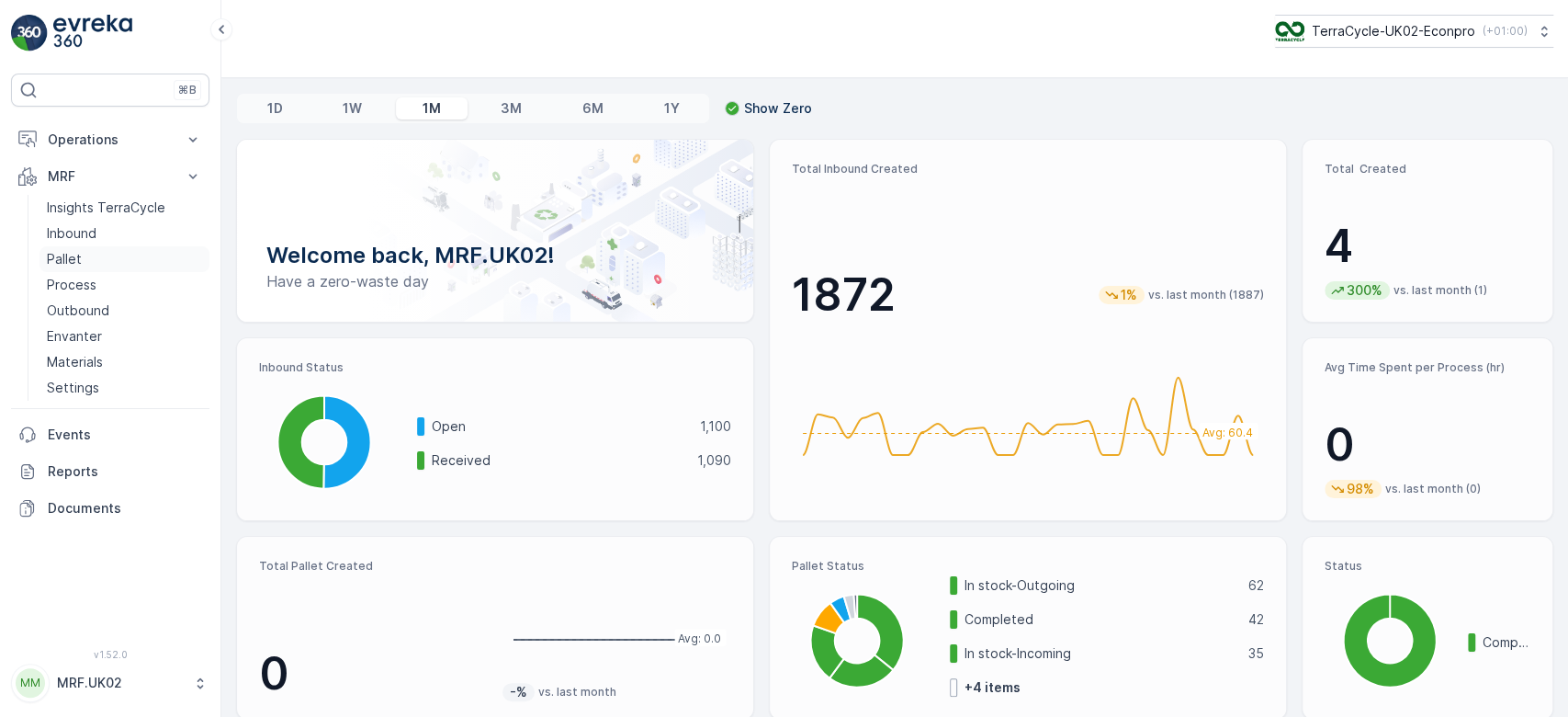
click at [81, 254] on link "Pallet" at bounding box center [124, 259] width 170 height 26
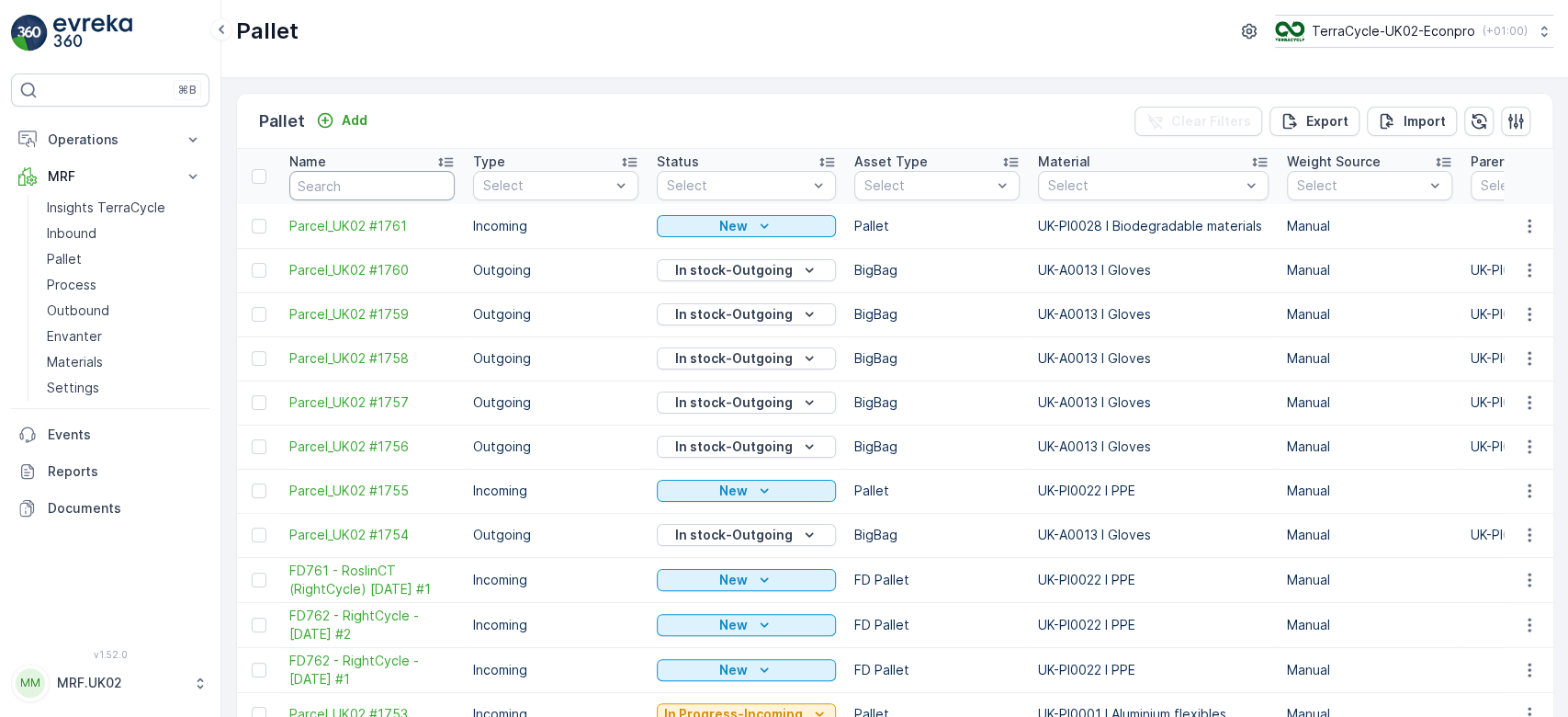
click at [369, 181] on input "text" at bounding box center [372, 186] width 165 height 30
type input "3"
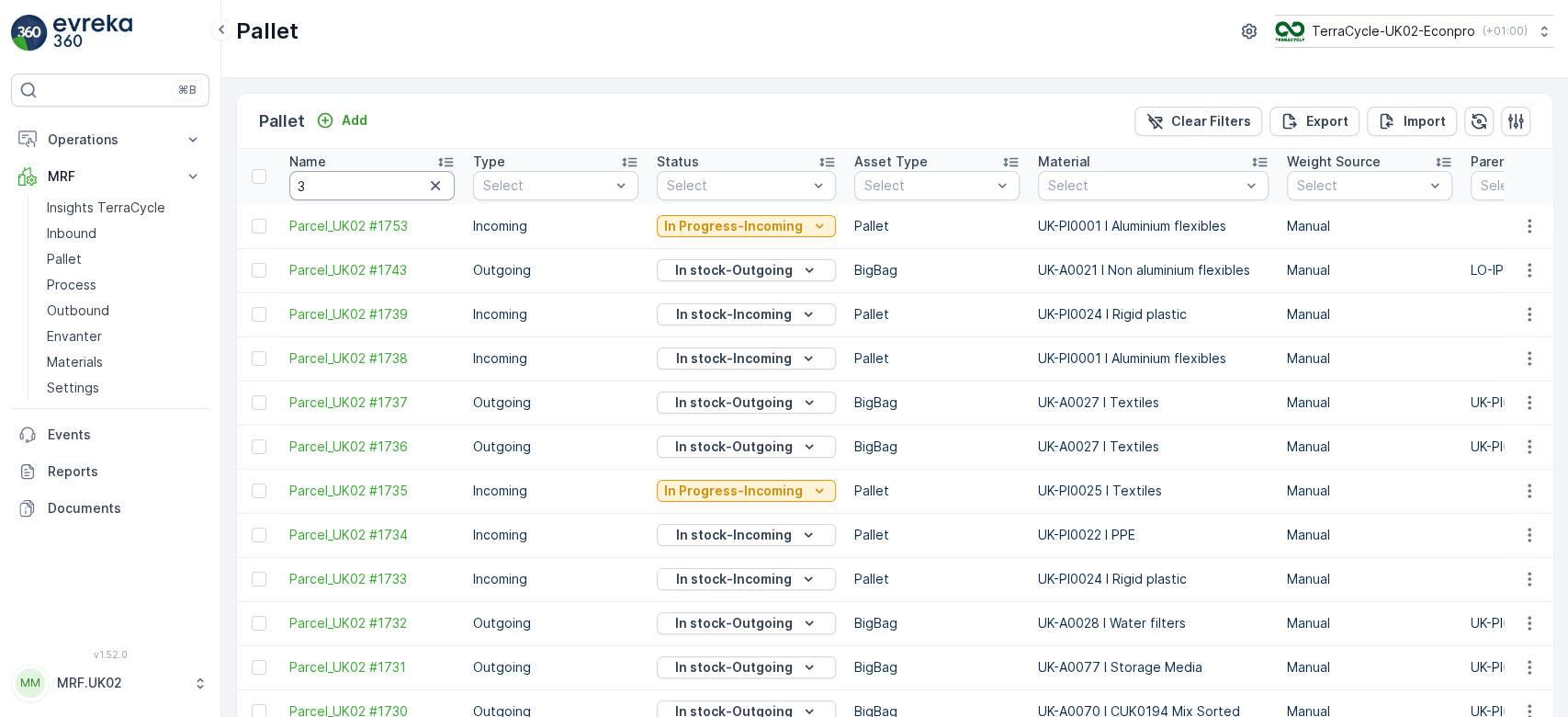
click at [369, 181] on input "3" at bounding box center [372, 186] width 165 height 30
type input "364"
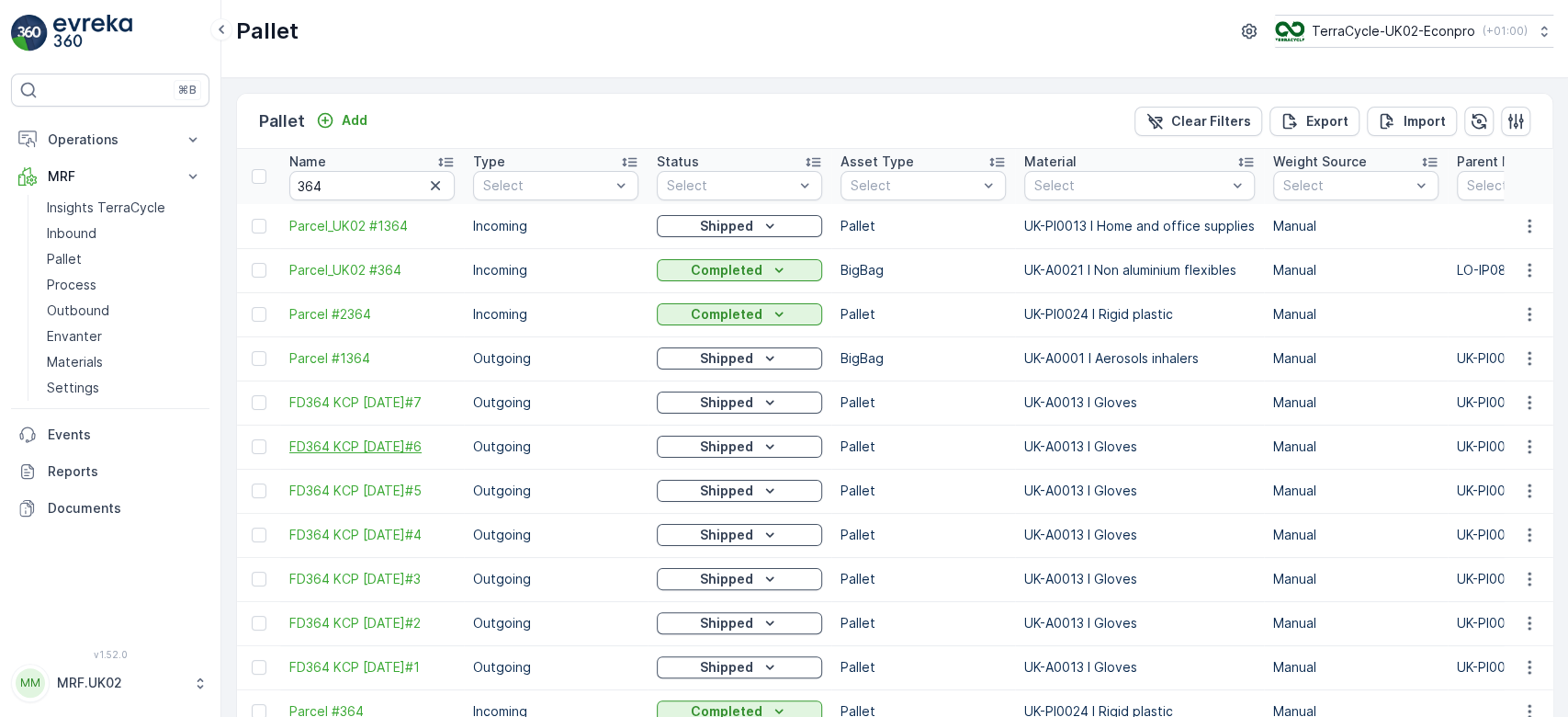
click at [412, 447] on span "FD364 KCP 25.03.2024#6" at bounding box center [372, 446] width 165 height 19
